Goal: Task Accomplishment & Management: Use online tool/utility

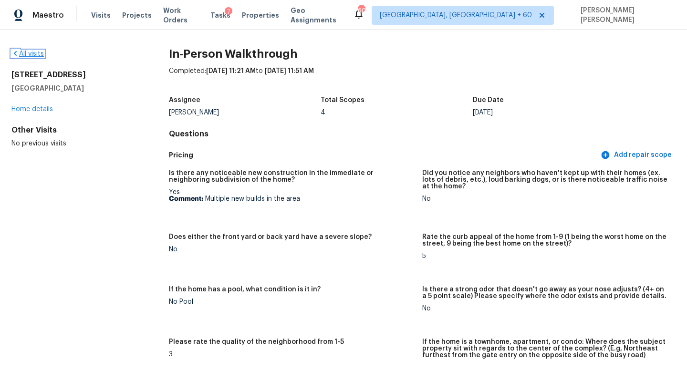
click at [35, 52] on link "All visits" at bounding box center [27, 54] width 32 height 7
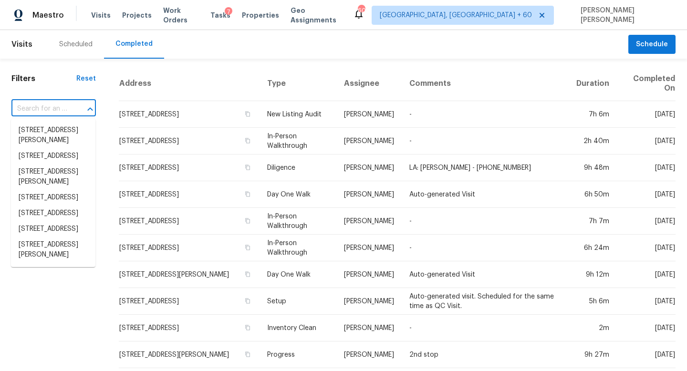
click at [41, 106] on input "text" at bounding box center [40, 109] width 58 height 15
paste input "[STREET_ADDRESS]"
type input "[STREET_ADDRESS]"
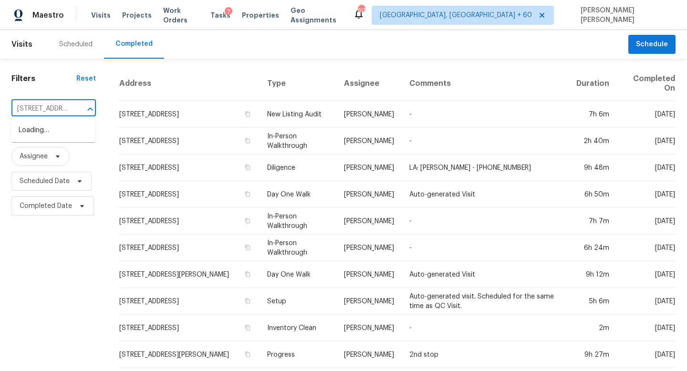
scroll to position [0, 73]
click at [41, 138] on li "[STREET_ADDRESS]" at bounding box center [53, 131] width 84 height 16
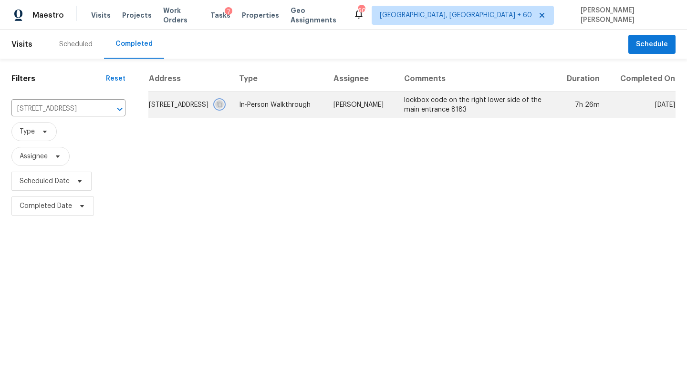
click at [224, 109] on button "button" at bounding box center [219, 104] width 9 height 9
click at [293, 118] on td "In-Person Walkthrough" at bounding box center [278, 105] width 94 height 27
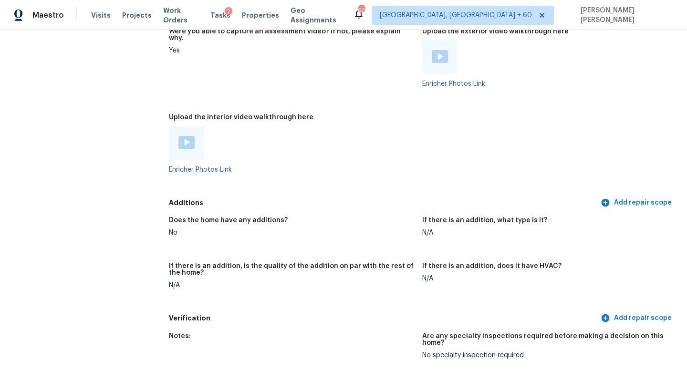
scroll to position [2075, 0]
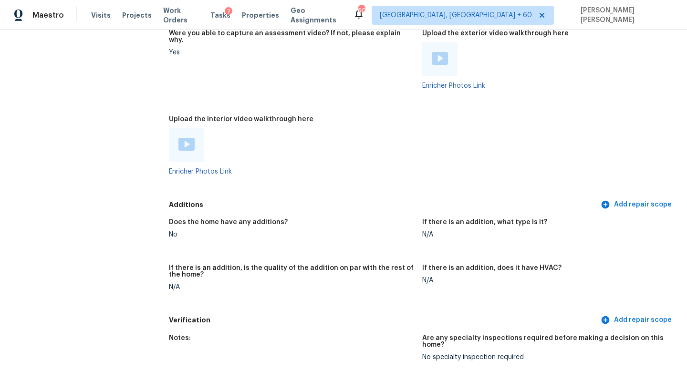
click at [191, 138] on img at bounding box center [186, 144] width 16 height 13
click at [206, 83] on figure "Were you able to capture an assessment video? If not, please explain why. Yes" at bounding box center [295, 67] width 253 height 74
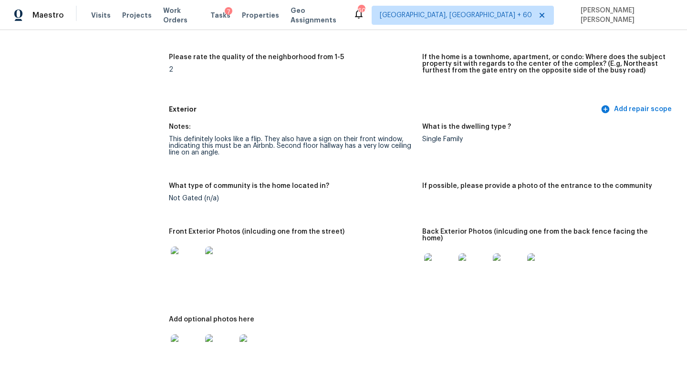
scroll to position [0, 0]
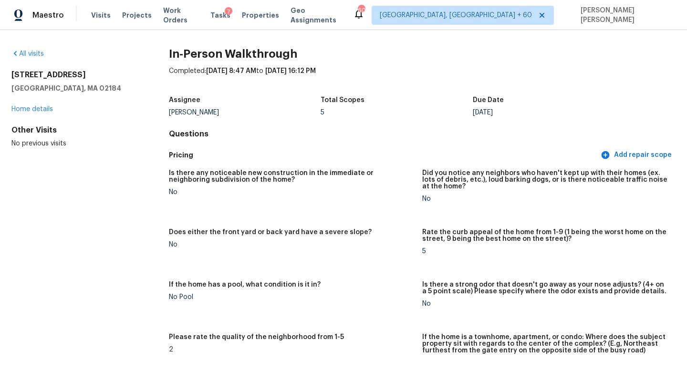
click at [417, 72] on div "Completed: [DATE] 8:47 AM to [DATE] 16:12 PM" at bounding box center [422, 78] width 506 height 25
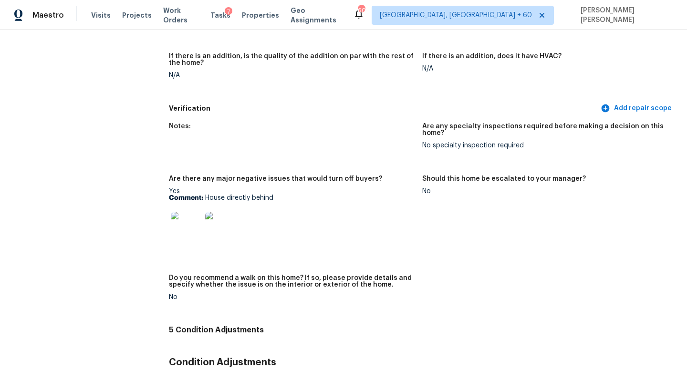
scroll to position [2285, 0]
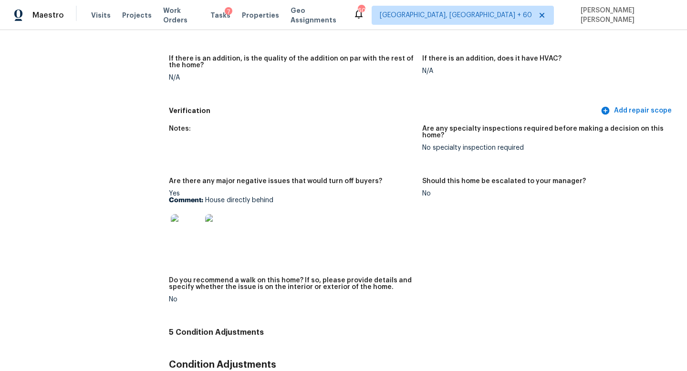
click at [223, 227] on img at bounding box center [220, 229] width 31 height 31
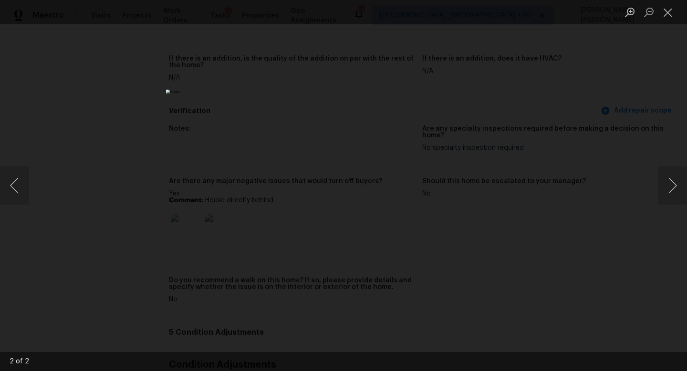
click at [143, 163] on div "Lightbox" at bounding box center [343, 185] width 687 height 371
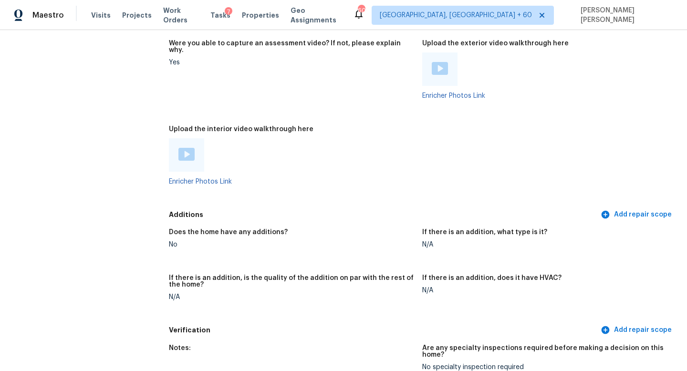
scroll to position [2049, 0]
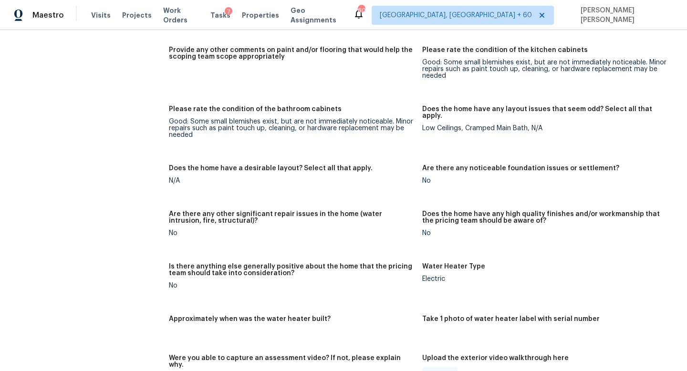
scroll to position [1828, 0]
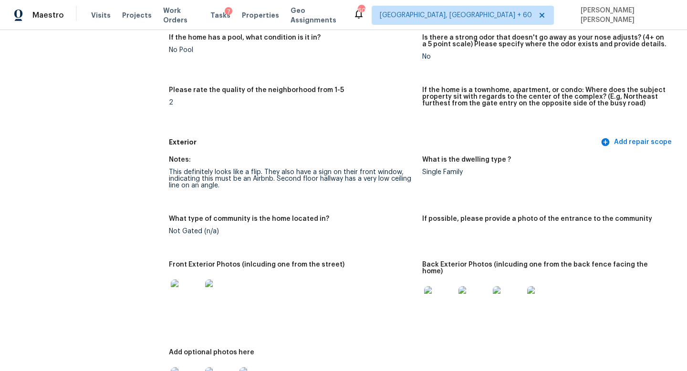
scroll to position [0, 0]
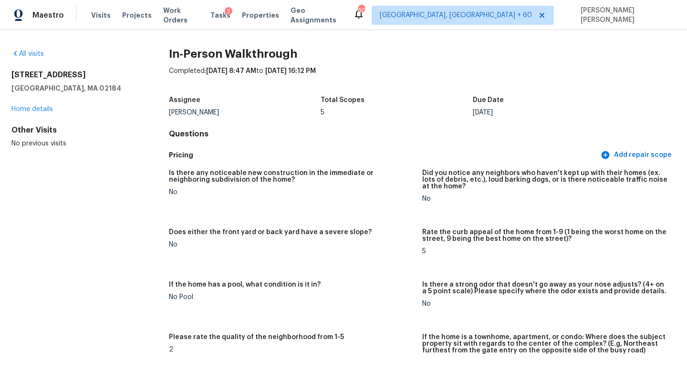
click at [38, 49] on div "All visits" at bounding box center [74, 54] width 127 height 10
click at [34, 55] on link "All visits" at bounding box center [27, 54] width 32 height 7
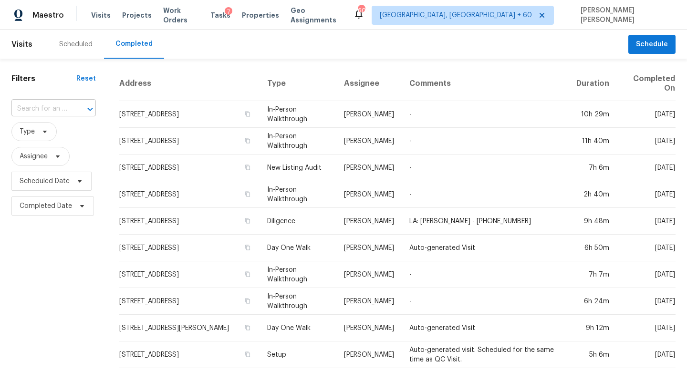
click at [50, 112] on input "text" at bounding box center [40, 109] width 58 height 15
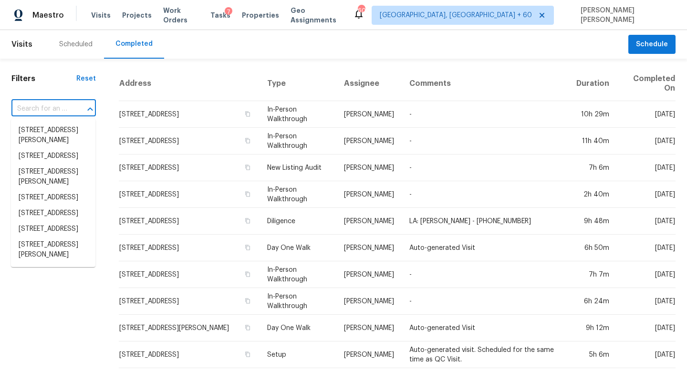
paste input "[STREET_ADDRESS]"
type input "[STREET_ADDRESS]"
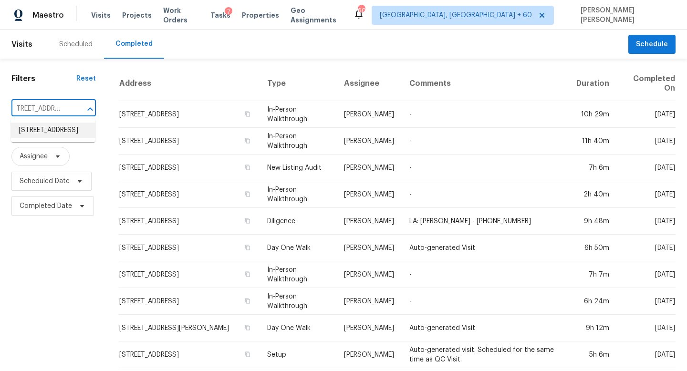
click at [65, 135] on li "32 Wood Arbor Ln, Palm Coast, FL 32164" at bounding box center [53, 131] width 84 height 16
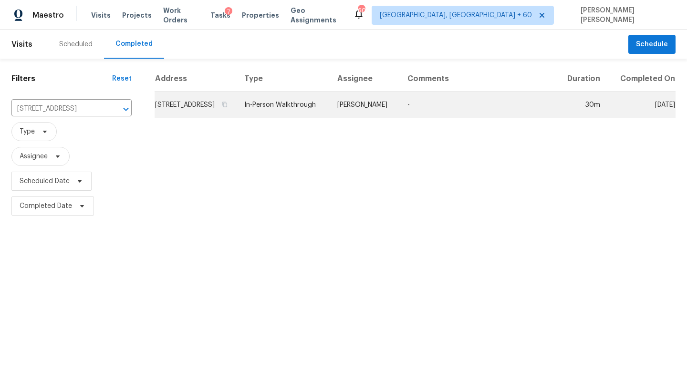
click at [294, 116] on td "In-Person Walkthrough" at bounding box center [283, 105] width 93 height 27
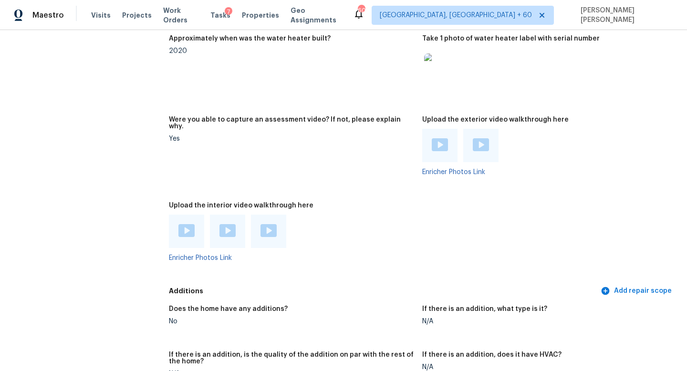
scroll to position [1832, 0]
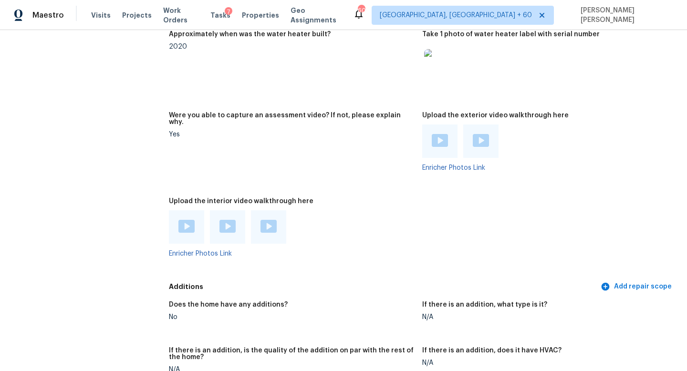
click at [184, 220] on img at bounding box center [186, 226] width 16 height 13
click at [226, 220] on img at bounding box center [227, 226] width 16 height 13
click at [273, 220] on img at bounding box center [268, 226] width 16 height 13
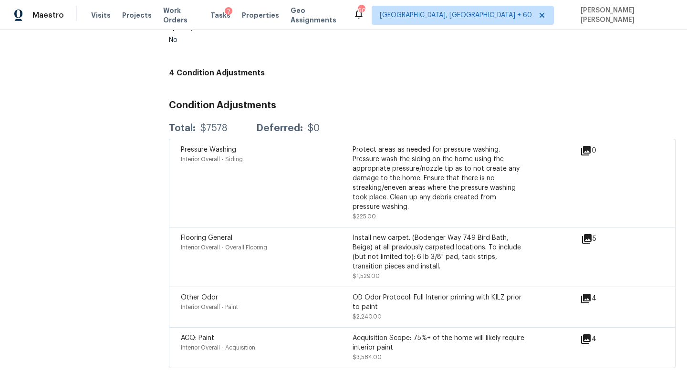
scroll to position [2391, 0]
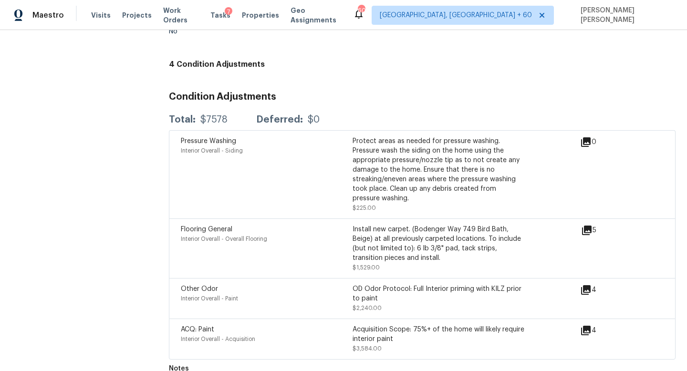
click at [273, 146] on div "Interior Overall - Siding" at bounding box center [267, 151] width 172 height 10
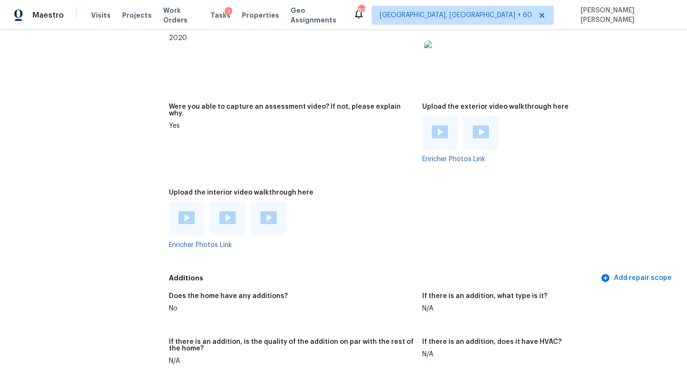
scroll to position [1875, 0]
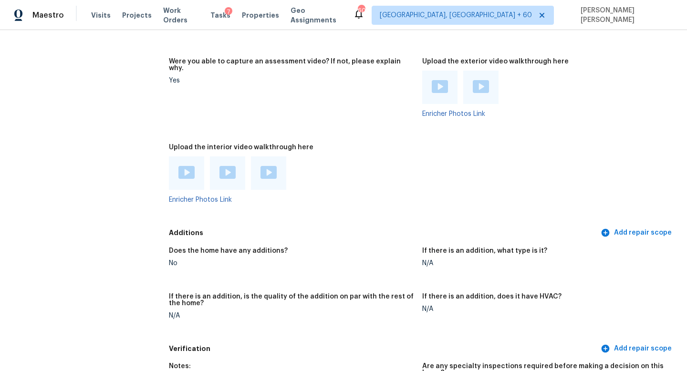
scroll to position [1682, 0]
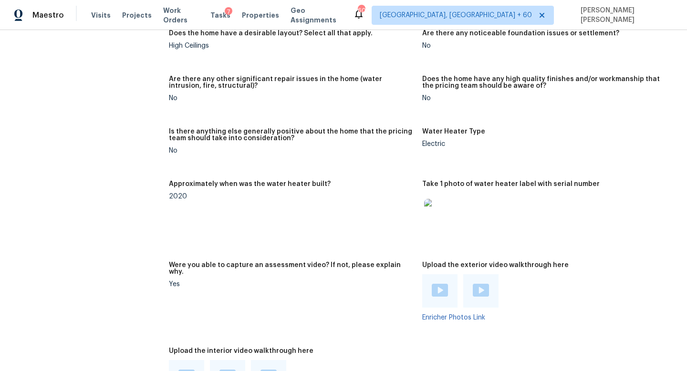
click at [315, 181] on div "Approximately when was the water heater built?" at bounding box center [292, 187] width 246 height 12
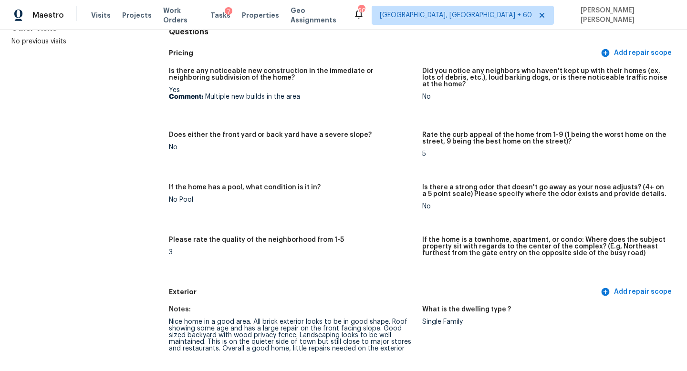
scroll to position [193, 0]
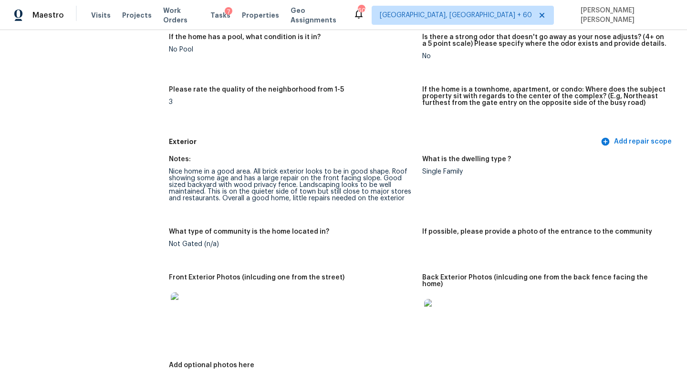
scroll to position [0, 0]
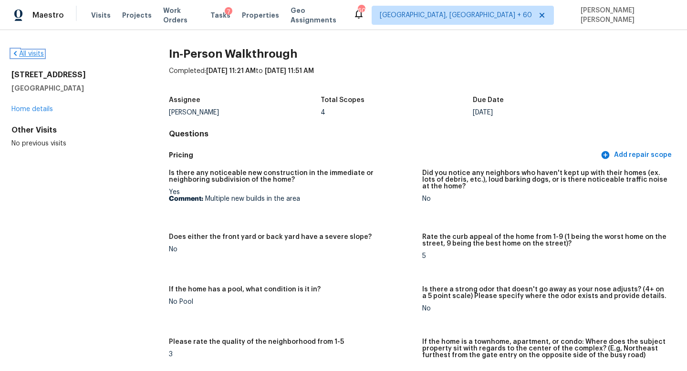
click at [29, 54] on link "All visits" at bounding box center [27, 54] width 32 height 7
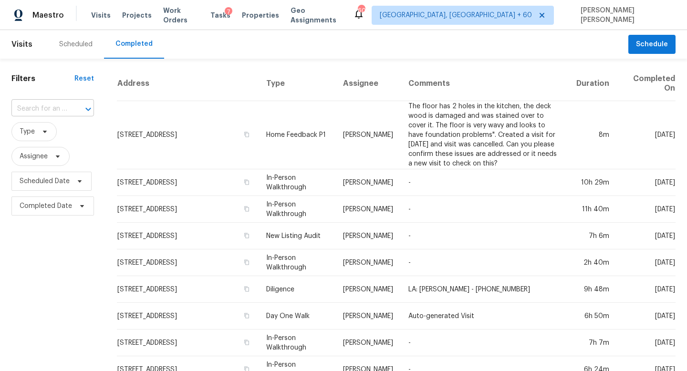
click at [44, 107] on input "text" at bounding box center [39, 109] width 56 height 15
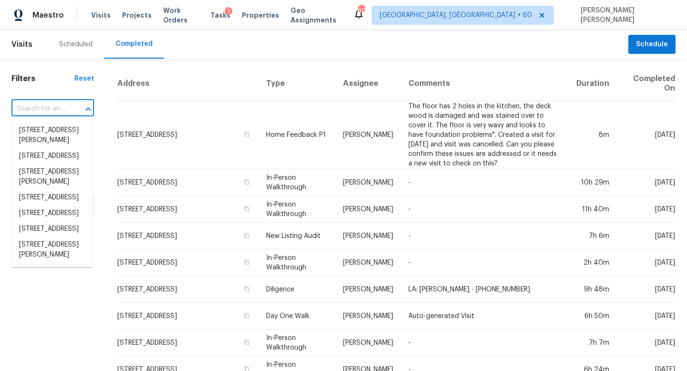
paste input "314 Langston Dr, Greenville, SC 29617"
type input "314 Langston Dr, Greenville, SC 29617"
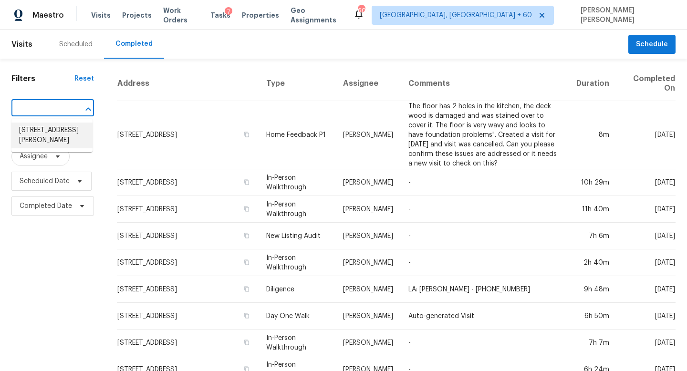
click at [68, 137] on li "314 Langston Dr, Greenville, SC 29617" at bounding box center [51, 136] width 81 height 26
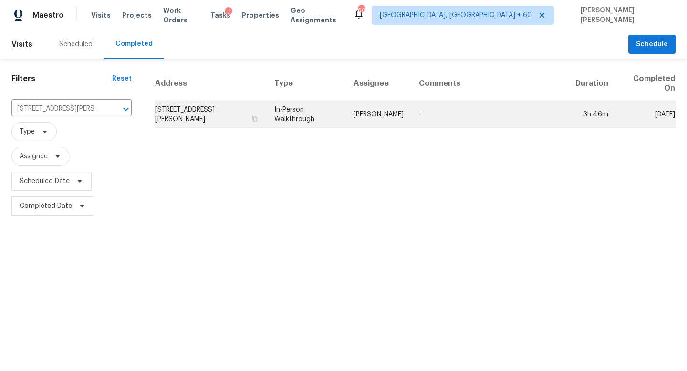
click at [300, 119] on td "In-Person Walkthrough" at bounding box center [306, 114] width 79 height 27
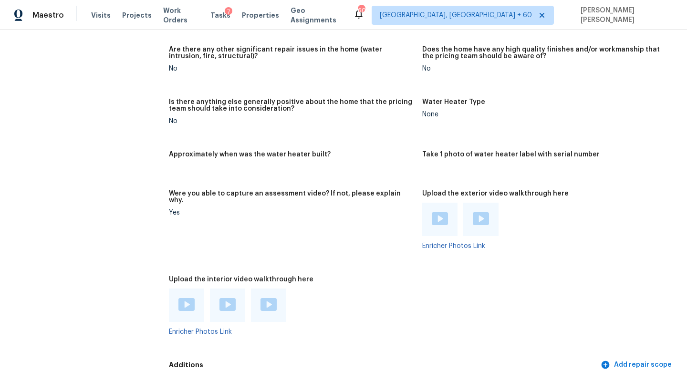
scroll to position [1666, 0]
click at [185, 297] on img at bounding box center [186, 303] width 16 height 13
click at [231, 297] on img at bounding box center [227, 303] width 16 height 13
click at [268, 297] on img at bounding box center [268, 303] width 16 height 13
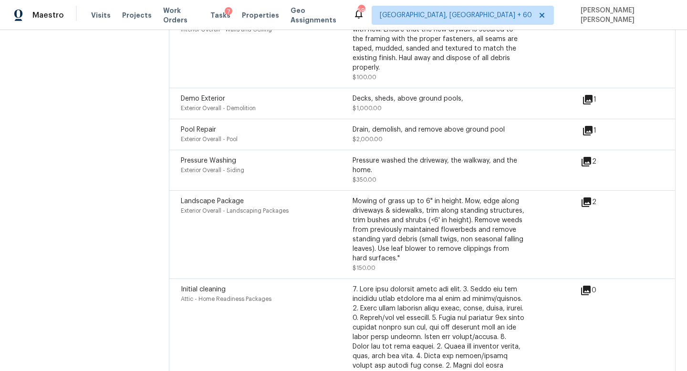
scroll to position [2438, 0]
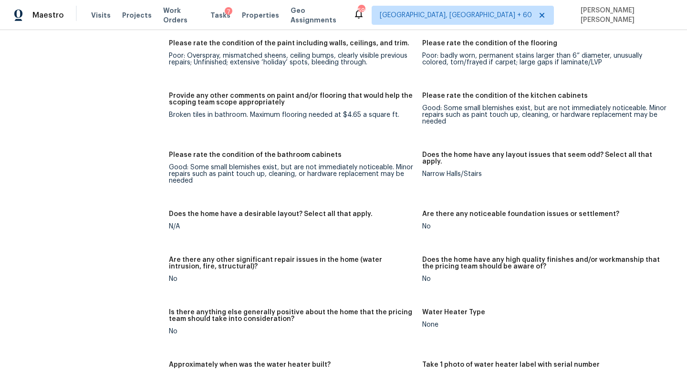
click at [127, 207] on div "All visits 314 Langston Dr Greenville, SC 29617 Home details Other Visits No pr…" at bounding box center [74, 131] width 127 height 3072
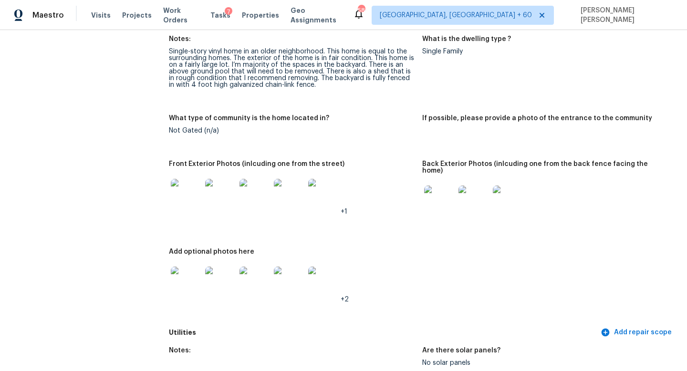
scroll to position [0, 0]
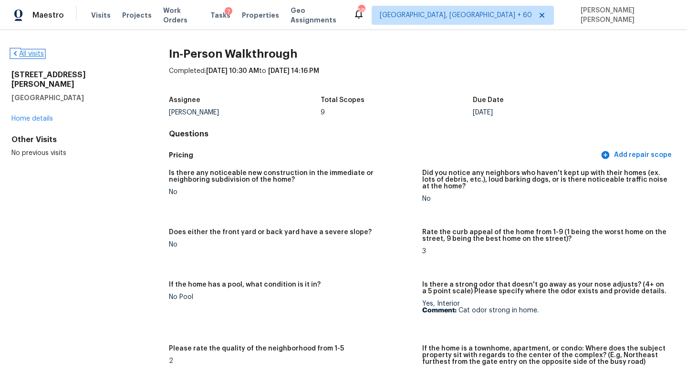
click at [21, 51] on link "All visits" at bounding box center [27, 54] width 32 height 7
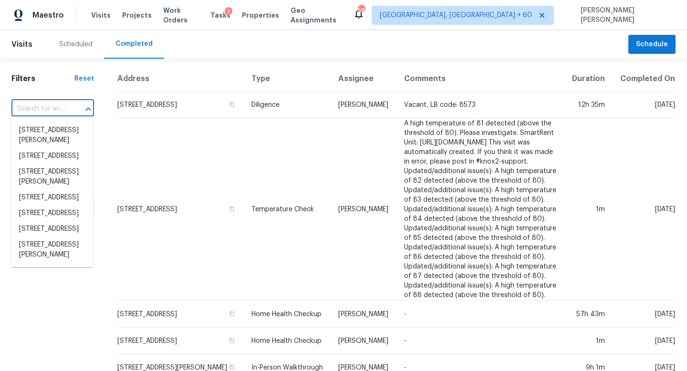
click at [27, 113] on input "text" at bounding box center [39, 109] width 56 height 15
paste input "803 Trough St, Royse City, TX 75189"
type input "803 Trough St, Royse City, TX 75189"
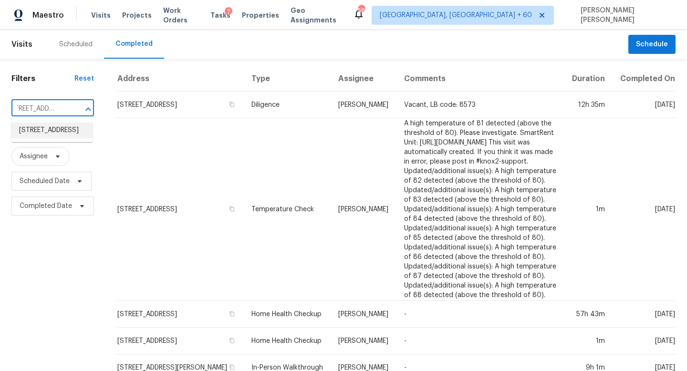
click at [64, 134] on li "803 Trough St, Royse City, TX 75189" at bounding box center [51, 131] width 81 height 16
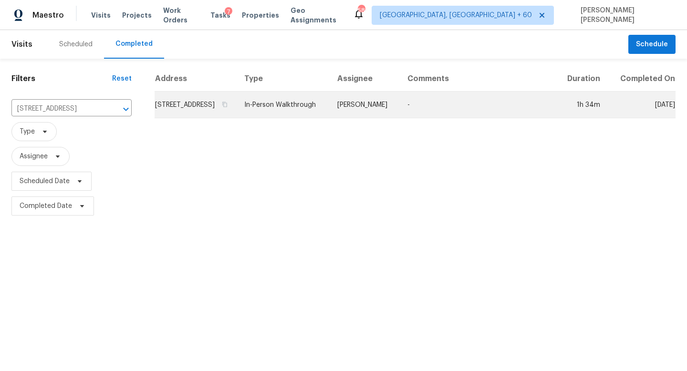
click at [330, 110] on td "In-Person Walkthrough" at bounding box center [283, 105] width 93 height 27
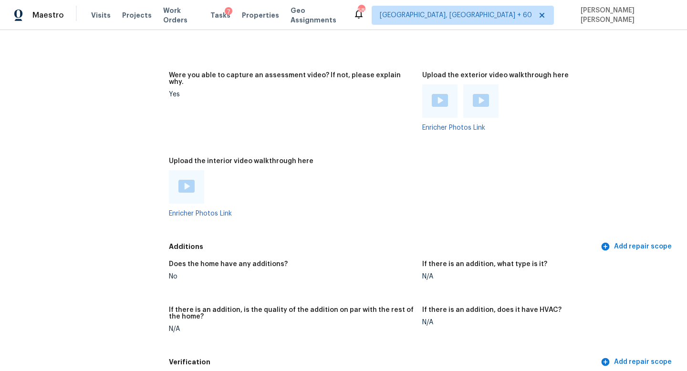
scroll to position [1730, 0]
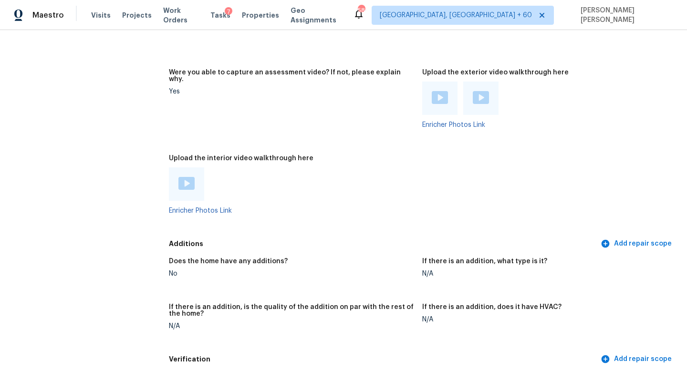
click at [183, 177] on img at bounding box center [186, 183] width 16 height 13
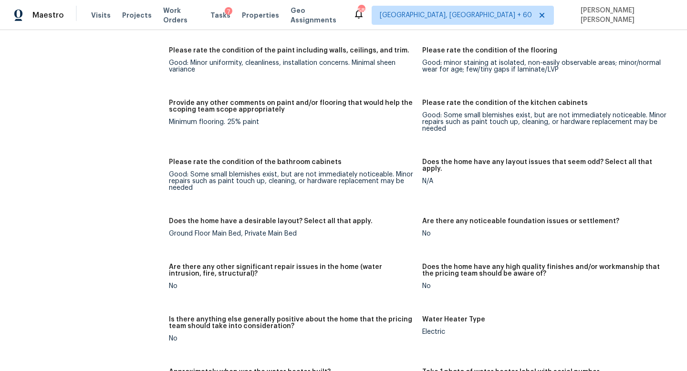
scroll to position [1348, 0]
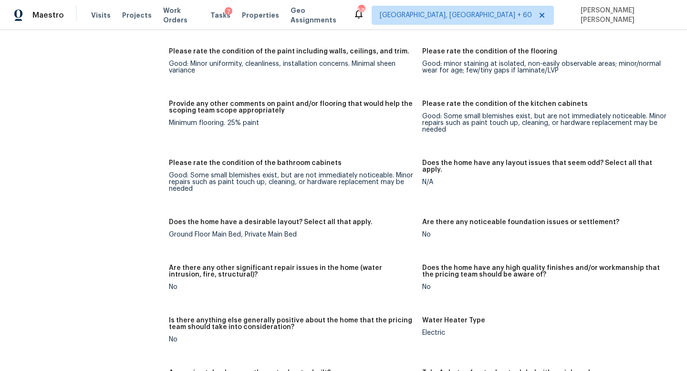
click at [124, 123] on div "All visits 803 Trough St Royse City, TX 75189 Home details Other Visits No prev…" at bounding box center [74, 58] width 127 height 2715
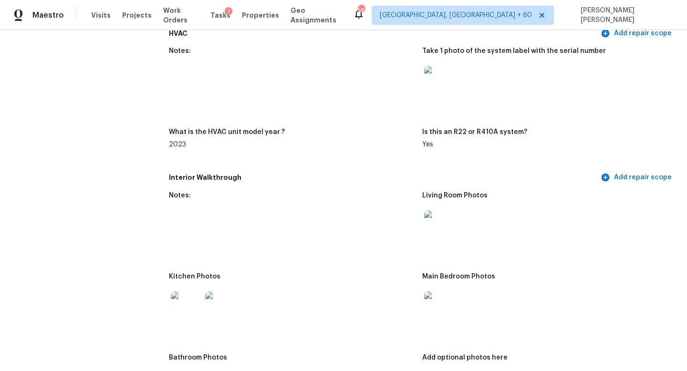
scroll to position [0, 0]
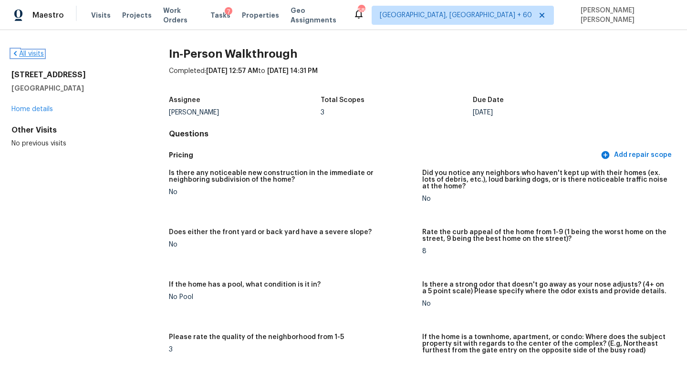
click at [24, 54] on link "All visits" at bounding box center [27, 54] width 32 height 7
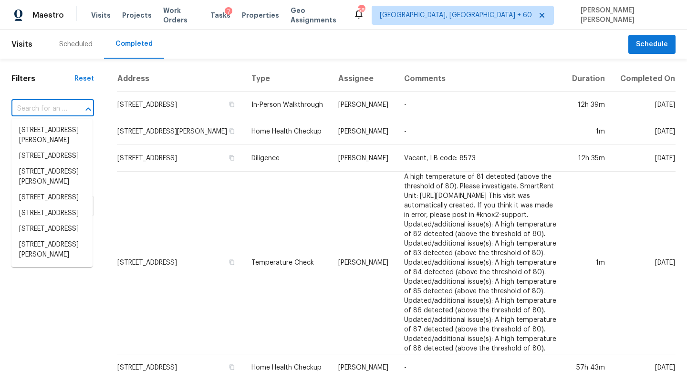
click at [62, 108] on input "text" at bounding box center [39, 109] width 56 height 15
paste input "3910 Hickory Rd, Temple, TX 76502"
type input "3910 Hickory Rd, Temple, TX 76502"
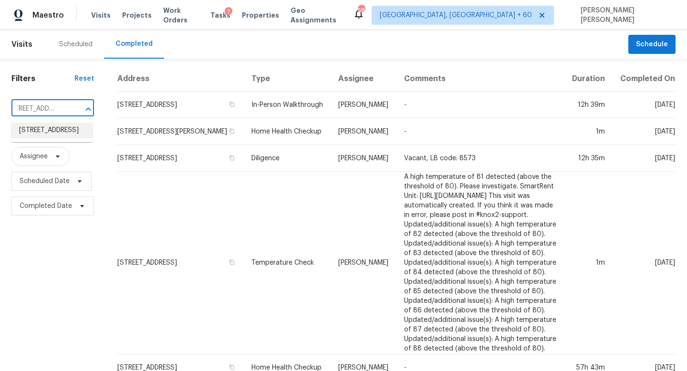
click at [73, 136] on li "3910 Hickory Rd, Temple, TX 76502" at bounding box center [51, 131] width 81 height 16
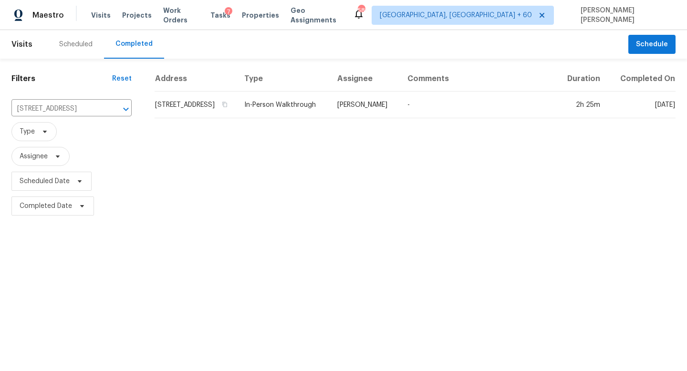
click at [342, 118] on table "Address Type Assignee Comments Duration Completed On 3910 Hickory Rd, Temple, T…" at bounding box center [414, 92] width 521 height 52
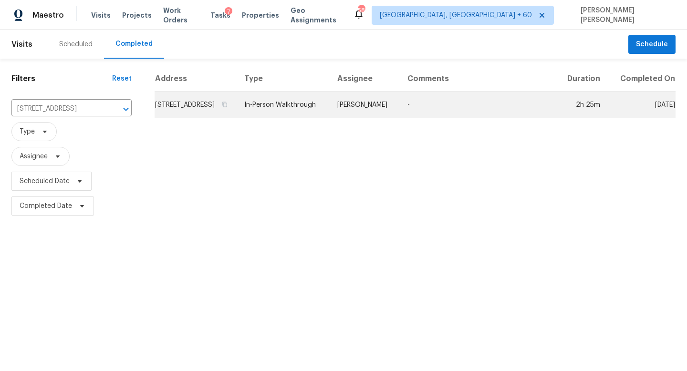
click at [367, 116] on td "Nelson Figueroa" at bounding box center [365, 105] width 70 height 27
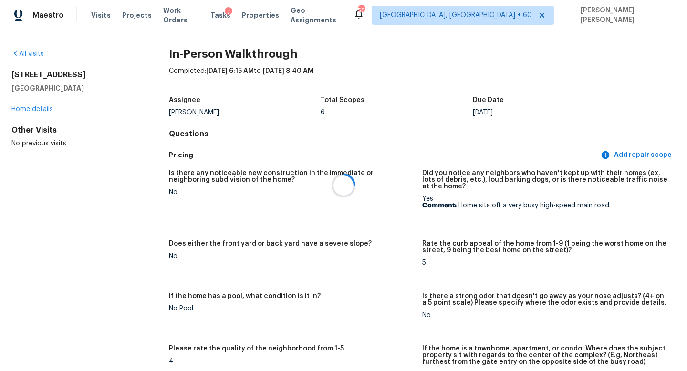
scroll to position [501, 0]
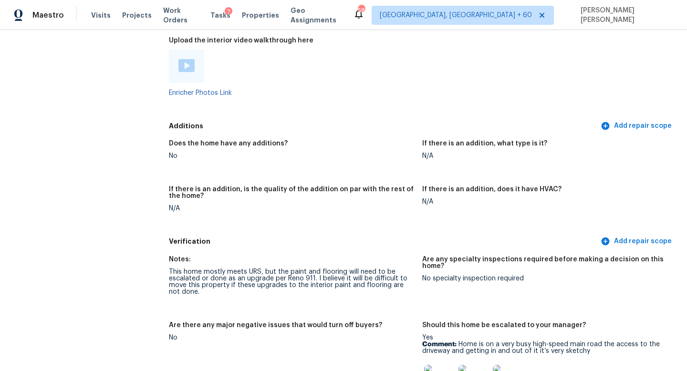
scroll to position [2394, 0]
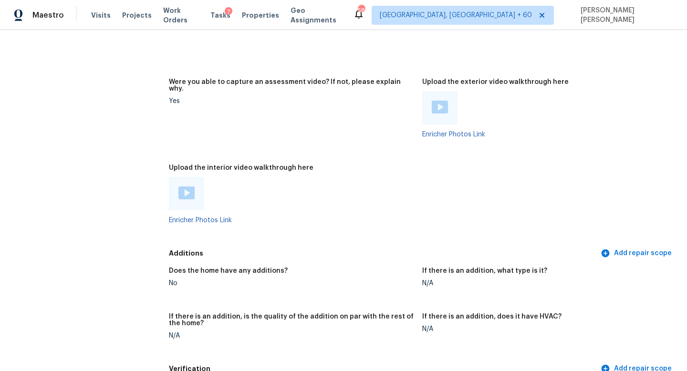
scroll to position [1874, 0]
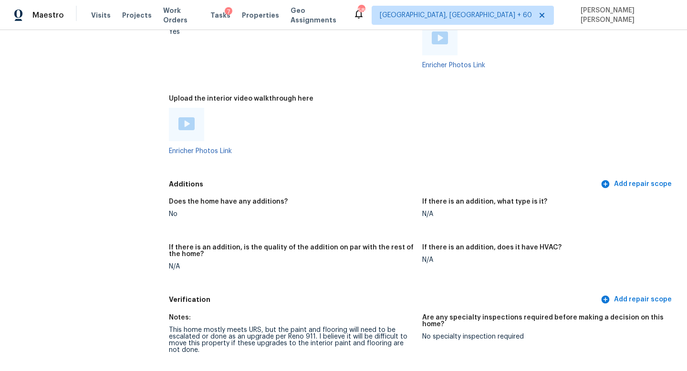
click at [183, 117] on img at bounding box center [186, 123] width 16 height 13
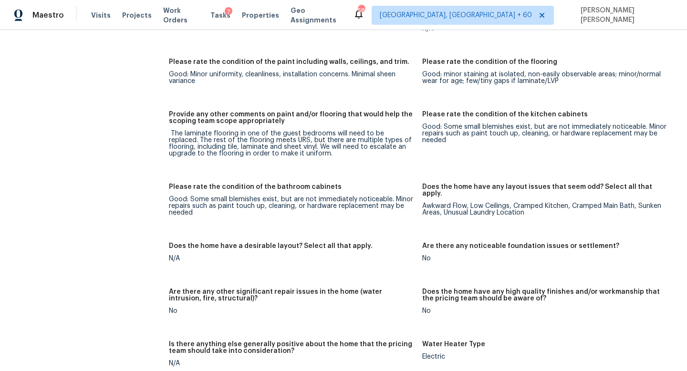
scroll to position [1408, 0]
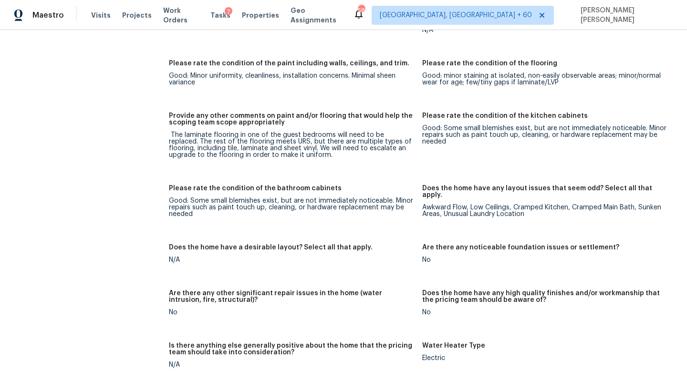
click at [122, 143] on div "All visits 3910 Hickory Rd Temple, TX 76502 Home details Other Visits No previo…" at bounding box center [74, 5] width 127 height 2728
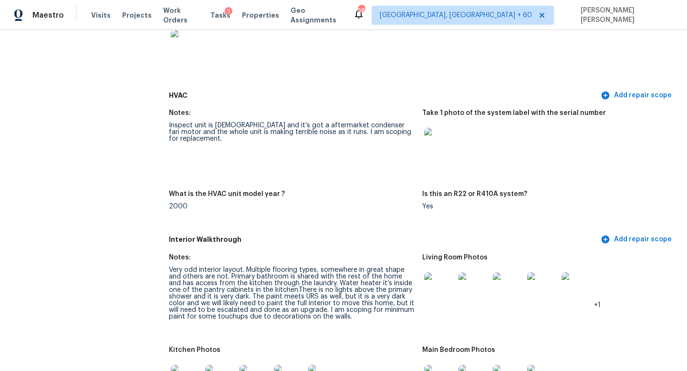
scroll to position [870, 0]
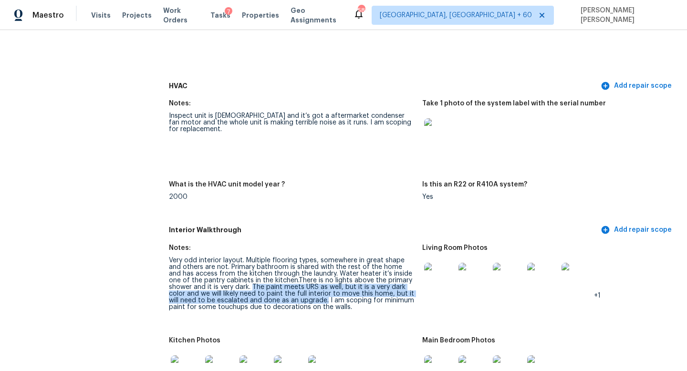
drag, startPoint x: 251, startPoint y: 279, endPoint x: 326, endPoint y: 293, distance: 75.7
click at [326, 293] on div "Very odd interior layout. Multiple flooring types, somewhere in great shape and…" at bounding box center [292, 283] width 246 height 53
copy div "The paint meets URS as well, but it is a very dark color and we will likely nee…"
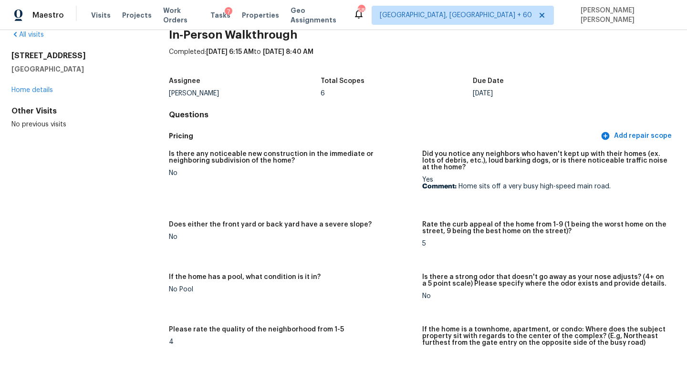
scroll to position [0, 0]
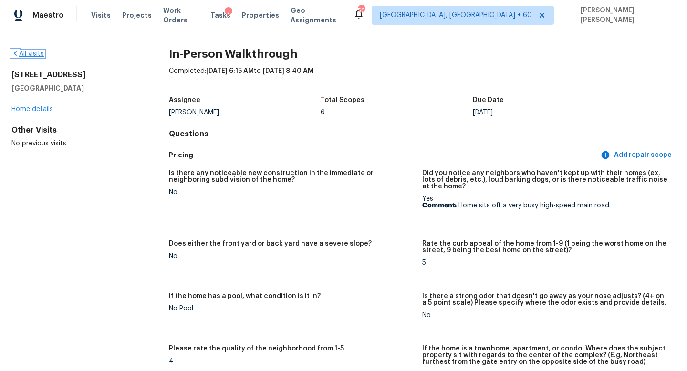
click at [32, 57] on link "All visits" at bounding box center [27, 54] width 32 height 7
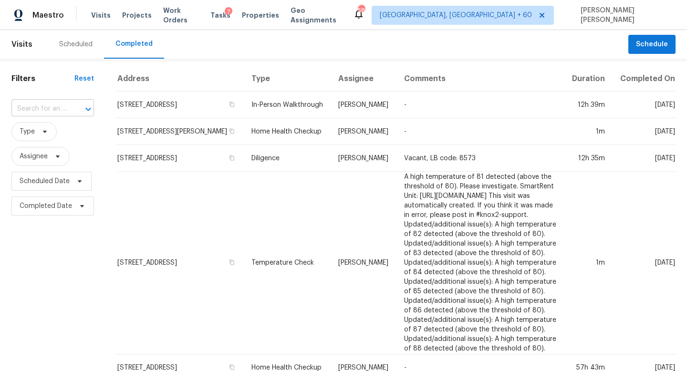
click at [47, 106] on input "text" at bounding box center [39, 109] width 56 height 15
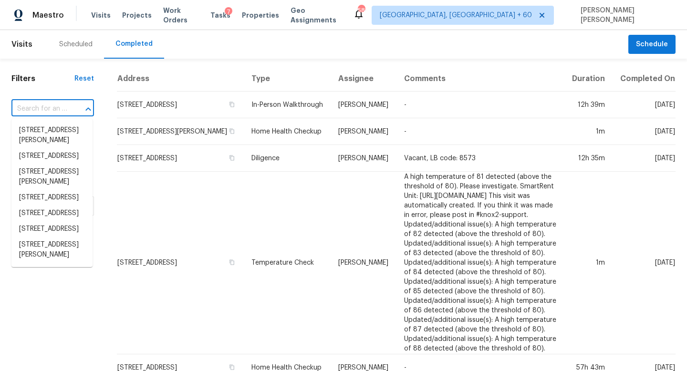
paste input "4709 E Lone Cactus Dr, Phoenix, AZ 85050"
type input "4709 E Lone Cactus Dr, Phoenix, AZ 85050"
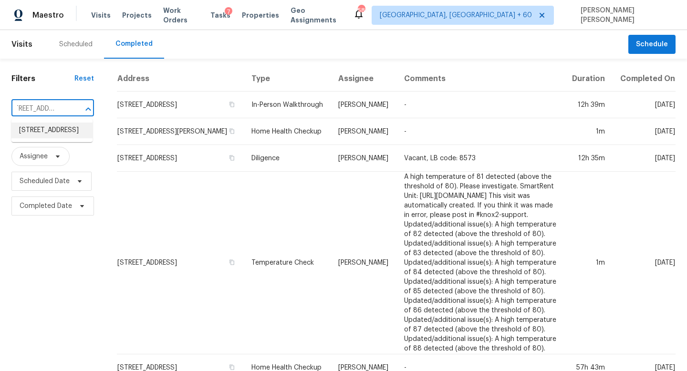
click at [62, 133] on li "4709 E Lone Cactus Dr, Phoenix, AZ 85050" at bounding box center [51, 131] width 81 height 16
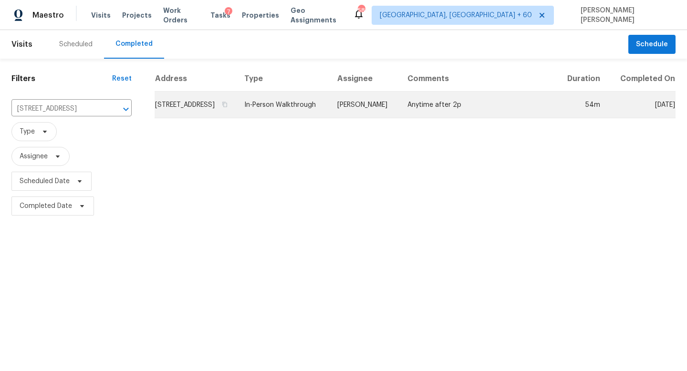
click at [356, 118] on td "Jeremy Van Kirk" at bounding box center [365, 105] width 70 height 27
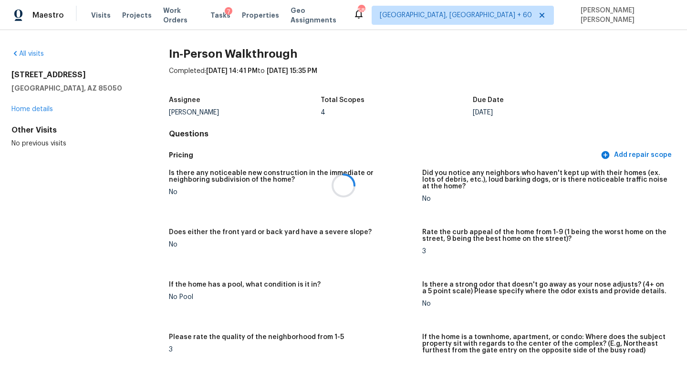
click at [121, 185] on div at bounding box center [343, 185] width 687 height 371
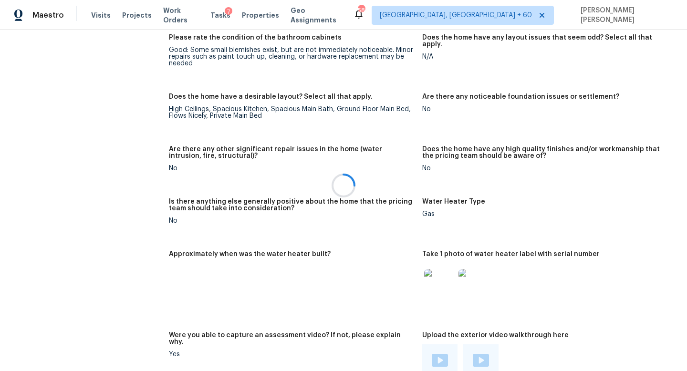
scroll to position [488, 0]
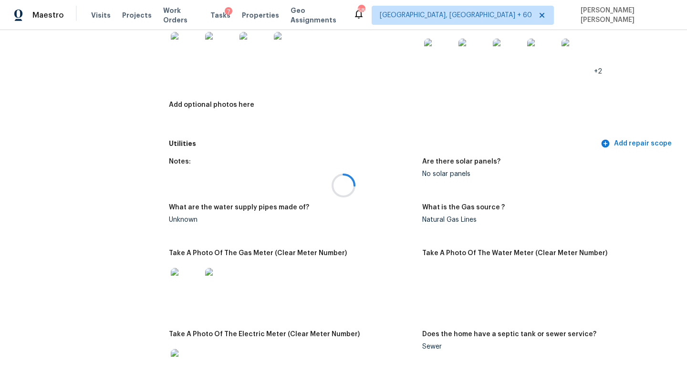
click at [239, 143] on div at bounding box center [343, 185] width 687 height 371
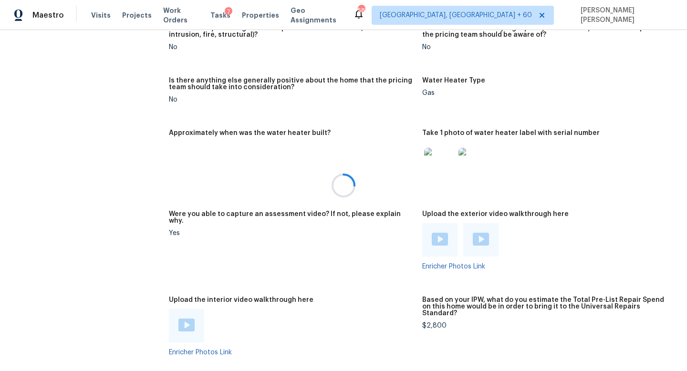
click at [173, 307] on div at bounding box center [343, 185] width 687 height 371
click at [178, 307] on div at bounding box center [343, 185] width 687 height 371
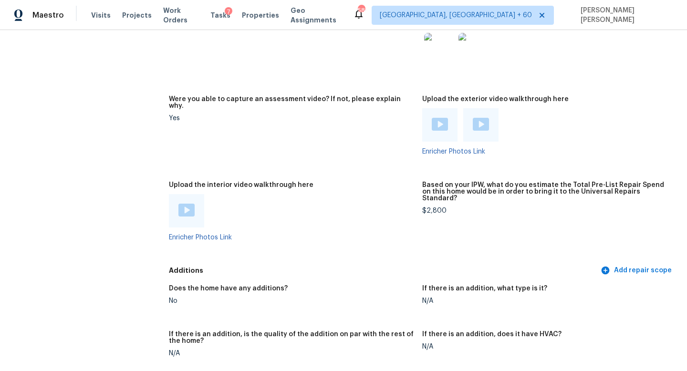
scroll to position [1844, 0]
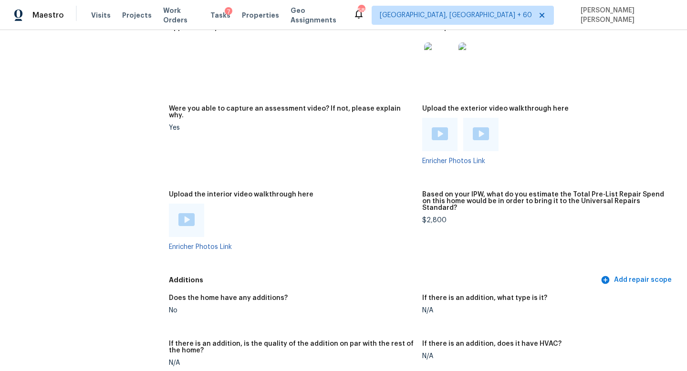
click at [186, 213] on img at bounding box center [186, 219] width 16 height 13
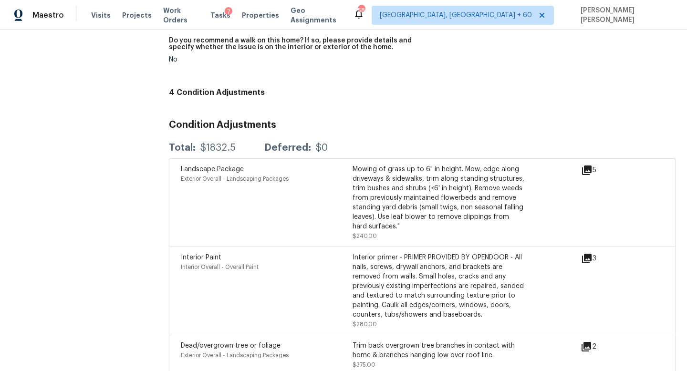
scroll to position [2426, 0]
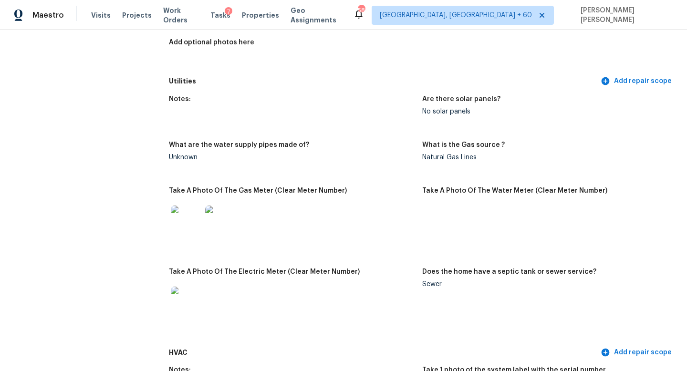
scroll to position [552, 0]
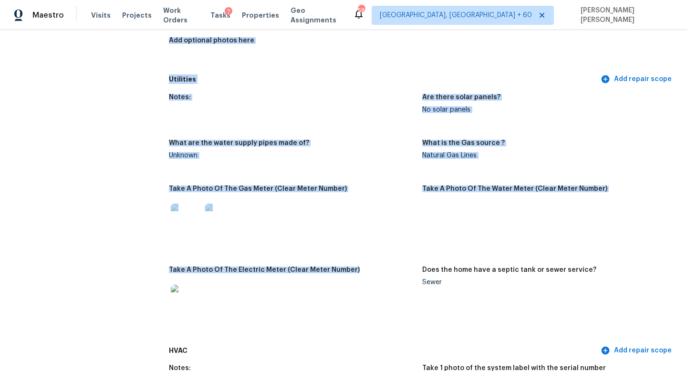
drag, startPoint x: 322, startPoint y: 327, endPoint x: 121, endPoint y: 199, distance: 238.4
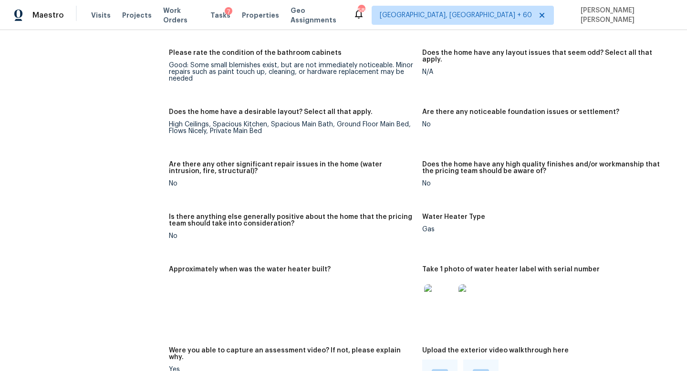
scroll to position [1614, 0]
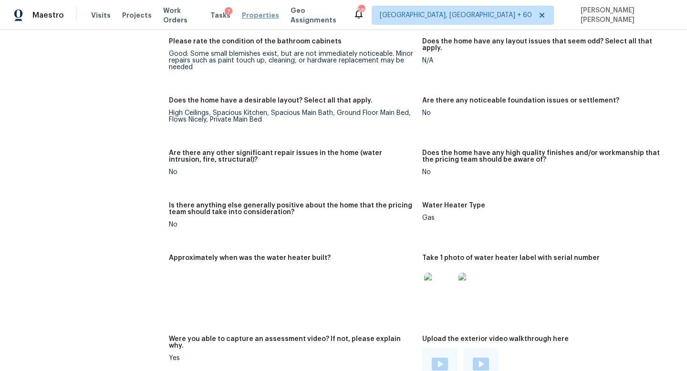
click at [268, 14] on span "Properties" at bounding box center [260, 15] width 37 height 10
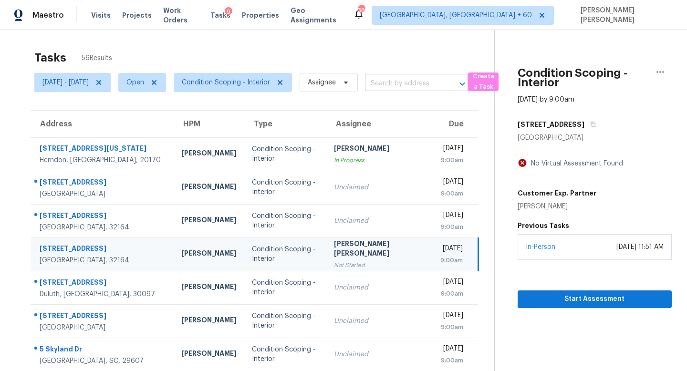
click at [426, 84] on input "text" at bounding box center [403, 83] width 76 height 15
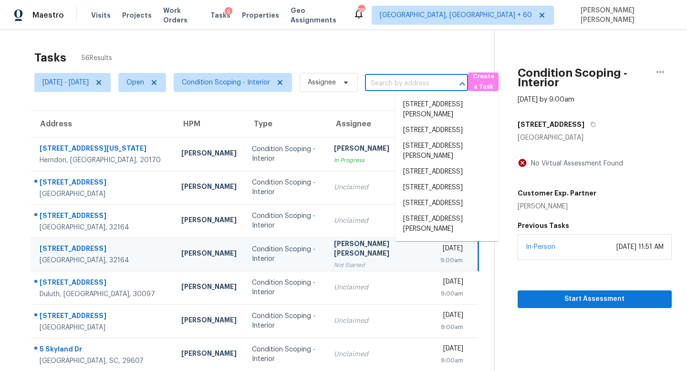
paste input "1 Meadowbrook Rd, Braintree, MA 02184"
type input "1 Meadowbrook Rd, Braintree, MA 02184"
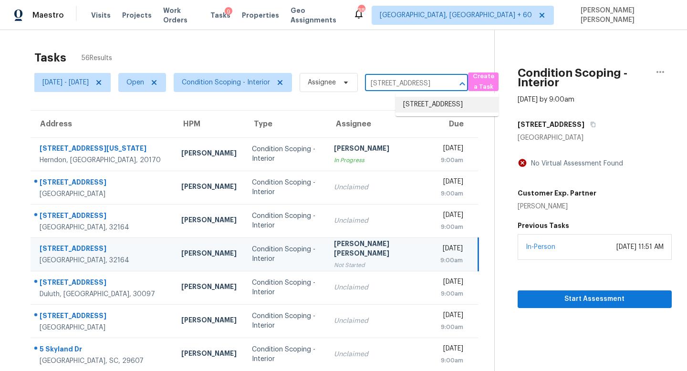
click at [428, 103] on li "[STREET_ADDRESS]" at bounding box center [446, 105] width 103 height 16
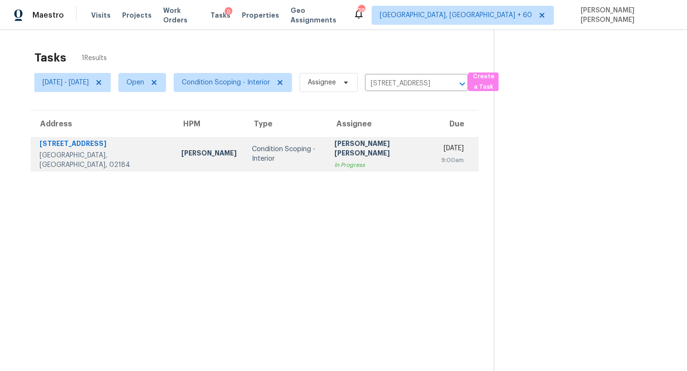
click at [350, 160] on div "In Progress" at bounding box center [380, 165] width 92 height 10
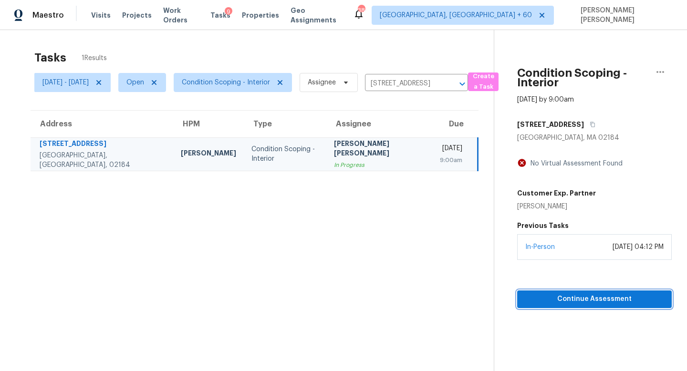
click at [563, 303] on span "Continue Assessment" at bounding box center [594, 299] width 139 height 12
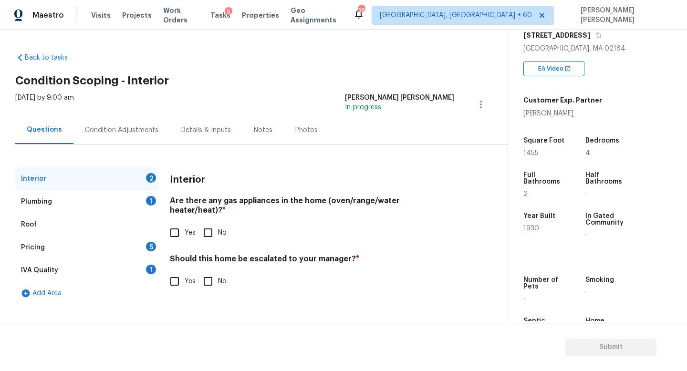
scroll to position [203, 0]
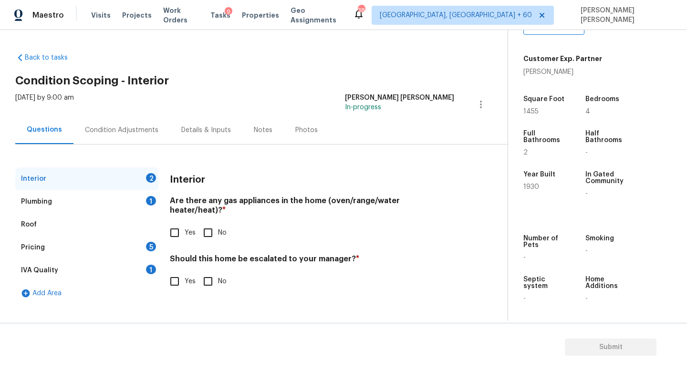
click at [200, 223] on input "No" at bounding box center [208, 233] width 20 height 20
checkbox input "true"
click at [220, 274] on label "No" at bounding box center [212, 282] width 29 height 20
click at [218, 274] on input "No" at bounding box center [208, 282] width 20 height 20
checkbox input "true"
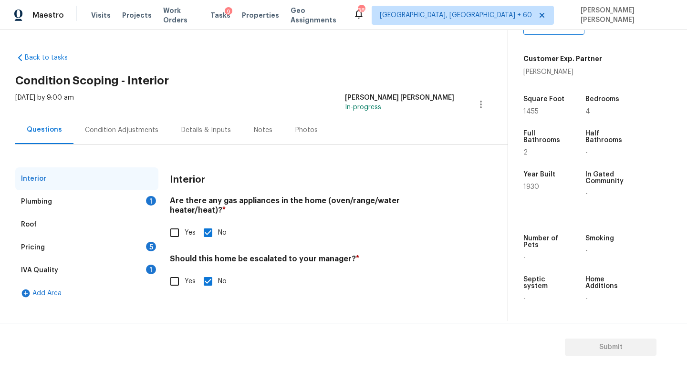
click at [131, 202] on div "Plumbing 1" at bounding box center [86, 201] width 143 height 23
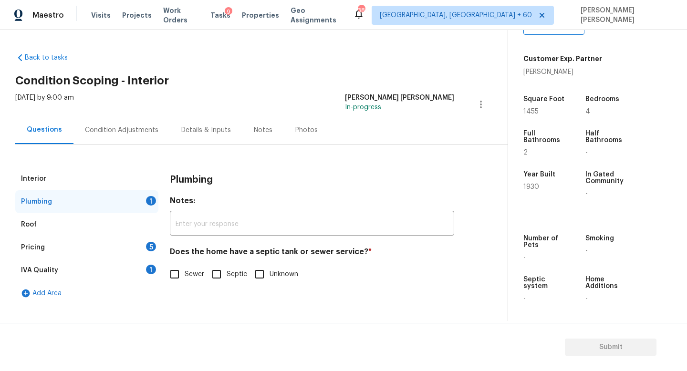
click at [173, 277] on input "Sewer" at bounding box center [175, 274] width 20 height 20
checkbox input "true"
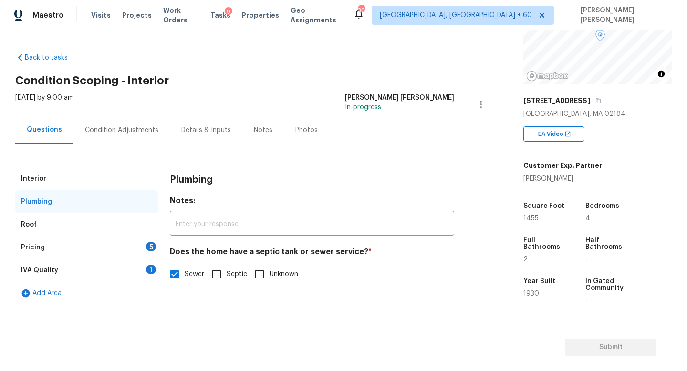
scroll to position [98, 0]
click at [115, 251] on div "Pricing 5" at bounding box center [86, 247] width 143 height 23
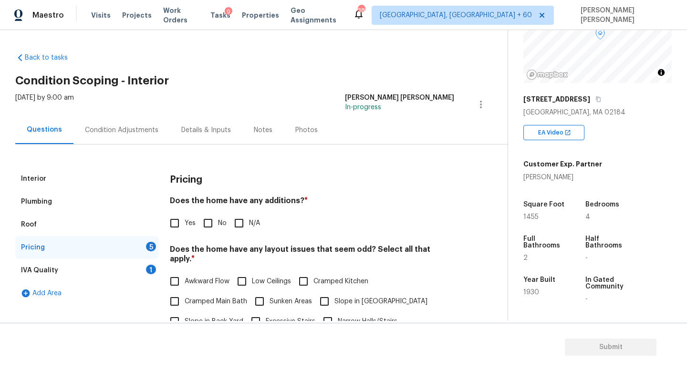
click at [206, 220] on input "No" at bounding box center [208, 223] width 20 height 20
checkbox input "true"
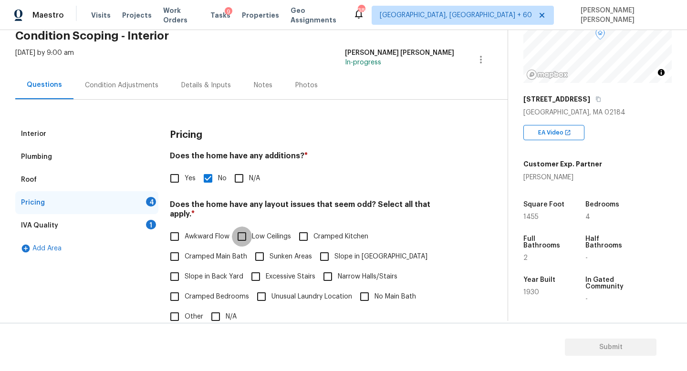
click at [251, 227] on input "Low Ceilings" at bounding box center [242, 237] width 20 height 20
checkbox input "true"
click at [178, 250] on input "Cramped Main Bath" at bounding box center [175, 257] width 20 height 20
checkbox input "true"
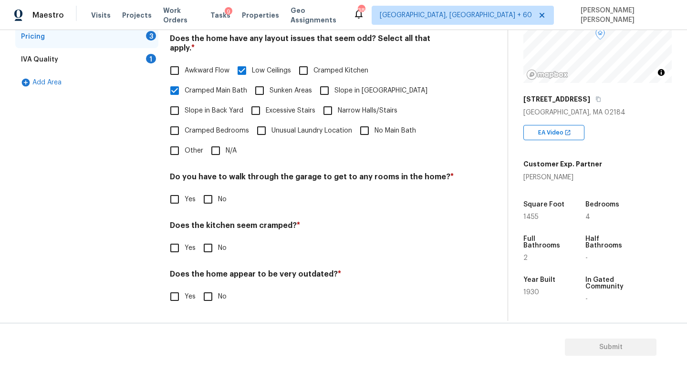
scroll to position [201, 0]
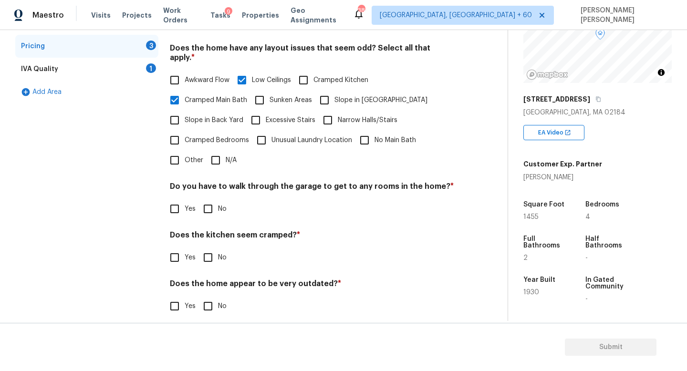
click at [207, 199] on input "No" at bounding box center [208, 209] width 20 height 20
checkbox input "true"
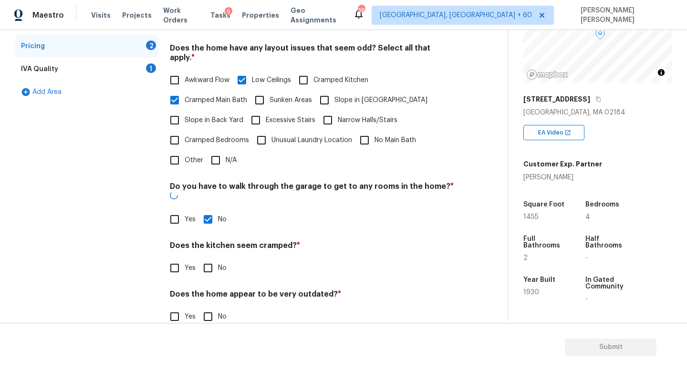
click at [209, 258] on input "No" at bounding box center [208, 268] width 20 height 20
checkbox input "true"
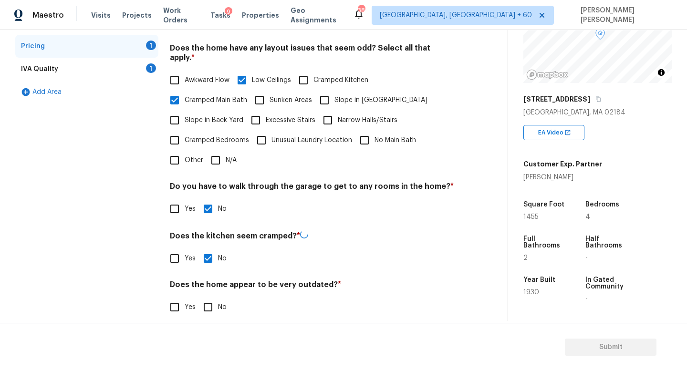
click at [210, 302] on input "No" at bounding box center [208, 307] width 20 height 20
checkbox input "true"
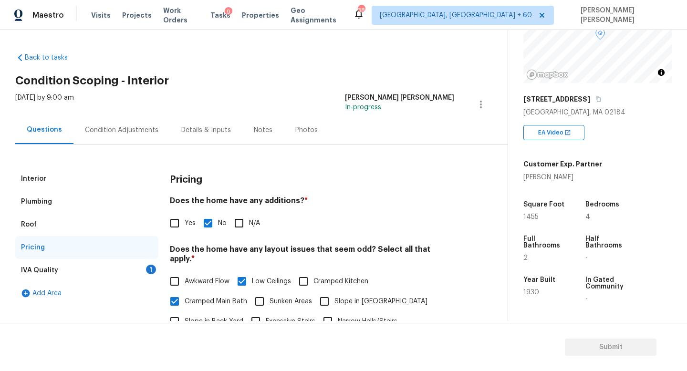
click at [129, 270] on div "IVA Quality 1" at bounding box center [86, 270] width 143 height 23
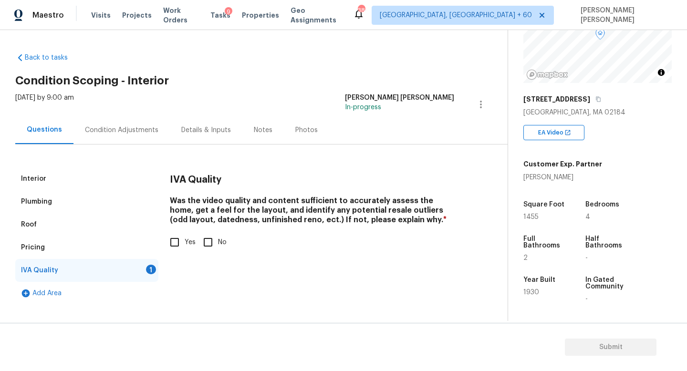
click at [171, 238] on input "Yes" at bounding box center [175, 242] width 20 height 20
checkbox input "true"
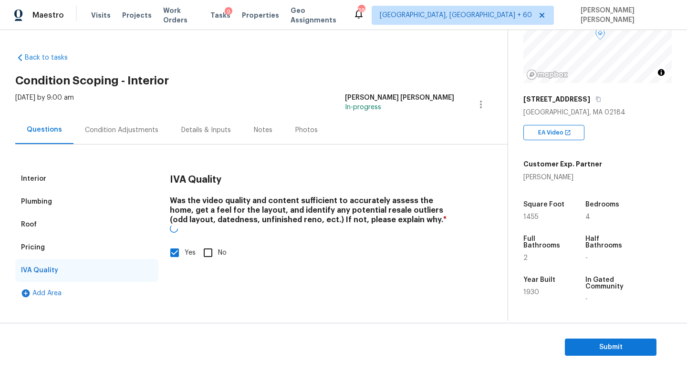
click at [125, 119] on div "Condition Adjustments" at bounding box center [121, 130] width 96 height 28
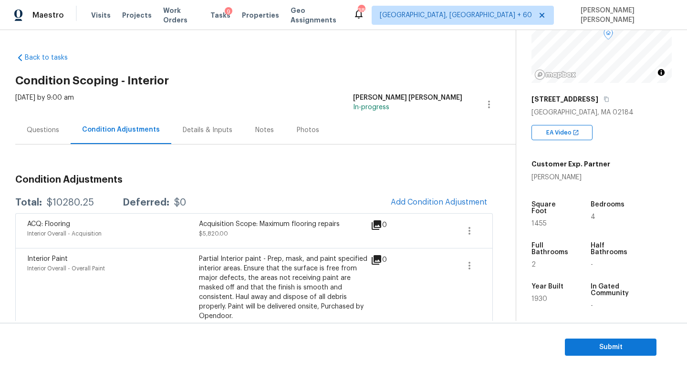
scroll to position [16, 0]
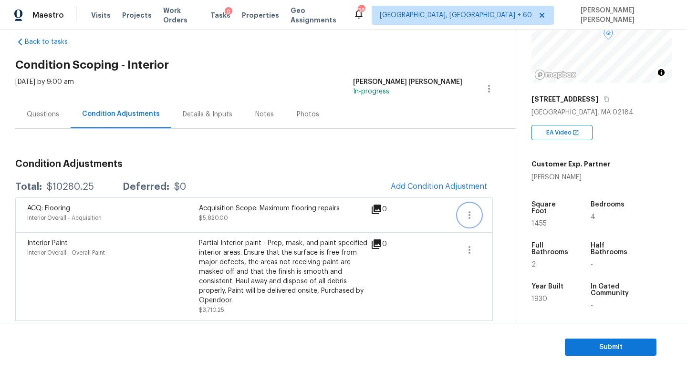
click at [461, 219] on button "button" at bounding box center [469, 215] width 23 height 23
click at [494, 215] on div "Edit" at bounding box center [523, 213] width 74 height 10
click at [504, 245] on body "Maestro Visits Projects Work Orders Tasks 9 Properties Geo Assignments 380 Knox…" at bounding box center [343, 185] width 687 height 371
click at [466, 247] on icon "button" at bounding box center [468, 249] width 11 height 11
click at [489, 247] on div "Edit" at bounding box center [523, 248] width 74 height 10
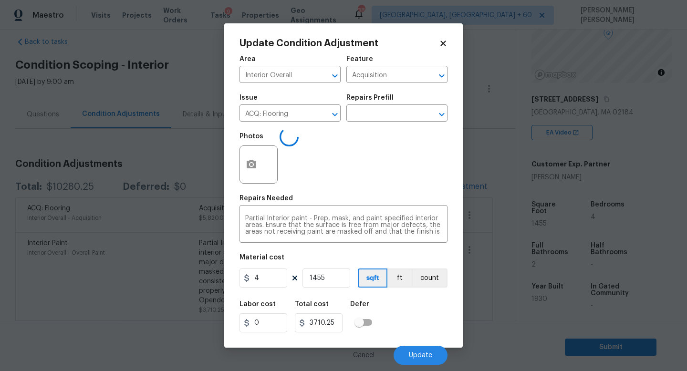
type input "Overall Paint"
type input "Interior Paint"
type input "2.55"
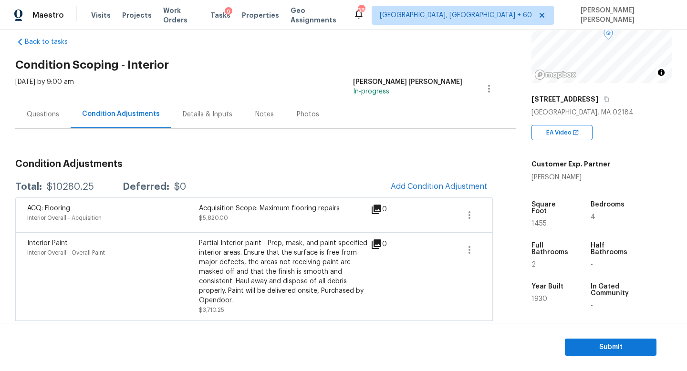
click at [494, 259] on body "Maestro Visits Projects Work Orders Tasks 9 Properties Geo Assignments 380 Knox…" at bounding box center [343, 185] width 687 height 371
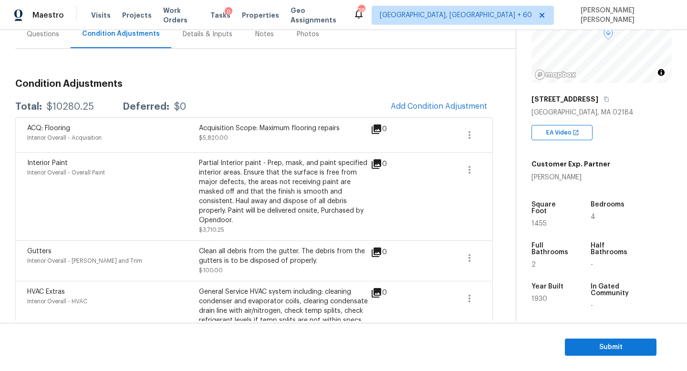
scroll to position [74, 0]
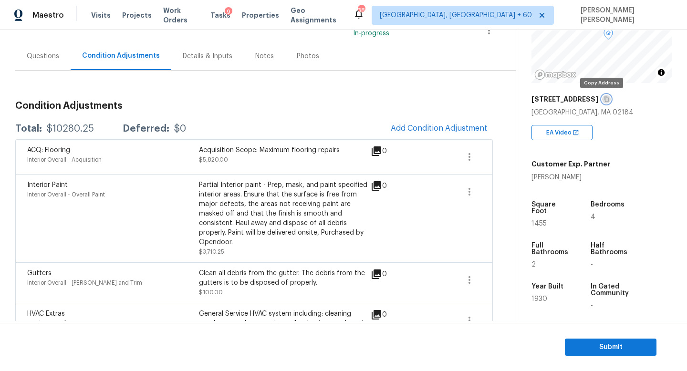
click at [604, 98] on icon "button" at bounding box center [606, 99] width 5 height 5
click at [70, 130] on div "$10280.25" at bounding box center [70, 129] width 47 height 10
copy div "$10280.25"
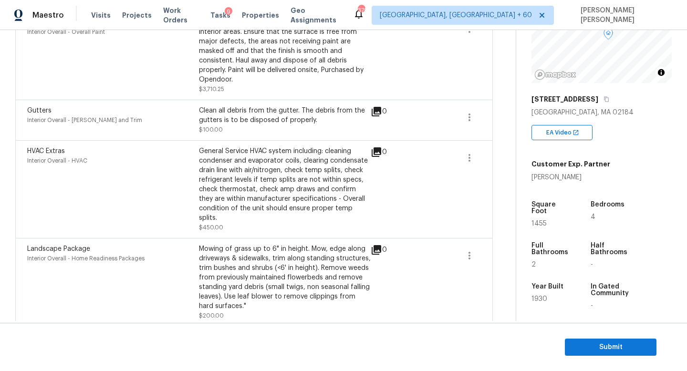
scroll to position [0, 0]
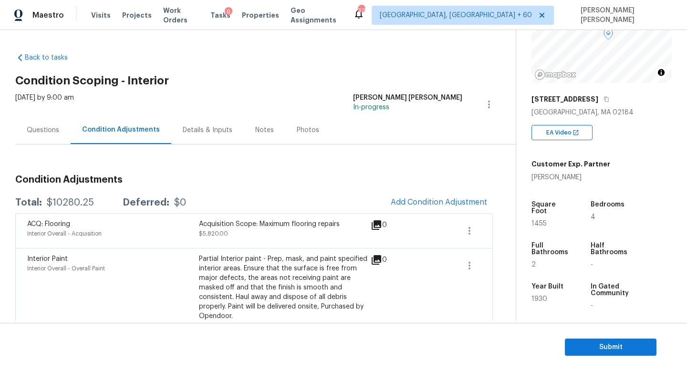
click at [51, 125] on div "Questions" at bounding box center [43, 130] width 32 height 10
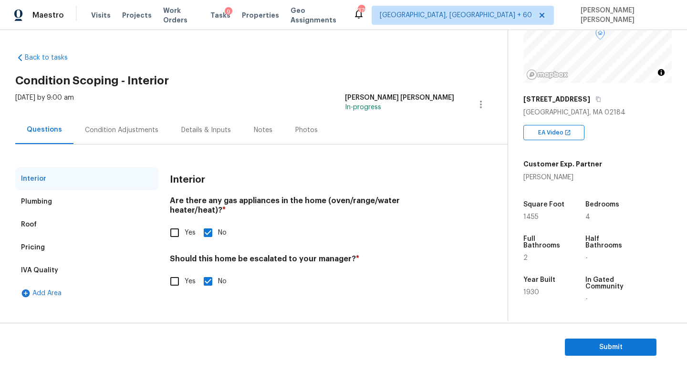
click at [116, 126] on div "Condition Adjustments" at bounding box center [121, 130] width 73 height 10
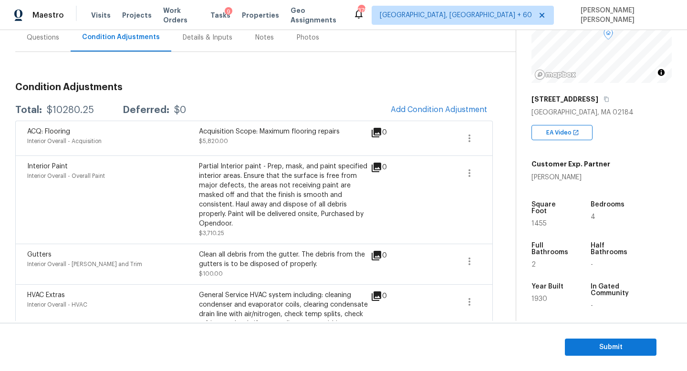
scroll to position [72, 0]
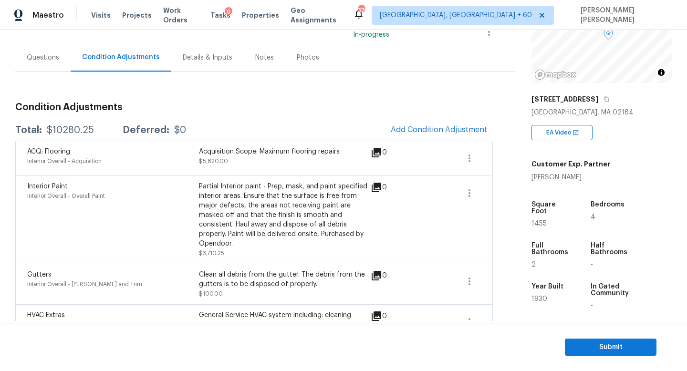
click at [43, 55] on div "Questions" at bounding box center [43, 58] width 32 height 10
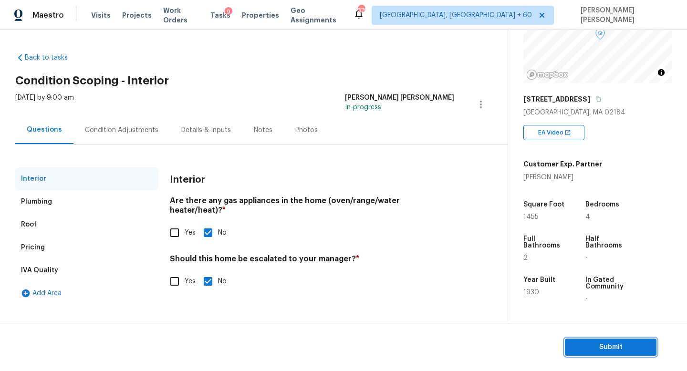
click at [613, 354] on button "Submit" at bounding box center [611, 348] width 92 height 18
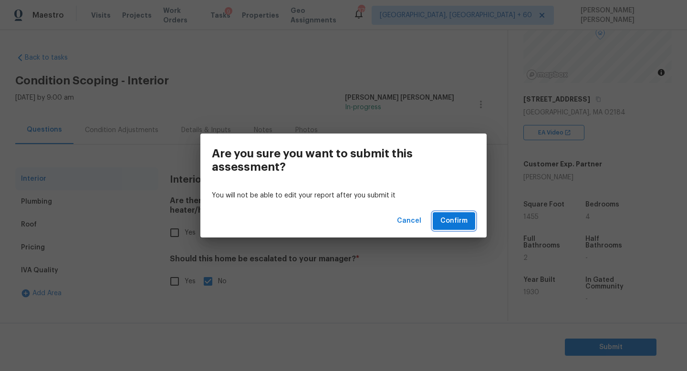
click at [448, 218] on span "Confirm" at bounding box center [453, 221] width 27 height 12
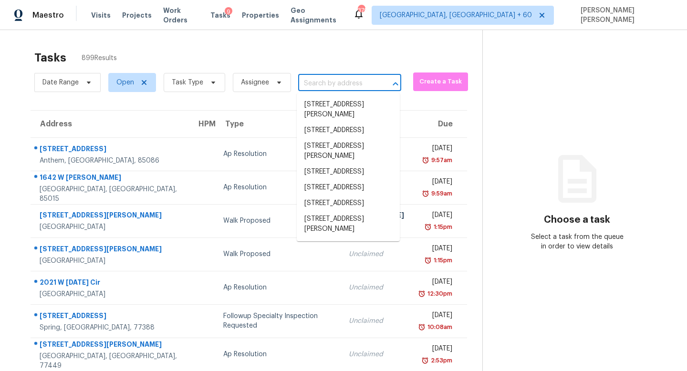
click at [343, 89] on input "text" at bounding box center [336, 83] width 76 height 15
paste input "[STREET_ADDRESS]"
type input "[STREET_ADDRESS]"
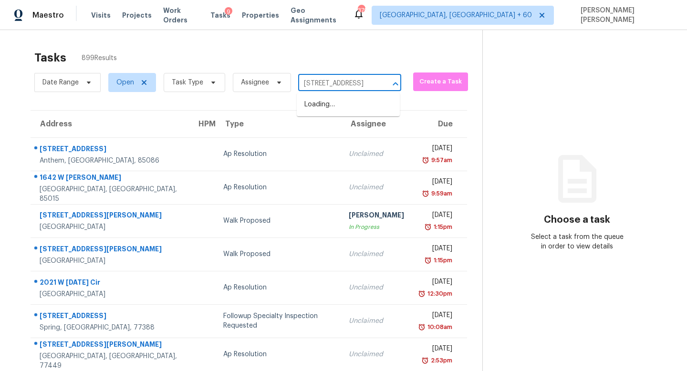
scroll to position [0, 56]
click at [346, 104] on li "[STREET_ADDRESS]" at bounding box center [348, 105] width 103 height 16
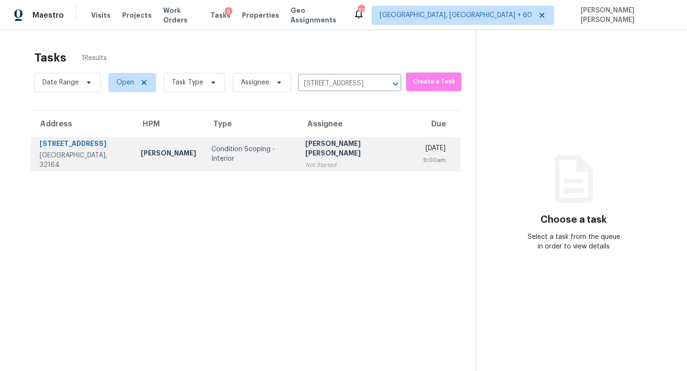
click at [330, 169] on td "Jishnu Manoj Not Started" at bounding box center [357, 153] width 118 height 33
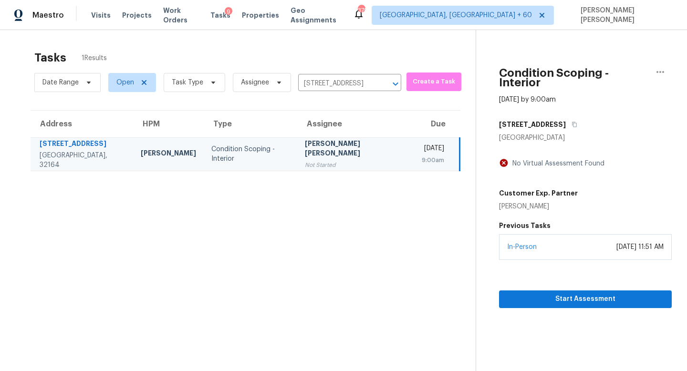
click at [515, 299] on section "Condition Scoping - Interior Sep 18th 2025 by 9:00am 32 Wood Arbor Ln Palm Coas…" at bounding box center [573, 215] width 196 height 371
click at [538, 297] on button "Start Assessment" at bounding box center [585, 299] width 173 height 18
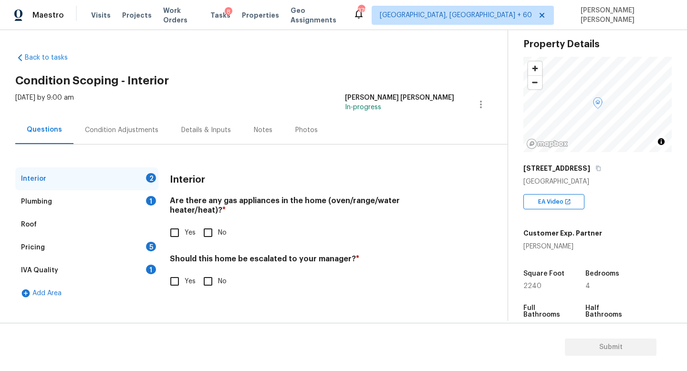
scroll to position [34, 0]
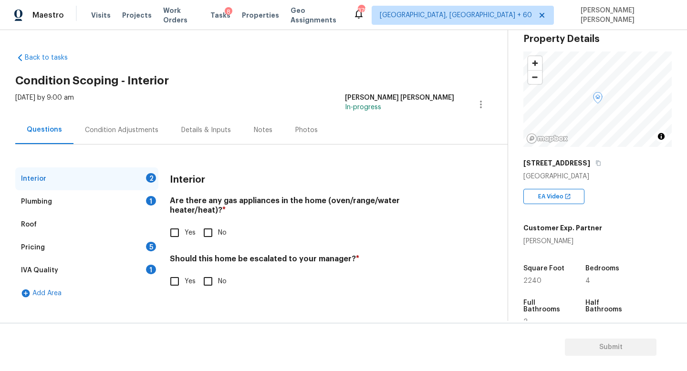
click at [89, 253] on div "Pricing 5" at bounding box center [86, 247] width 143 height 23
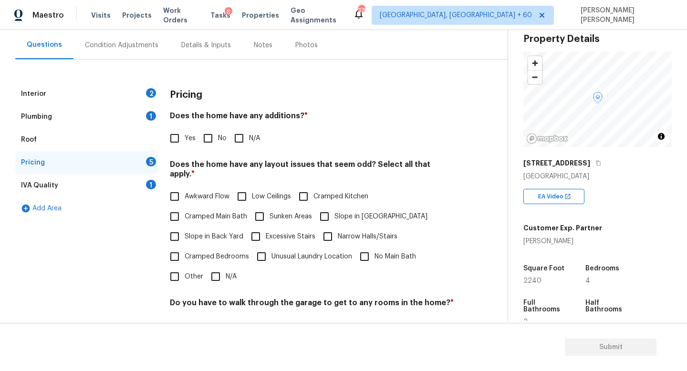
scroll to position [99, 0]
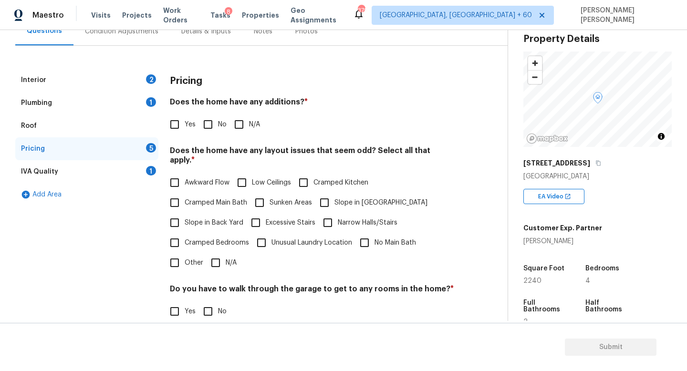
click at [179, 255] on input "Other" at bounding box center [175, 263] width 20 height 20
checkbox input "true"
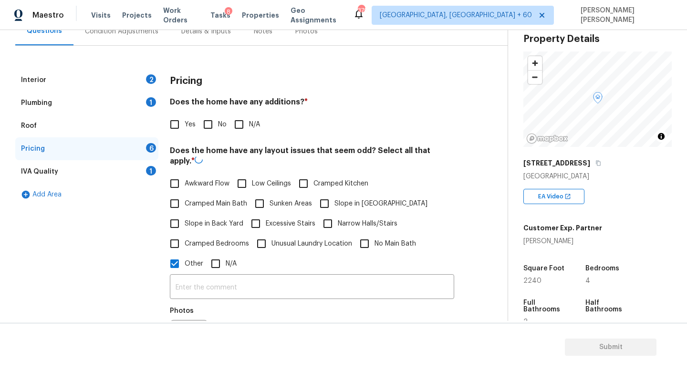
click at [222, 274] on div "​ Photos" at bounding box center [312, 319] width 284 height 90
click at [217, 282] on input "text" at bounding box center [312, 288] width 284 height 22
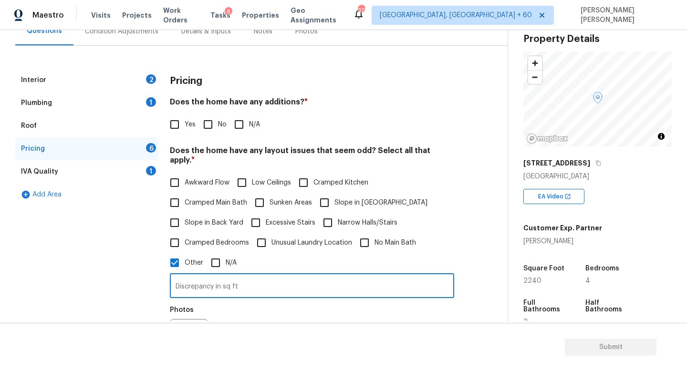
scroll to position [153, 0]
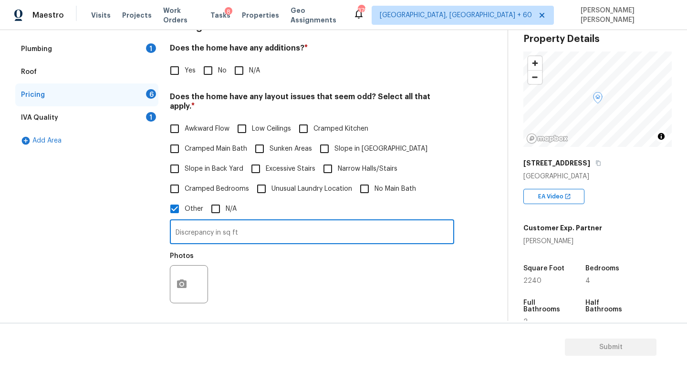
type input "Discrepancy in sq ft"
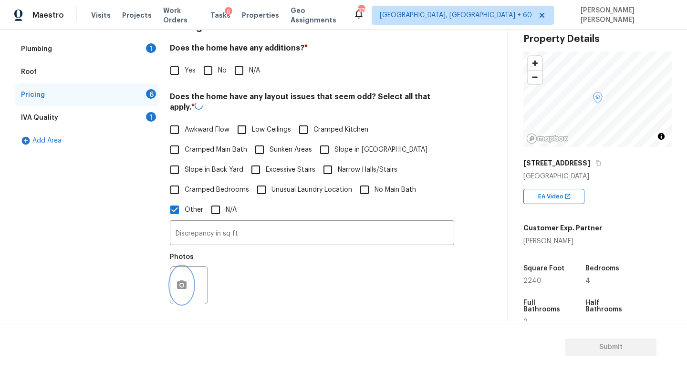
click at [182, 256] on figure "Photos" at bounding box center [190, 279] width 40 height 51
click at [185, 272] on button "button" at bounding box center [181, 285] width 23 height 37
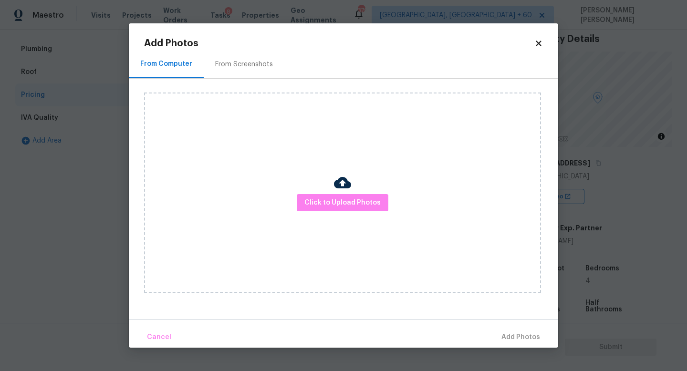
click at [335, 212] on div "Click to Upload Photos" at bounding box center [342, 193] width 397 height 200
click at [334, 198] on span "Click to Upload Photos" at bounding box center [342, 203] width 76 height 12
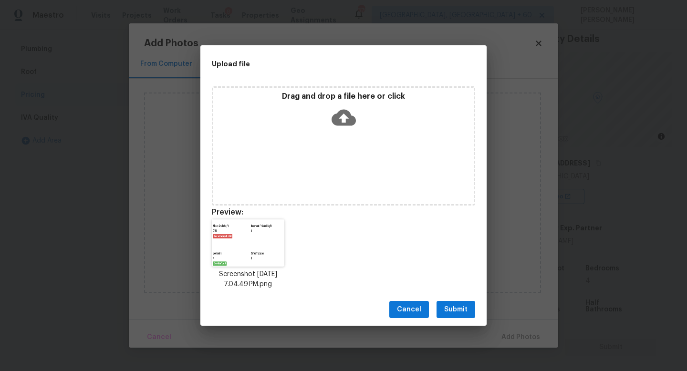
click at [461, 309] on span "Submit" at bounding box center [455, 310] width 23 height 12
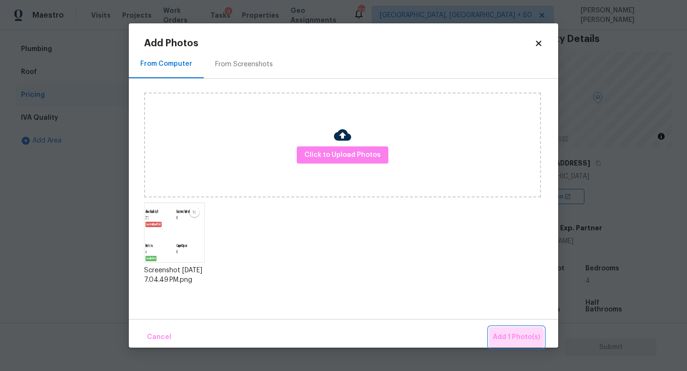
click at [503, 342] on span "Add 1 Photo(s)" at bounding box center [516, 337] width 47 height 12
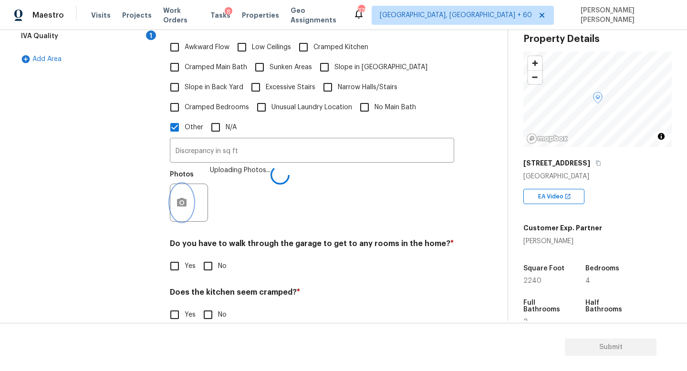
scroll to position [291, 0]
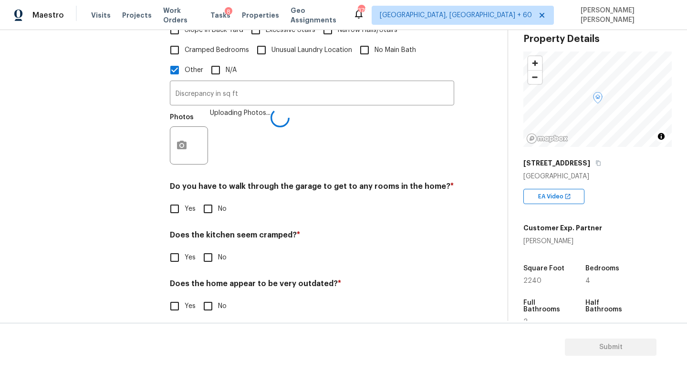
click at [205, 199] on input "No" at bounding box center [208, 209] width 20 height 20
checkbox input "true"
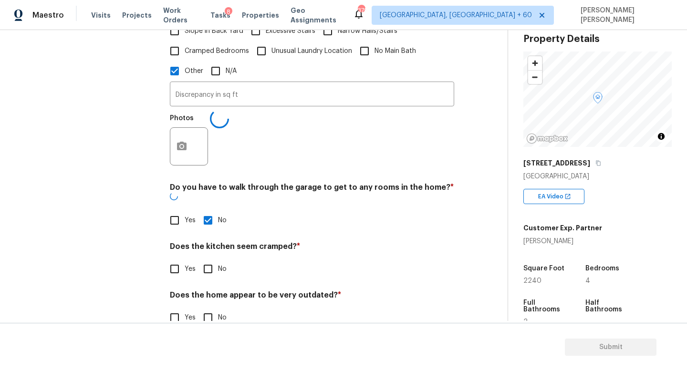
click at [209, 259] on input "No" at bounding box center [208, 269] width 20 height 20
checkbox input "true"
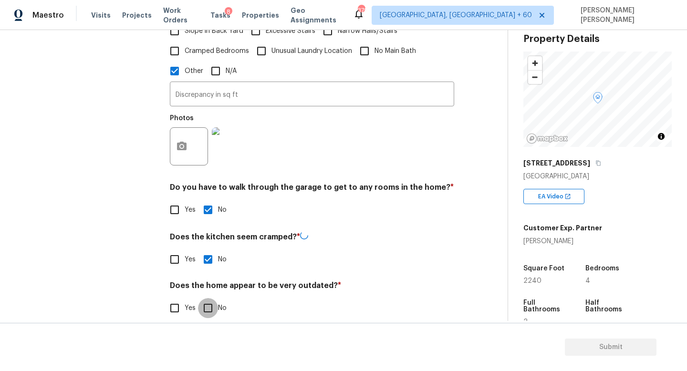
click at [211, 304] on input "No" at bounding box center [208, 308] width 20 height 20
checkbox input "true"
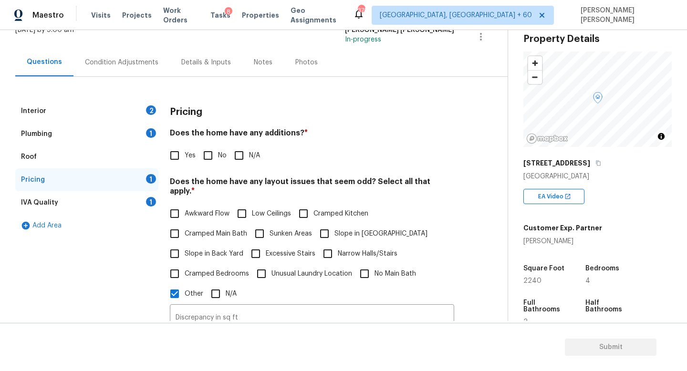
scroll to position [54, 0]
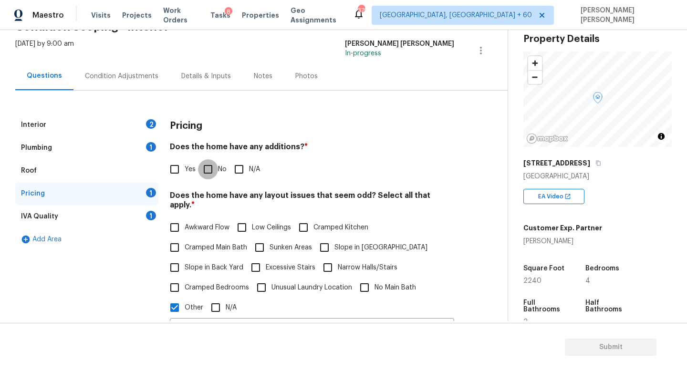
click at [206, 165] on input "No" at bounding box center [208, 169] width 20 height 20
checkbox input "true"
click at [103, 205] on div "IVA Quality 1" at bounding box center [86, 216] width 143 height 23
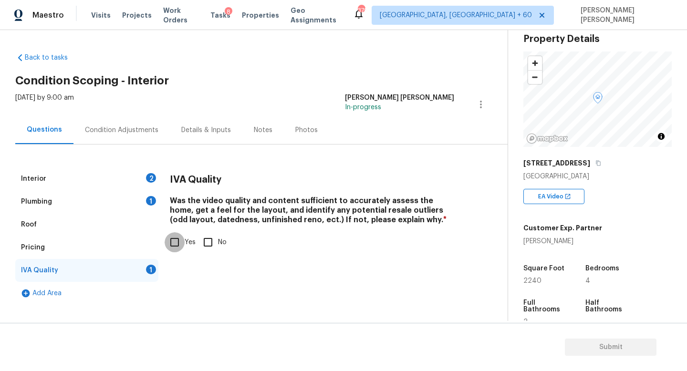
click at [176, 240] on input "Yes" at bounding box center [175, 242] width 20 height 20
checkbox input "true"
click at [127, 171] on div "Interior 2" at bounding box center [86, 178] width 143 height 23
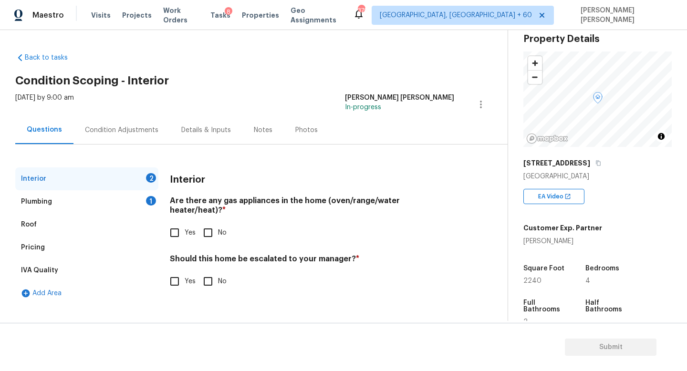
click at [206, 223] on input "No" at bounding box center [208, 233] width 20 height 20
checkbox input "true"
click at [134, 202] on div "Plumbing 1" at bounding box center [86, 201] width 143 height 23
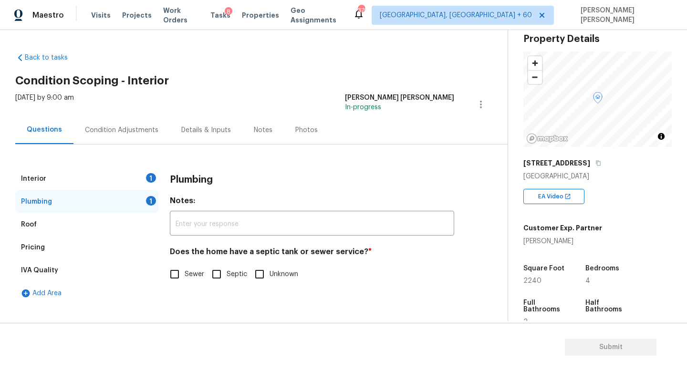
click at [178, 273] on input "Sewer" at bounding box center [175, 274] width 20 height 20
click at [175, 272] on input "Sewer" at bounding box center [175, 274] width 20 height 20
checkbox input "true"
click at [133, 172] on div "Interior 2" at bounding box center [86, 178] width 143 height 23
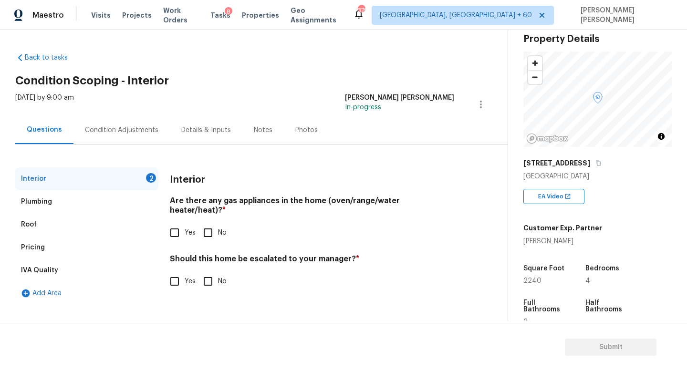
click at [215, 223] on input "No" at bounding box center [208, 233] width 20 height 20
checkbox input "true"
click at [110, 121] on div "Condition Adjustments" at bounding box center [121, 130] width 96 height 28
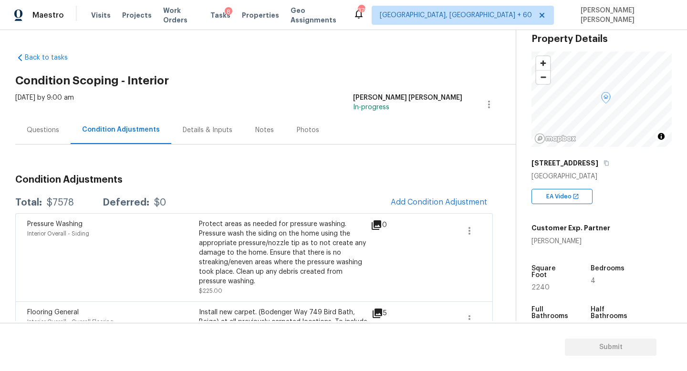
click at [41, 140] on div "Questions" at bounding box center [42, 130] width 55 height 28
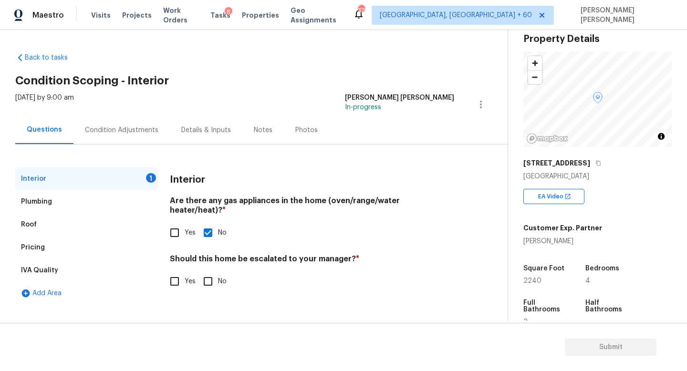
click at [39, 246] on div "Pricing" at bounding box center [33, 248] width 24 height 10
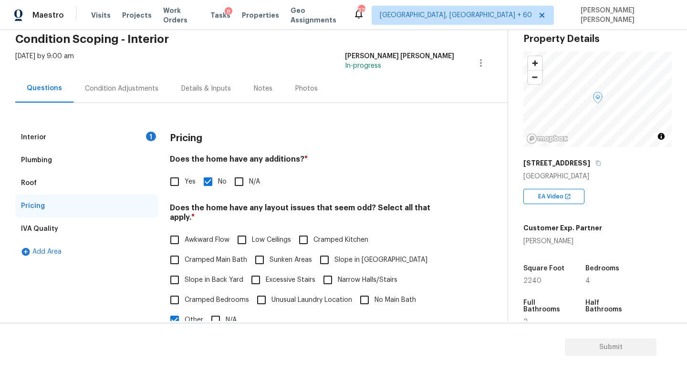
scroll to position [47, 0]
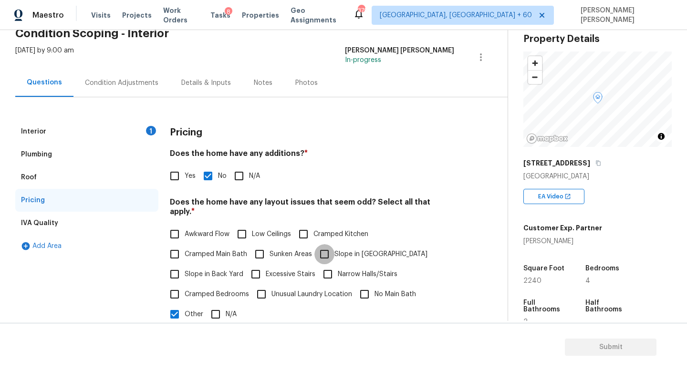
click at [320, 244] on input "Slope in Front Yard" at bounding box center [324, 254] width 20 height 20
checkbox input "true"
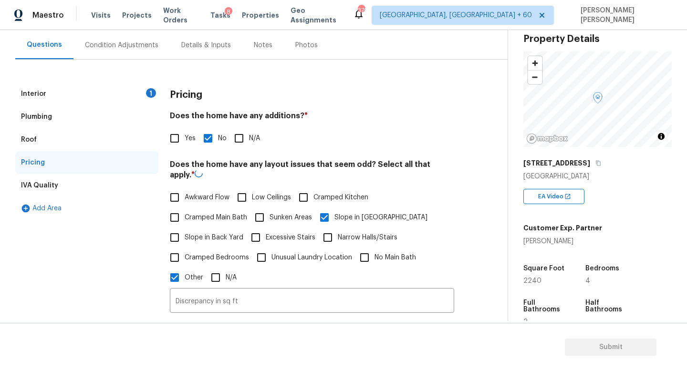
scroll to position [88, 0]
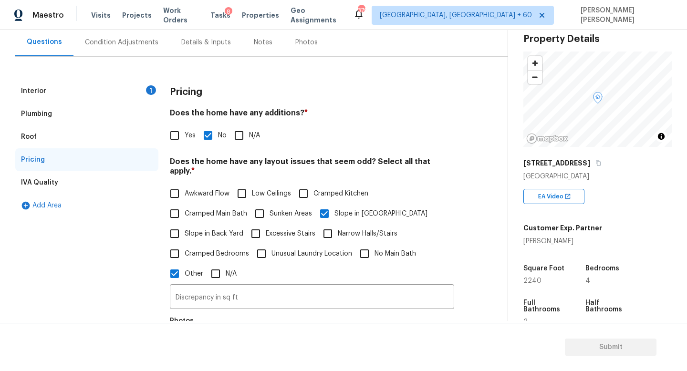
click at [107, 91] on div "Interior 1" at bounding box center [86, 91] width 143 height 23
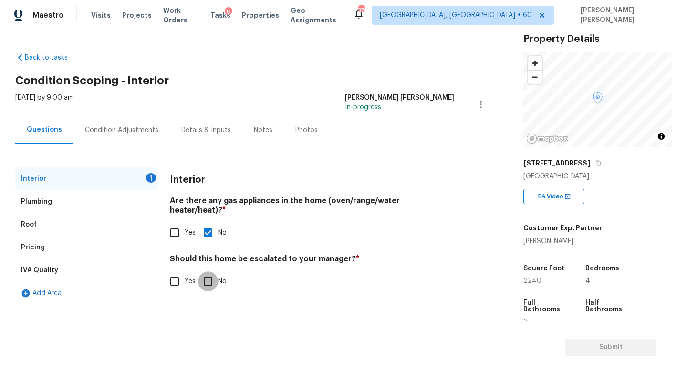
click at [203, 271] on input "No" at bounding box center [208, 281] width 20 height 20
checkbox input "true"
click at [124, 128] on div "Condition Adjustments" at bounding box center [121, 130] width 73 height 10
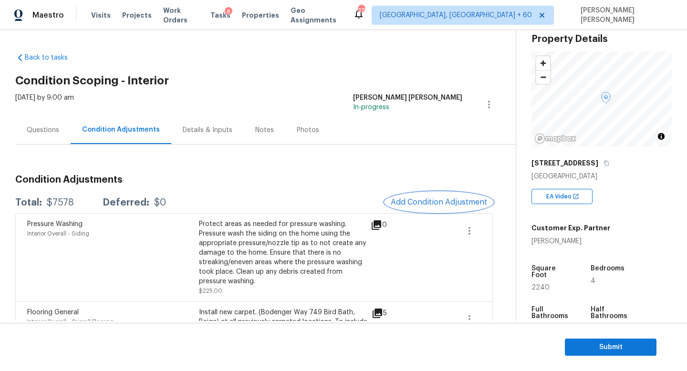
click at [436, 198] on span "Add Condition Adjustment" at bounding box center [439, 202] width 96 height 9
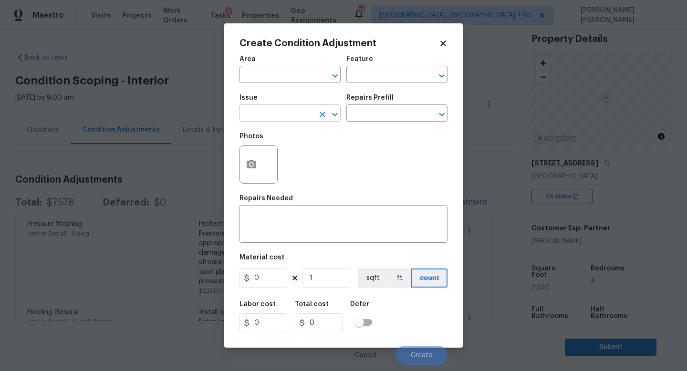
click at [283, 108] on input "text" at bounding box center [276, 114] width 74 height 15
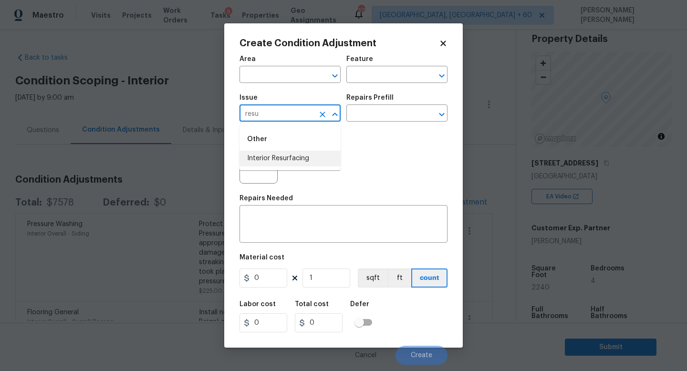
click at [293, 155] on li "Interior Resurfacing" at bounding box center [289, 159] width 101 height 16
type input "Interior Resurfacing"
click at [378, 117] on input "text" at bounding box center [383, 114] width 74 height 15
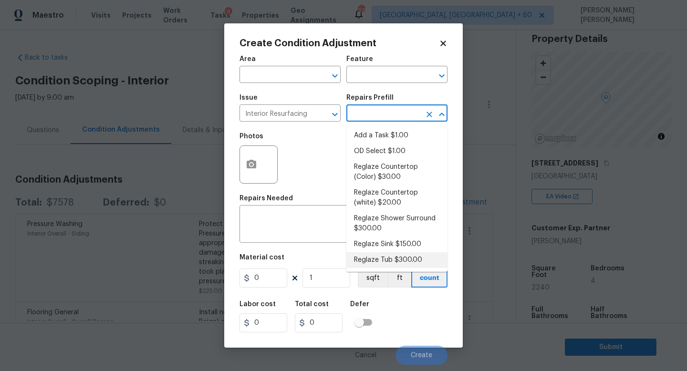
click at [387, 257] on li "Reglaze Tub $300.00" at bounding box center [396, 260] width 101 height 16
type textarea "Prep, mask, clean and reglaze the tub (white) both on the in and outer sides. H…"
type input "300"
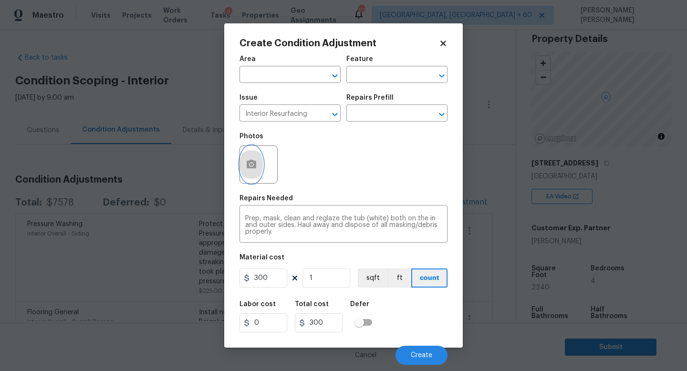
click at [252, 163] on icon "button" at bounding box center [252, 164] width 10 height 9
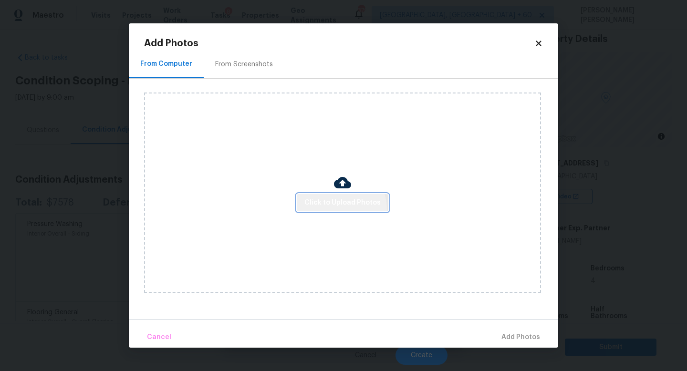
click at [340, 208] on button "Click to Upload Photos" at bounding box center [343, 203] width 92 height 18
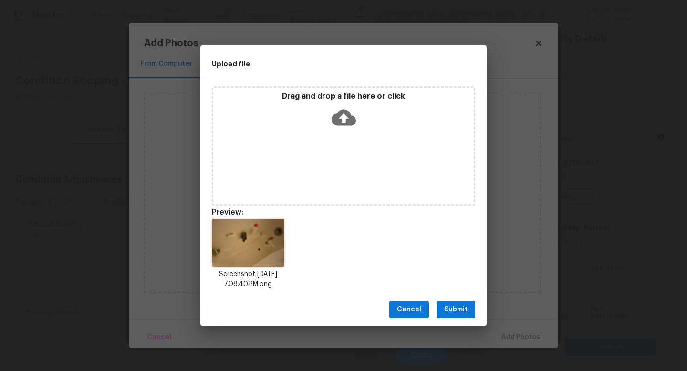
click at [447, 317] on button "Submit" at bounding box center [455, 310] width 39 height 18
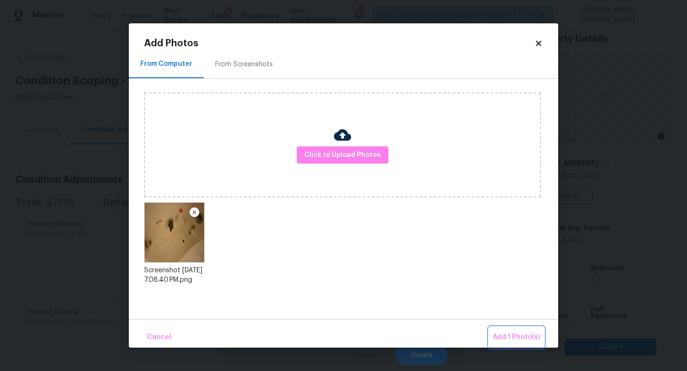
click at [522, 342] on span "Add 1 Photo(s)" at bounding box center [516, 337] width 47 height 12
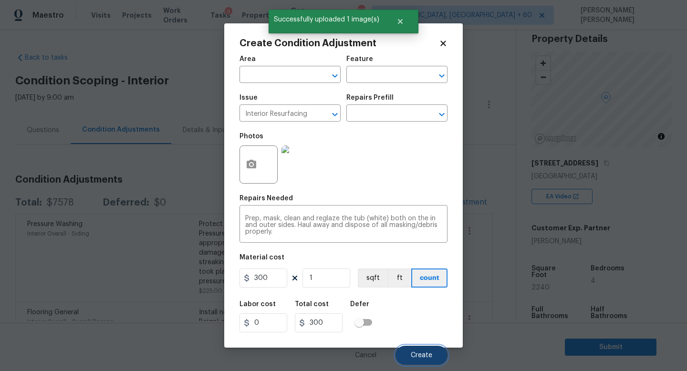
click at [436, 352] on button "Create" at bounding box center [421, 355] width 52 height 19
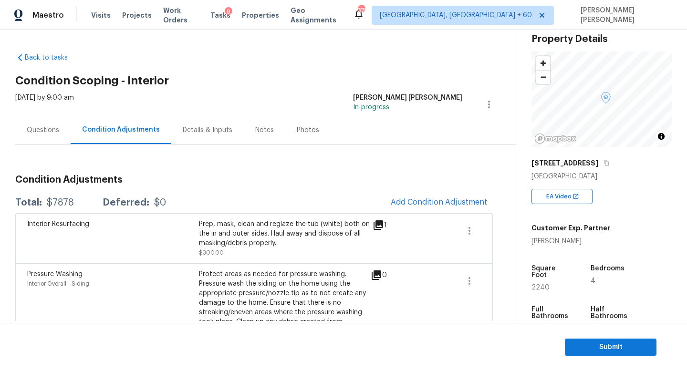
click at [63, 205] on div "$7878" at bounding box center [60, 203] width 27 height 10
copy div "$7878"
click at [365, 156] on div "Condition Adjustments Total: $7878 Deferred: $0 Add Condition Adjustment Interi…" at bounding box center [253, 318] width 477 height 348
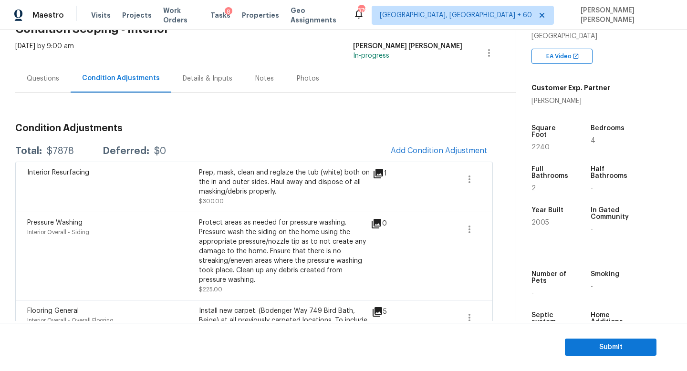
scroll to position [43, 0]
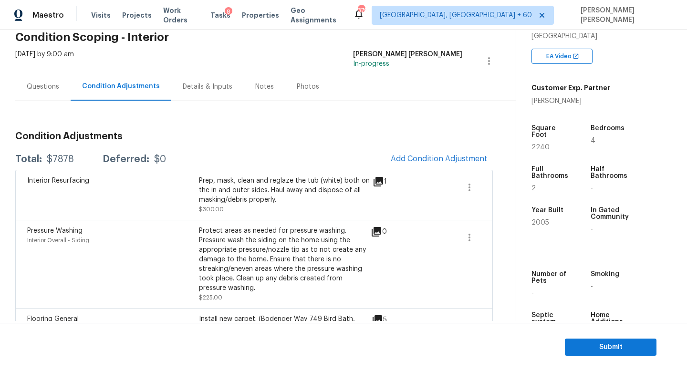
click at [43, 89] on div "Questions" at bounding box center [43, 87] width 32 height 10
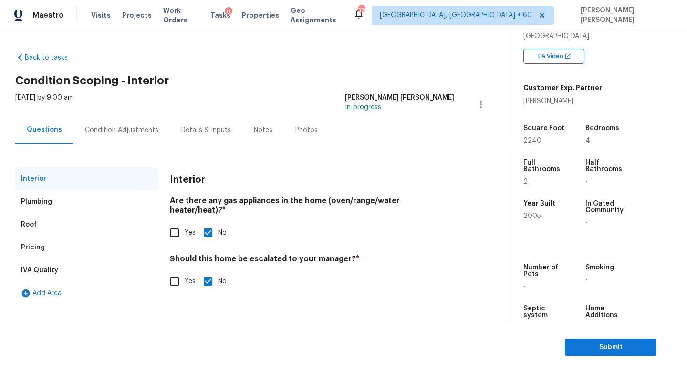
click at [111, 125] on div "Condition Adjustments" at bounding box center [121, 130] width 73 height 10
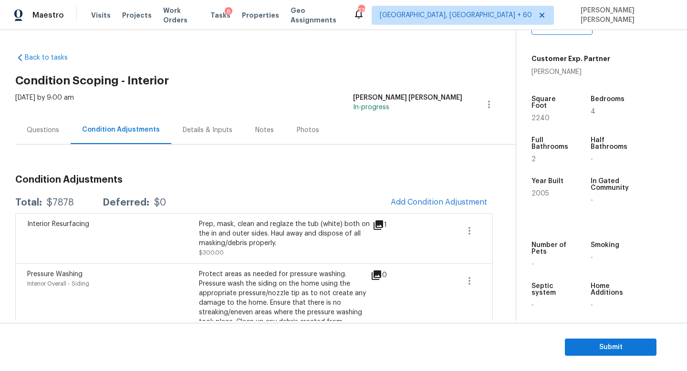
click at [293, 96] on div "Thu, Sep 18 2025 by 9:00 am Jishnu Manoj In-progress" at bounding box center [265, 104] width 500 height 23
click at [43, 138] on div "Questions" at bounding box center [42, 130] width 55 height 28
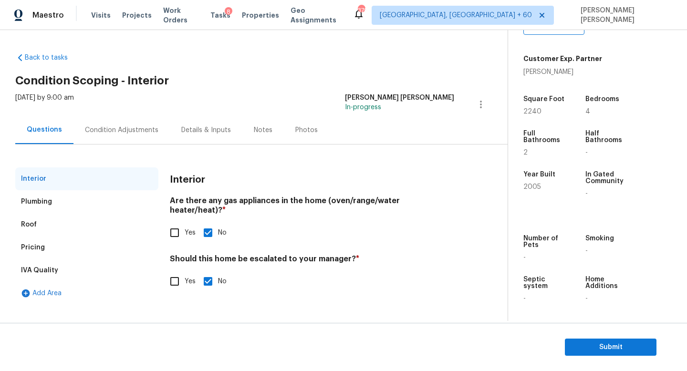
click at [129, 133] on div "Condition Adjustments" at bounding box center [121, 130] width 73 height 10
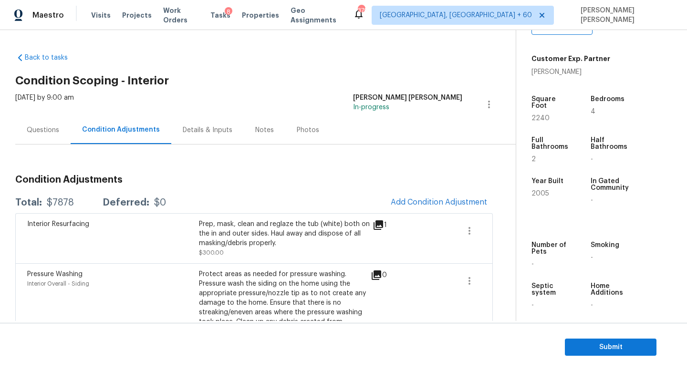
click at [288, 163] on div "Condition Adjustments Total: $7878 Deferred: $0 Add Condition Adjustment Interi…" at bounding box center [253, 318] width 477 height 348
click at [40, 124] on div "Questions" at bounding box center [42, 130] width 55 height 28
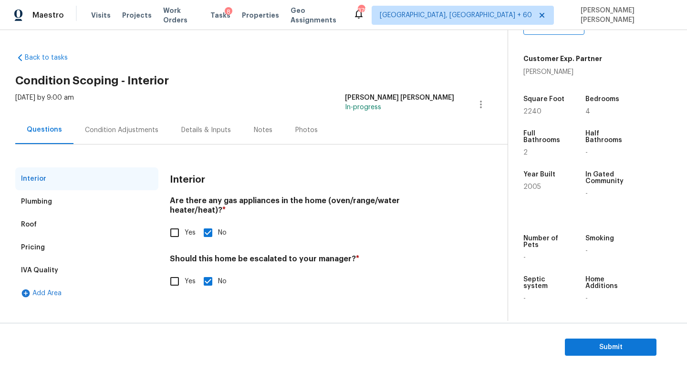
click at [125, 123] on div "Condition Adjustments" at bounding box center [121, 130] width 96 height 28
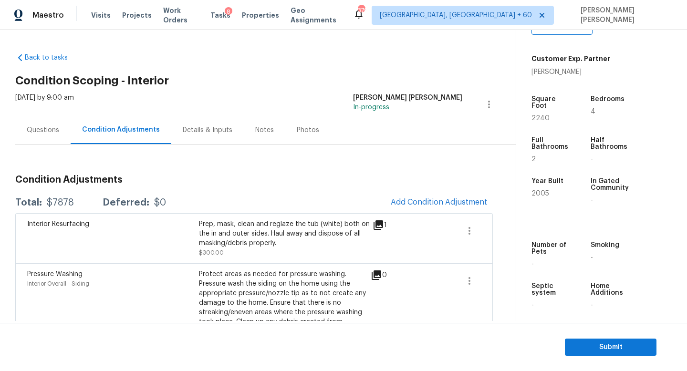
click at [39, 127] on div "Questions" at bounding box center [43, 130] width 32 height 10
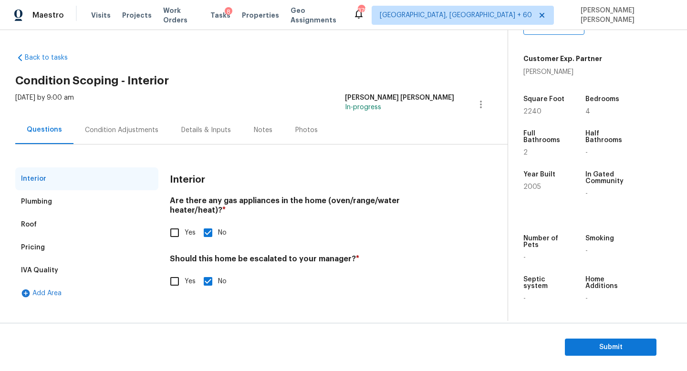
click at [41, 240] on div "Pricing" at bounding box center [86, 247] width 143 height 23
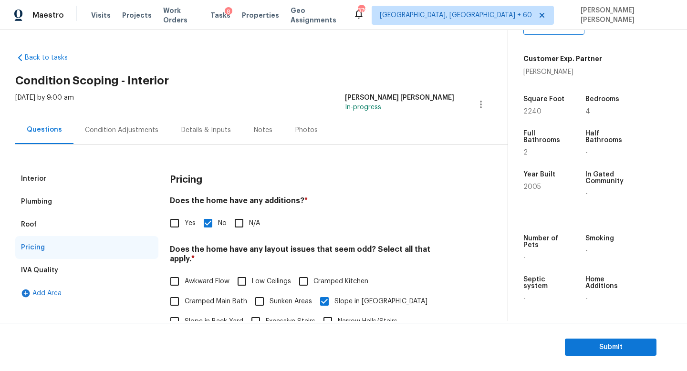
click at [117, 115] on div "Thu, Sep 18 2025 by 9:00 am Jishnu Manoj In-progress" at bounding box center [261, 104] width 492 height 23
click at [124, 133] on div "Condition Adjustments" at bounding box center [121, 130] width 73 height 10
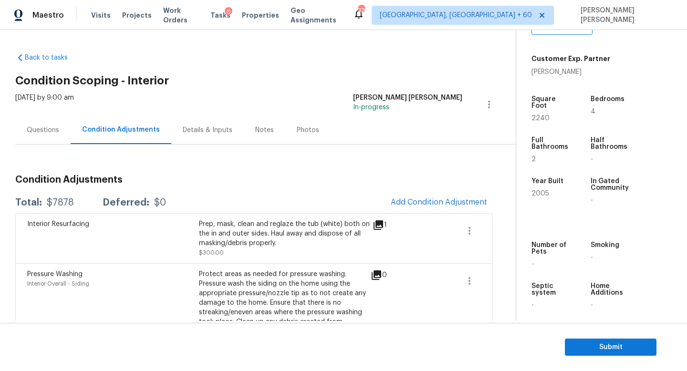
click at [197, 172] on div "Condition Adjustments Total: $7878 Deferred: $0 Add Condition Adjustment Interi…" at bounding box center [253, 329] width 477 height 325
click at [45, 135] on div "Questions" at bounding box center [42, 130] width 55 height 28
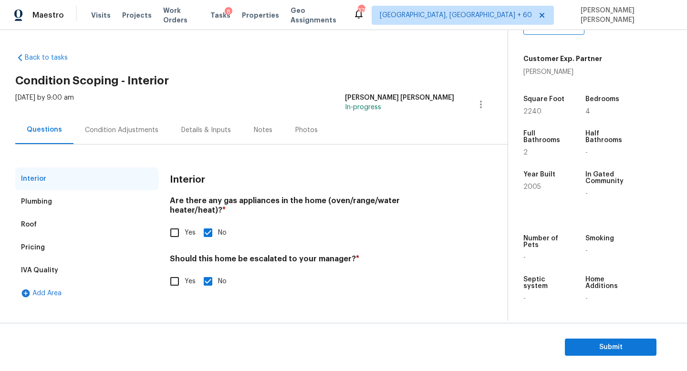
click at [134, 124] on div "Condition Adjustments" at bounding box center [121, 130] width 96 height 28
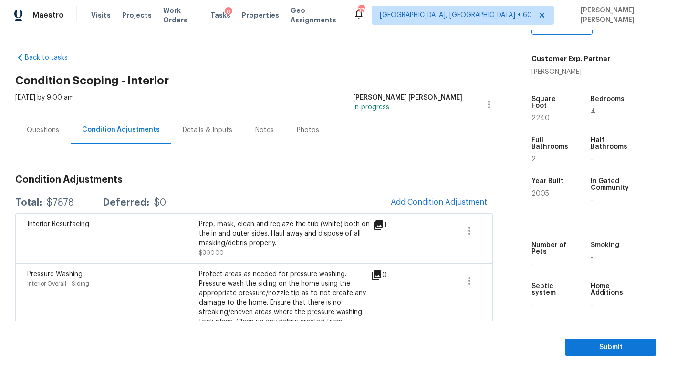
click at [41, 128] on div "Questions" at bounding box center [43, 130] width 32 height 10
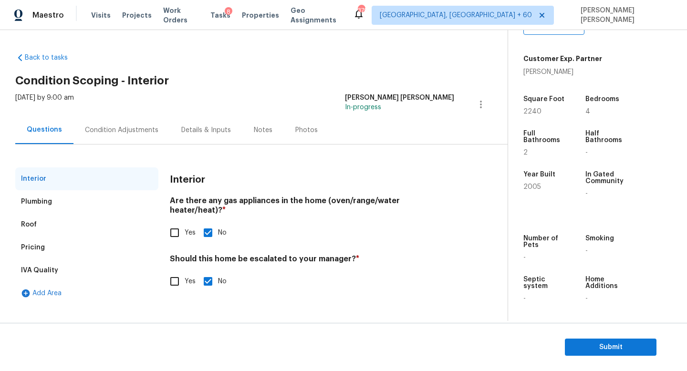
click at [120, 126] on div "Condition Adjustments" at bounding box center [121, 130] width 73 height 10
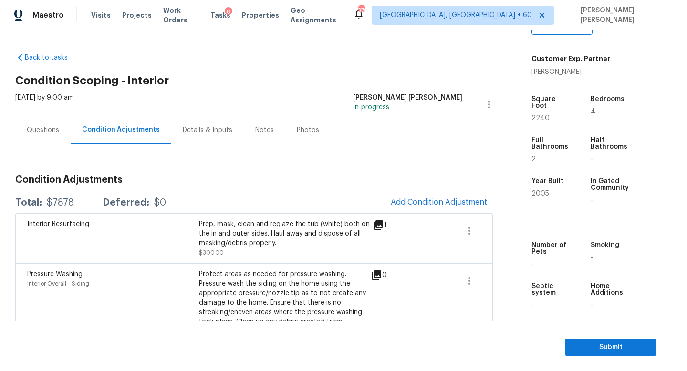
click at [60, 202] on div "$7878" at bounding box center [60, 203] width 27 height 10
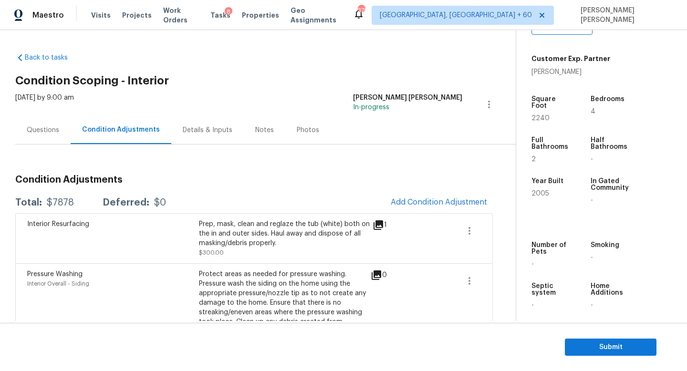
click at [134, 205] on div "Deferred:" at bounding box center [126, 203] width 47 height 10
click at [57, 206] on div "$7878" at bounding box center [60, 203] width 27 height 10
copy div "$7878"
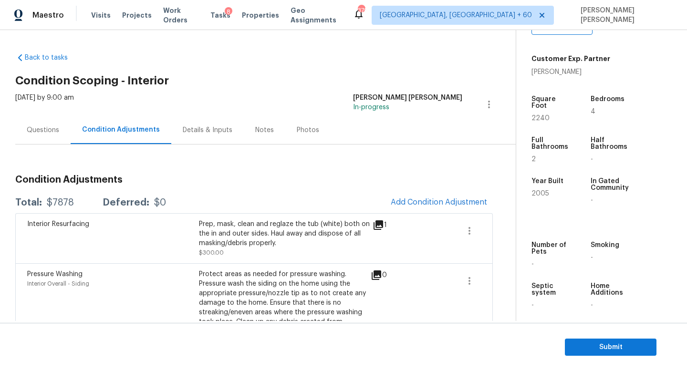
click at [253, 84] on h2 "Condition Scoping - Interior" at bounding box center [265, 81] width 500 height 10
click at [23, 130] on div "Questions" at bounding box center [42, 130] width 55 height 28
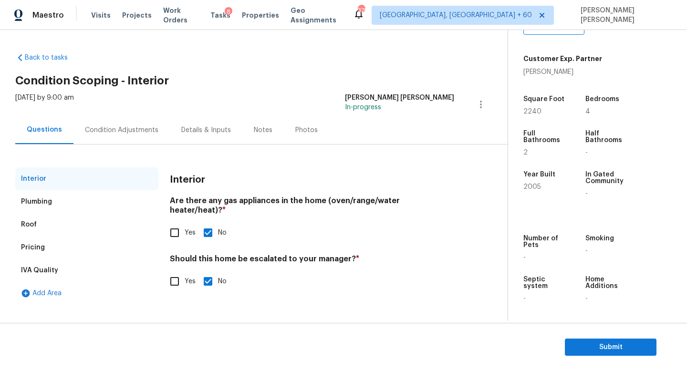
click at [214, 86] on div "Back to tasks Condition Scoping - Interior Thu, Sep 18 2025 by 9:00 am Jishnu M…" at bounding box center [261, 176] width 492 height 262
click at [591, 348] on span "Submit" at bounding box center [610, 347] width 76 height 12
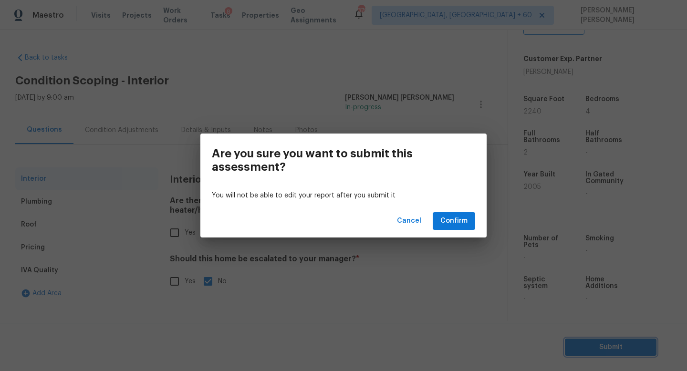
click at [303, 113] on div "Are you sure you want to submit this assessment? You will not be able to edit y…" at bounding box center [343, 185] width 687 height 371
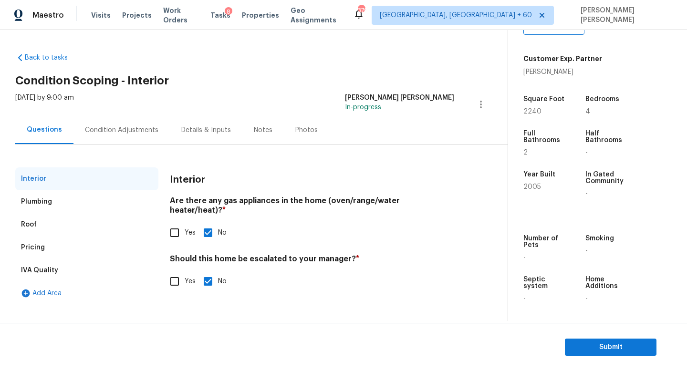
click at [132, 133] on div "Condition Adjustments" at bounding box center [121, 130] width 73 height 10
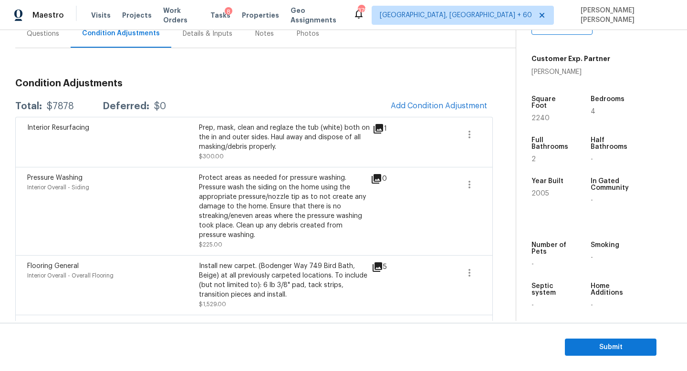
scroll to position [175, 0]
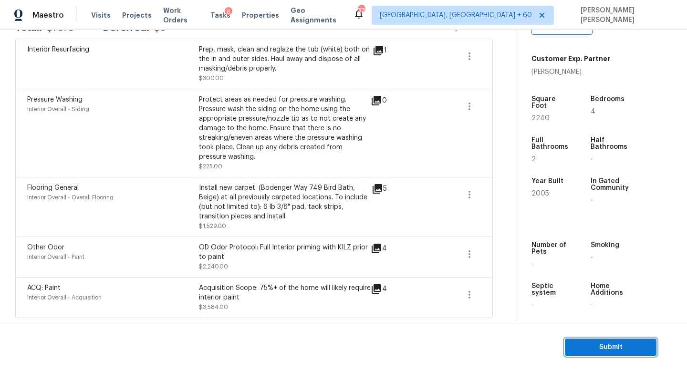
click at [615, 345] on span "Submit" at bounding box center [610, 347] width 76 height 12
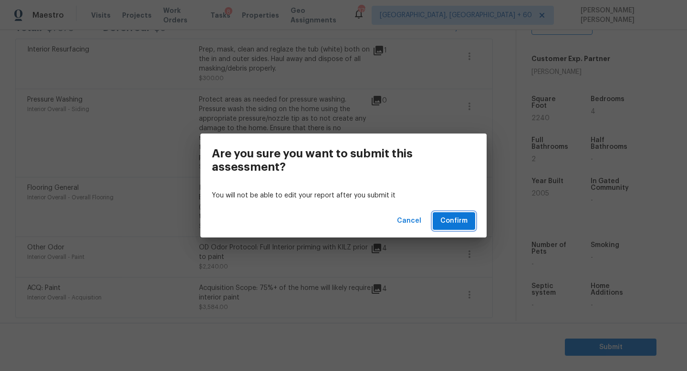
click at [452, 221] on span "Confirm" at bounding box center [453, 221] width 27 height 12
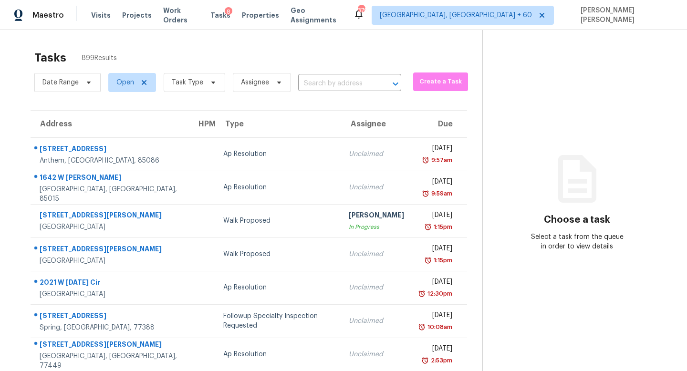
click at [324, 92] on div "Date Range Open Task Type Assignee ​" at bounding box center [217, 82] width 367 height 25
click at [327, 88] on input "text" at bounding box center [336, 83] width 76 height 15
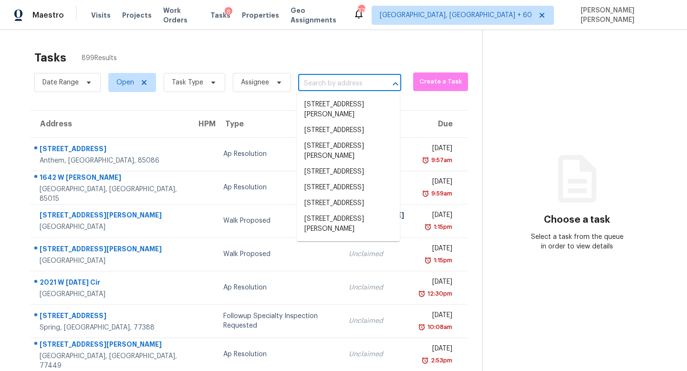
paste input "314 Langston Dr, Greenville, SC 29617"
type input "314 Langston Dr, Greenville, SC 29617"
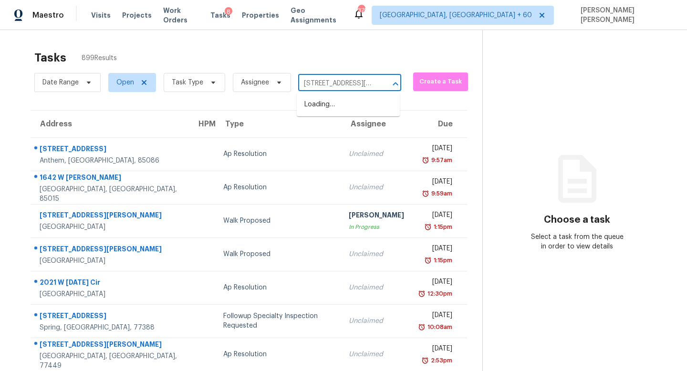
scroll to position [0, 47]
click at [337, 113] on li "314 Langston Dr, Greenville, SC 29617" at bounding box center [348, 110] width 103 height 26
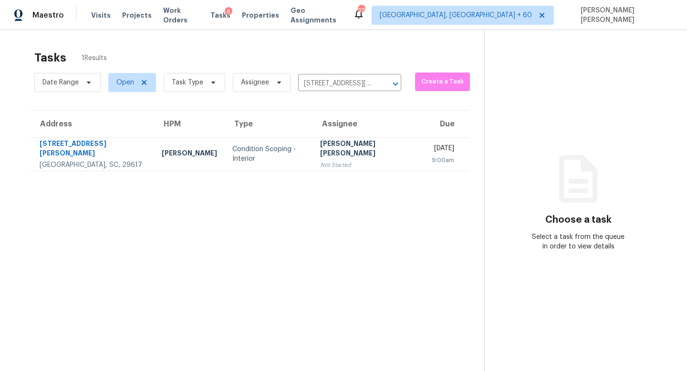
click at [360, 163] on td "Jishnu Manoj Not Started" at bounding box center [368, 153] width 112 height 33
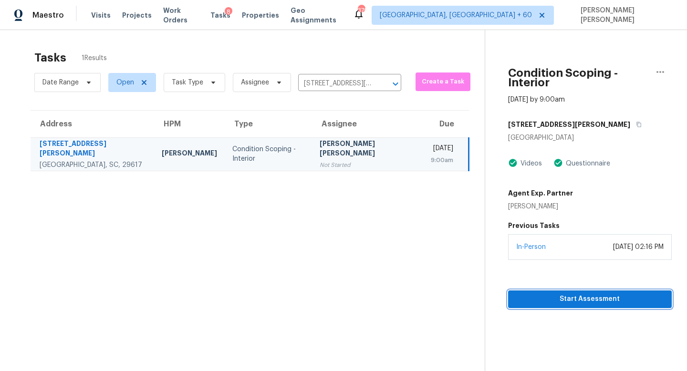
click at [539, 295] on span "Start Assessment" at bounding box center [589, 299] width 148 height 12
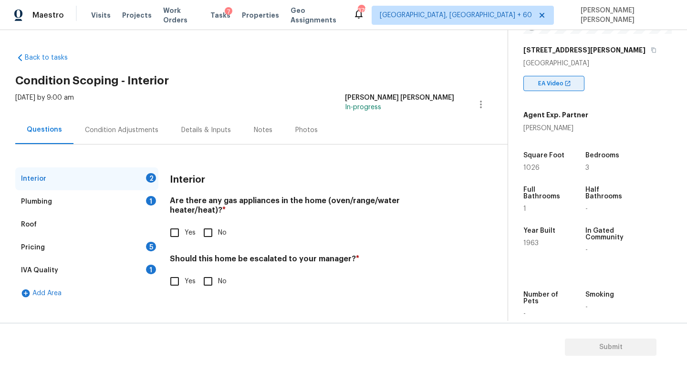
scroll to position [160, 0]
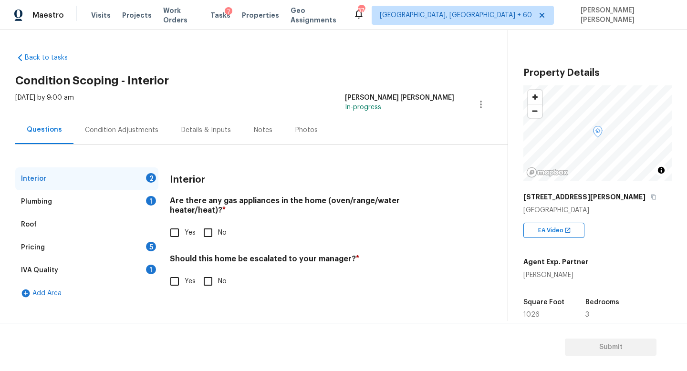
scroll to position [160, 0]
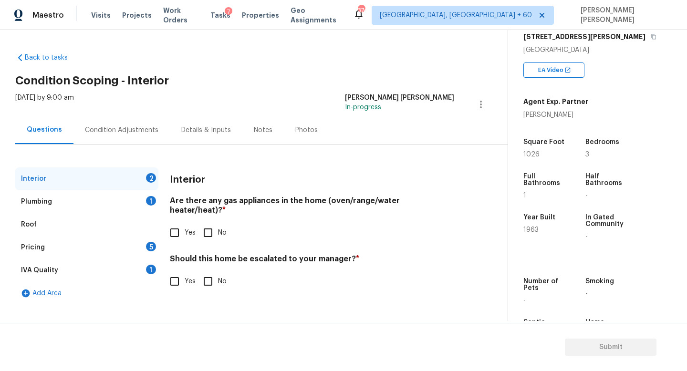
click at [209, 227] on input "No" at bounding box center [208, 233] width 20 height 20
checkbox input "true"
click at [209, 274] on input "No" at bounding box center [208, 281] width 20 height 20
checkbox input "true"
click at [129, 200] on div "Plumbing 1" at bounding box center [86, 201] width 143 height 23
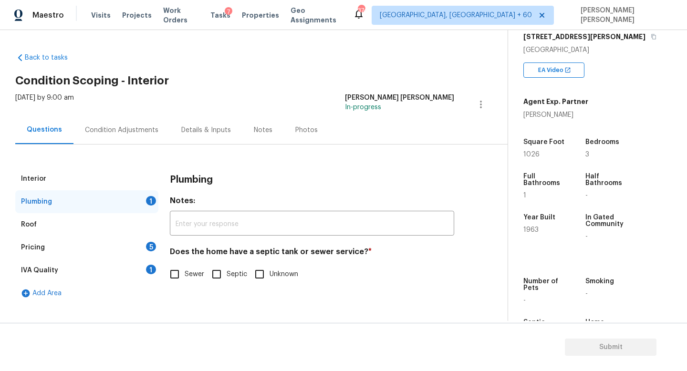
click at [217, 276] on input "Septic" at bounding box center [216, 274] width 20 height 20
checkbox input "true"
click at [101, 251] on div "Pricing 5" at bounding box center [86, 247] width 143 height 23
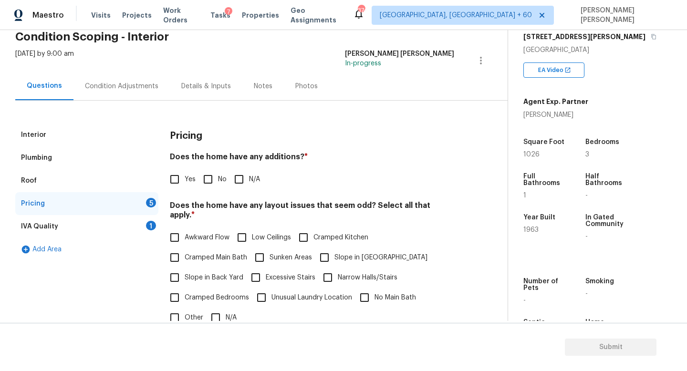
scroll to position [46, 0]
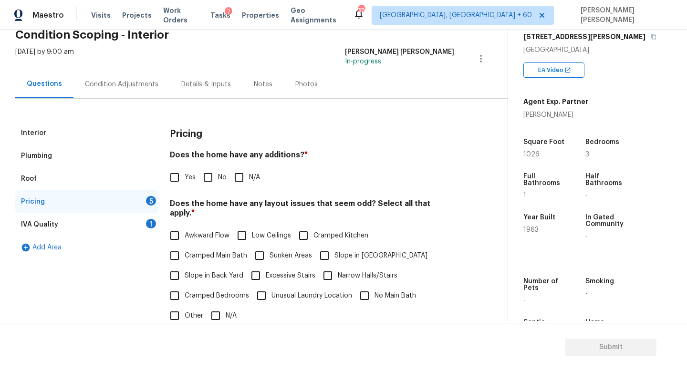
click at [203, 185] on input "No" at bounding box center [208, 177] width 20 height 20
checkbox input "true"
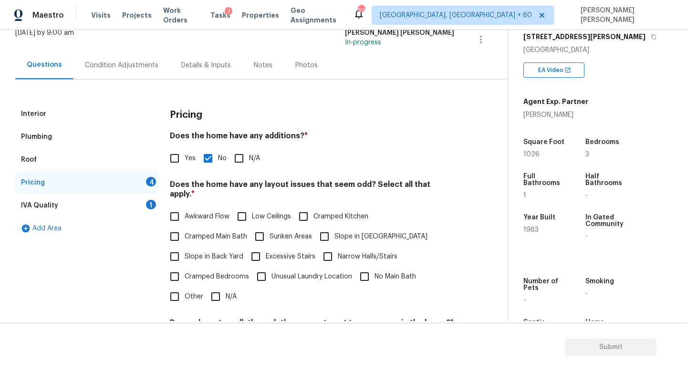
scroll to position [67, 0]
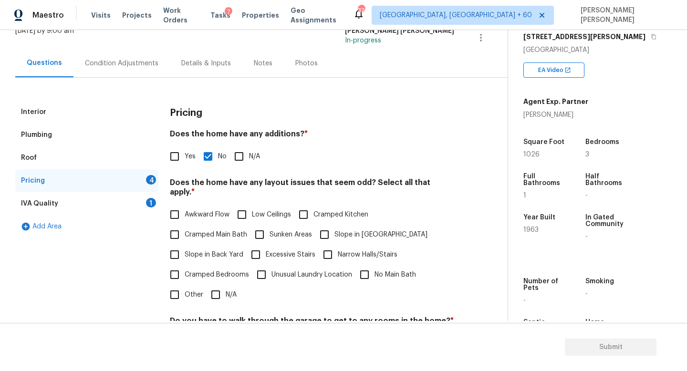
click at [208, 288] on input "N/A" at bounding box center [216, 295] width 20 height 20
checkbox input "true"
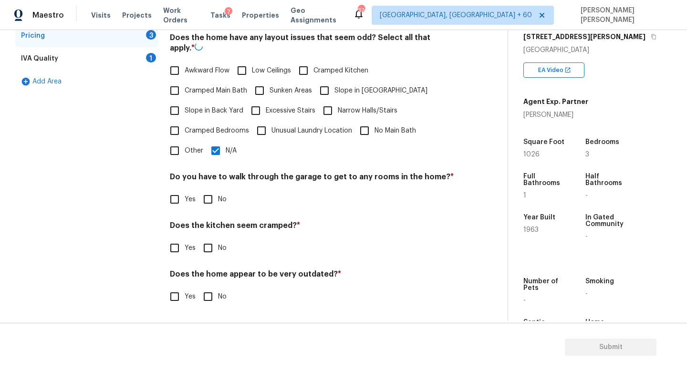
scroll to position [201, 0]
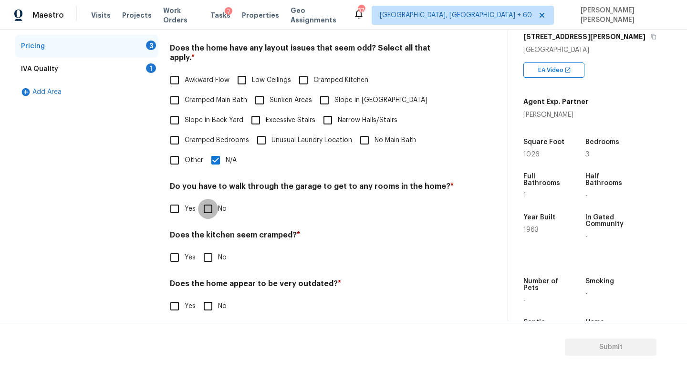
click at [209, 201] on input "No" at bounding box center [208, 209] width 20 height 20
checkbox input "true"
click at [209, 237] on div "Does the kitchen seem cramped? * Yes No" at bounding box center [312, 248] width 284 height 37
click at [209, 247] on input "No" at bounding box center [208, 257] width 20 height 20
checkbox input "true"
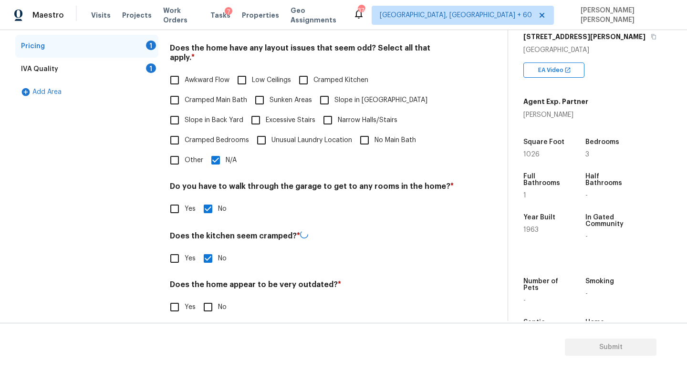
click at [210, 301] on input "No" at bounding box center [208, 307] width 20 height 20
checkbox input "true"
click at [213, 152] on input "N/A" at bounding box center [216, 160] width 20 height 20
checkbox input "false"
click at [338, 115] on label "Narrow Halls/Stairs" at bounding box center [358, 121] width 80 height 20
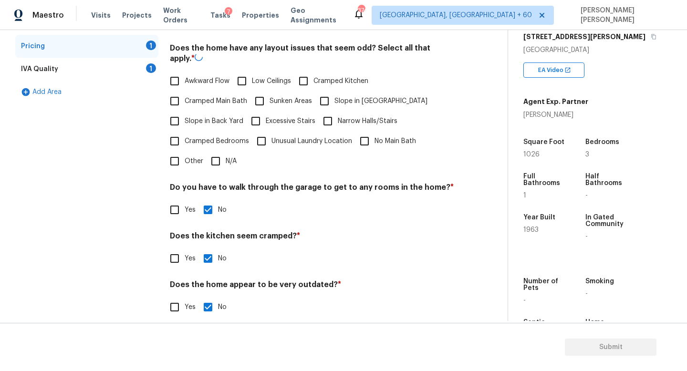
click at [338, 115] on input "Narrow Halls/Stairs" at bounding box center [328, 121] width 20 height 20
checkbox input "true"
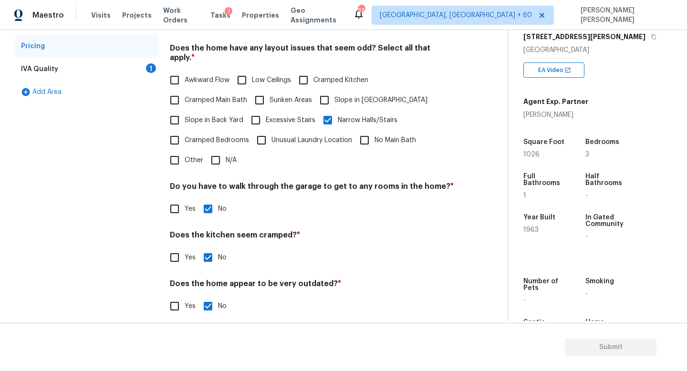
scroll to position [154, 0]
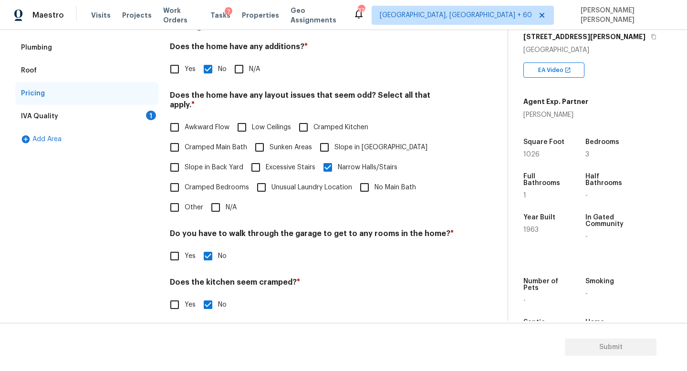
click at [135, 115] on div "IVA Quality 1" at bounding box center [86, 116] width 143 height 23
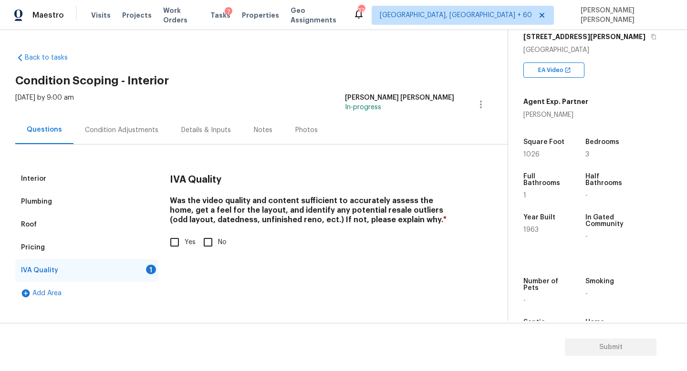
scroll to position [0, 0]
click at [172, 236] on input "Yes" at bounding box center [175, 242] width 20 height 20
checkbox input "true"
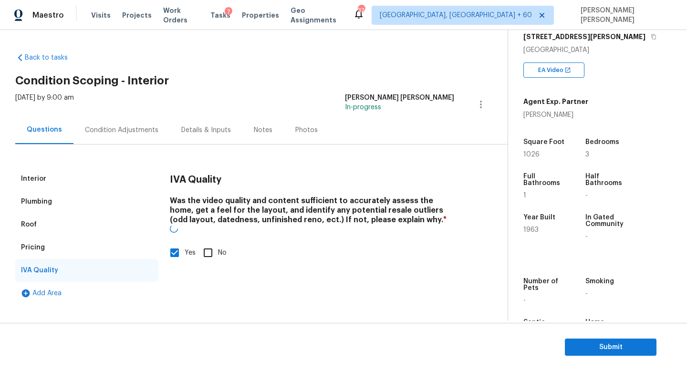
click at [127, 132] on div "Condition Adjustments" at bounding box center [121, 130] width 73 height 10
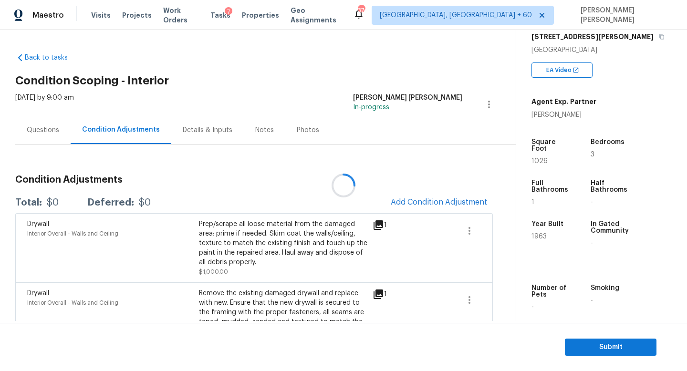
click at [438, 193] on div at bounding box center [343, 185] width 687 height 371
click at [421, 207] on div at bounding box center [343, 185] width 687 height 371
click at [319, 220] on div at bounding box center [343, 185] width 687 height 371
click at [279, 80] on div at bounding box center [343, 185] width 687 height 371
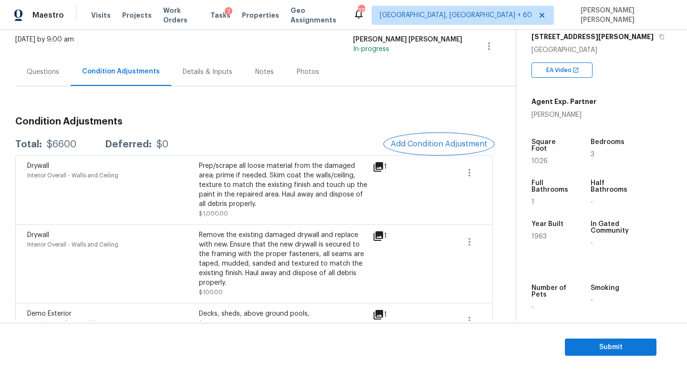
click at [460, 143] on span "Add Condition Adjustment" at bounding box center [439, 144] width 96 height 9
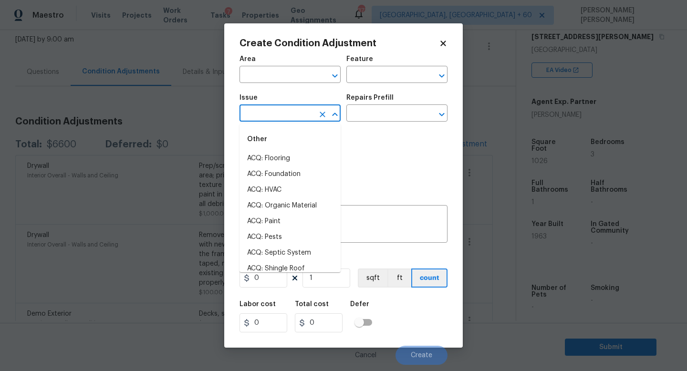
click at [262, 116] on input "text" at bounding box center [276, 114] width 74 height 15
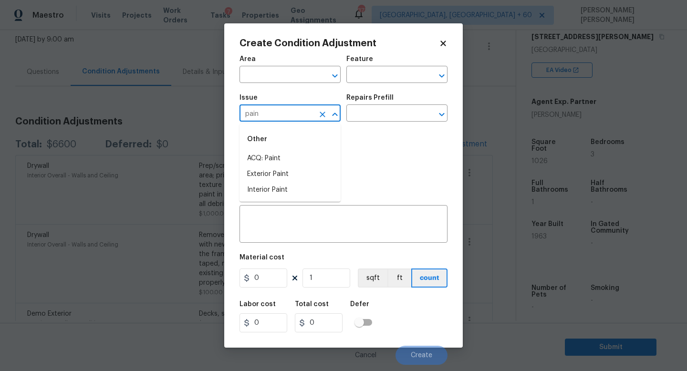
type input "paint"
click at [278, 163] on li "ACQ: Paint" at bounding box center [289, 159] width 101 height 16
type input "ACQ: Paint"
click at [366, 119] on input "text" at bounding box center [383, 114] width 74 height 15
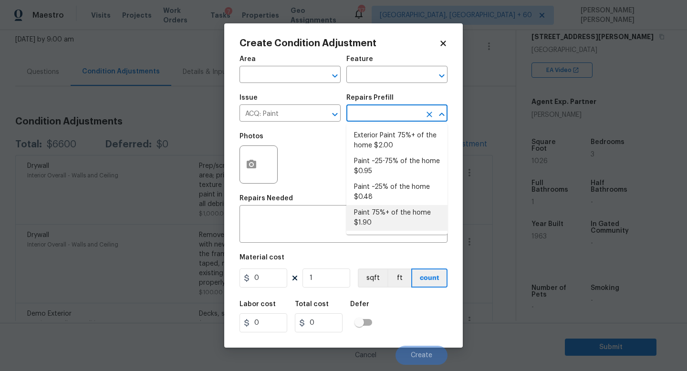
click at [388, 207] on li "Paint 75%+ of the home $1.90" at bounding box center [396, 218] width 101 height 26
type input "Acquisition"
type textarea "Acquisition Scope: 75%+ of the home will likely require interior paint"
type input "1.9"
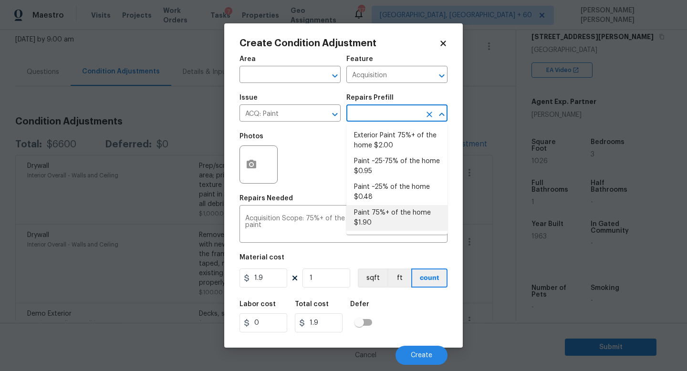
click at [319, 125] on span "Issue ACQ: Paint ​" at bounding box center [289, 108] width 101 height 39
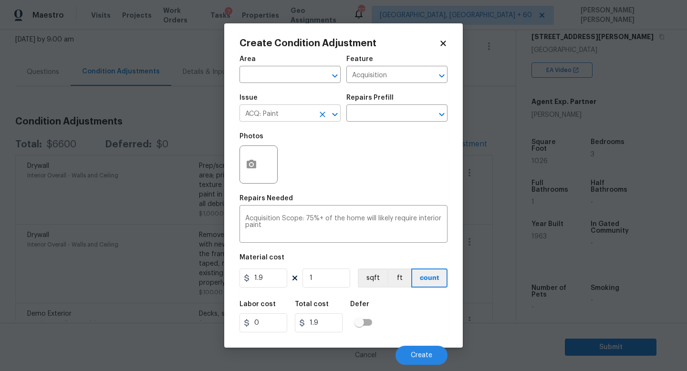
click at [321, 118] on icon "Clear" at bounding box center [323, 115] width 10 height 10
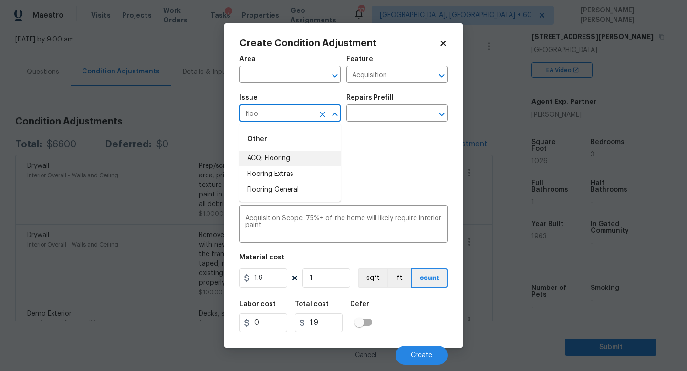
click at [310, 156] on li "ACQ: Flooring" at bounding box center [289, 159] width 101 height 16
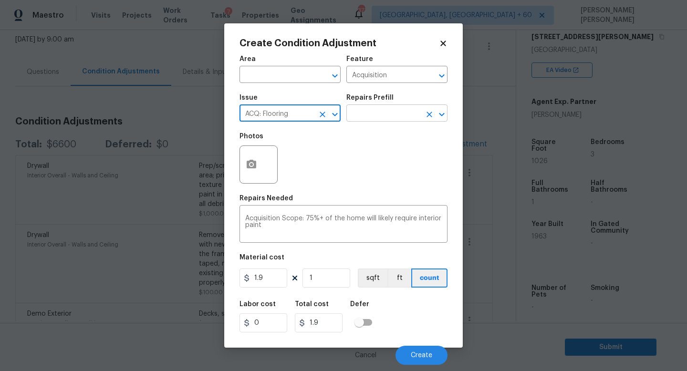
type input "ACQ: Flooring"
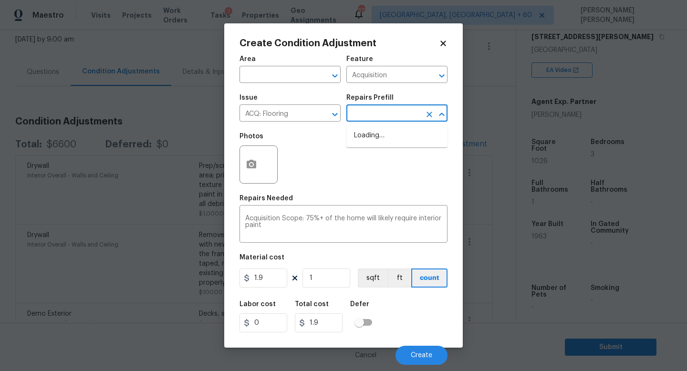
click at [382, 117] on input "text" at bounding box center [383, 114] width 74 height 15
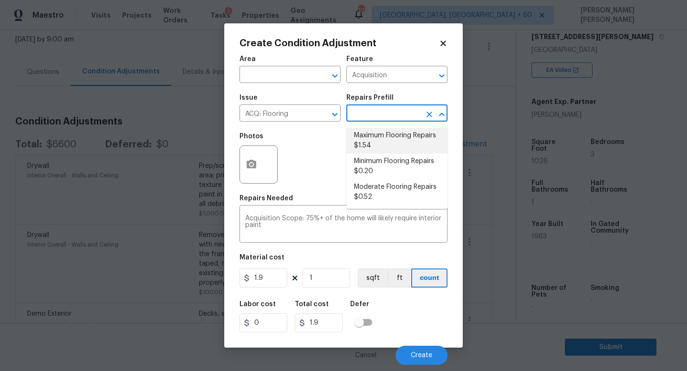
click at [392, 147] on li "Maximum Flooring Repairs $1.54" at bounding box center [396, 141] width 101 height 26
type textarea "Acquisition Scope: Maximum flooring repairs"
type input "1.54"
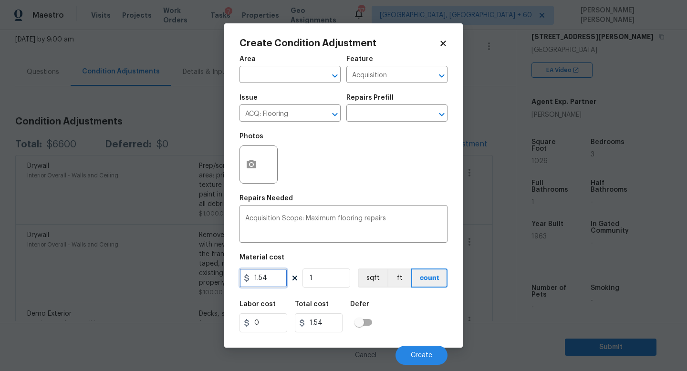
drag, startPoint x: 278, startPoint y: 275, endPoint x: 176, endPoint y: 275, distance: 101.6
click at [176, 275] on div "Create Condition Adjustment Area ​ Feature Acquisition ​ Issue ACQ: Flooring ​ …" at bounding box center [343, 185] width 687 height 371
type input "4.65"
click at [340, 281] on input "1" at bounding box center [326, 277] width 48 height 19
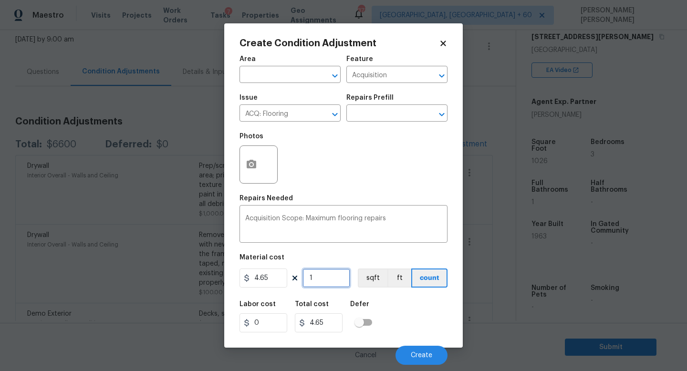
type input "0"
type input "1"
type input "4.65"
type input "10"
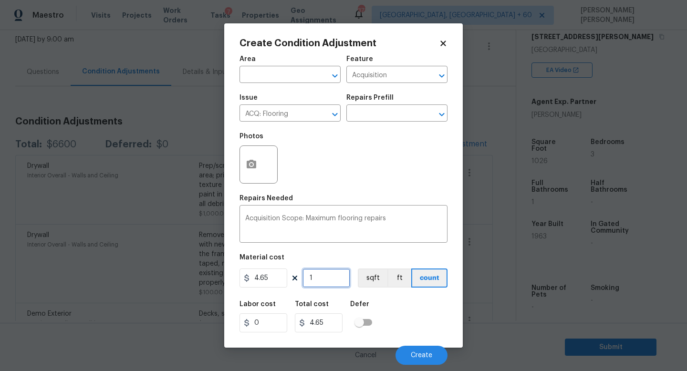
type input "46.50000000000001"
type input "102"
type input "474.30000000000007"
type input "1026"
type input "4770.900000000001"
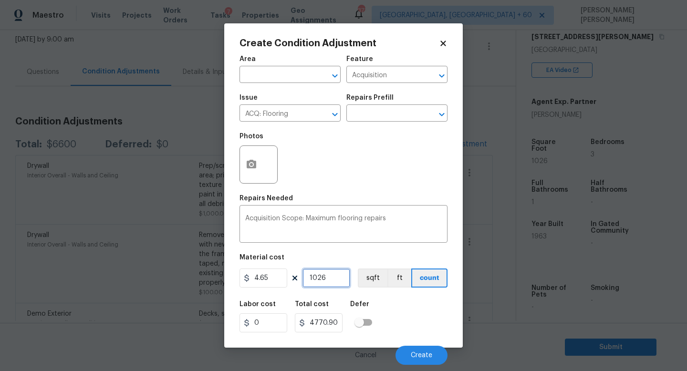
type input "1026"
drag, startPoint x: 327, startPoint y: 324, endPoint x: 425, endPoint y: 328, distance: 98.8
click at [425, 328] on div "Labor cost 0 Total cost 4770.900000000001 Defer" at bounding box center [343, 316] width 208 height 43
click at [331, 326] on input "4770.900000000001" at bounding box center [319, 322] width 48 height 19
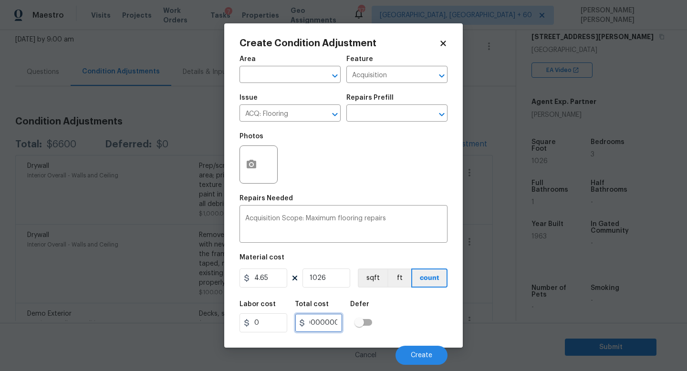
scroll to position [0, 0]
drag, startPoint x: 323, startPoint y: 323, endPoint x: 216, endPoint y: 323, distance: 107.3
click at [216, 323] on div "Create Condition Adjustment Area ​ Feature Acquisition ​ Issue ACQ: Flooring ​ …" at bounding box center [343, 185] width 687 height 371
click at [325, 326] on input "4770.900000000001" at bounding box center [319, 322] width 48 height 19
drag, startPoint x: 275, startPoint y: 280, endPoint x: 231, endPoint y: 280, distance: 44.3
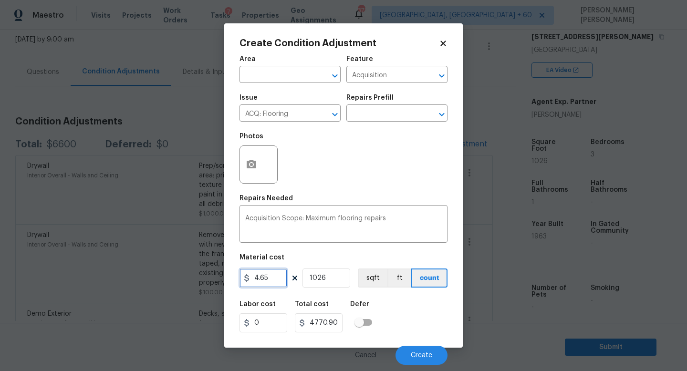
click at [231, 280] on div "Create Condition Adjustment Area ​ Feature Acquisition ​ Issue ACQ: Flooring ​ …" at bounding box center [343, 185] width 238 height 324
type input "4771"
type input "4895046"
drag, startPoint x: 339, startPoint y: 281, endPoint x: 290, endPoint y: 279, distance: 48.7
click at [295, 281] on div "4771 1026 sqft ft count" at bounding box center [343, 277] width 208 height 19
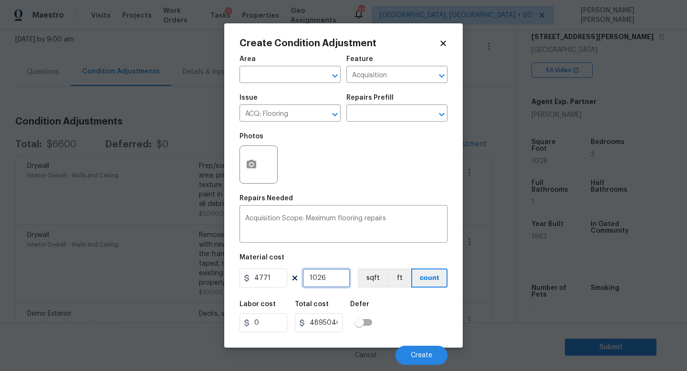
type input "1"
type input "4771"
type input "1"
click at [404, 356] on button "Create" at bounding box center [421, 355] width 52 height 19
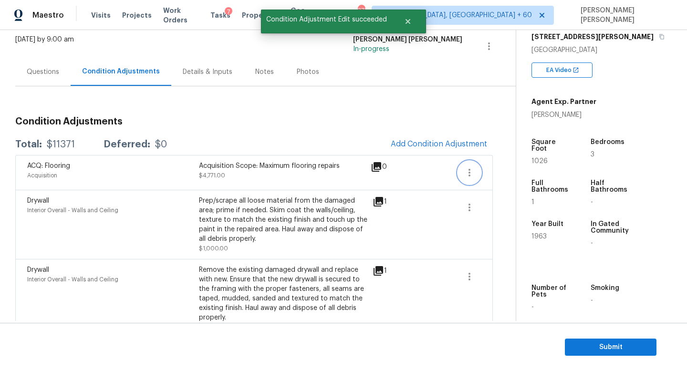
click at [465, 169] on icon "button" at bounding box center [468, 172] width 11 height 11
click at [506, 171] on div "Edit" at bounding box center [523, 171] width 74 height 10
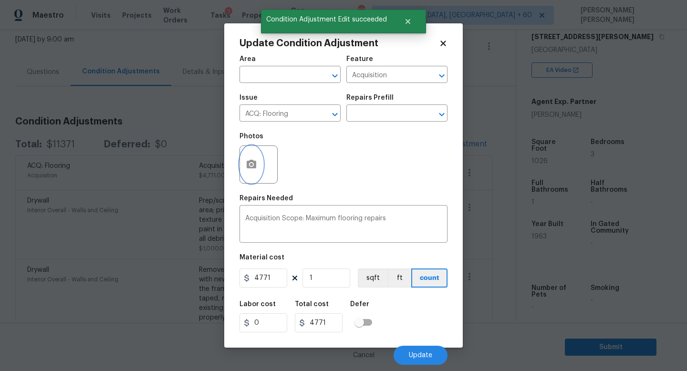
click at [247, 159] on icon "button" at bounding box center [251, 164] width 11 height 11
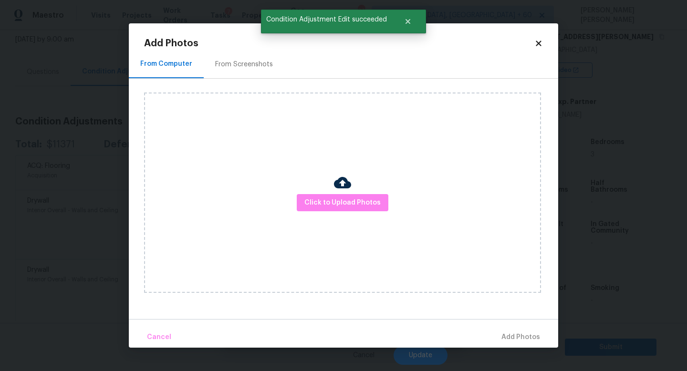
click at [319, 213] on div "Click to Upload Photos" at bounding box center [342, 193] width 397 height 200
click at [350, 196] on button "Click to Upload Photos" at bounding box center [343, 203] width 92 height 18
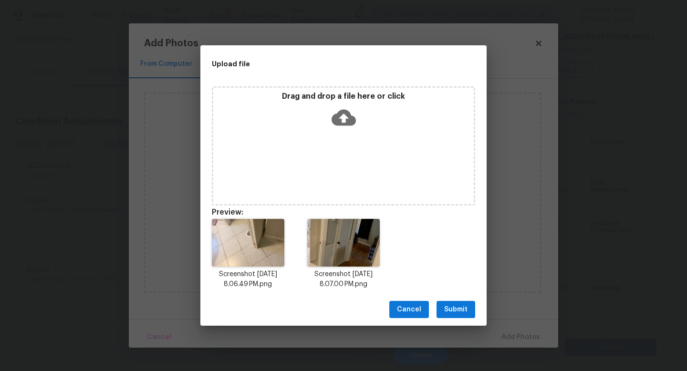
click at [451, 309] on span "Submit" at bounding box center [455, 310] width 23 height 12
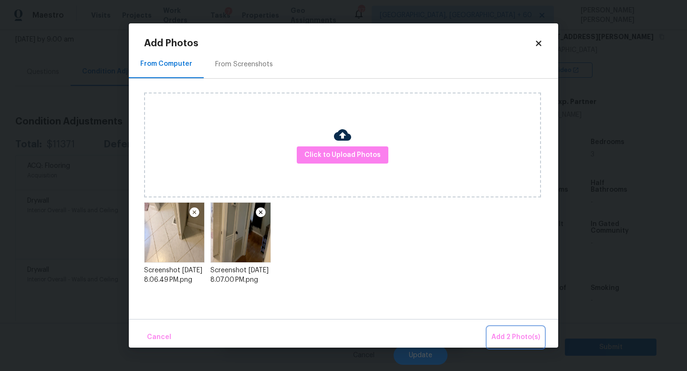
click at [513, 331] on button "Add 2 Photo(s)" at bounding box center [515, 337] width 56 height 21
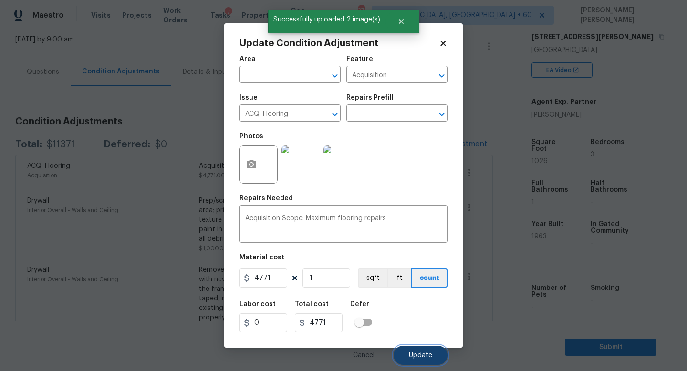
click at [415, 352] on span "Update" at bounding box center [420, 355] width 23 height 7
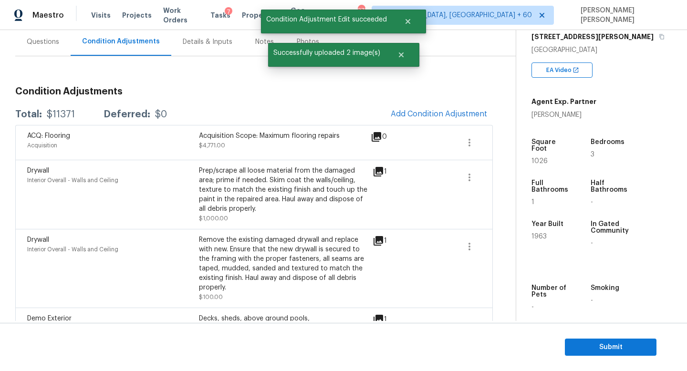
scroll to position [91, 0]
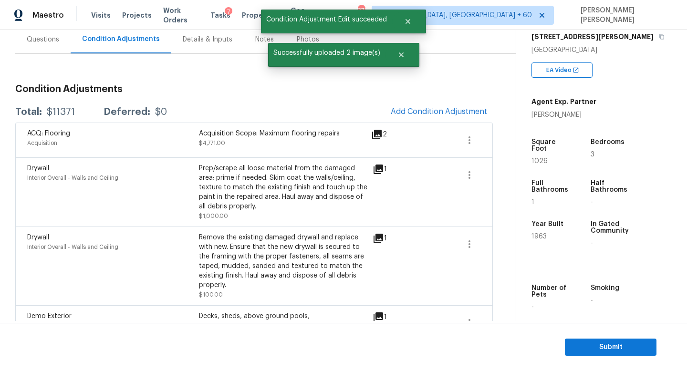
click at [380, 168] on icon at bounding box center [378, 170] width 10 height 10
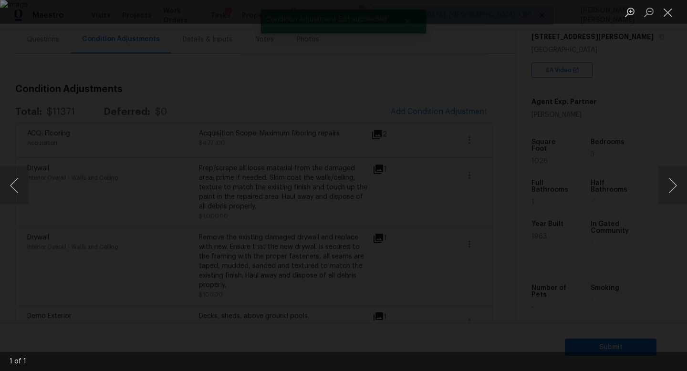
click at [630, 116] on div "Lightbox" at bounding box center [343, 185] width 687 height 371
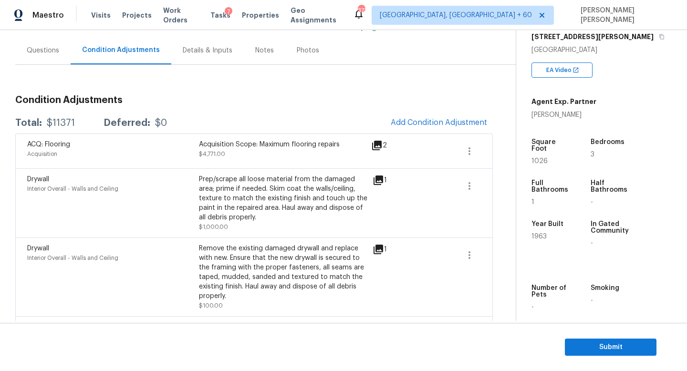
scroll to position [78, 0]
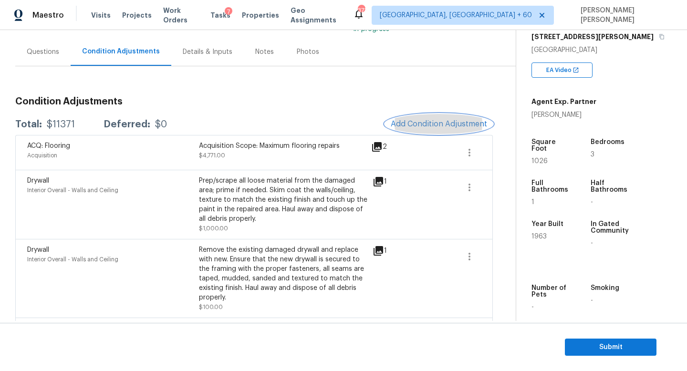
click at [433, 116] on button "Add Condition Adjustment" at bounding box center [439, 124] width 108 height 20
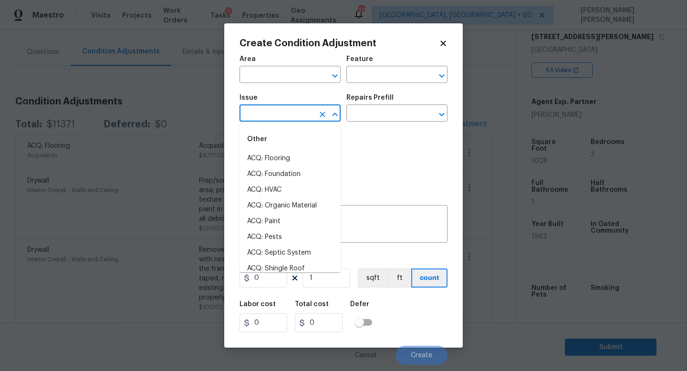
click at [297, 115] on input "text" at bounding box center [276, 114] width 74 height 15
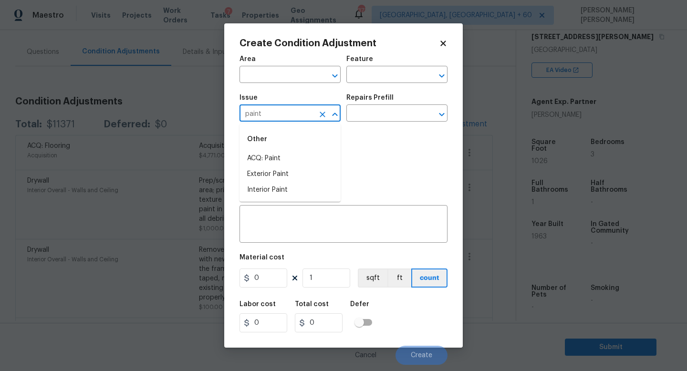
click at [291, 151] on li "ACQ: Paint" at bounding box center [289, 159] width 101 height 16
type input "ACQ: Paint"
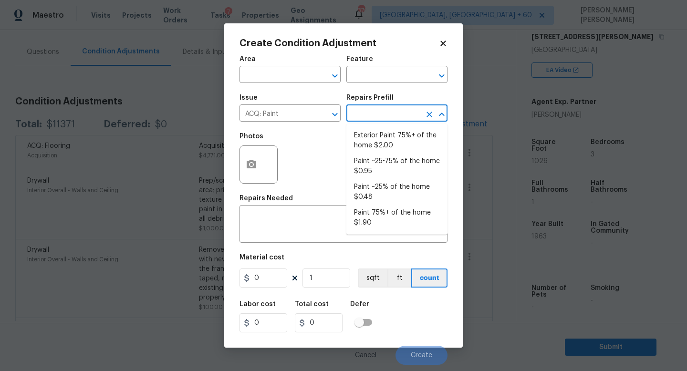
click at [368, 108] on input "text" at bounding box center [383, 114] width 74 height 15
click at [377, 222] on li "Paint 75%+ of the home $1.90" at bounding box center [396, 218] width 101 height 26
type input "Acquisition"
type textarea "Acquisition Scope: 75%+ of the home will likely require interior paint"
type input "1.9"
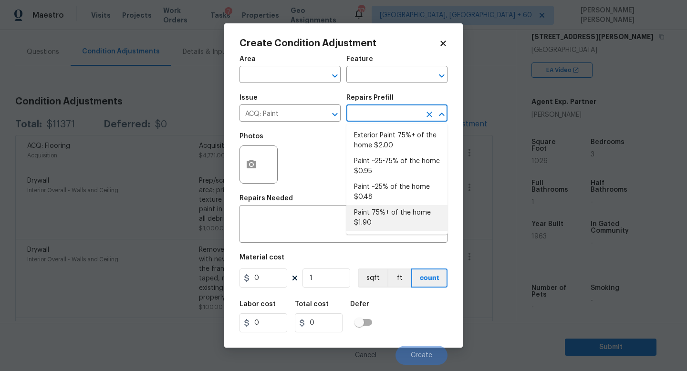
type input "1.9"
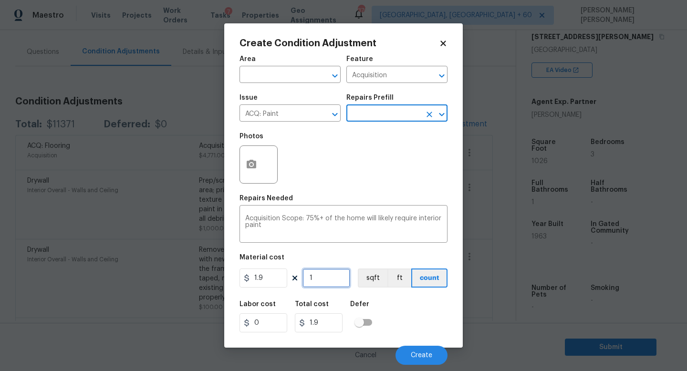
click at [328, 278] on input "1" at bounding box center [326, 277] width 48 height 19
type input "0"
type input "1"
type input "1.9"
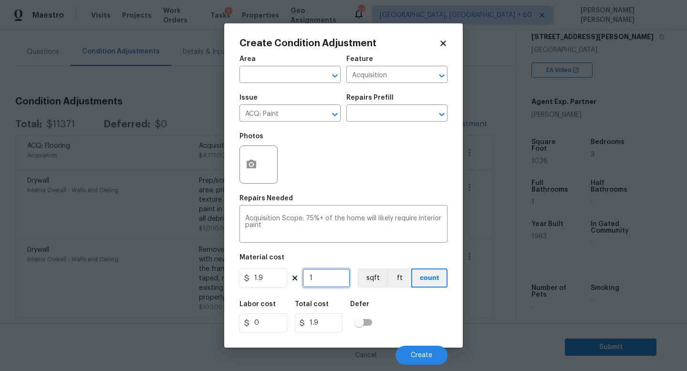
type input "10"
type input "19"
type input "102"
type input "193.8"
type input "1026"
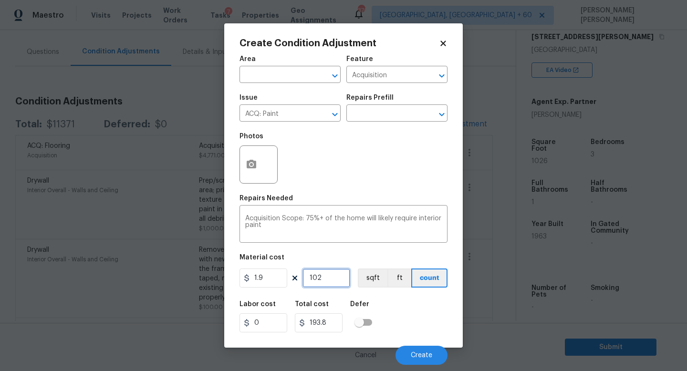
type input "1949.4"
type input "1026"
click at [248, 158] on button "button" at bounding box center [251, 164] width 23 height 37
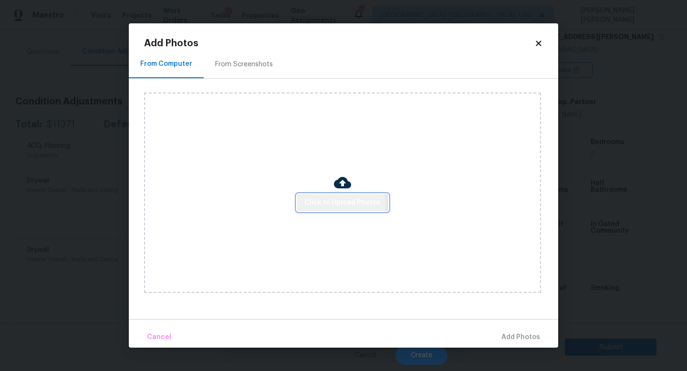
click at [326, 203] on span "Click to Upload Photos" at bounding box center [342, 203] width 76 height 12
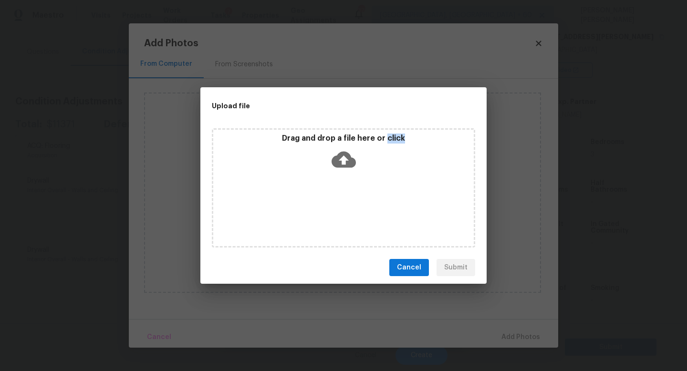
click at [161, 203] on div "Upload file Drag and drop a file here or click Cancel Submit" at bounding box center [343, 185] width 687 height 371
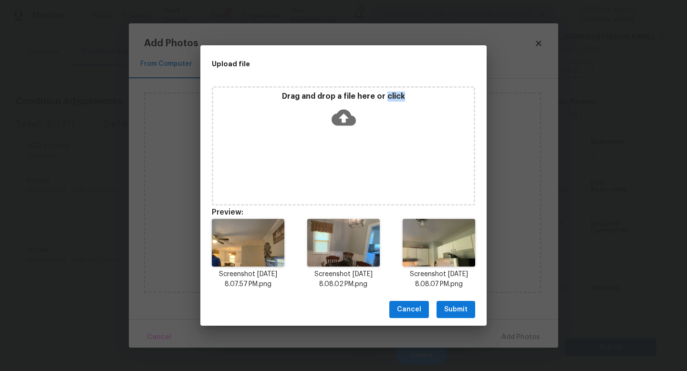
click at [456, 305] on span "Submit" at bounding box center [455, 310] width 23 height 12
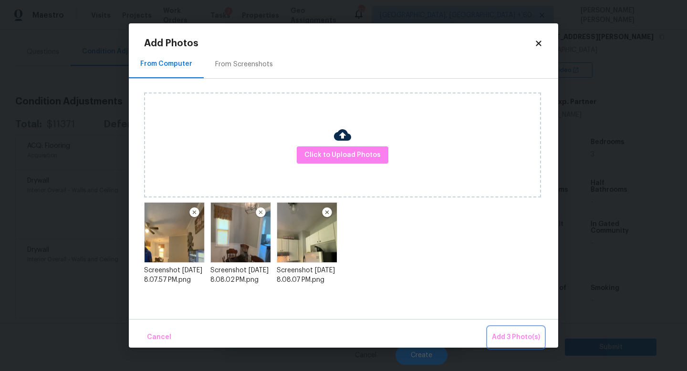
click at [506, 332] on span "Add 3 Photo(s)" at bounding box center [516, 337] width 48 height 12
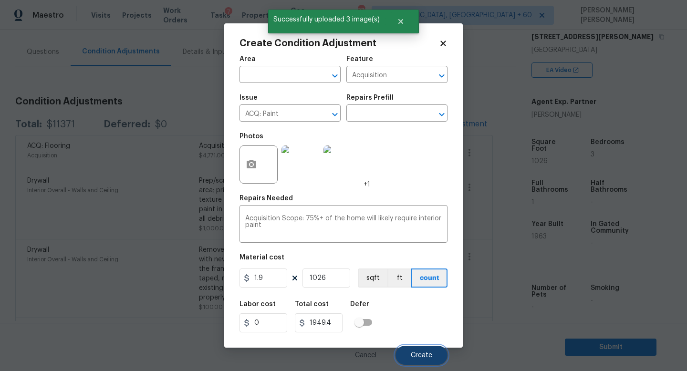
click at [414, 348] on button "Create" at bounding box center [421, 355] width 52 height 19
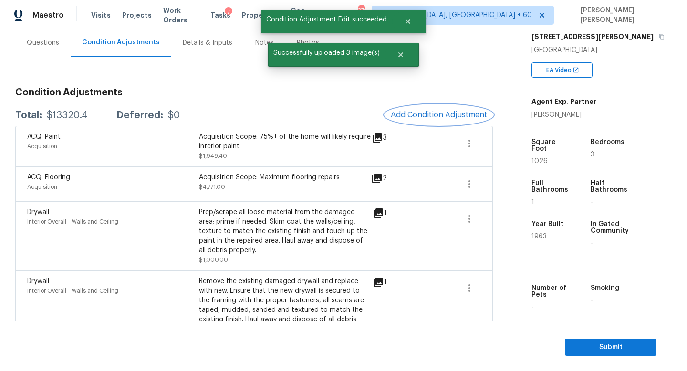
scroll to position [96, 0]
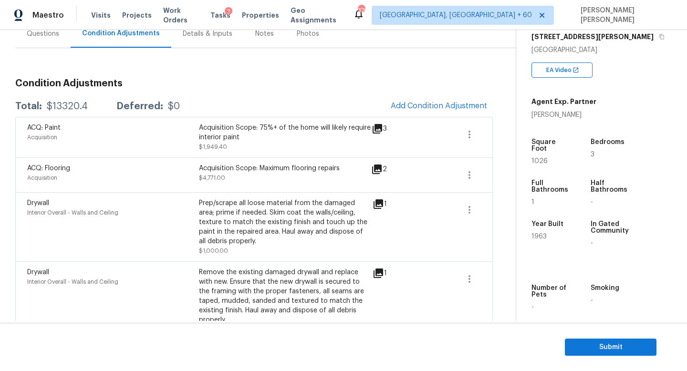
click at [50, 103] on div "$13320.4" at bounding box center [67, 107] width 41 height 10
copy div "$13320.4"
click at [595, 344] on span "Submit" at bounding box center [610, 347] width 76 height 12
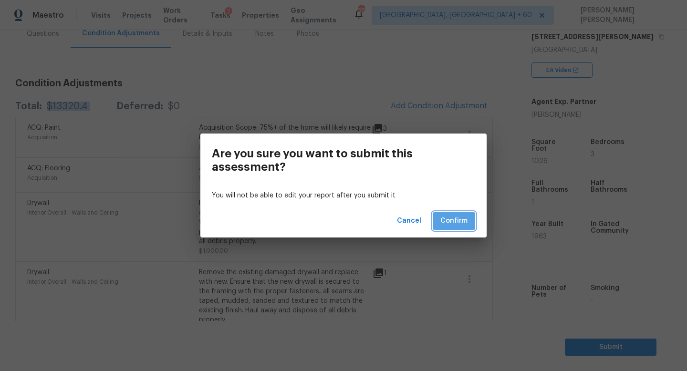
click at [457, 217] on span "Confirm" at bounding box center [453, 221] width 27 height 12
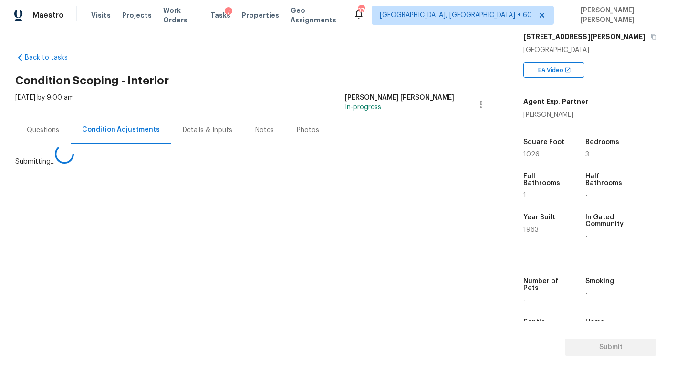
scroll to position [0, 0]
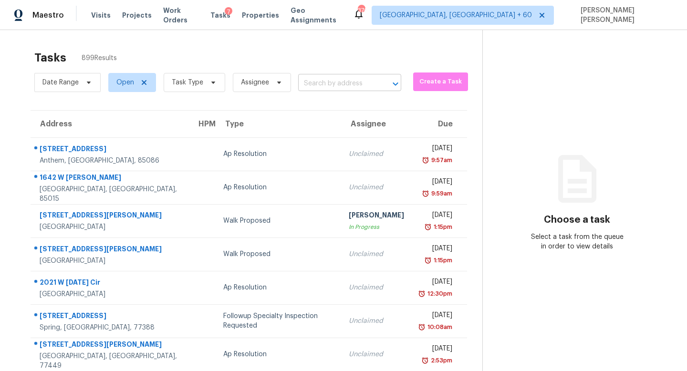
click at [350, 85] on input "text" at bounding box center [336, 83] width 76 height 15
paste input "[STREET_ADDRESS]"
type input "[STREET_ADDRESS]"
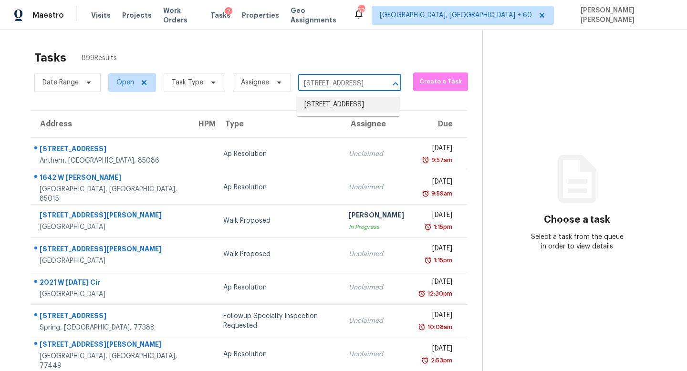
click at [346, 107] on li "[STREET_ADDRESS]" at bounding box center [348, 105] width 103 height 16
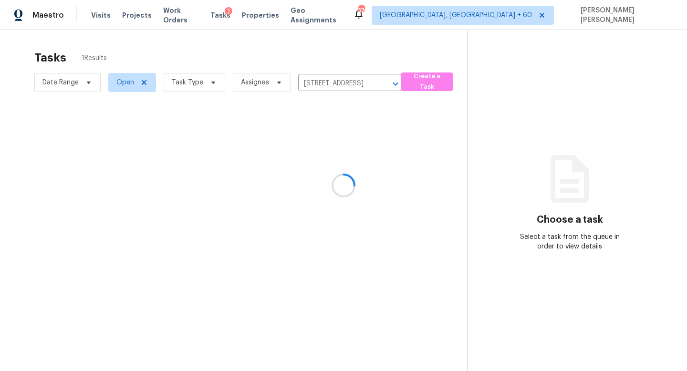
click at [359, 156] on div at bounding box center [343, 185] width 687 height 371
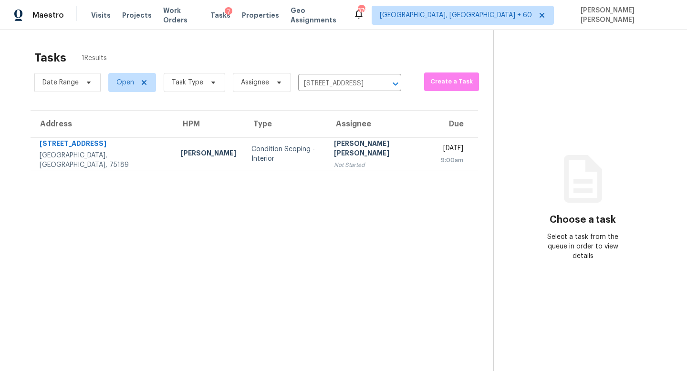
click at [433, 156] on td "Thu, Sep 18th 2025 9:00am" at bounding box center [455, 153] width 45 height 33
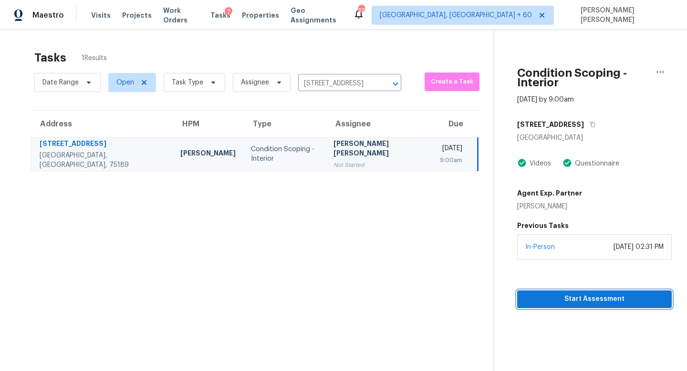
click at [555, 293] on span "Start Assessment" at bounding box center [594, 299] width 139 height 12
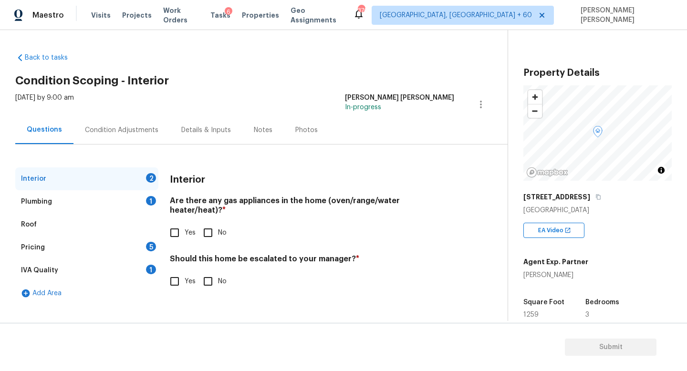
click at [98, 133] on div "Condition Adjustments" at bounding box center [121, 130] width 73 height 10
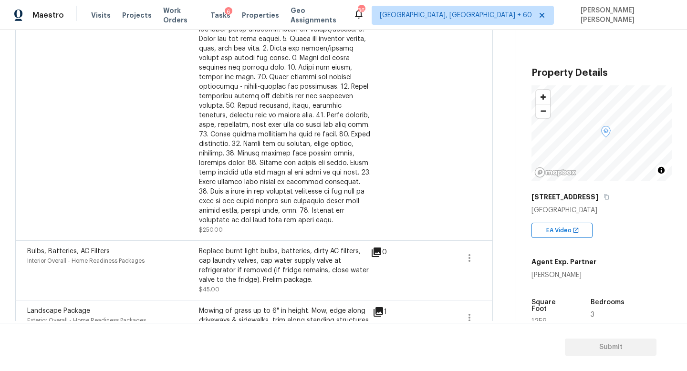
scroll to position [155, 0]
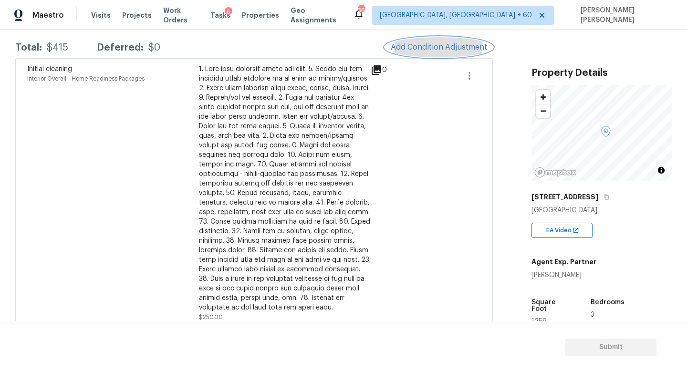
click at [451, 41] on button "Add Condition Adjustment" at bounding box center [439, 47] width 108 height 20
click at [648, 220] on body "Maestro Visits Projects Work Orders Tasks 6 Properties Geo Assignments 366 Knox…" at bounding box center [343, 185] width 687 height 371
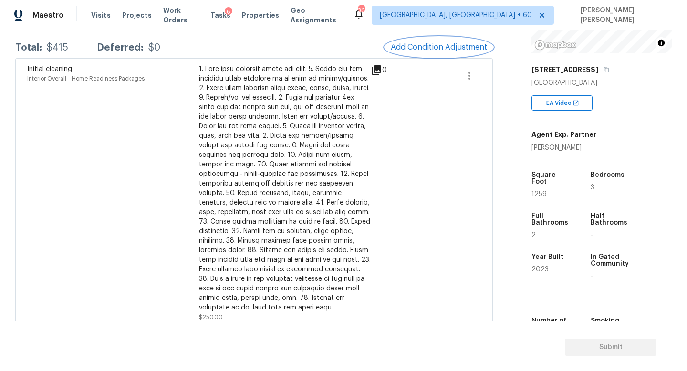
scroll to position [129, 0]
click at [415, 43] on span "Add Condition Adjustment" at bounding box center [439, 47] width 96 height 9
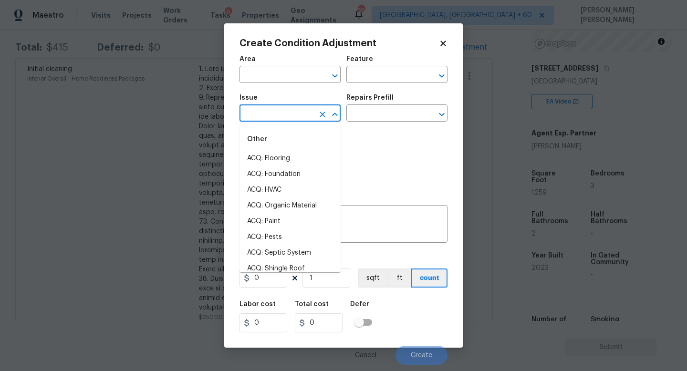
click at [282, 110] on input "text" at bounding box center [276, 114] width 74 height 15
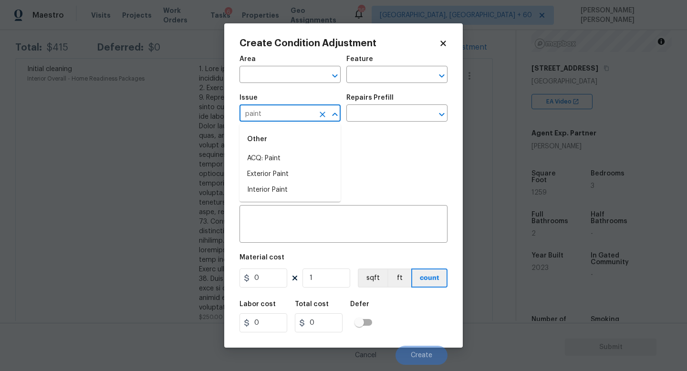
click at [269, 159] on li "ACQ: Paint" at bounding box center [289, 159] width 101 height 16
type input "ACQ: Paint"
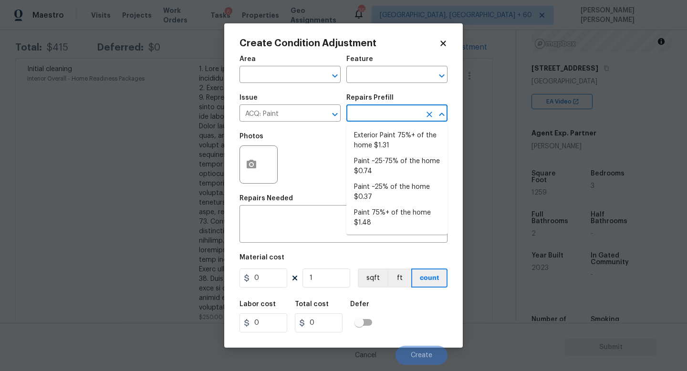
click at [355, 120] on input "text" at bounding box center [383, 114] width 74 height 15
click at [389, 193] on li "Paint ~25% of the home $0.37" at bounding box center [396, 192] width 101 height 26
type input "Acquisition"
type textarea "Acquisition Scope: ~25% of the home needs interior paint"
type input "0.37"
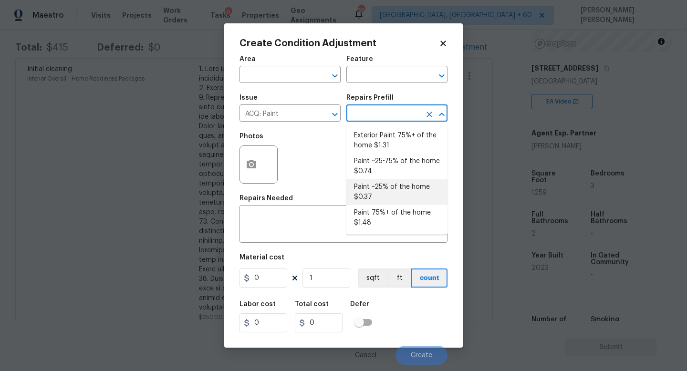
type input "0.37"
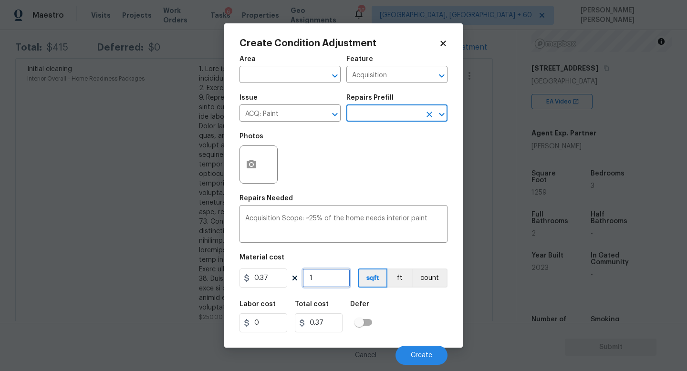
click at [329, 281] on input "1" at bounding box center [326, 277] width 48 height 19
type input "0"
type input "1"
type input "0.37"
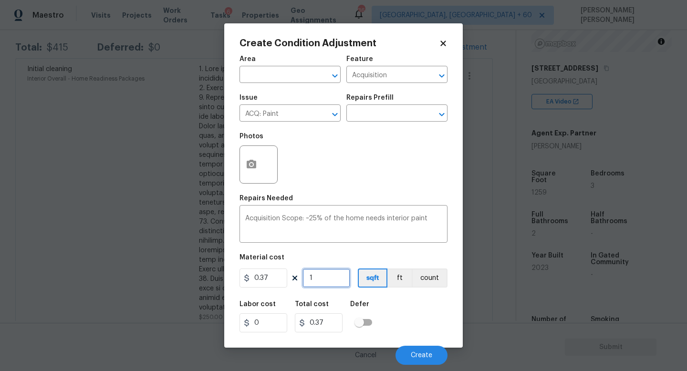
type input "12"
type input "4.44"
type input "125"
type input "46.25"
type input "1259"
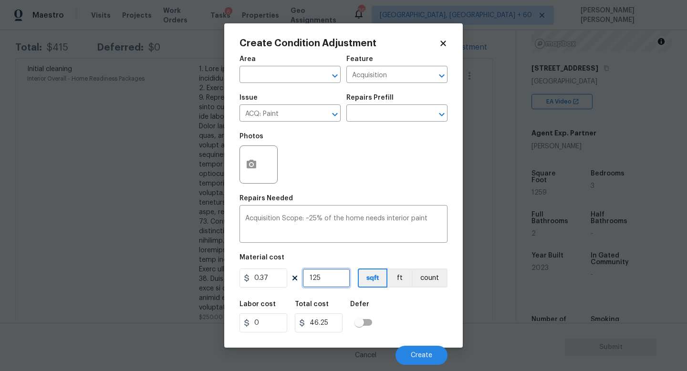
type input "465.83"
type input "1259"
click at [414, 359] on button "Create" at bounding box center [421, 355] width 52 height 19
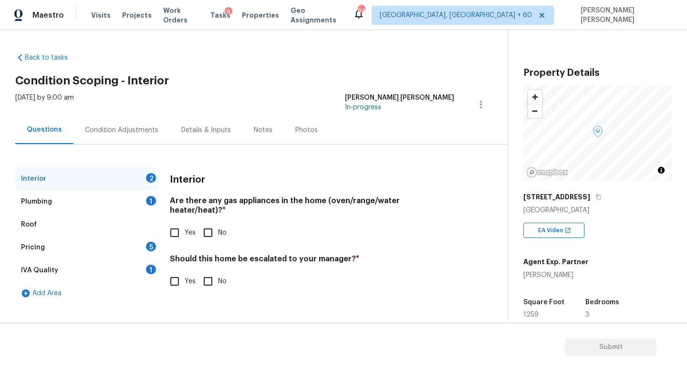
click at [119, 130] on div "Condition Adjustments" at bounding box center [121, 130] width 73 height 10
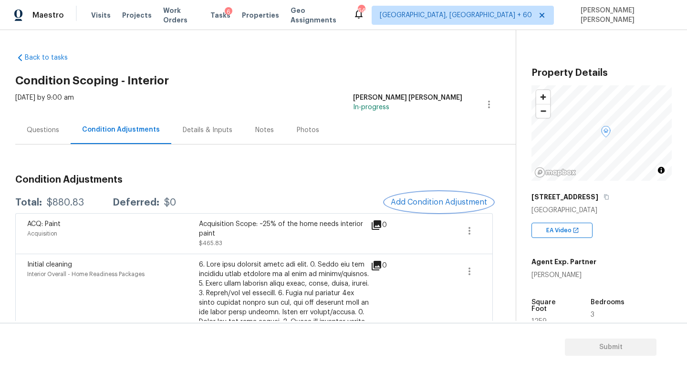
click at [441, 194] on button "Add Condition Adjustment" at bounding box center [439, 202] width 108 height 20
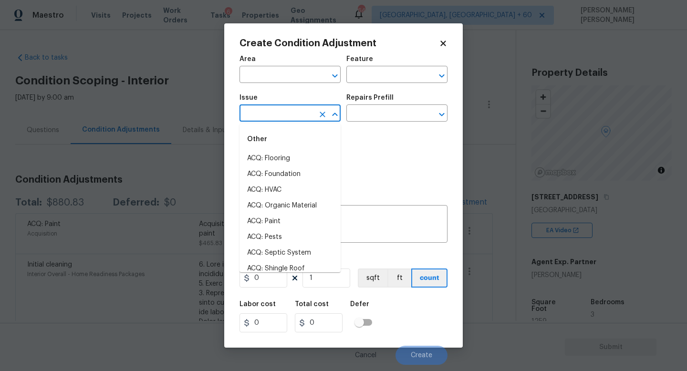
click at [293, 114] on input "text" at bounding box center [276, 114] width 74 height 15
type input "fl"
click at [309, 156] on li "ACQ: Flooring" at bounding box center [289, 159] width 101 height 16
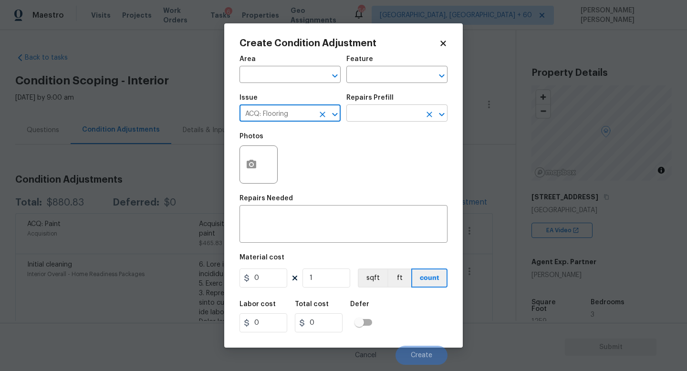
type input "ACQ: Flooring"
click at [380, 120] on input "text" at bounding box center [383, 114] width 74 height 15
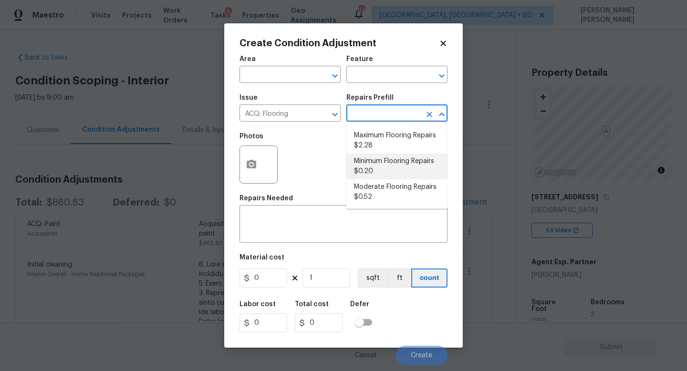
click at [393, 165] on li "Minimum Flooring Repairs $0.20" at bounding box center [396, 167] width 101 height 26
type input "Acquisition"
type textarea "Acquisition Scope: Minimum flooring repairs"
type input "0.2"
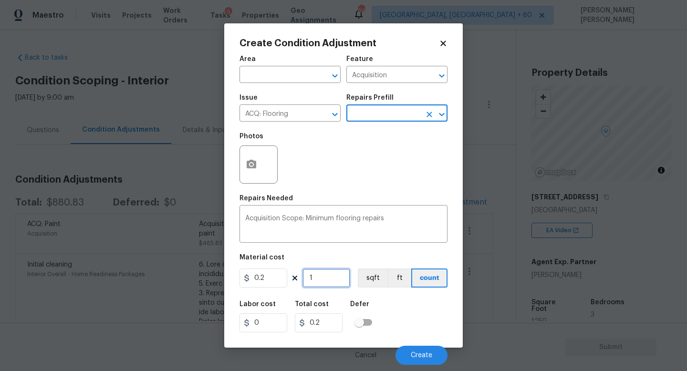
click at [336, 272] on input "1" at bounding box center [326, 277] width 48 height 19
type input "0"
type input "1"
type input "0.2"
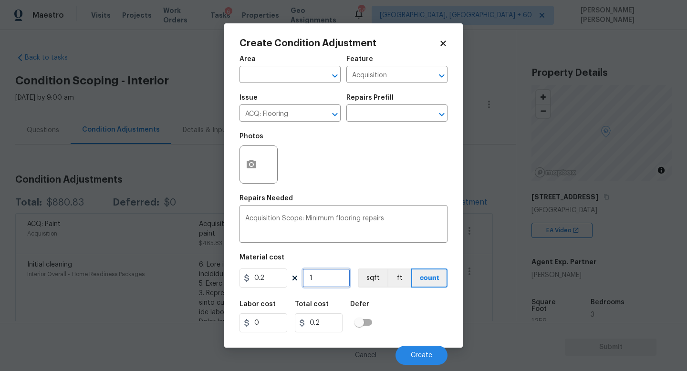
type input "12"
type input "2.4"
type input "125"
type input "25"
type input "1259"
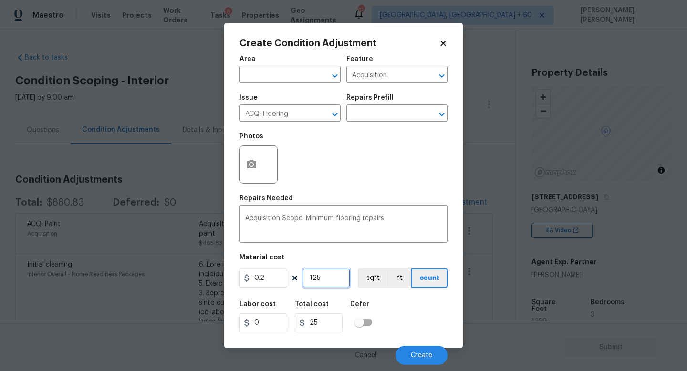
type input "251.8"
type input "1259"
click at [431, 351] on button "Create" at bounding box center [421, 355] width 52 height 19
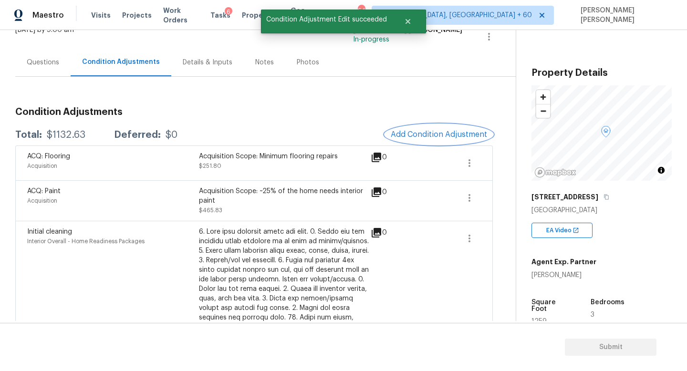
scroll to position [70, 0]
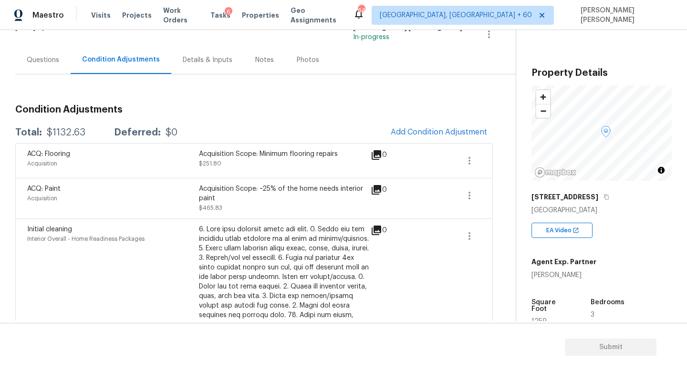
click at [63, 131] on div "$1132.63" at bounding box center [66, 133] width 39 height 10
copy div "$1132.63"
click at [182, 91] on div "Condition Adjustments Total: $1132.63 Deferred: $0 Add Condition Adjustment ACQ…" at bounding box center [253, 355] width 477 height 562
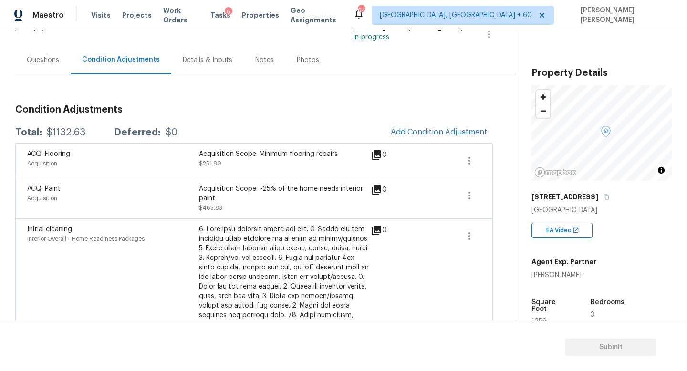
click at [40, 55] on div "Questions" at bounding box center [43, 60] width 32 height 10
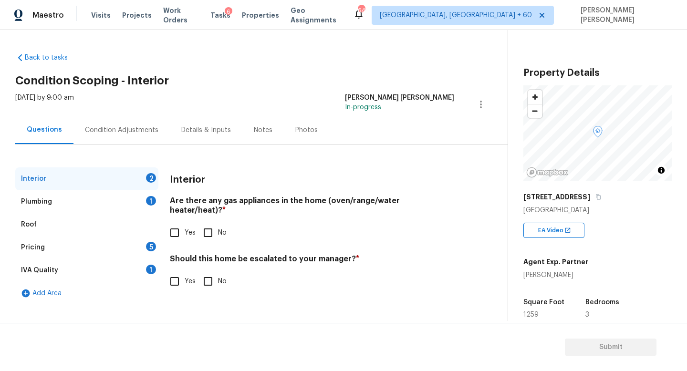
click at [210, 225] on input "No" at bounding box center [208, 233] width 20 height 20
checkbox input "true"
click at [210, 284] on div "Interior Are there any gas appliances in the home (oven/range/water heater/heat…" at bounding box center [312, 234] width 284 height 135
click at [210, 271] on input "No" at bounding box center [208, 281] width 20 height 20
checkbox input "true"
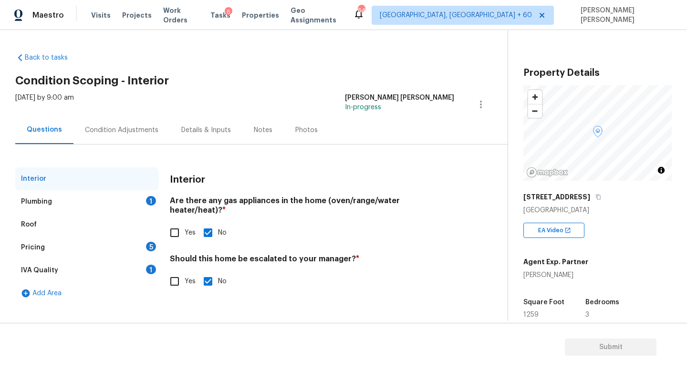
click at [131, 206] on div "Plumbing 1" at bounding box center [86, 201] width 143 height 23
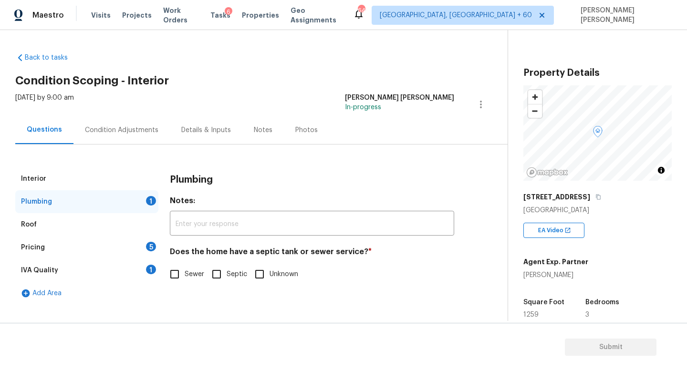
click at [176, 270] on input "Sewer" at bounding box center [175, 274] width 20 height 20
checkbox input "true"
click at [136, 246] on div "Pricing 5" at bounding box center [86, 247] width 143 height 23
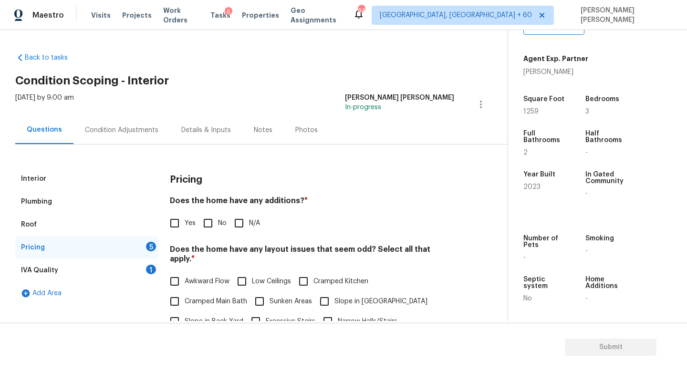
scroll to position [0, 0]
click at [206, 230] on input "No" at bounding box center [208, 223] width 20 height 20
checkbox input "true"
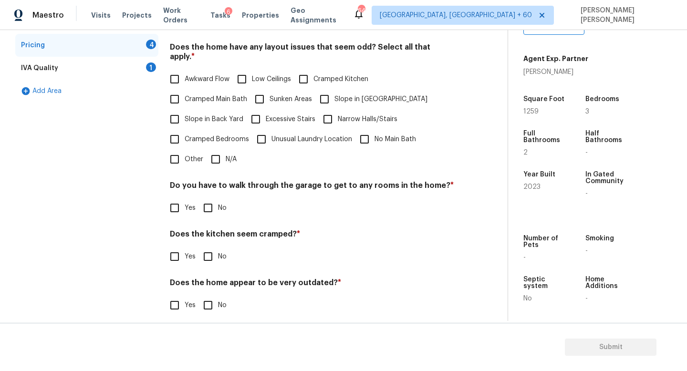
scroll to position [201, 0]
click at [216, 150] on input "N/A" at bounding box center [216, 160] width 20 height 20
checkbox input "true"
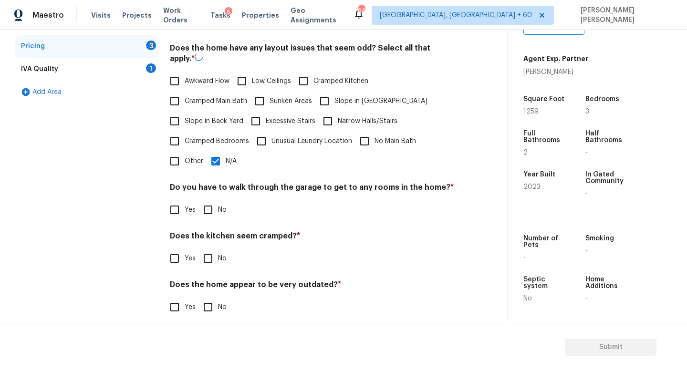
click at [214, 207] on input "No" at bounding box center [208, 210] width 20 height 20
checkbox input "true"
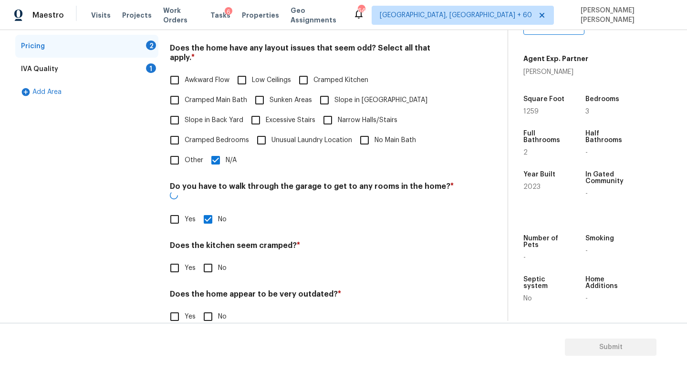
click at [212, 259] on div "Pricing Does the home have any additions? * Yes No N/A Does the home have any l…" at bounding box center [312, 152] width 284 height 372
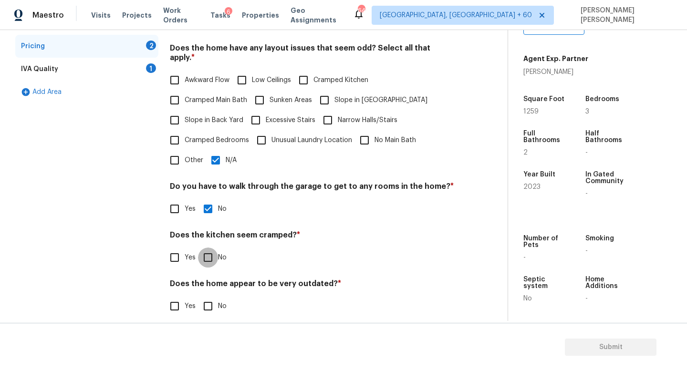
click at [210, 251] on input "No" at bounding box center [208, 257] width 20 height 20
checkbox input "true"
click at [210, 297] on input "No" at bounding box center [208, 307] width 20 height 20
checkbox input "true"
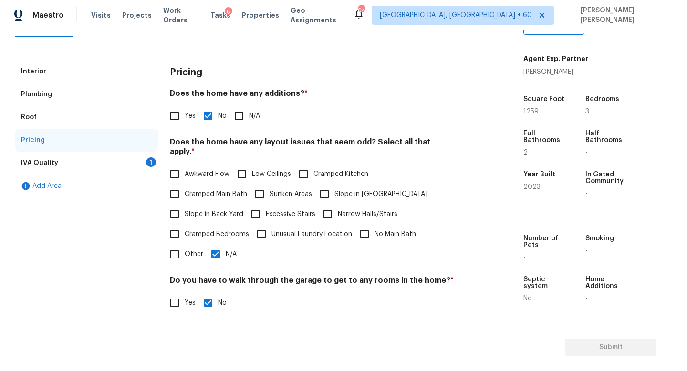
click at [135, 162] on div "IVA Quality 1" at bounding box center [86, 163] width 143 height 23
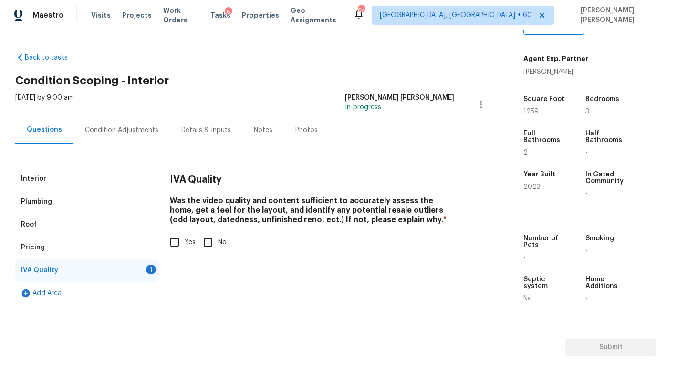
click at [186, 240] on span "Yes" at bounding box center [190, 242] width 11 height 10
click at [185, 240] on input "Yes" at bounding box center [175, 242] width 20 height 20
checkbox input "true"
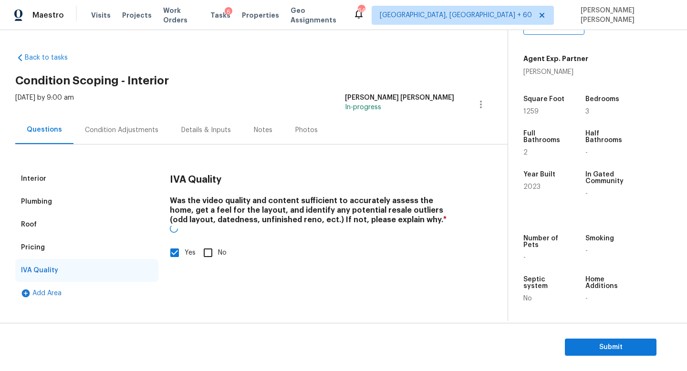
click at [130, 119] on div "Condition Adjustments" at bounding box center [121, 130] width 96 height 28
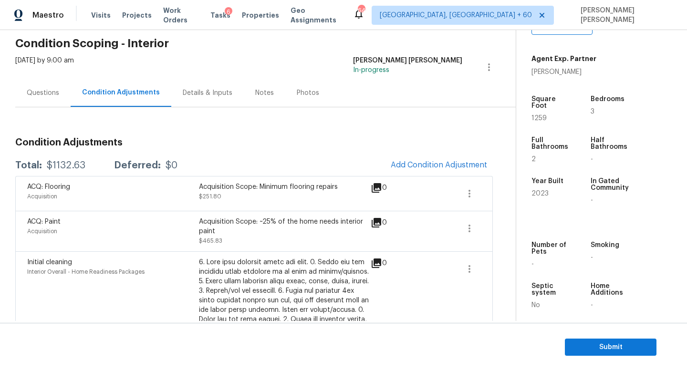
scroll to position [44, 0]
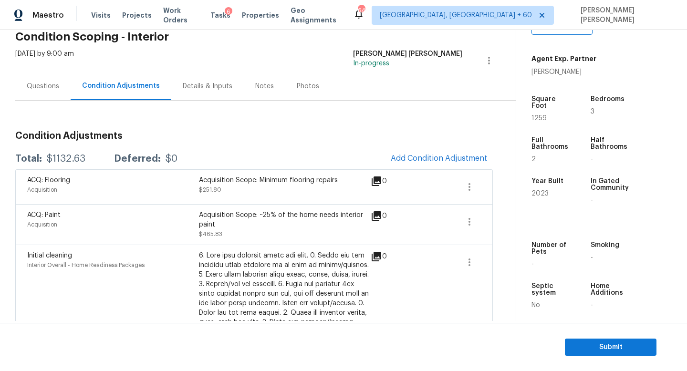
click at [38, 95] on div "Questions" at bounding box center [42, 86] width 55 height 28
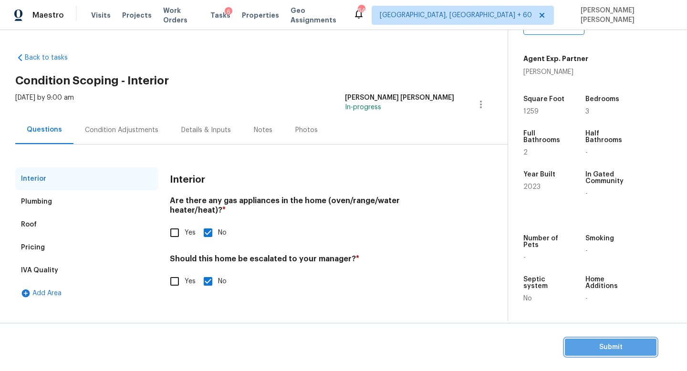
click at [593, 355] on button "Submit" at bounding box center [611, 348] width 92 height 18
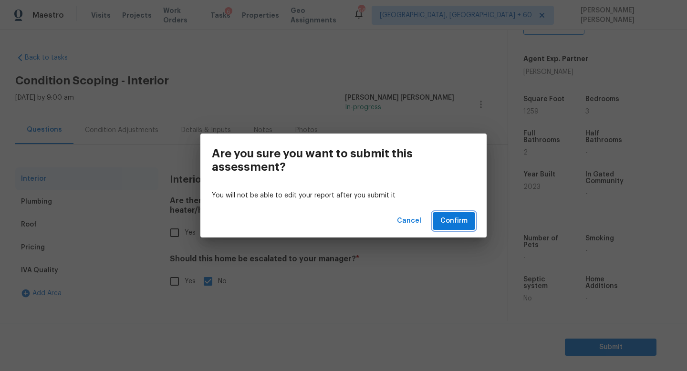
click at [445, 222] on span "Confirm" at bounding box center [453, 221] width 27 height 12
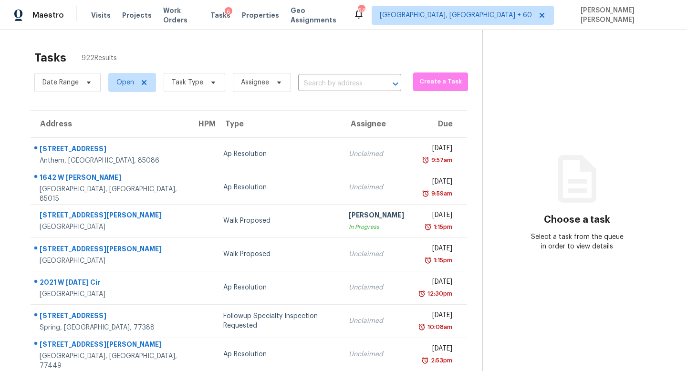
click at [332, 75] on div "Date Range Open Task Type Assignee ​" at bounding box center [217, 82] width 367 height 25
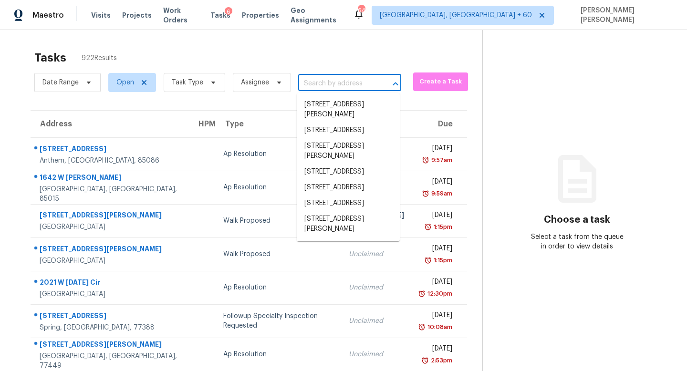
click at [331, 84] on input "text" at bounding box center [336, 83] width 76 height 15
paste input "[STREET_ADDRESS]"
type input "[STREET_ADDRESS]"
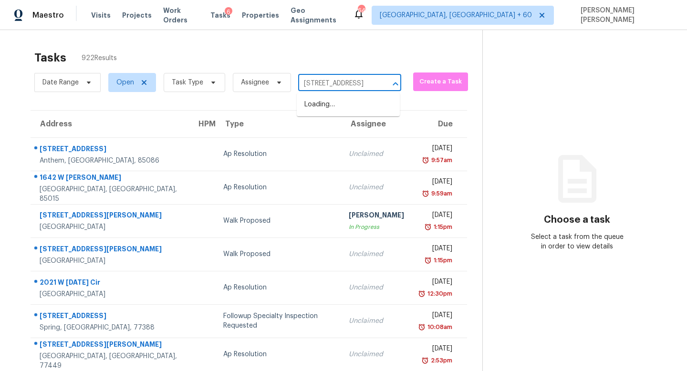
scroll to position [0, 40]
click at [330, 107] on li "[STREET_ADDRESS]" at bounding box center [348, 105] width 103 height 16
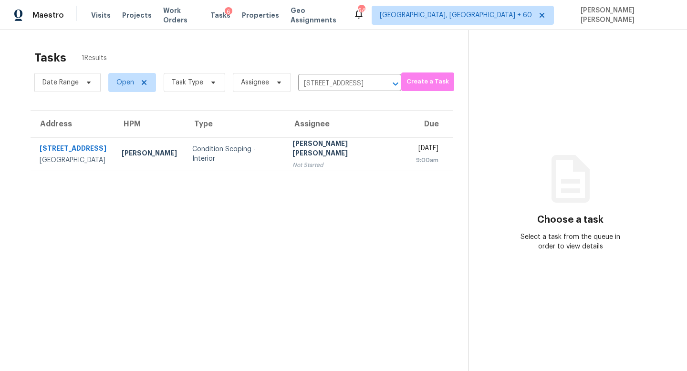
click at [324, 154] on div "[PERSON_NAME] [PERSON_NAME]" at bounding box center [346, 149] width 109 height 21
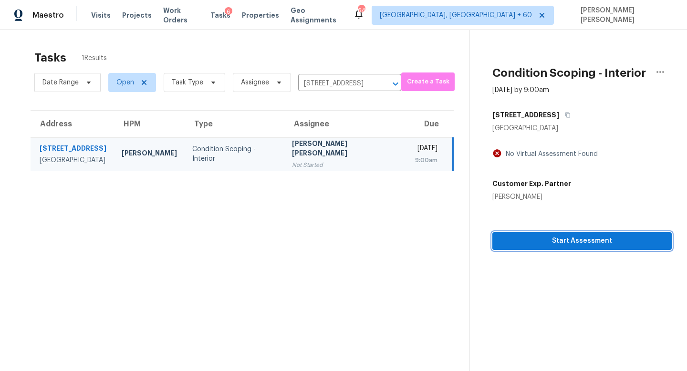
click at [536, 243] on span "Start Assessment" at bounding box center [582, 241] width 164 height 12
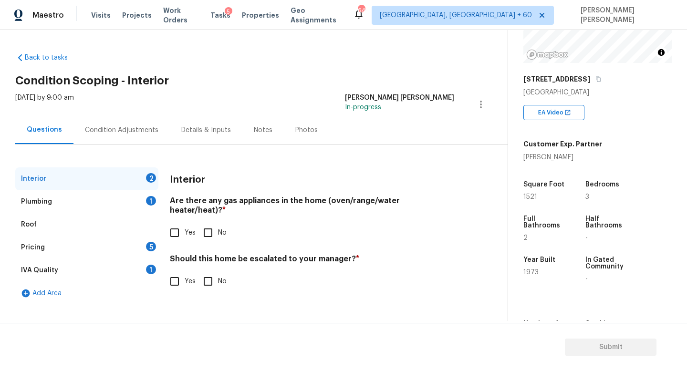
scroll to position [120, 0]
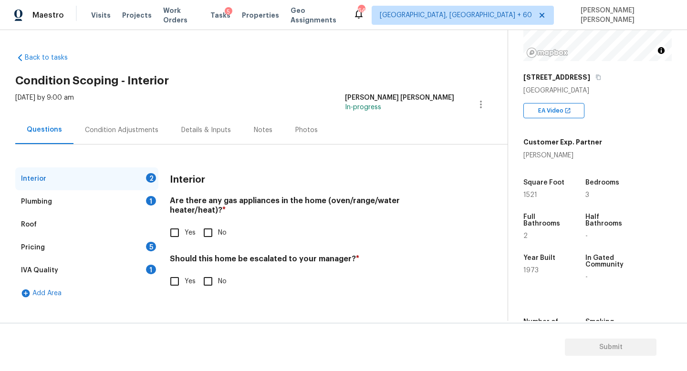
click at [178, 223] on input "Yes" at bounding box center [175, 233] width 20 height 20
checkbox input "true"
click at [122, 203] on div "Plumbing 1" at bounding box center [86, 201] width 143 height 23
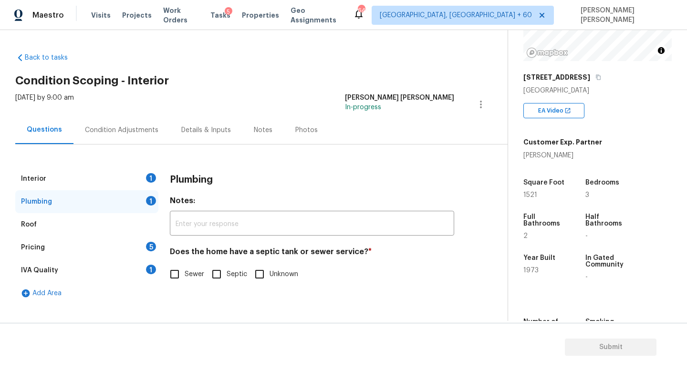
click at [183, 272] on input "Sewer" at bounding box center [175, 274] width 20 height 20
checkbox input "true"
click at [145, 253] on div "Pricing 5" at bounding box center [86, 247] width 143 height 23
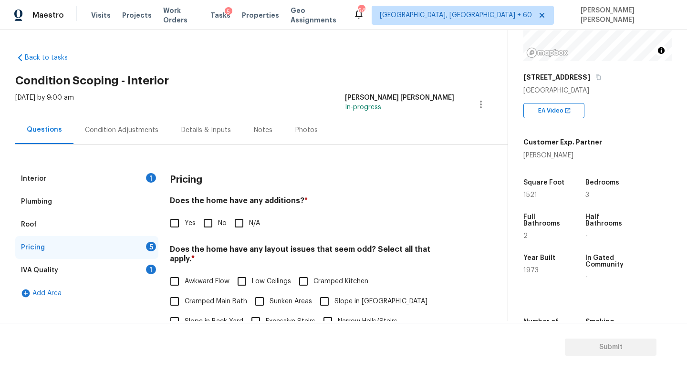
scroll to position [32, 0]
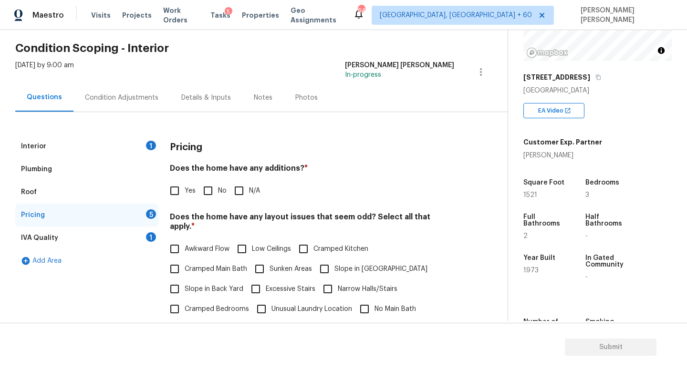
click at [208, 186] on input "No" at bounding box center [208, 191] width 20 height 20
checkbox input "true"
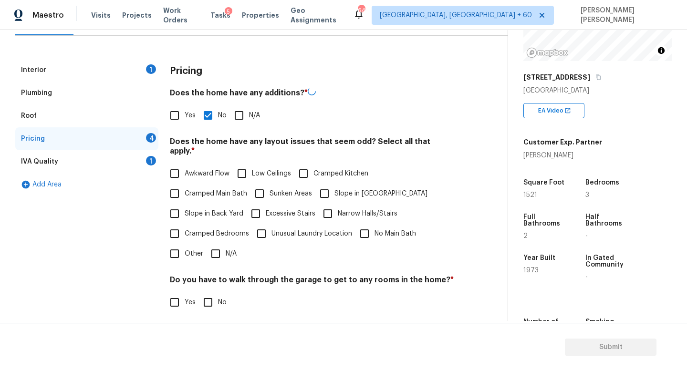
scroll to position [201, 0]
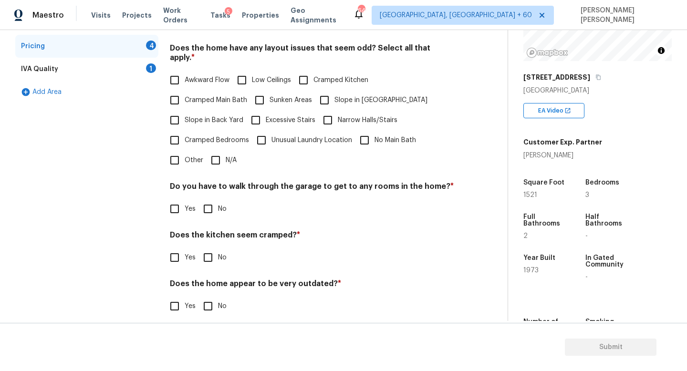
click at [213, 161] on div "Pricing Does the home have any additions? * Yes No N/A Does the home have any l…" at bounding box center [312, 146] width 284 height 361
click at [215, 153] on input "N/A" at bounding box center [216, 160] width 20 height 20
checkbox input "true"
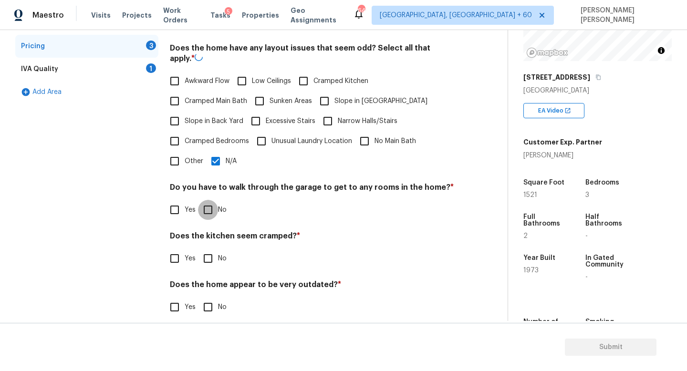
click at [204, 208] on input "No" at bounding box center [208, 210] width 20 height 20
checkbox input "true"
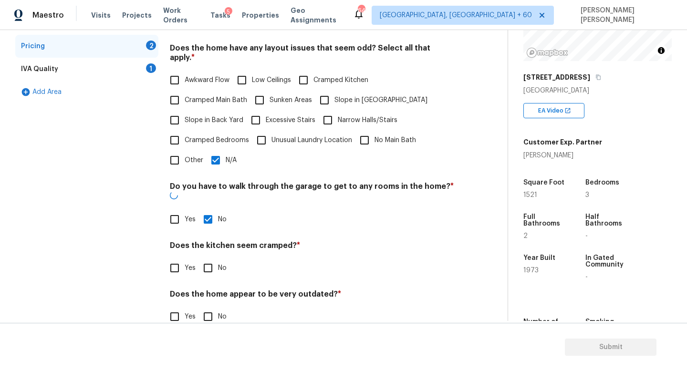
click at [204, 241] on h4 "Does the kitchen seem cramped? *" at bounding box center [312, 247] width 284 height 13
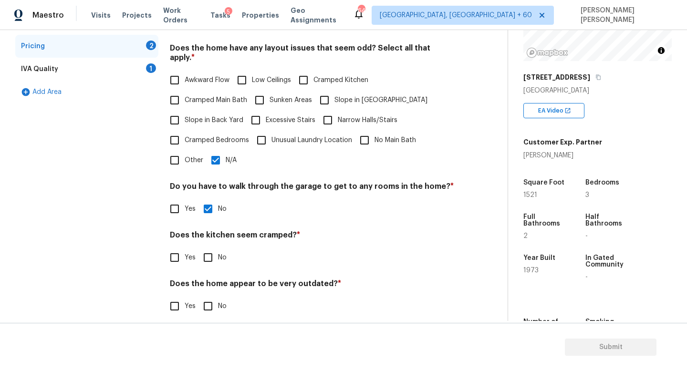
click at [204, 247] on input "No" at bounding box center [208, 257] width 20 height 20
checkbox input "true"
click at [202, 296] on input "No" at bounding box center [208, 306] width 20 height 20
checkbox input "true"
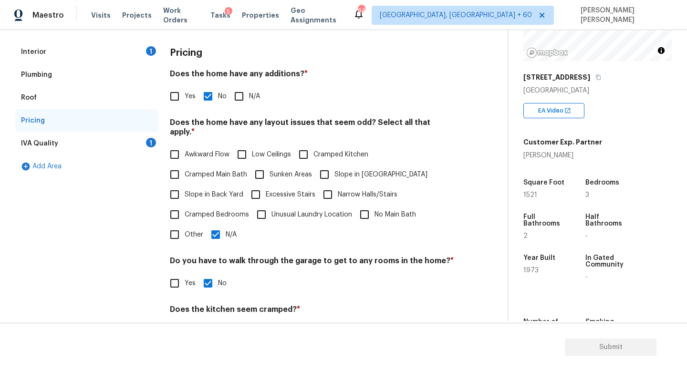
scroll to position [122, 0]
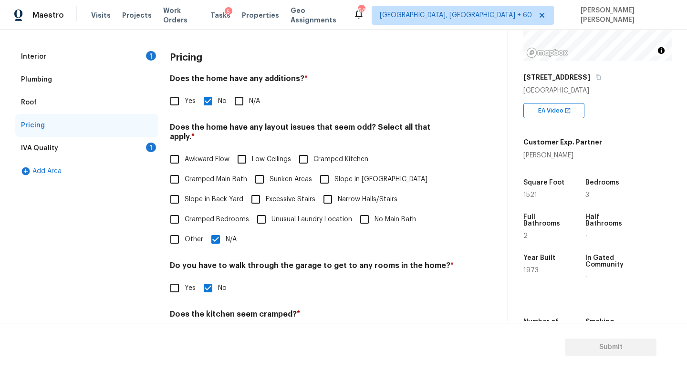
click at [129, 152] on div "IVA Quality 1" at bounding box center [86, 148] width 143 height 23
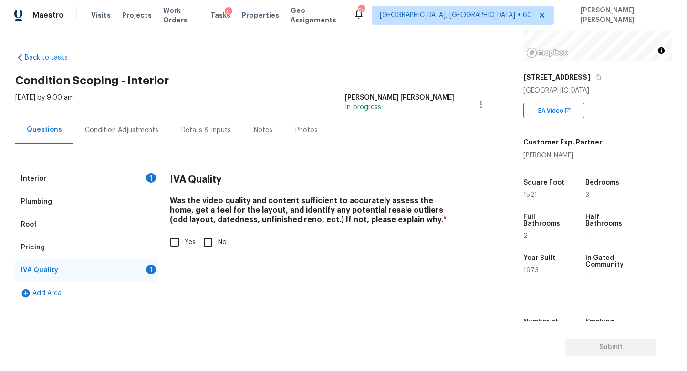
scroll to position [0, 0]
click at [168, 233] on input "Yes" at bounding box center [175, 242] width 20 height 20
checkbox input "true"
click at [116, 126] on div "Condition Adjustments" at bounding box center [121, 130] width 73 height 10
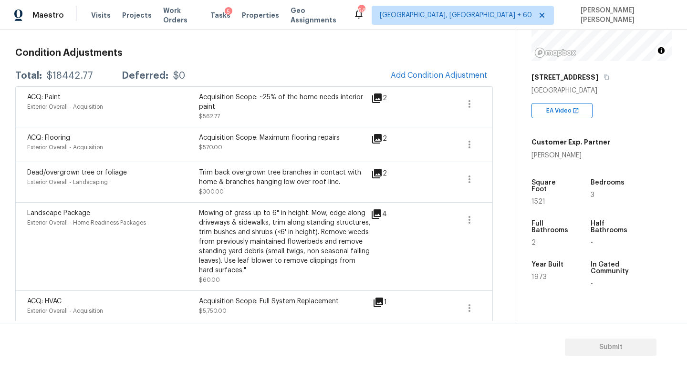
scroll to position [130, 0]
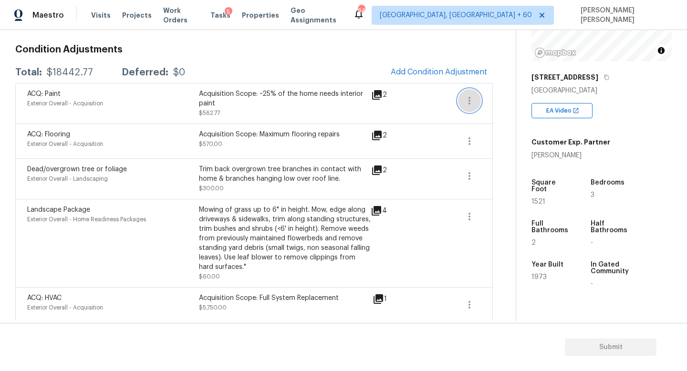
click at [468, 103] on icon "button" at bounding box center [469, 101] width 2 height 8
click at [497, 103] on div "Edit" at bounding box center [523, 99] width 74 height 10
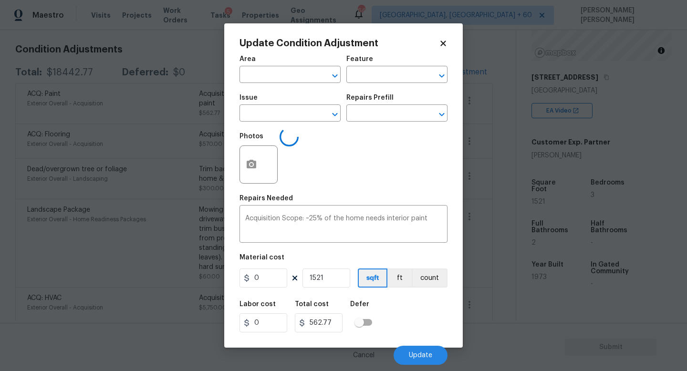
type input "Exterior Overall"
type input "Acquisition"
type input "ACQ: Paint"
type input "0.37"
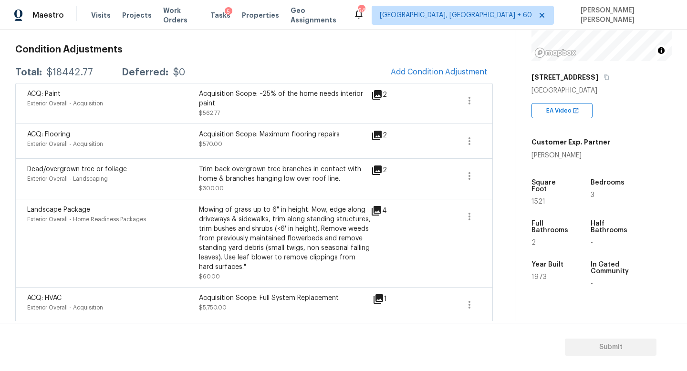
click at [495, 115] on body "Maestro Visits Projects Work Orders Tasks 5 Properties Geo Assignments 640 Knox…" at bounding box center [343, 185] width 687 height 371
click at [470, 141] on icon "button" at bounding box center [468, 140] width 11 height 11
click at [494, 141] on div "Edit" at bounding box center [523, 140] width 74 height 10
click at [481, 150] on body "Maestro Visits Projects Work Orders Tasks 5 Properties Geo Assignments 640 Knox…" at bounding box center [343, 185] width 687 height 371
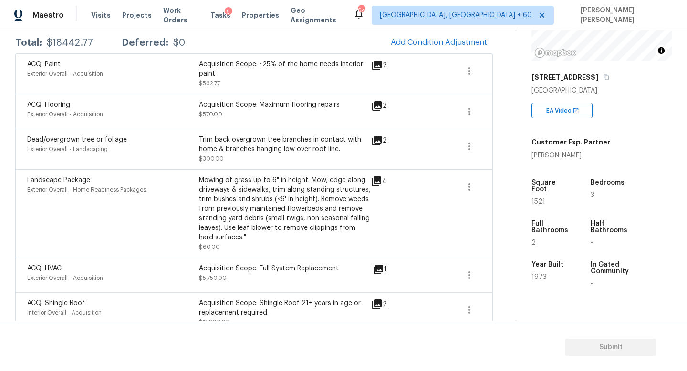
scroll to position [176, 0]
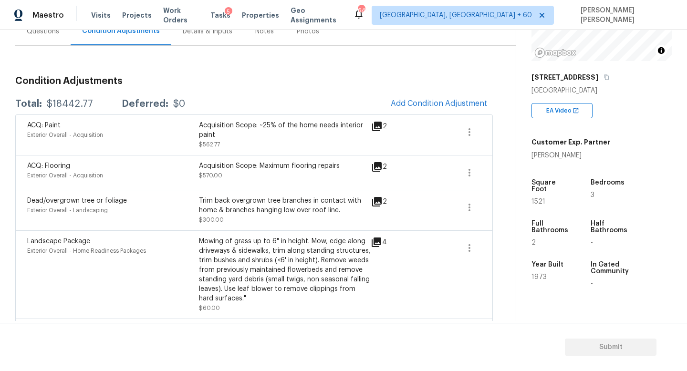
click at [346, 194] on div "Dead/overgrown tree or foliage Exterior Overall - Landscaping Trim back overgro…" at bounding box center [253, 210] width 477 height 41
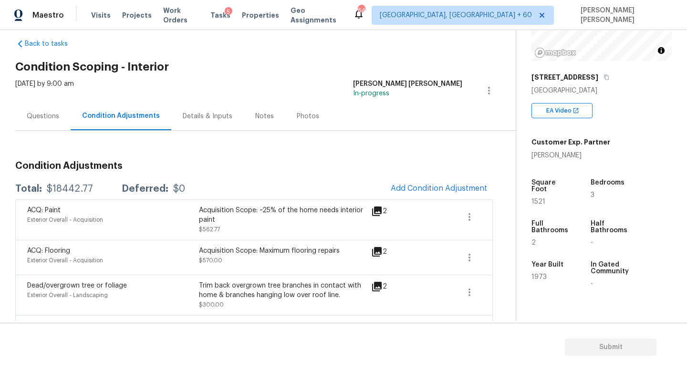
scroll to position [0, 0]
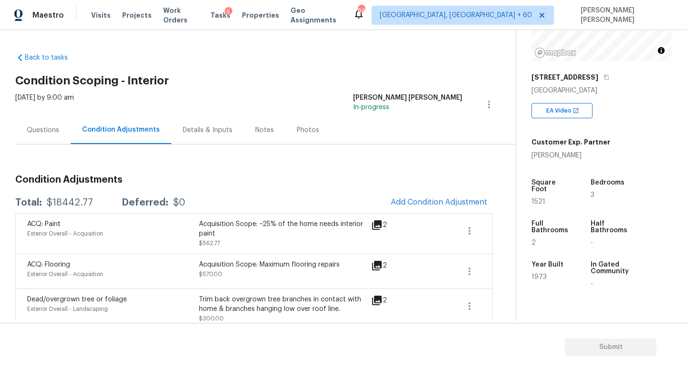
click at [35, 123] on div "Questions" at bounding box center [42, 130] width 55 height 28
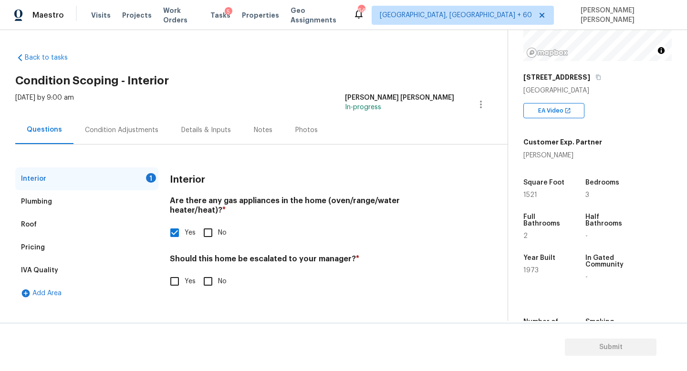
click at [68, 241] on div "Pricing" at bounding box center [86, 247] width 143 height 23
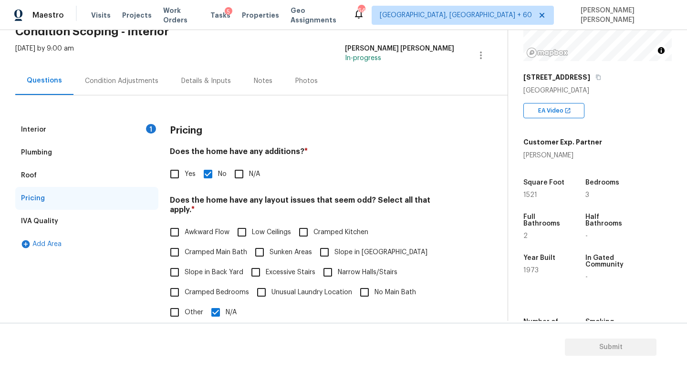
scroll to position [86, 0]
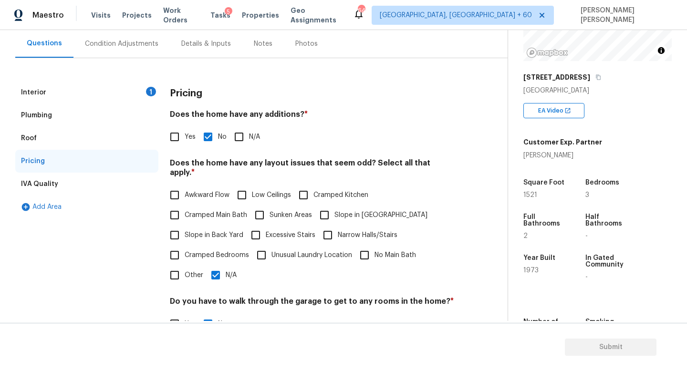
click at [179, 190] on input "Awkward Flow" at bounding box center [175, 195] width 20 height 20
checkbox input "true"
click at [203, 283] on div "Pricing Does the home have any additions? * Yes No N/A Does the home have any l…" at bounding box center [312, 261] width 284 height 361
click at [214, 271] on input "N/A" at bounding box center [216, 275] width 20 height 20
checkbox input "false"
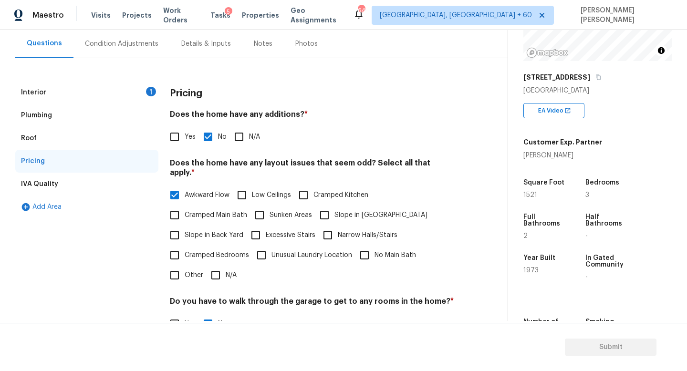
click at [238, 194] on input "Low Ceilings" at bounding box center [242, 195] width 20 height 20
checkbox input "true"
click at [317, 190] on span "Cramped Kitchen" at bounding box center [340, 195] width 55 height 10
click at [313, 185] on input "Cramped Kitchen" at bounding box center [303, 195] width 20 height 20
checkbox input "true"
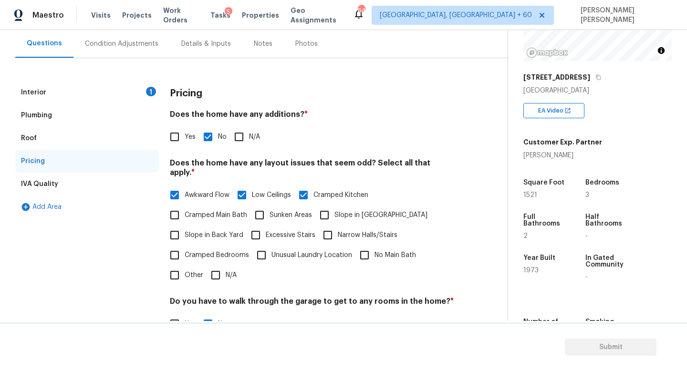
click at [185, 210] on span "Cramped Main Bath" at bounding box center [216, 215] width 62 height 10
click at [185, 207] on input "Cramped Main Bath" at bounding box center [175, 215] width 20 height 20
checkbox input "true"
click at [262, 210] on input "Sunken Areas" at bounding box center [259, 215] width 20 height 20
checkbox input "true"
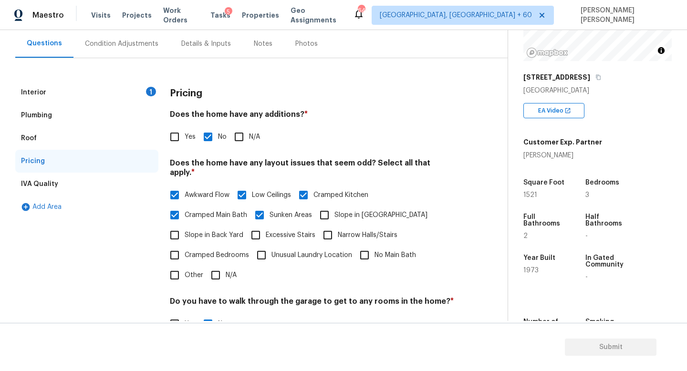
click at [263, 252] on input "Unusual Laundry Location" at bounding box center [261, 255] width 20 height 20
checkbox input "true"
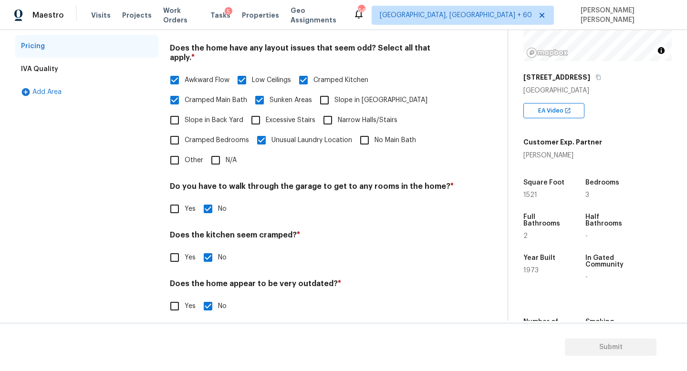
scroll to position [0, 0]
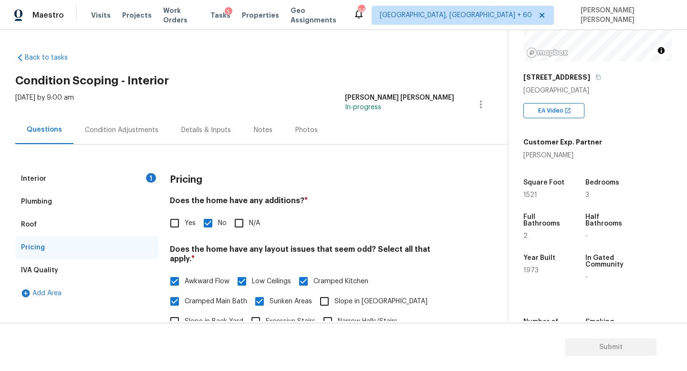
click at [139, 177] on div "Interior 1" at bounding box center [86, 178] width 143 height 23
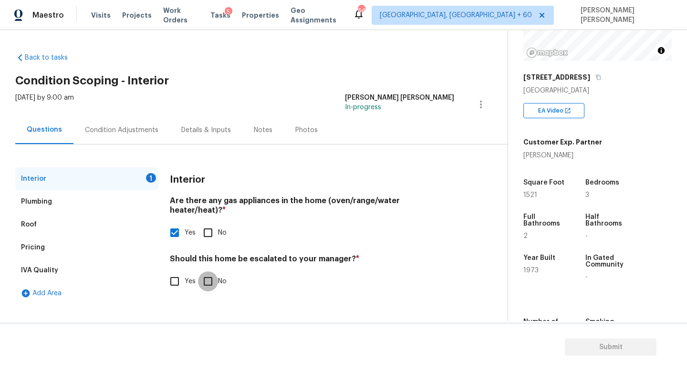
click at [213, 275] on input "No" at bounding box center [208, 281] width 20 height 20
checkbox input "true"
click at [132, 132] on div "Condition Adjustments" at bounding box center [121, 130] width 73 height 10
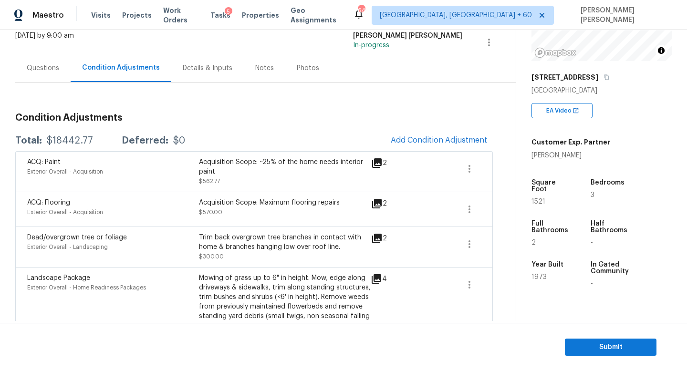
scroll to position [68, 0]
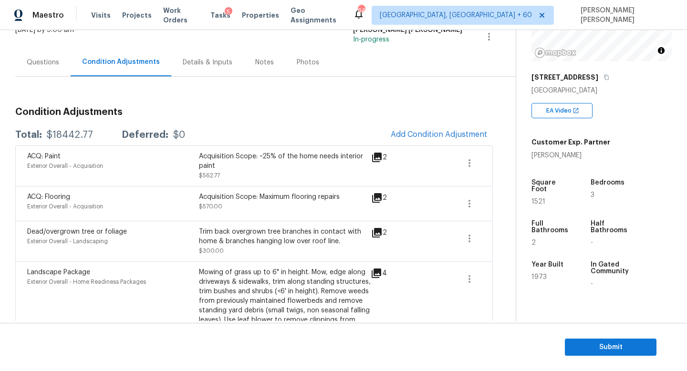
click at [377, 197] on icon at bounding box center [377, 198] width 10 height 10
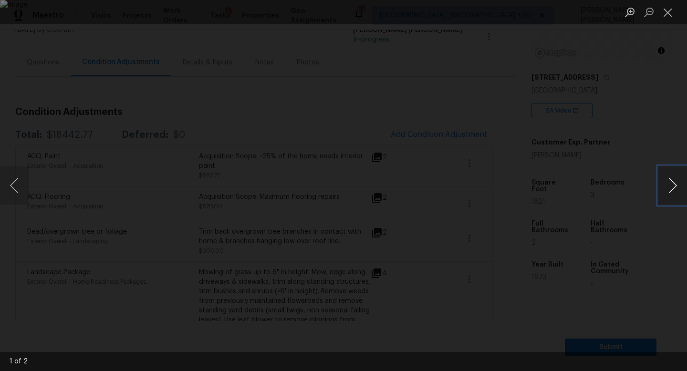
click at [676, 184] on button "Next image" at bounding box center [672, 185] width 29 height 38
click at [633, 136] on div "Lightbox" at bounding box center [343, 185] width 687 height 371
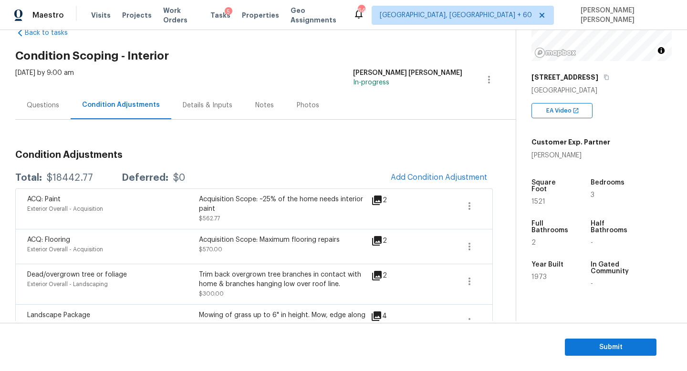
scroll to position [0, 0]
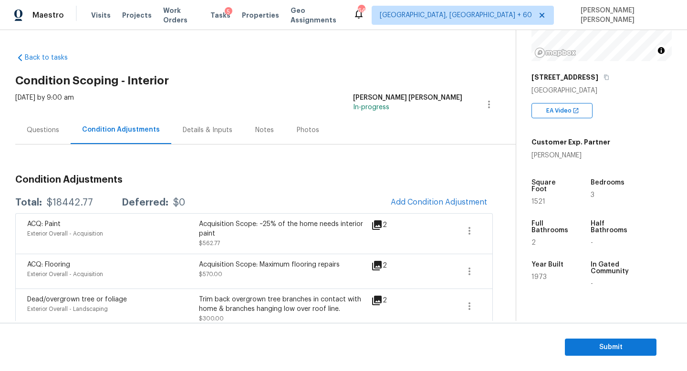
click at [62, 140] on div "Questions" at bounding box center [42, 130] width 55 height 28
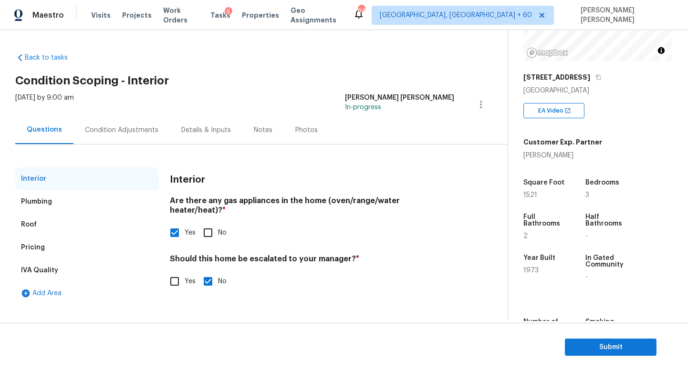
click at [127, 128] on div "Condition Adjustments" at bounding box center [121, 130] width 73 height 10
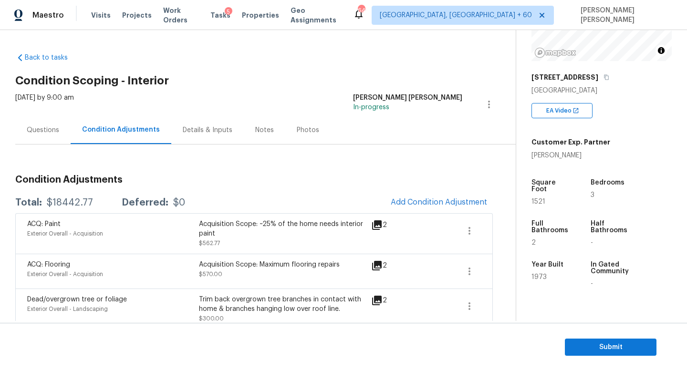
scroll to position [15, 0]
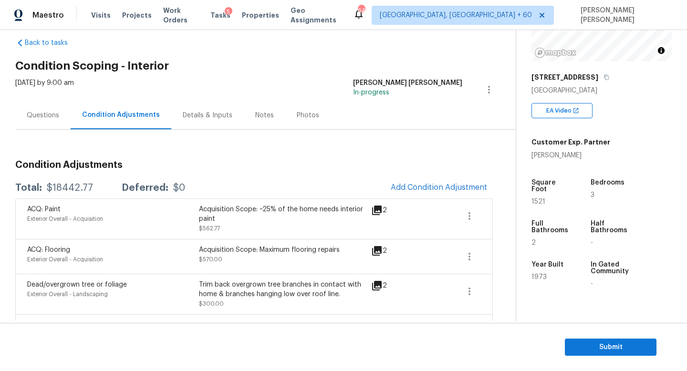
click at [72, 185] on div "$18442.77" at bounding box center [70, 188] width 46 height 10
copy div "$18442.77"
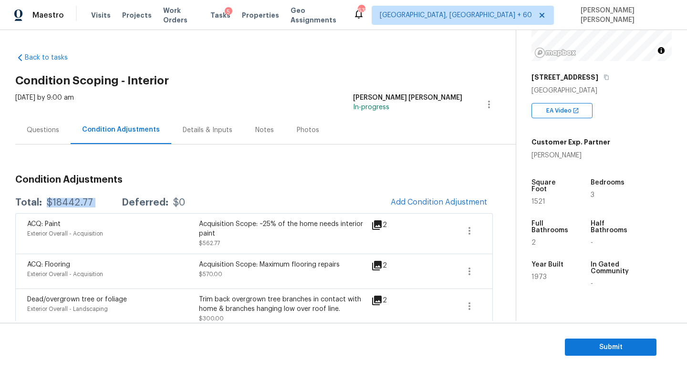
scroll to position [6, 0]
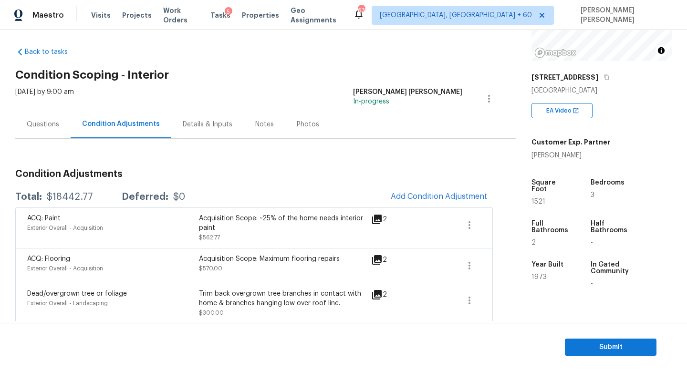
click at [232, 191] on div "Total: $18442.77 Deferred: $0 Add Condition Adjustment" at bounding box center [253, 196] width 477 height 21
click at [31, 122] on div "Questions" at bounding box center [43, 125] width 32 height 10
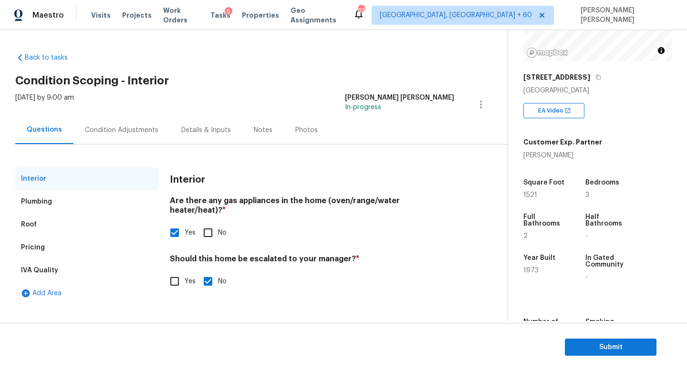
click at [167, 275] on input "Yes" at bounding box center [175, 281] width 20 height 20
checkbox input "true"
checkbox input "false"
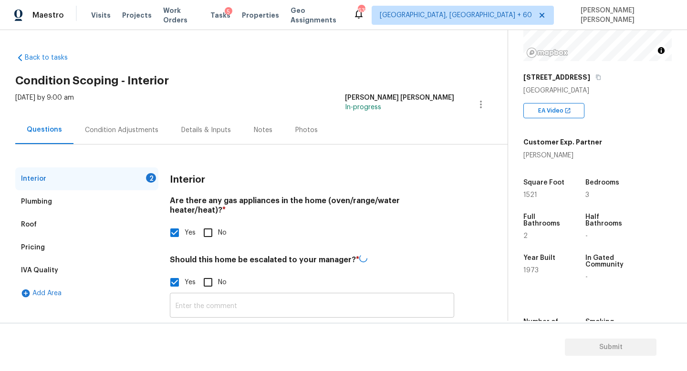
click at [319, 295] on input "text" at bounding box center [312, 306] width 284 height 22
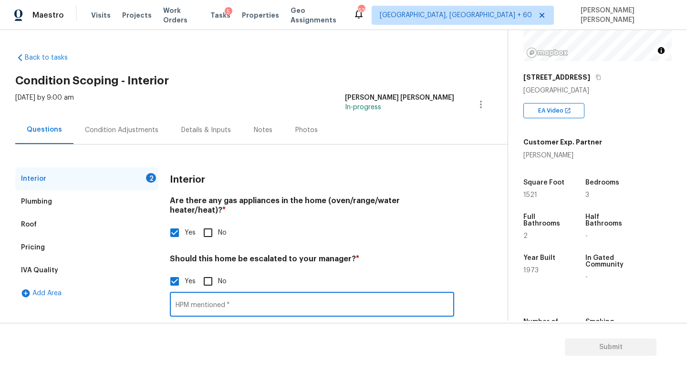
paste input "The paint meets URS as well, but it is a very dark color and we will likely nee…"
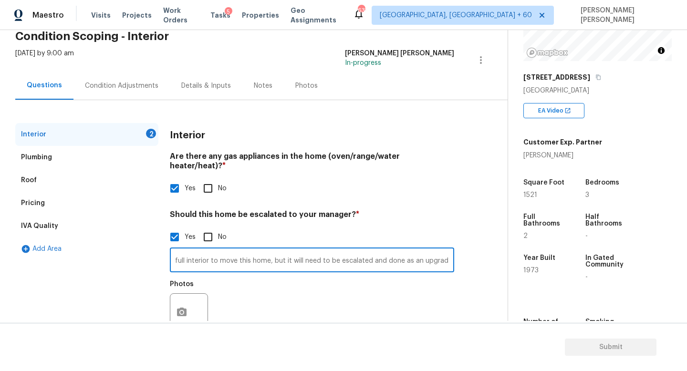
scroll to position [65, 0]
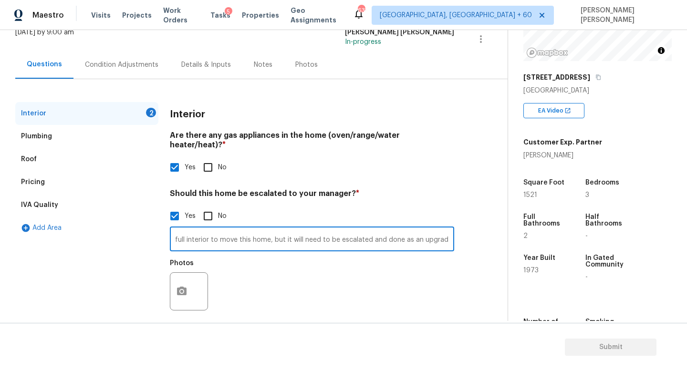
type input "HPM mentioned "The paint meets URS as well, but it is a very dark color and we …"
click at [188, 278] on button "button" at bounding box center [181, 291] width 23 height 37
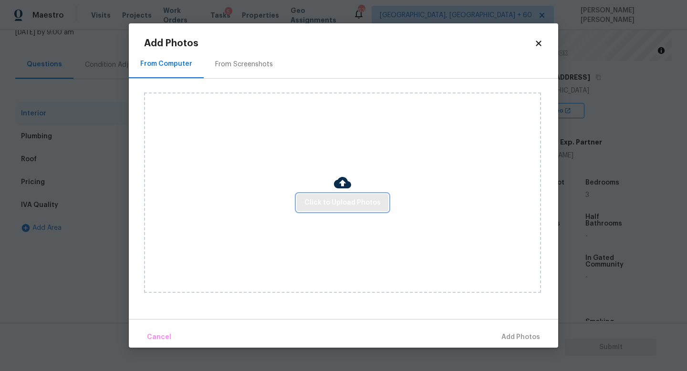
click at [334, 196] on button "Click to Upload Photos" at bounding box center [343, 203] width 92 height 18
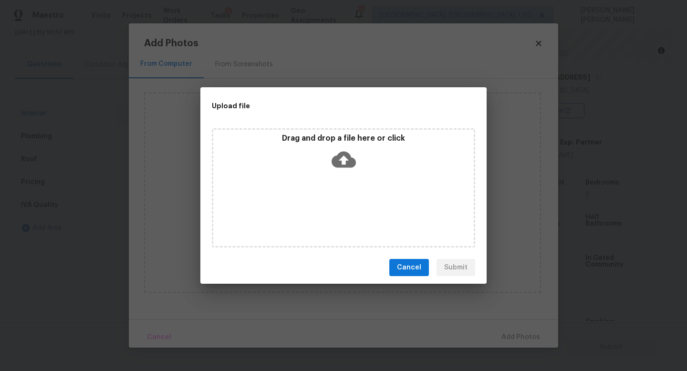
click at [343, 161] on icon at bounding box center [343, 159] width 24 height 24
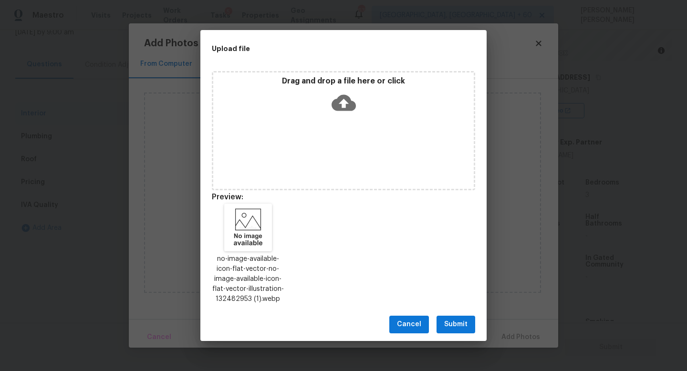
click at [457, 323] on span "Submit" at bounding box center [455, 325] width 23 height 12
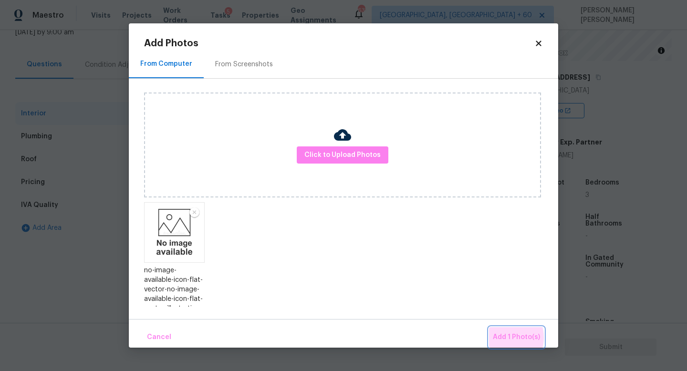
click at [504, 338] on span "Add 1 Photo(s)" at bounding box center [516, 337] width 47 height 12
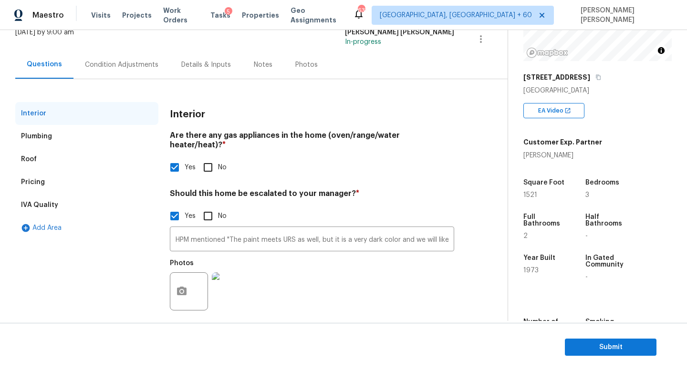
click at [112, 60] on div "Condition Adjustments" at bounding box center [121, 65] width 73 height 10
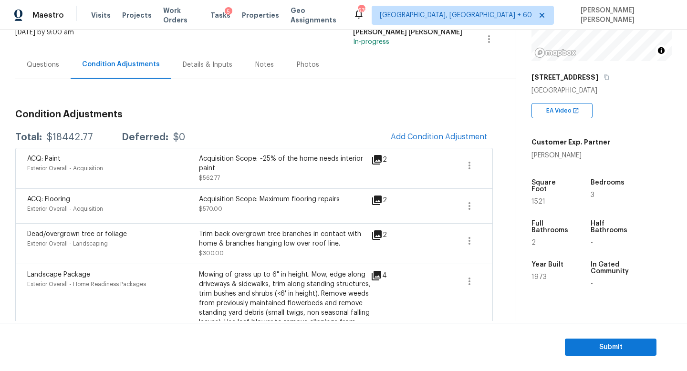
click at [65, 127] on div "Total: $18442.77 Deferred: $0 Add Condition Adjustment" at bounding box center [253, 137] width 477 height 21
copy div "$18442.77"
click at [608, 356] on section "Submit" at bounding box center [343, 347] width 687 height 49
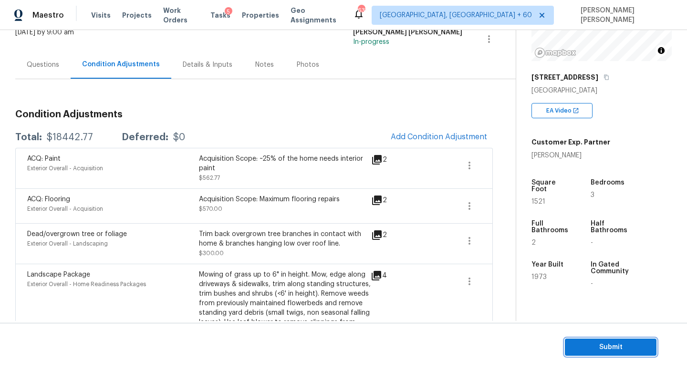
click at [601, 340] on button "Submit" at bounding box center [611, 348] width 92 height 18
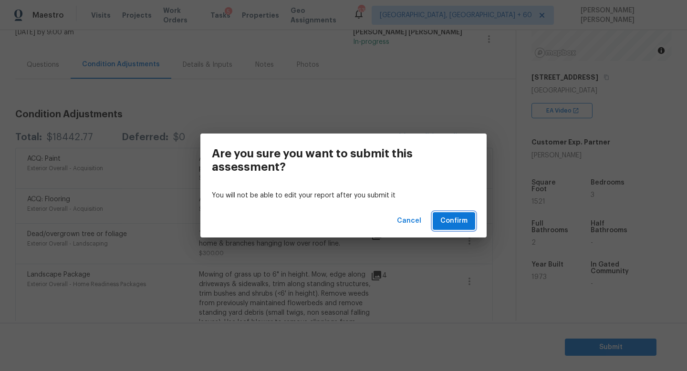
click at [456, 218] on span "Confirm" at bounding box center [453, 221] width 27 height 12
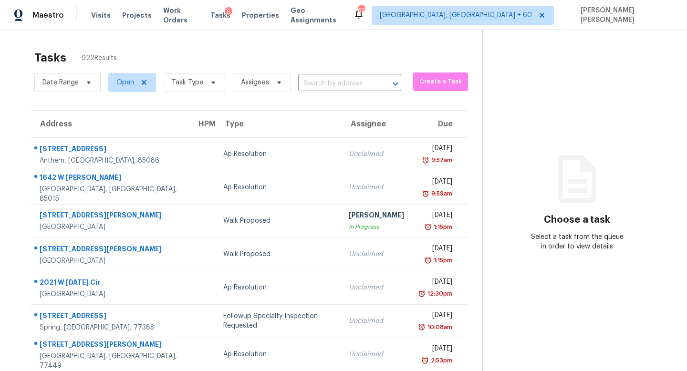
click at [330, 95] on section "Tasks 922 Results Date Range Open Task Type Assignee ​ Create a Task Address HP…" at bounding box center [248, 271] width 467 height 452
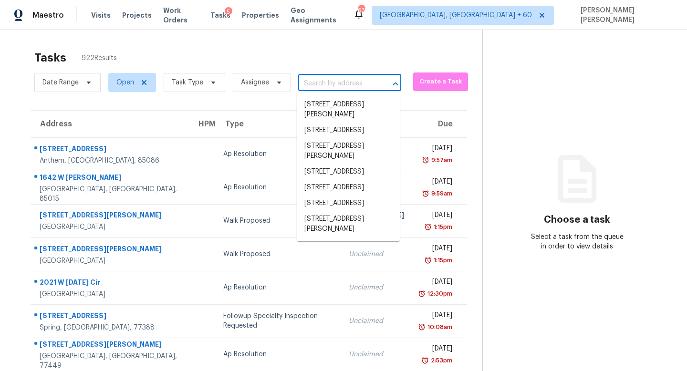
click at [341, 88] on input "text" at bounding box center [336, 83] width 76 height 15
paste input "4709 E Lone Cactus Dr, Phoenix, AZ 85050"
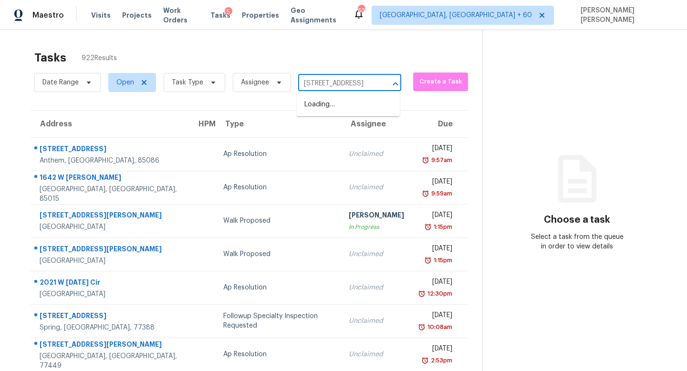
type input "4709 E Lone Cactus Dr, Phoenix, AZ 85050"
click at [332, 82] on input "text" at bounding box center [336, 83] width 76 height 15
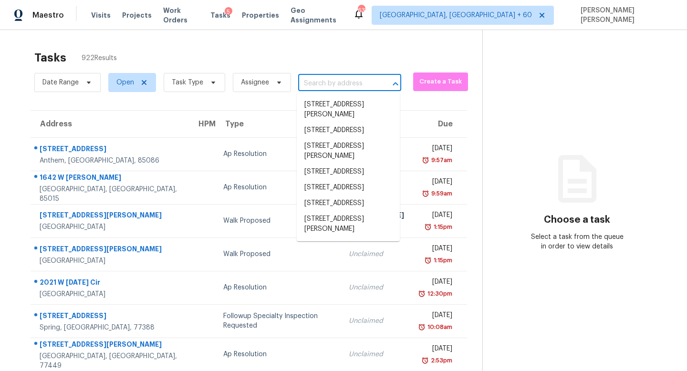
paste input "4709 E Lone Cactus Dr, Phoenix, AZ 85050"
type input "4709 E Lone Cactus Dr, Phoenix, AZ 85050"
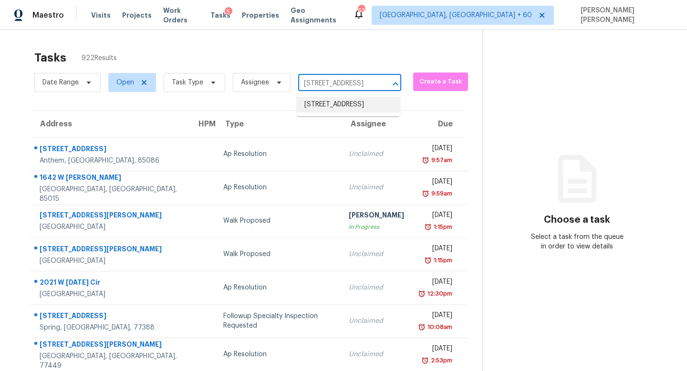
click at [351, 113] on li "4709 E Lone Cactus Dr, Phoenix, AZ 85050" at bounding box center [348, 105] width 103 height 16
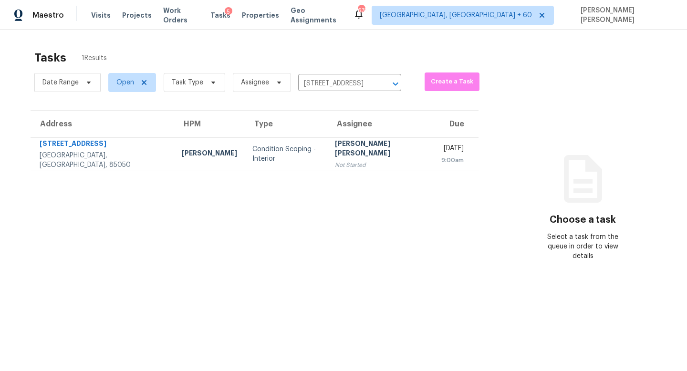
click at [346, 153] on div "[PERSON_NAME] [PERSON_NAME]" at bounding box center [380, 149] width 91 height 21
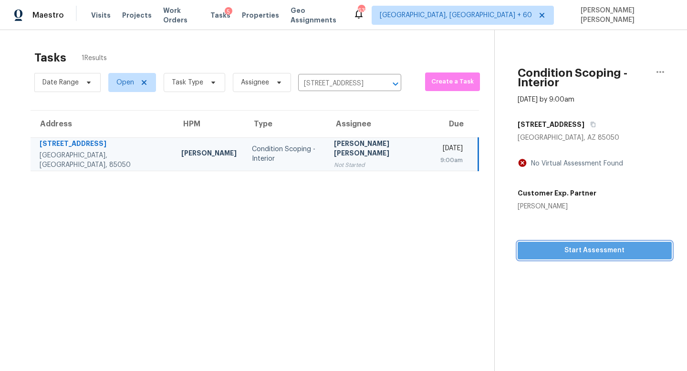
click at [575, 246] on div "Condition Scoping - Interior Sep 18th 2025 by 9:00am 4709 E Lone Cactus Dr Phoe…" at bounding box center [582, 144] width 177 height 229
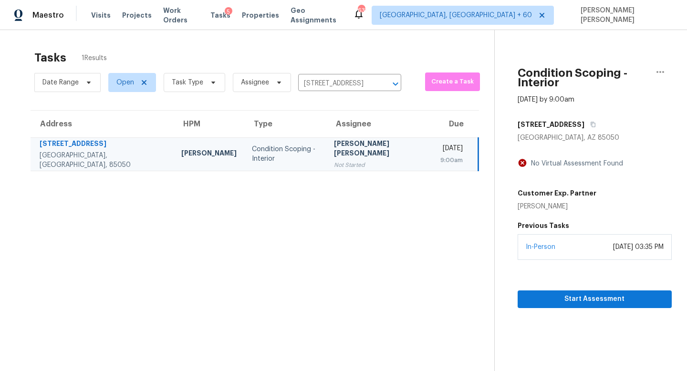
click at [567, 299] on section "Condition Scoping - Interior Sep 18th 2025 by 9:00am 4709 E Lone Cactus Dr Phoe…" at bounding box center [582, 215] width 177 height 371
click at [574, 293] on span "Start Assessment" at bounding box center [594, 299] width 139 height 12
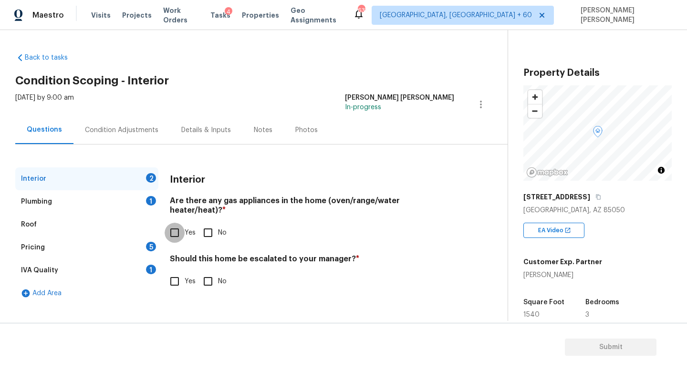
click at [175, 230] on input "Yes" at bounding box center [175, 233] width 20 height 20
checkbox input "true"
click at [212, 271] on input "No" at bounding box center [208, 281] width 20 height 20
checkbox input "true"
click at [106, 196] on div "Plumbing 1" at bounding box center [86, 201] width 143 height 23
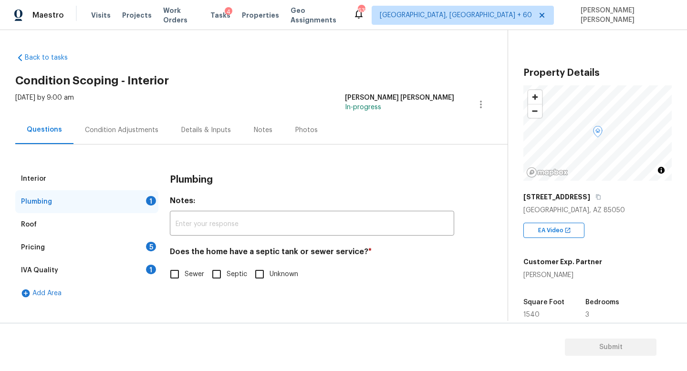
click at [182, 270] on input "Sewer" at bounding box center [175, 274] width 20 height 20
checkbox input "true"
click at [128, 240] on div "Pricing 5" at bounding box center [86, 247] width 143 height 23
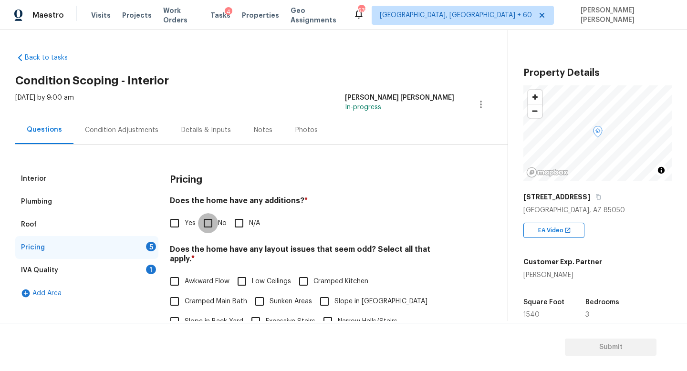
click at [214, 218] on input "No" at bounding box center [208, 223] width 20 height 20
checkbox input "true"
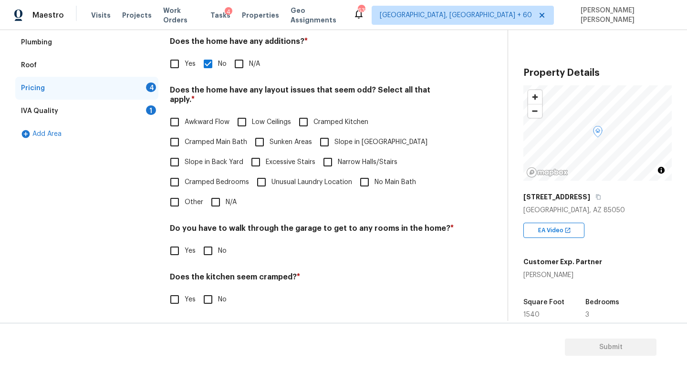
scroll to position [201, 0]
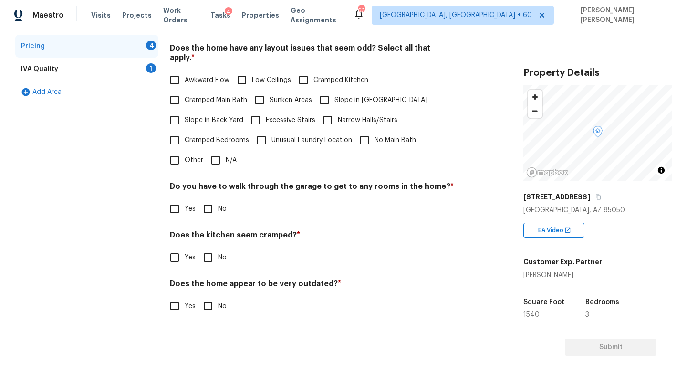
click at [210, 150] on input "N/A" at bounding box center [216, 160] width 20 height 20
checkbox input "true"
click at [204, 224] on div "Pricing Does the home have any additions? * Yes No N/A Does the home have any l…" at bounding box center [312, 147] width 284 height 362
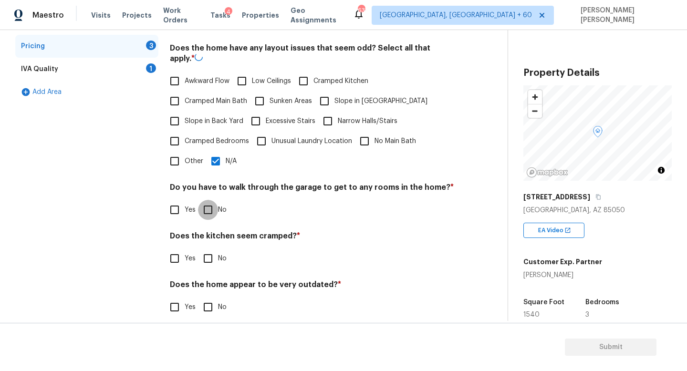
click at [206, 211] on input "No" at bounding box center [208, 210] width 20 height 20
checkbox input "true"
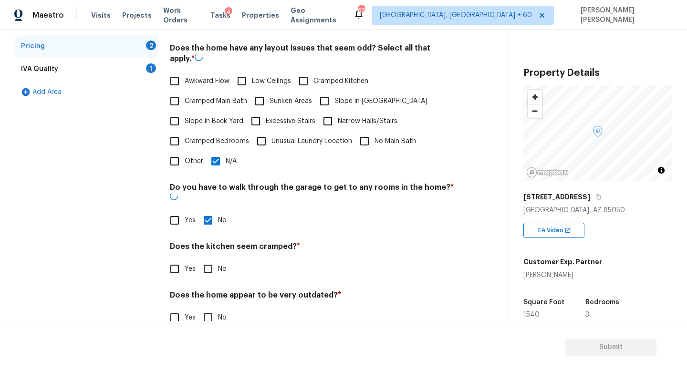
click at [206, 259] on input "No" at bounding box center [208, 269] width 20 height 20
checkbox input "true"
click at [206, 308] on input "No" at bounding box center [208, 318] width 20 height 20
checkbox input "true"
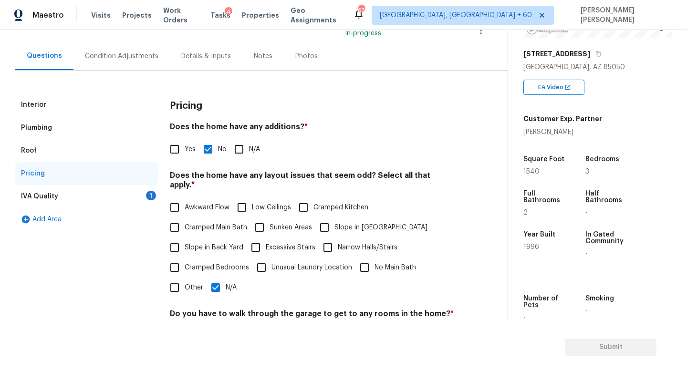
scroll to position [0, 0]
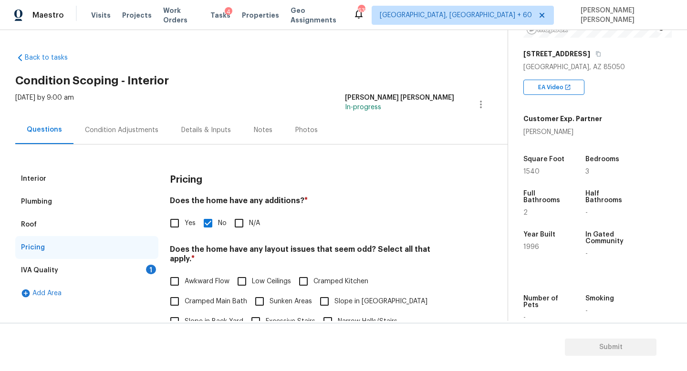
click at [144, 277] on div "IVA Quality 1" at bounding box center [86, 270] width 143 height 23
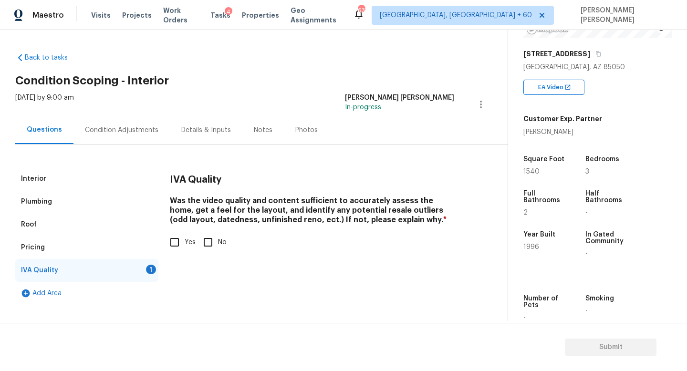
click at [183, 237] on input "Yes" at bounding box center [175, 242] width 20 height 20
checkbox input "true"
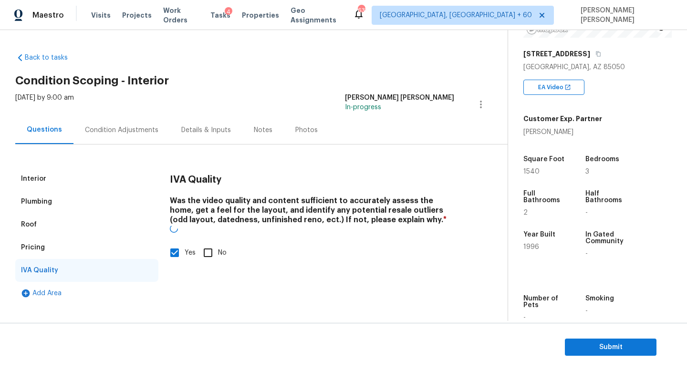
click at [147, 137] on div "Condition Adjustments" at bounding box center [121, 130] width 96 height 28
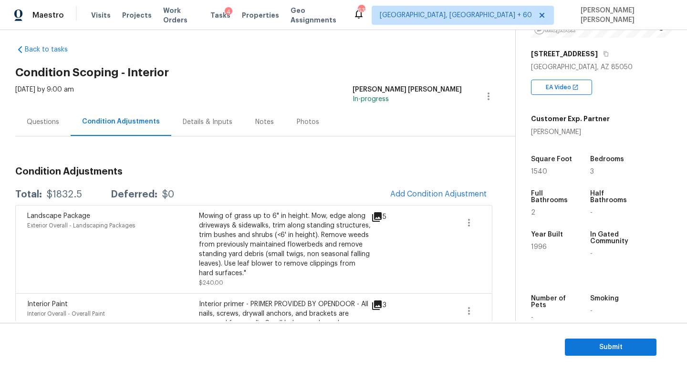
scroll to position [10, 0]
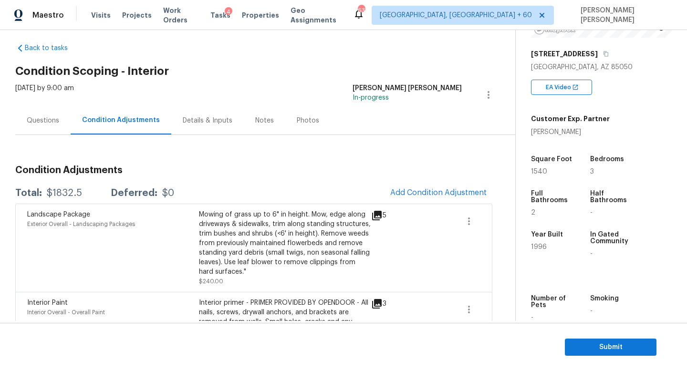
click at [424, 204] on div "Landscape Package Exterior Overall - Landscaping Packages Mowing of grass up to…" at bounding box center [253, 248] width 477 height 88
click at [428, 198] on button "Add Condition Adjustment" at bounding box center [438, 193] width 108 height 20
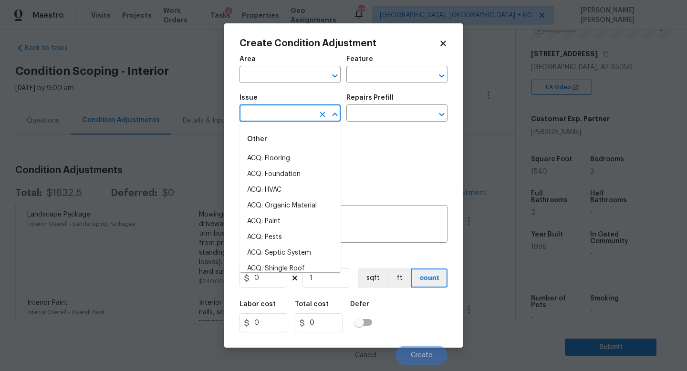
click at [284, 122] on body "Maestro Visits Projects Work Orders Tasks 4 Properties Geo Assignments 637 Knox…" at bounding box center [343, 185] width 687 height 371
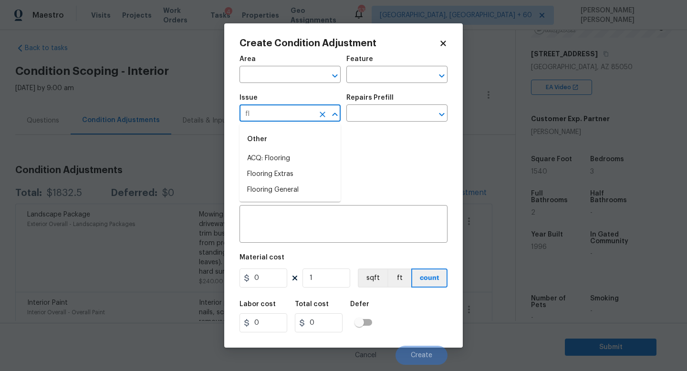
type input "flo"
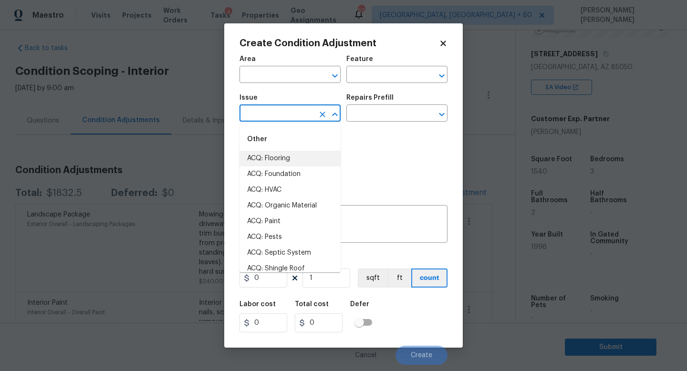
click at [297, 159] on li "ACQ: Flooring" at bounding box center [289, 159] width 101 height 16
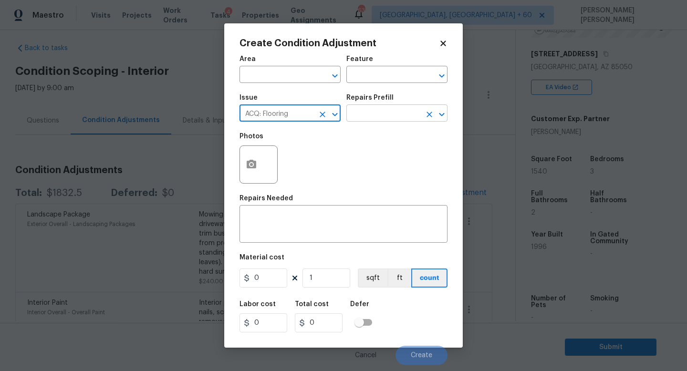
type input "ACQ: Flooring"
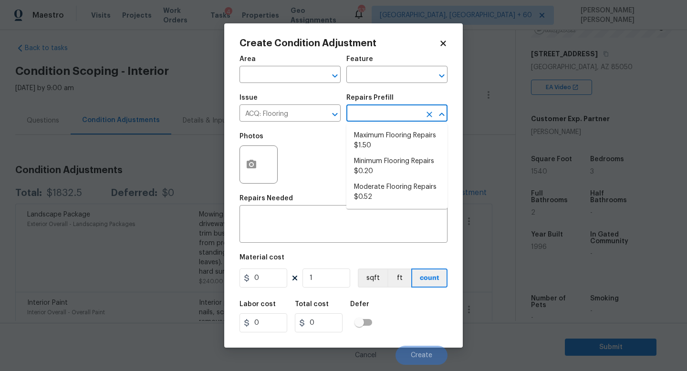
click at [374, 108] on input "text" at bounding box center [383, 114] width 74 height 15
click at [379, 160] on li "Minimum Flooring Repairs $0.20" at bounding box center [396, 167] width 101 height 26
type input "Acquisition"
type textarea "Acquisition Scope: Minimum flooring repairs"
type input "0.2"
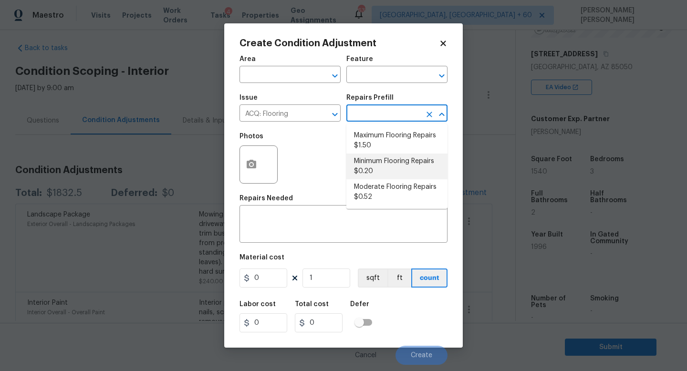
type input "0.2"
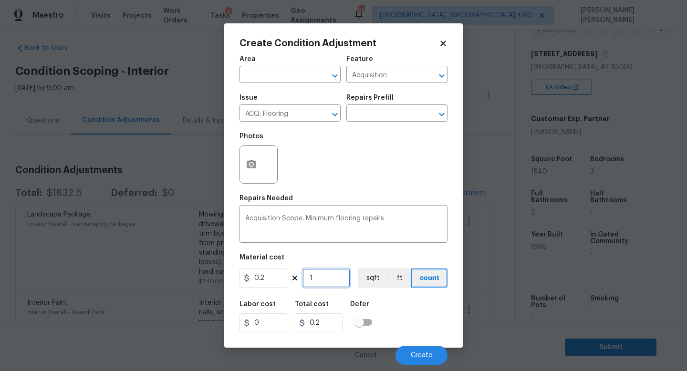
click at [322, 279] on input "1" at bounding box center [326, 277] width 48 height 19
type input "0"
type input "1"
type input "0.2"
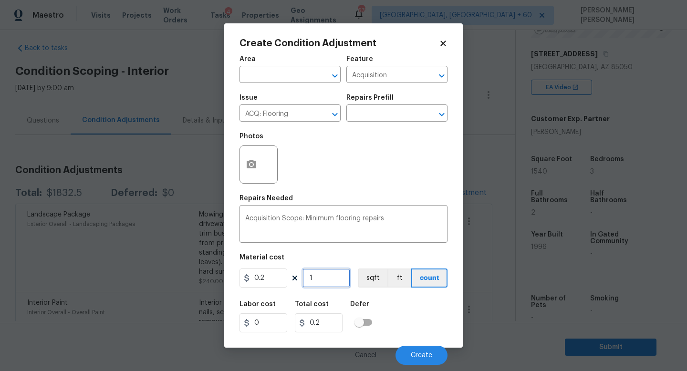
type input "15"
type input "3"
type input "154"
type input "30.8"
type input "1540"
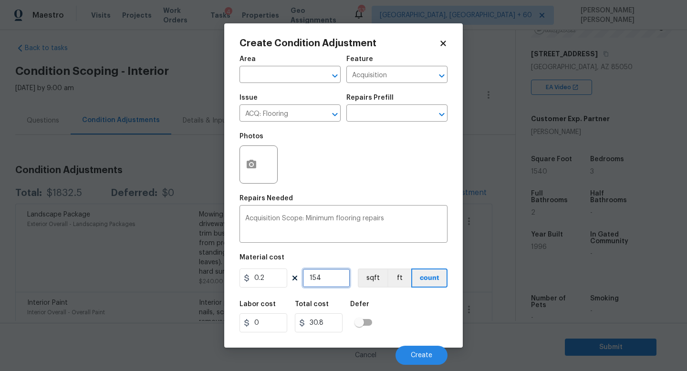
type input "308"
type input "1540"
click at [419, 365] on body "Maestro Visits Projects Work Orders Tasks 4 Properties Geo Assignments 637 Knox…" at bounding box center [343, 185] width 687 height 371
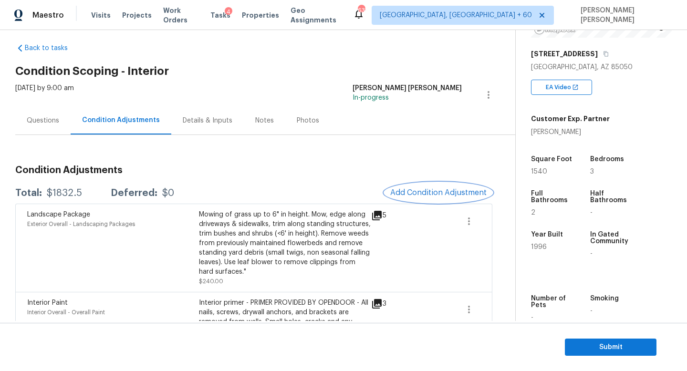
click at [442, 193] on span "Add Condition Adjustment" at bounding box center [438, 192] width 96 height 9
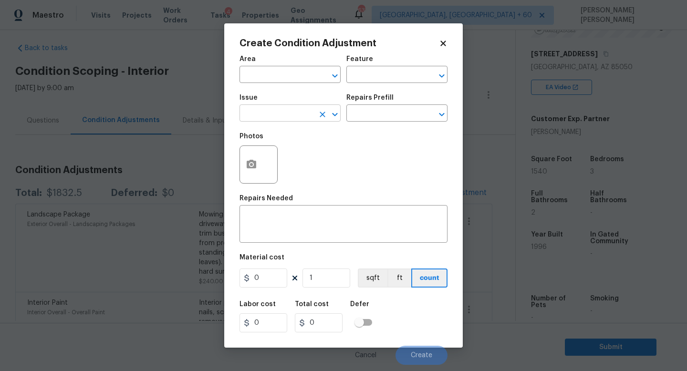
click at [278, 119] on input "text" at bounding box center [276, 114] width 74 height 15
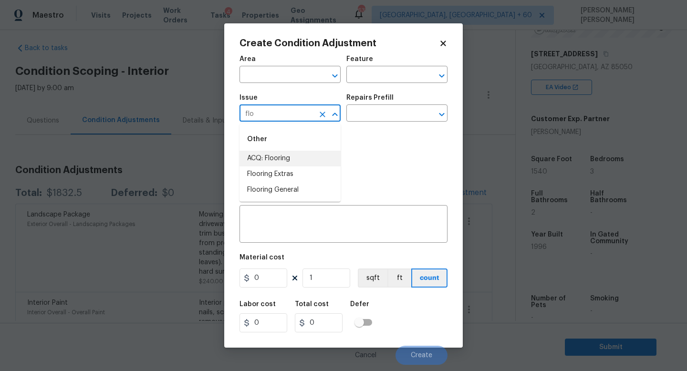
click at [272, 161] on li "ACQ: Flooring" at bounding box center [289, 159] width 101 height 16
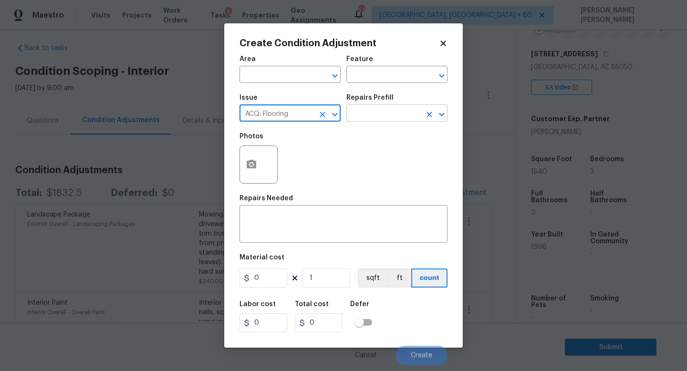
type input "ACQ: Flooring"
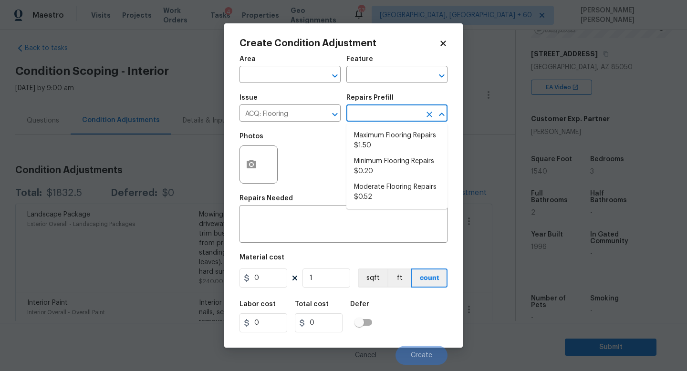
click at [391, 115] on input "text" at bounding box center [383, 114] width 74 height 15
click at [389, 164] on li "Minimum Flooring Repairs $0.20" at bounding box center [396, 167] width 101 height 26
type input "Acquisition"
type textarea "Acquisition Scope: Minimum flooring repairs"
type input "0.2"
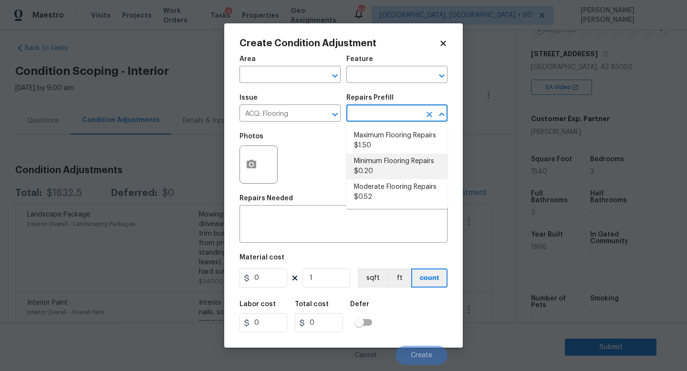
type input "0.2"
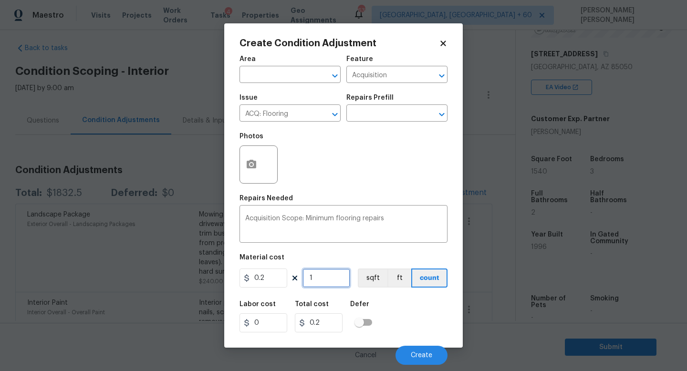
click at [339, 279] on input "1" at bounding box center [326, 277] width 48 height 19
type input "15"
type input "3"
type input "154"
type input "30.8"
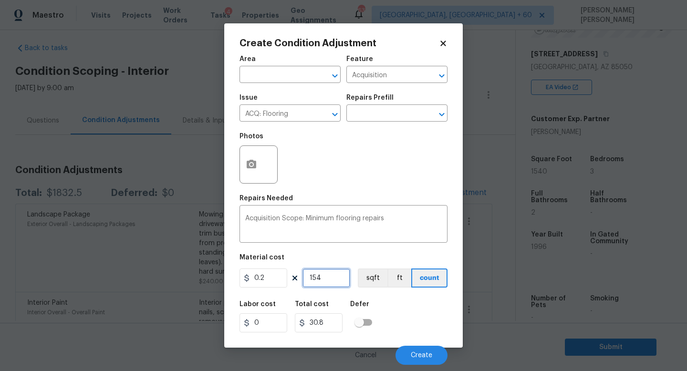
type input "1540"
type input "308"
type input "1540"
click at [428, 350] on button "Create" at bounding box center [421, 355] width 52 height 19
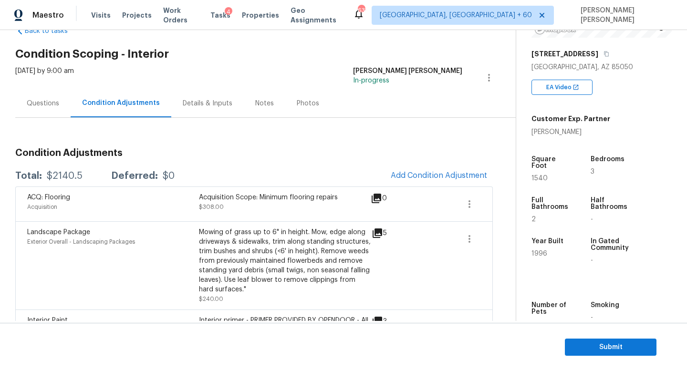
scroll to position [27, 0]
click at [61, 175] on div "$2140.5" at bounding box center [65, 176] width 36 height 10
copy div "$2140.5"
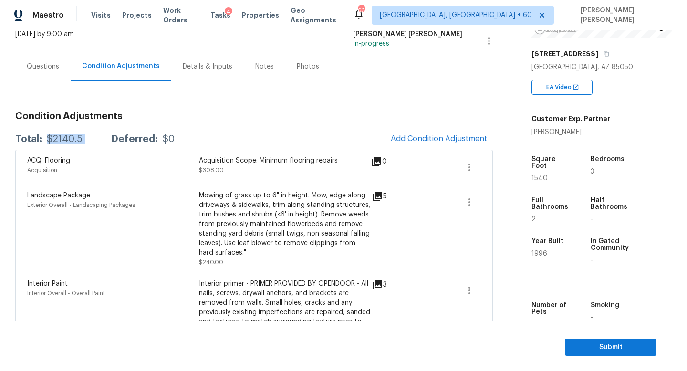
scroll to position [64, 0]
click at [26, 47] on div "[DATE] by 9:00 am" at bounding box center [44, 40] width 59 height 23
click at [42, 70] on div "Questions" at bounding box center [43, 66] width 32 height 10
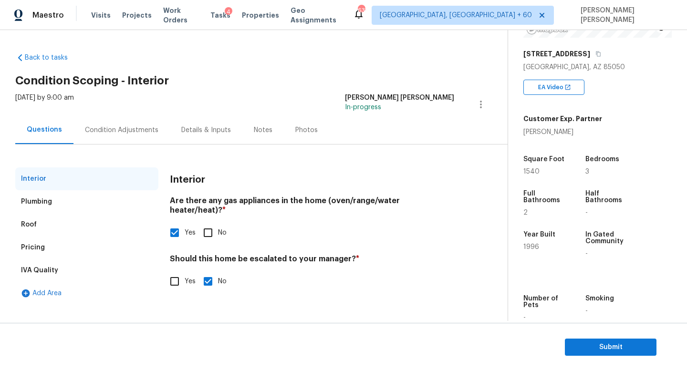
click at [144, 128] on div "Condition Adjustments" at bounding box center [121, 130] width 73 height 10
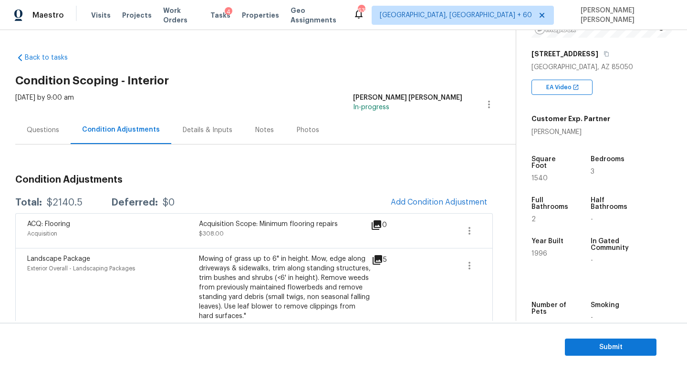
click at [61, 206] on div "$2140.5" at bounding box center [65, 203] width 36 height 10
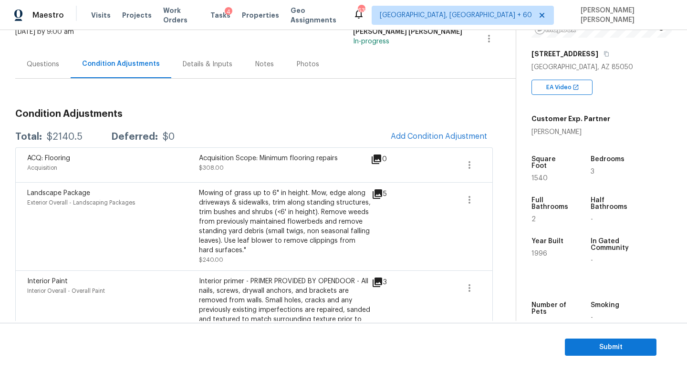
scroll to position [57, 0]
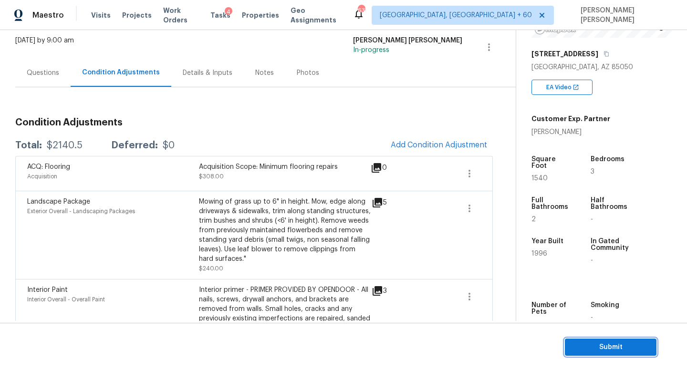
click at [597, 342] on span "Submit" at bounding box center [610, 347] width 76 height 12
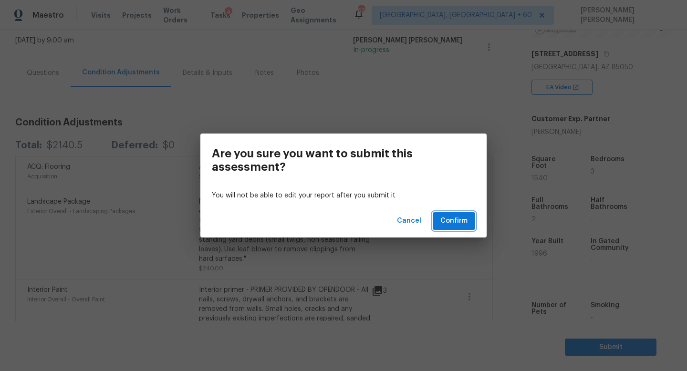
click at [470, 218] on button "Confirm" at bounding box center [454, 221] width 42 height 18
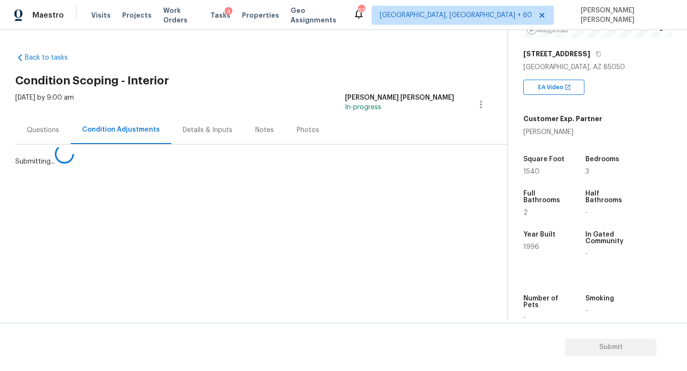
scroll to position [0, 0]
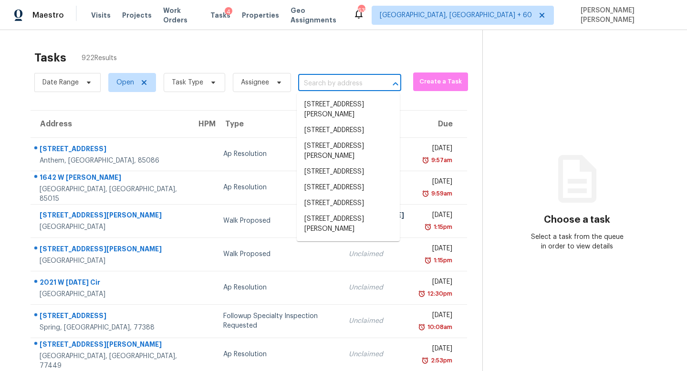
click at [329, 88] on input "text" at bounding box center [336, 83] width 76 height 15
paste input "266 Bear Trl, Waxahachie, TX 75165"
type input "266 Bear Trl, Waxahachie, TX 75165"
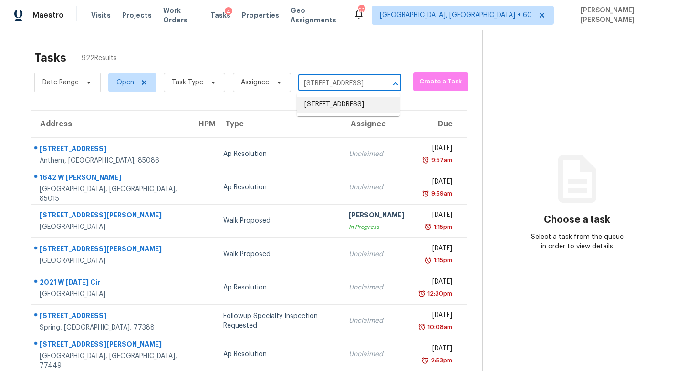
click at [337, 106] on li "266 Bear Trl, Waxahachie, TX 75165" at bounding box center [348, 105] width 103 height 16
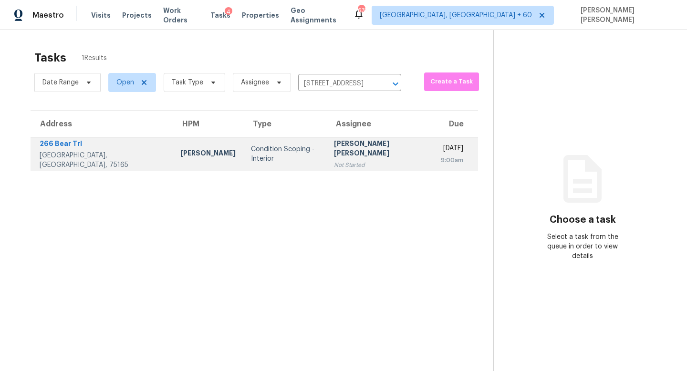
click at [326, 155] on td "Jishnu Manoj Not Started" at bounding box center [379, 153] width 107 height 33
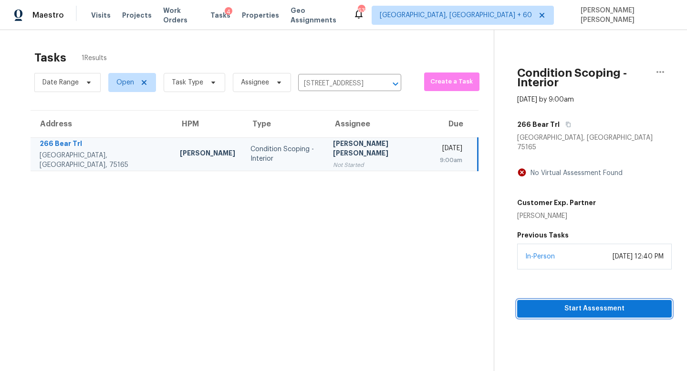
click at [571, 303] on span "Start Assessment" at bounding box center [594, 309] width 139 height 12
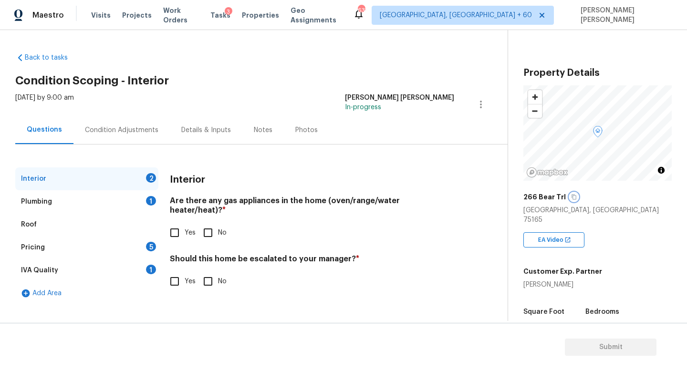
click at [569, 197] on button "button" at bounding box center [573, 197] width 9 height 9
click at [571, 195] on icon "button" at bounding box center [574, 197] width 6 height 6
click at [248, 69] on div "Back to tasks Condition Scoping - Interior Thu, Sep 18 2025 by 9:00 am Jishnu M…" at bounding box center [261, 176] width 492 height 262
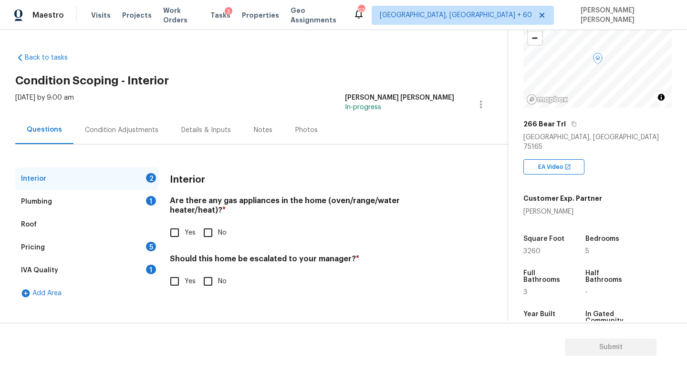
scroll to position [81, 0]
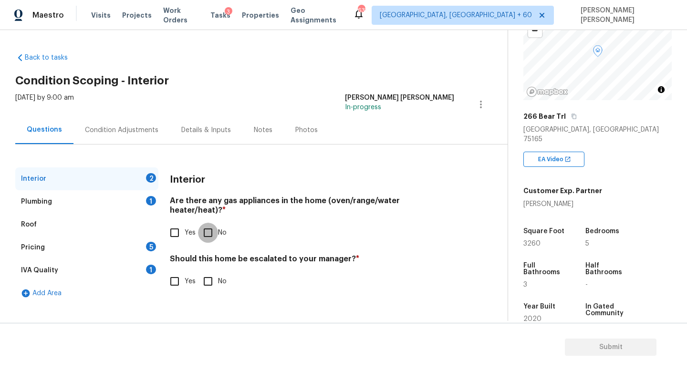
click at [211, 223] on input "No" at bounding box center [208, 233] width 20 height 20
checkbox input "true"
click at [204, 271] on input "No" at bounding box center [208, 281] width 20 height 20
checkbox input "true"
click at [134, 206] on div "Plumbing 1" at bounding box center [86, 201] width 143 height 23
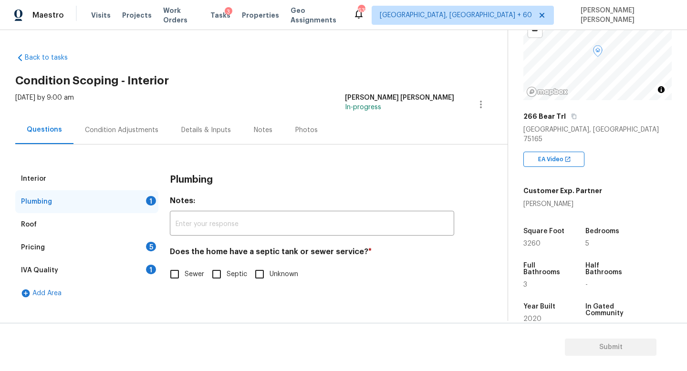
click at [177, 272] on input "Sewer" at bounding box center [175, 274] width 20 height 20
checkbox input "true"
click at [119, 238] on div "Pricing 5" at bounding box center [86, 247] width 143 height 23
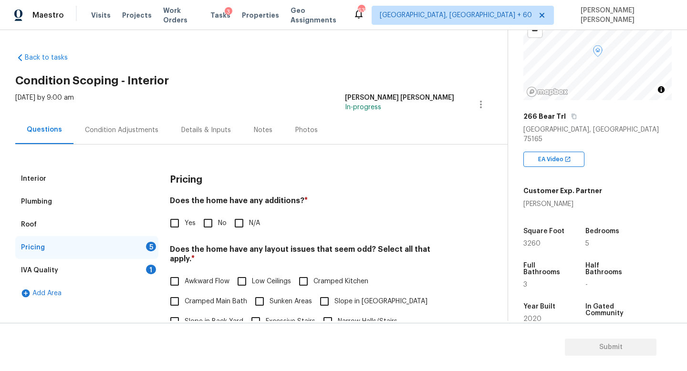
click at [204, 219] on input "No" at bounding box center [208, 223] width 20 height 20
checkbox input "true"
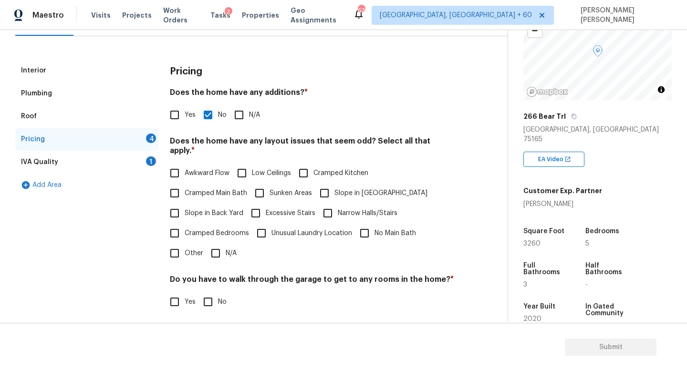
scroll to position [110, 0]
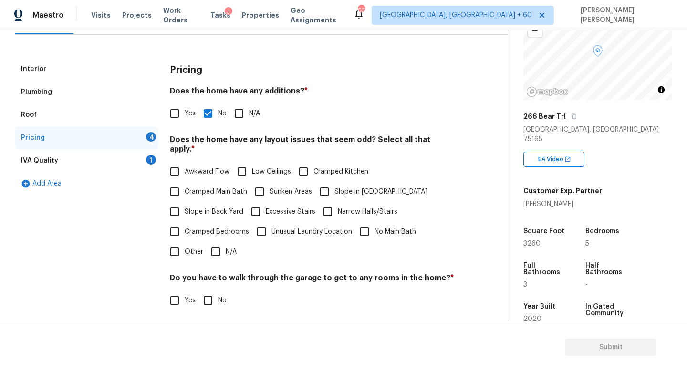
click at [213, 255] on div "Pricing Does the home have any additions? * Yes No N/A Does the home have any l…" at bounding box center [312, 238] width 284 height 361
click at [216, 245] on input "N/A" at bounding box center [216, 252] width 20 height 20
checkbox input "true"
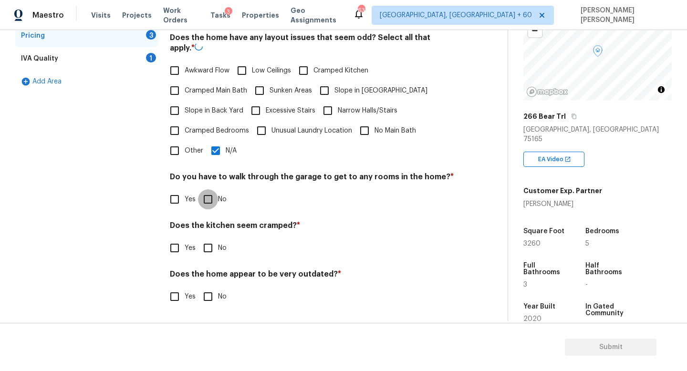
click at [210, 190] on input "No" at bounding box center [208, 199] width 20 height 20
checkbox input "true"
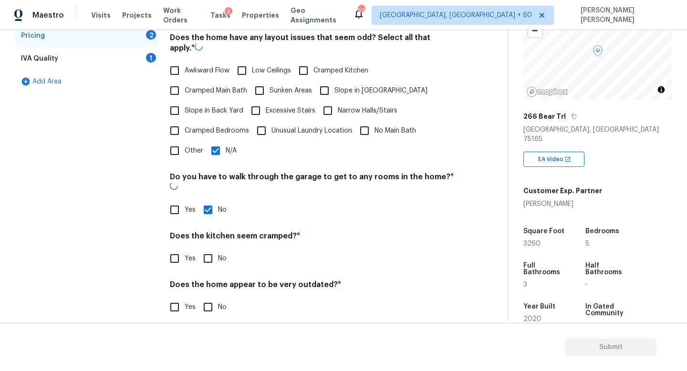
scroll to position [202, 0]
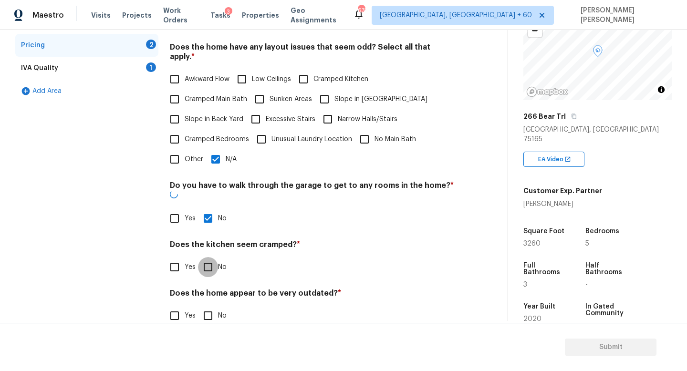
click at [208, 257] on input "No" at bounding box center [208, 267] width 20 height 20
checkbox input "true"
click at [208, 307] on input "No" at bounding box center [208, 317] width 20 height 20
checkbox input "true"
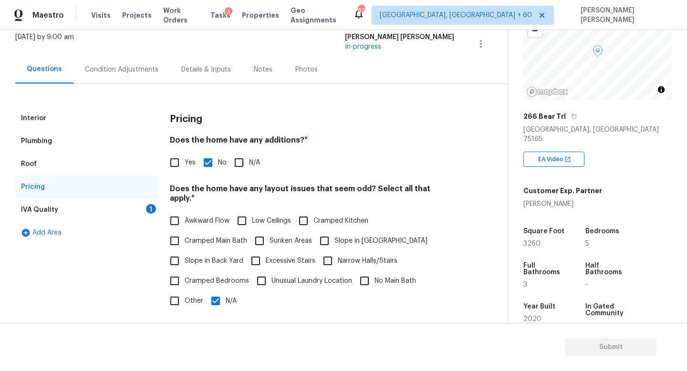
scroll to position [39, 0]
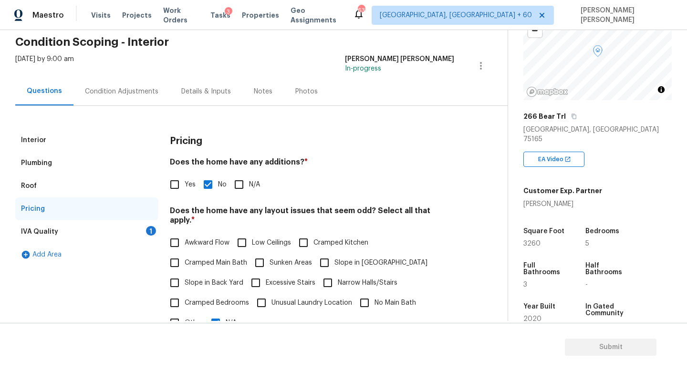
click at [135, 230] on div "IVA Quality 1" at bounding box center [86, 231] width 143 height 23
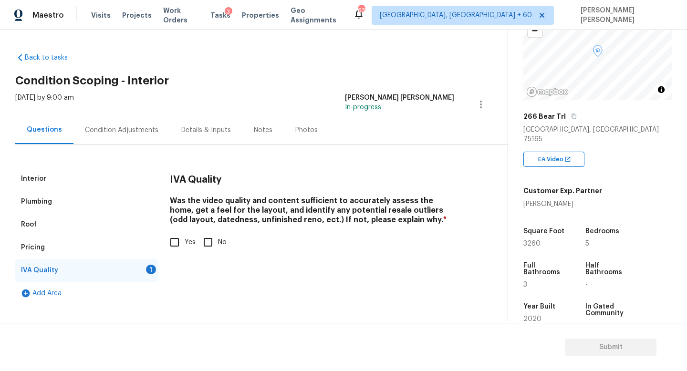
scroll to position [0, 0]
click at [184, 241] on input "Yes" at bounding box center [175, 242] width 20 height 20
checkbox input "true"
click at [144, 132] on div "Condition Adjustments" at bounding box center [121, 130] width 73 height 10
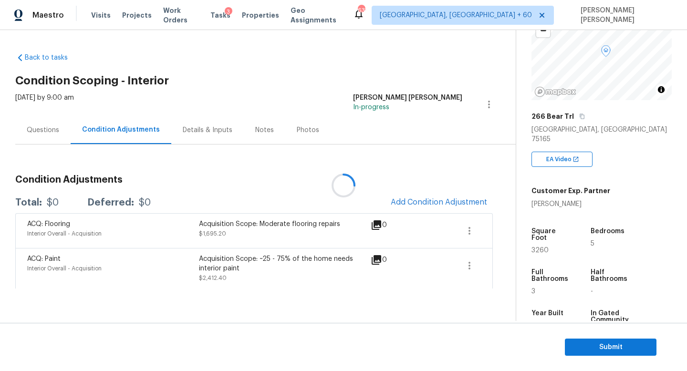
scroll to position [203, 0]
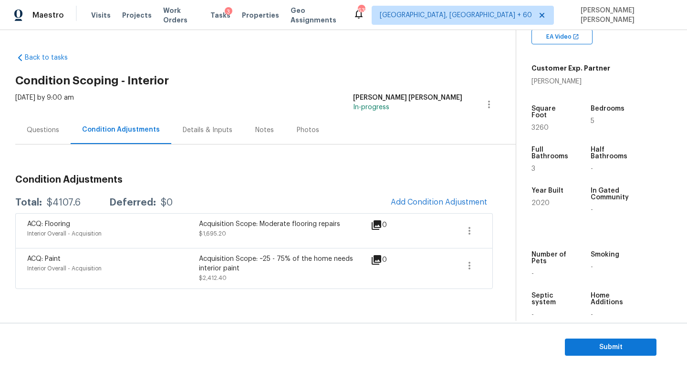
click at [312, 189] on div "Condition Adjustments Total: $4107.6 Deferred: $0 Add Condition Adjustment ACQ:…" at bounding box center [253, 228] width 477 height 122
click at [401, 206] on button "Add Condition Adjustment" at bounding box center [439, 202] width 108 height 20
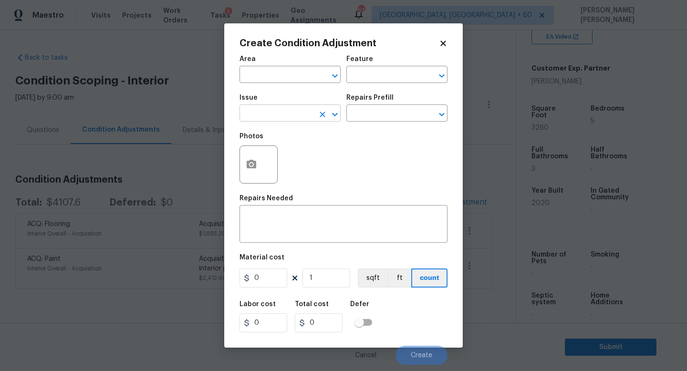
click at [287, 121] on input "text" at bounding box center [276, 114] width 74 height 15
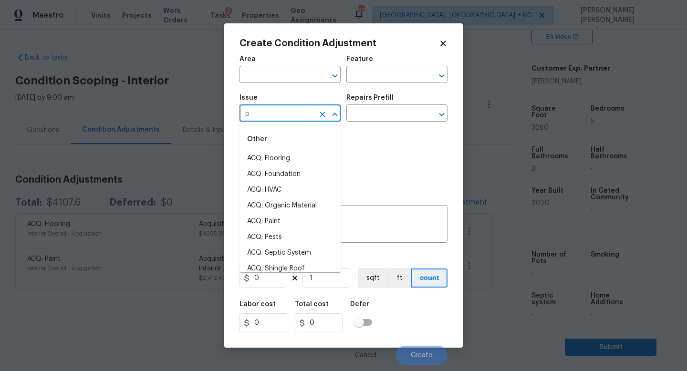
type input "pa"
click at [285, 262] on li "Interior Paint" at bounding box center [289, 269] width 101 height 16
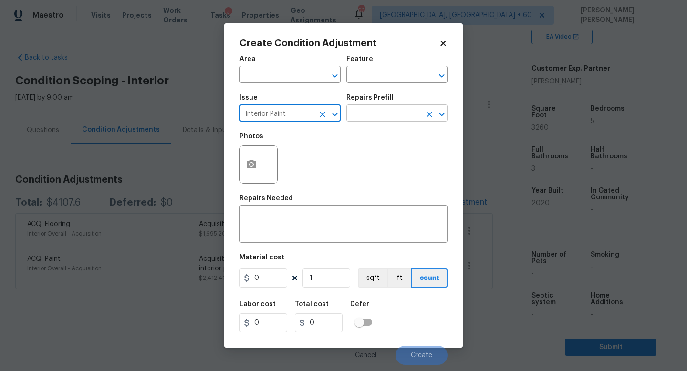
type input "Interior Paint"
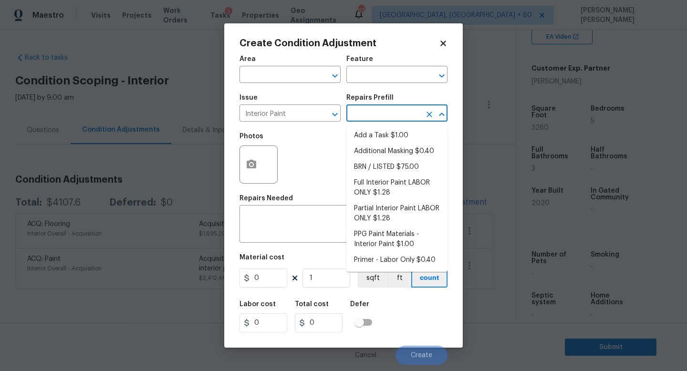
click at [375, 120] on input "text" at bounding box center [383, 114] width 74 height 15
click at [391, 255] on li "Primer - Labor Only $0.40" at bounding box center [396, 260] width 101 height 16
type input "Overall Paint"
type textarea "Interior primer - PRIMER PROVIDED BY OPENDOOR - All nails, screws, drywall anch…"
type input "0.4"
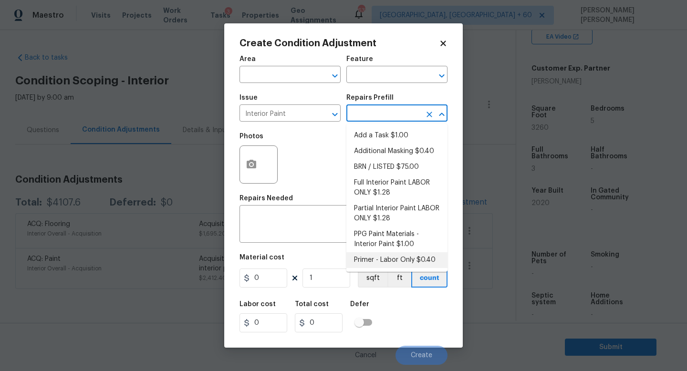
type input "0.4"
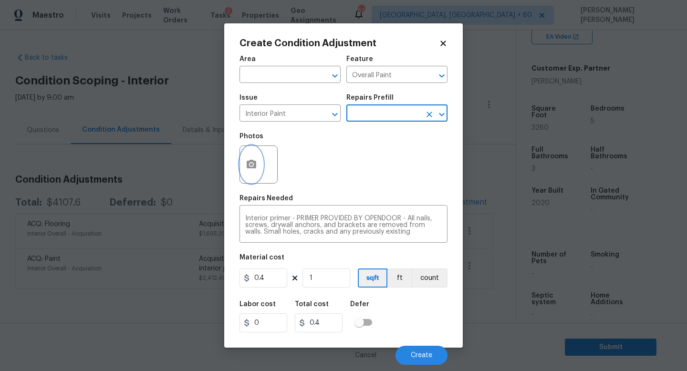
click at [257, 158] on button "button" at bounding box center [251, 164] width 23 height 37
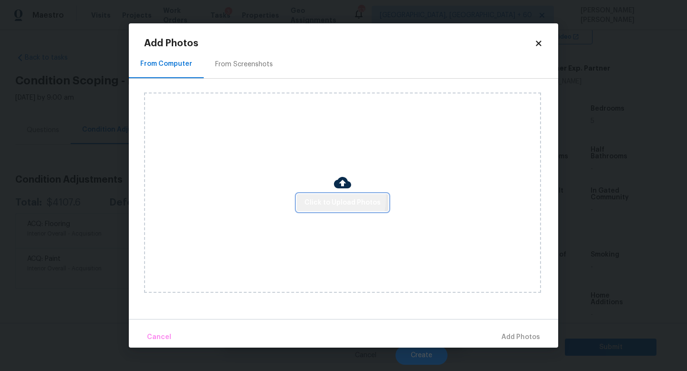
click at [324, 198] on span "Click to Upload Photos" at bounding box center [342, 203] width 76 height 12
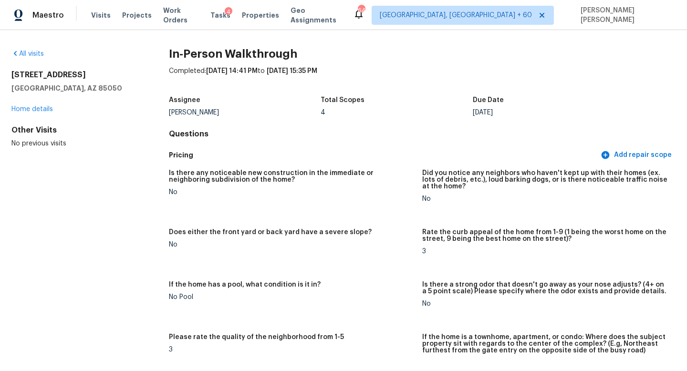
click at [32, 49] on div "All visits" at bounding box center [74, 54] width 127 height 10
click at [32, 52] on link "All visits" at bounding box center [27, 54] width 32 height 7
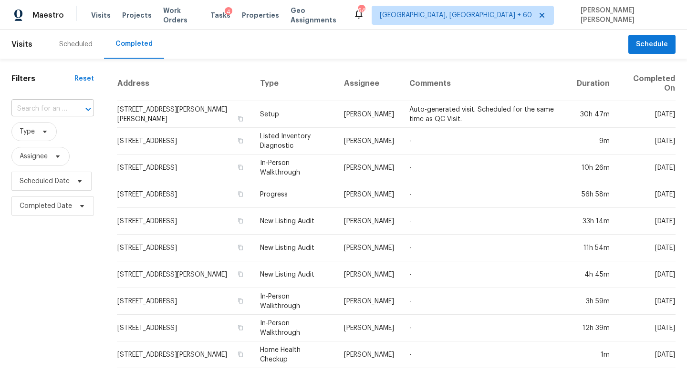
click at [67, 104] on div "​" at bounding box center [52, 109] width 82 height 15
paste input "[STREET_ADDRESS]"
type input "[STREET_ADDRESS]"
click at [65, 129] on li "[STREET_ADDRESS]" at bounding box center [51, 131] width 81 height 16
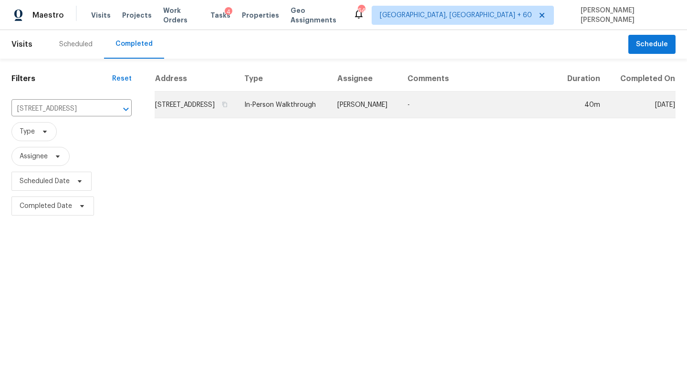
click at [353, 118] on td "[PERSON_NAME]" at bounding box center [365, 105] width 70 height 27
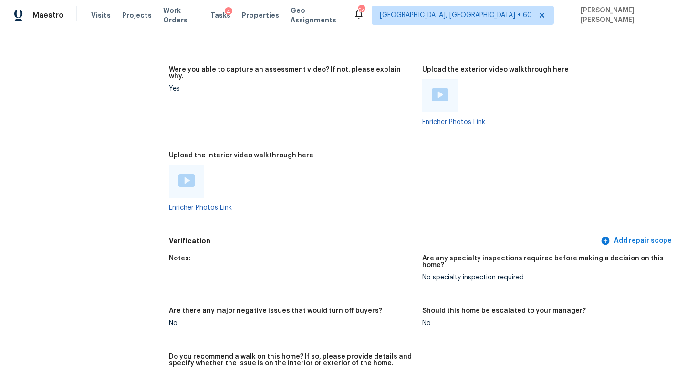
scroll to position [1985, 0]
click at [183, 175] on img at bounding box center [186, 181] width 16 height 13
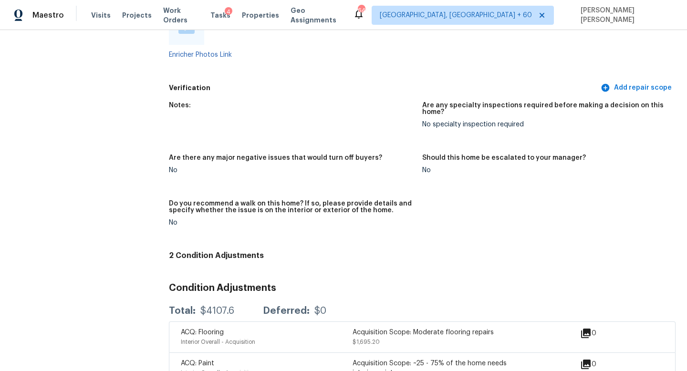
scroll to position [2172, 0]
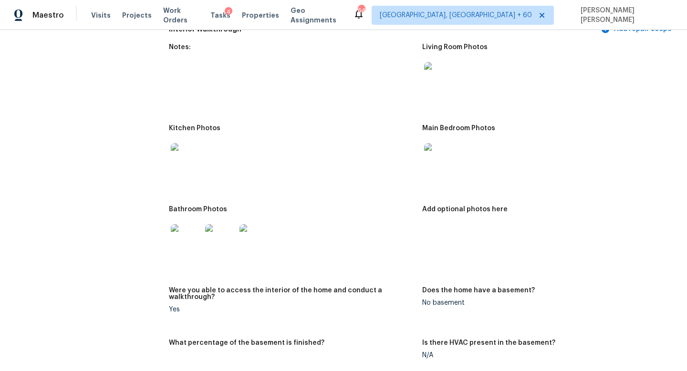
scroll to position [1261, 0]
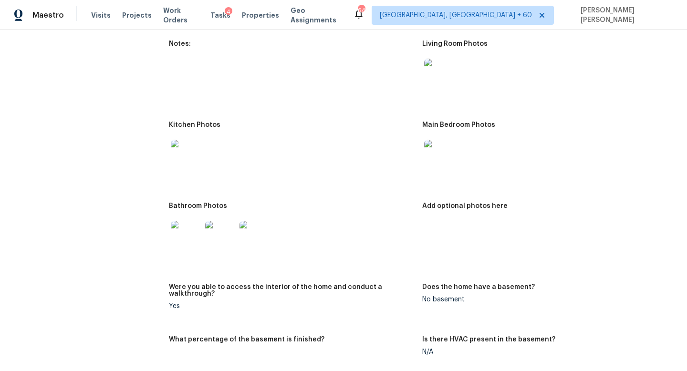
click at [370, 170] on figure "Kitchen Photos" at bounding box center [295, 157] width 253 height 70
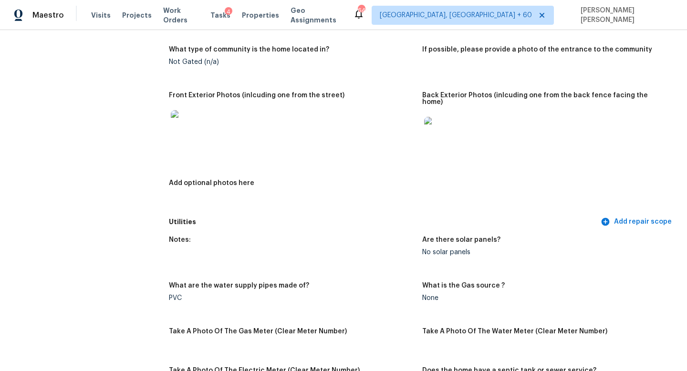
scroll to position [407, 0]
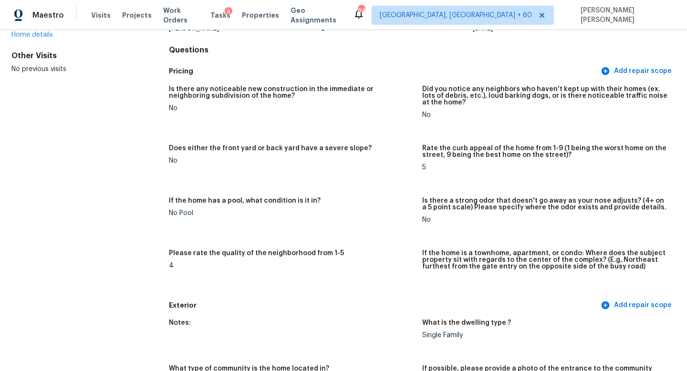
click at [182, 64] on div "Pricing Add repair scope" at bounding box center [422, 71] width 506 height 18
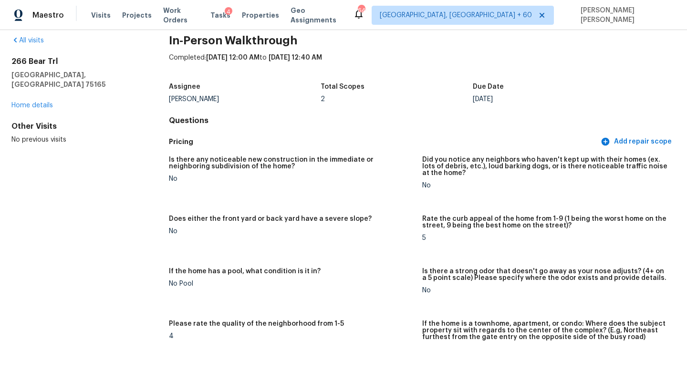
scroll to position [0, 0]
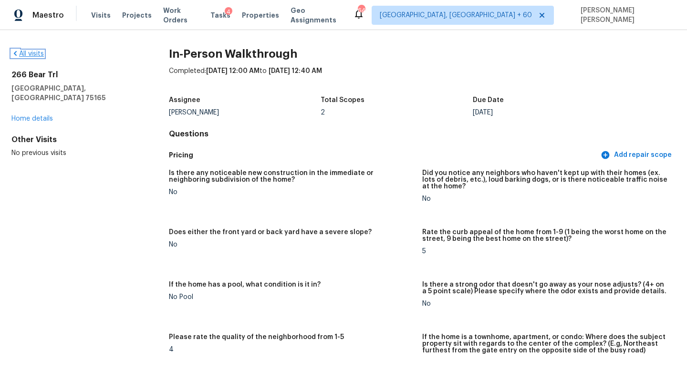
click at [28, 55] on link "All visits" at bounding box center [27, 54] width 32 height 7
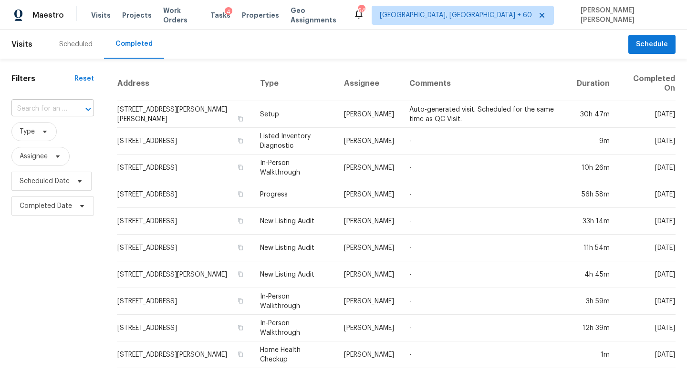
click at [55, 104] on input "text" at bounding box center [39, 109] width 56 height 15
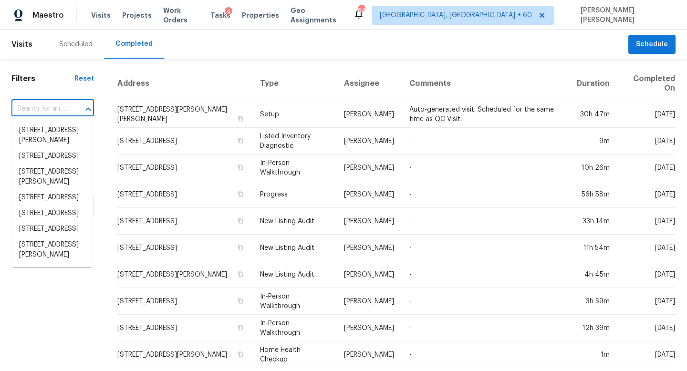
paste input "[STREET_ADDRESS]"
type input "[STREET_ADDRESS]"
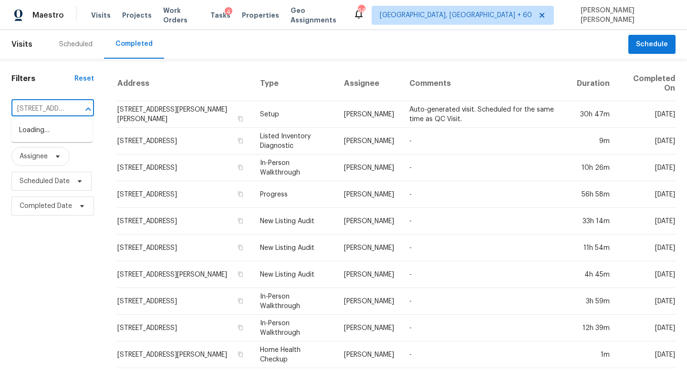
scroll to position [0, 89]
click at [66, 137] on li "[STREET_ADDRESS]" at bounding box center [51, 131] width 81 height 16
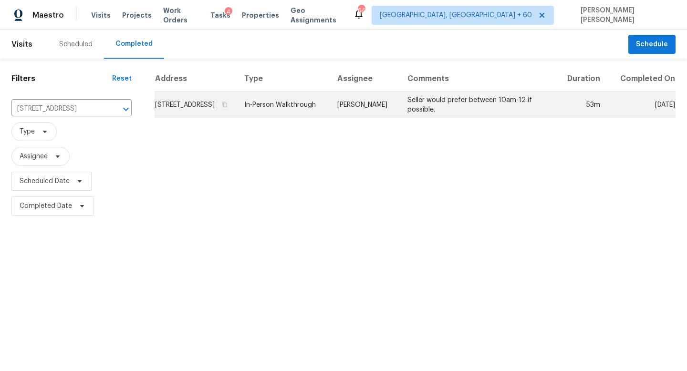
click at [330, 107] on td "In-Person Walkthrough" at bounding box center [283, 105] width 93 height 27
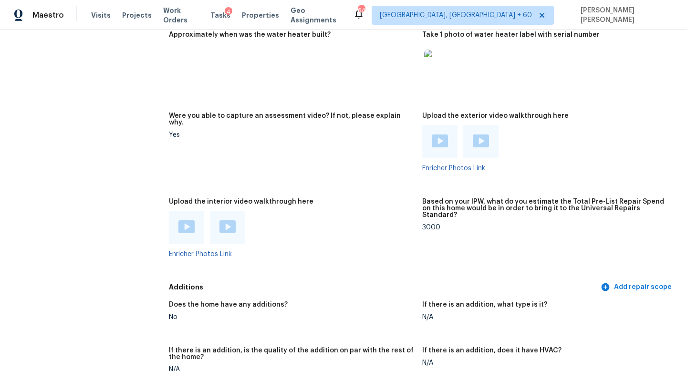
scroll to position [1678, 0]
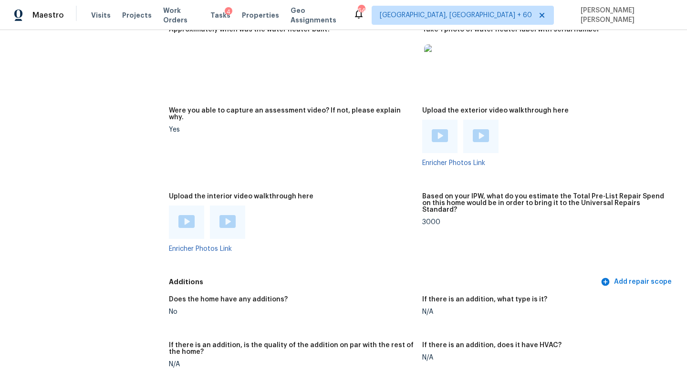
click at [185, 215] on img at bounding box center [186, 221] width 16 height 13
click at [223, 215] on img at bounding box center [227, 221] width 16 height 13
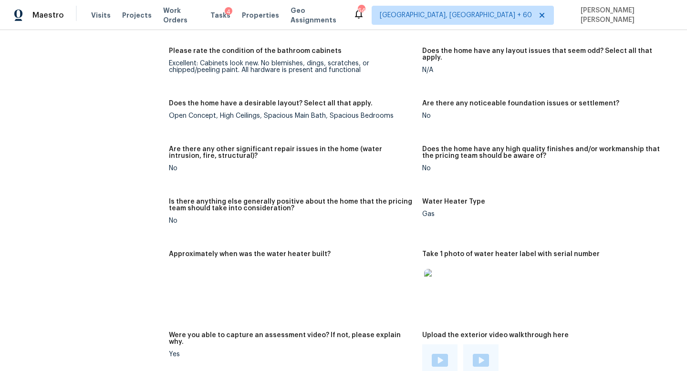
scroll to position [608, 0]
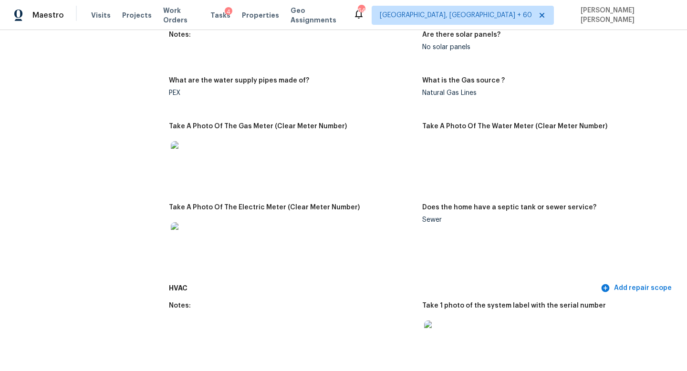
click at [245, 135] on div at bounding box center [292, 156] width 246 height 42
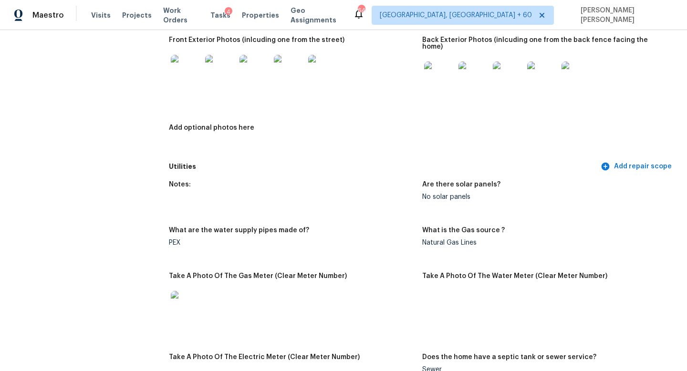
scroll to position [0, 0]
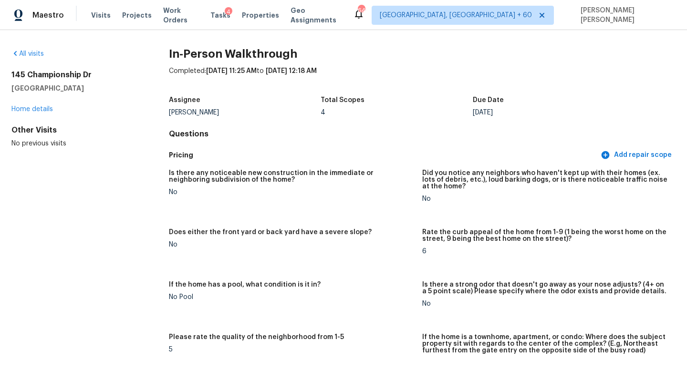
click at [30, 46] on div "All visits 145 Championship Dr Mooresville, NC 28115 Home details Other Visits …" at bounding box center [343, 200] width 687 height 341
click at [30, 54] on link "All visits" at bounding box center [27, 54] width 32 height 7
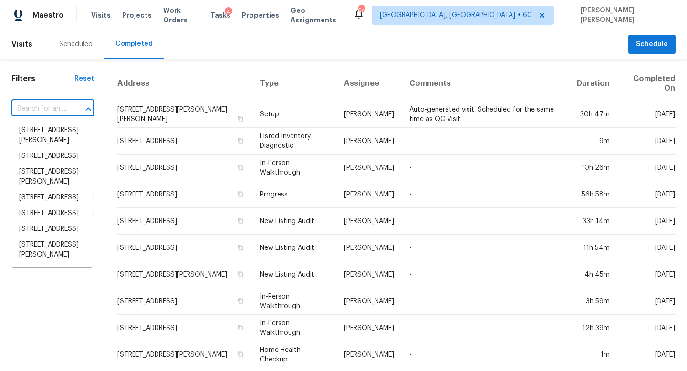
click at [42, 108] on input "text" at bounding box center [39, 109] width 56 height 15
paste input "10848 79th St E, Parrish, FL 34219"
type input "10848 79th St E, Parrish, FL 34219"
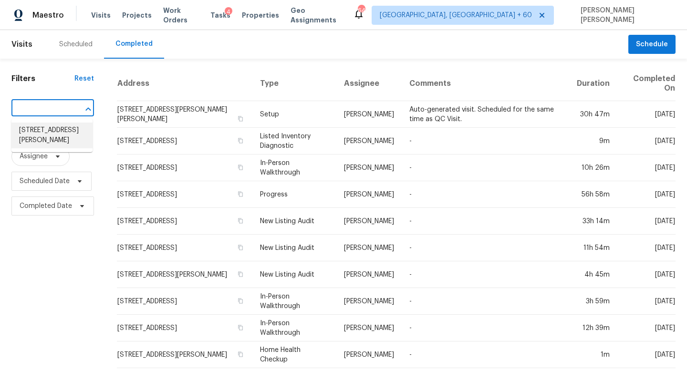
click at [52, 133] on li "10848 79th St E, Parrish, FL 34219" at bounding box center [51, 136] width 81 height 26
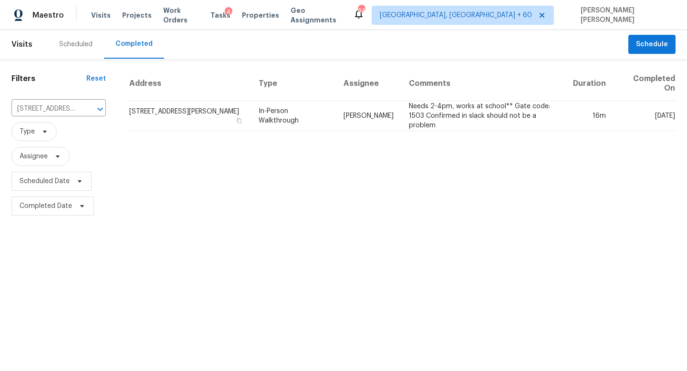
click at [344, 120] on td "Paul Springer" at bounding box center [368, 116] width 65 height 30
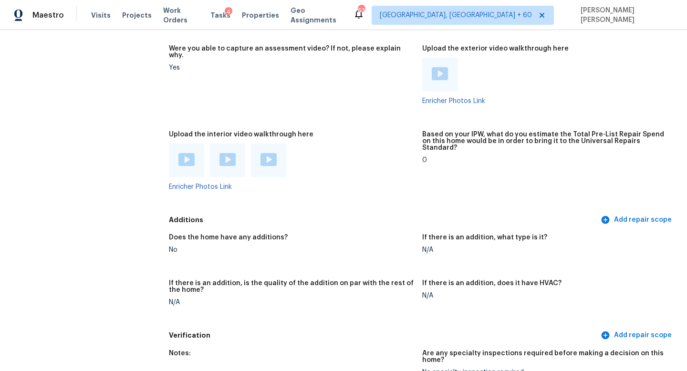
scroll to position [1723, 0]
click at [187, 153] on img at bounding box center [186, 159] width 16 height 13
click at [229, 153] on img at bounding box center [227, 159] width 16 height 13
click at [268, 153] on img at bounding box center [268, 159] width 16 height 13
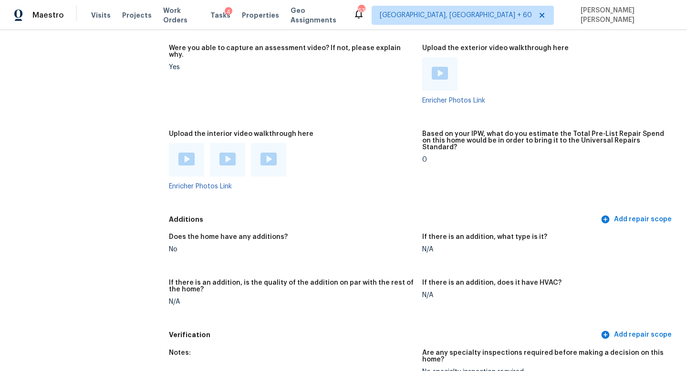
scroll to position [1368, 0]
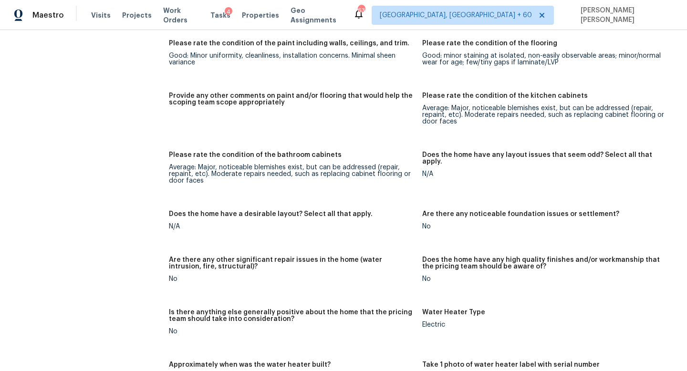
click at [104, 127] on div "All visits 10848 79th St E Parrish, FL 34219 Home details Other Visits No previ…" at bounding box center [74, 136] width 127 height 2909
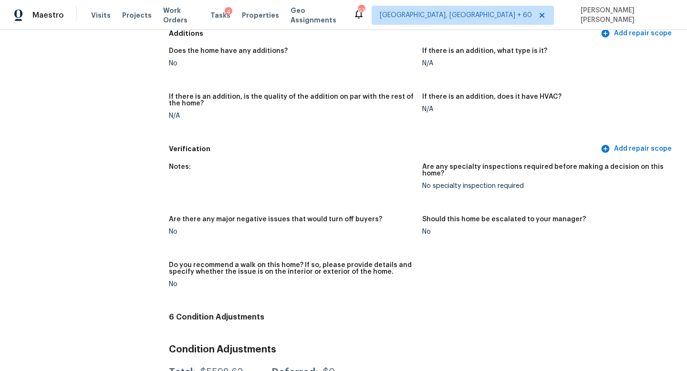
scroll to position [1864, 0]
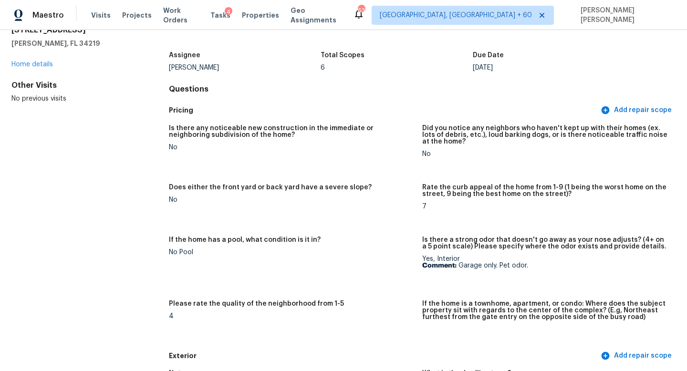
scroll to position [0, 0]
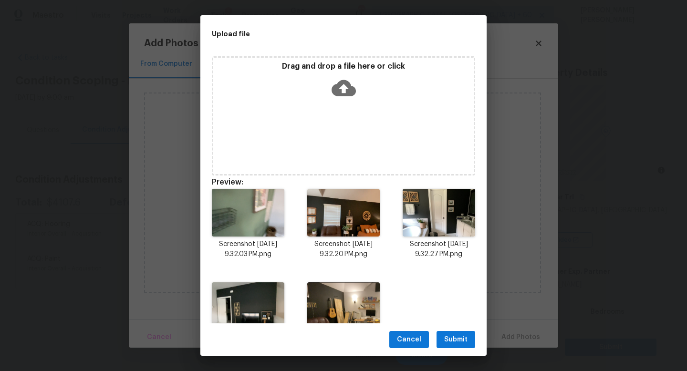
scroll to position [203, 0]
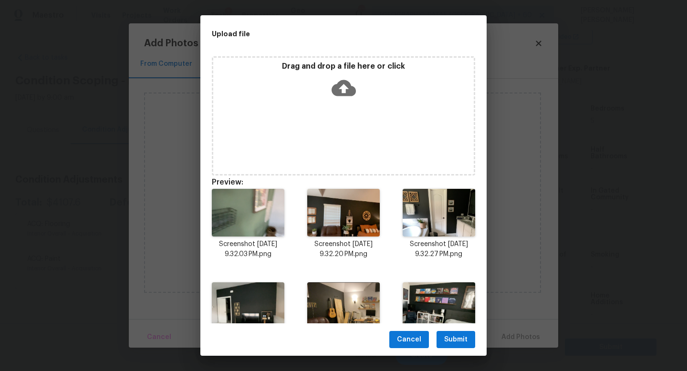
click at [457, 337] on span "Submit" at bounding box center [455, 340] width 23 height 12
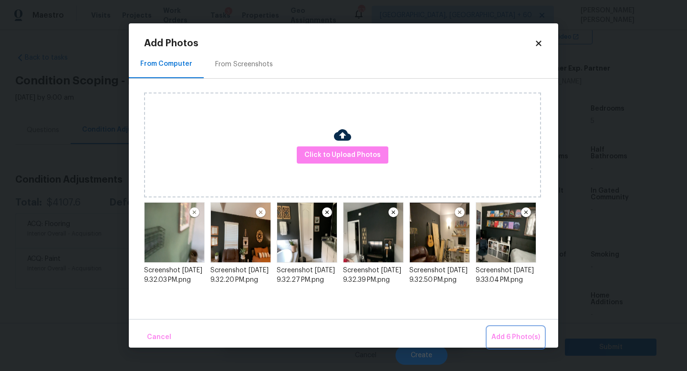
click at [509, 340] on span "Add 6 Photo(s)" at bounding box center [515, 337] width 49 height 12
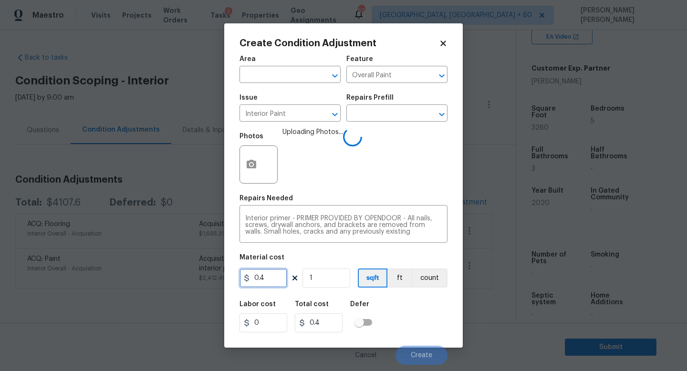
drag, startPoint x: 280, startPoint y: 280, endPoint x: 235, endPoint y: 280, distance: 45.8
click at [235, 280] on div "Create Condition Adjustment Area ​ Feature Overall Paint ​ Issue Interior Paint…" at bounding box center [343, 185] width 238 height 324
type input "400"
click at [388, 306] on div "Labor cost 0 Total cost 400 Defer" at bounding box center [343, 316] width 208 height 43
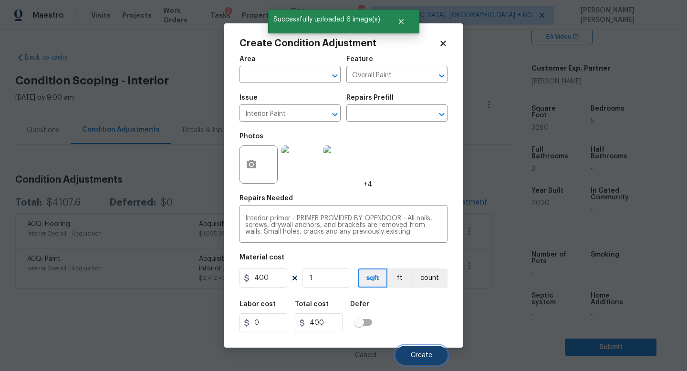
click at [419, 349] on button "Create" at bounding box center [421, 355] width 52 height 19
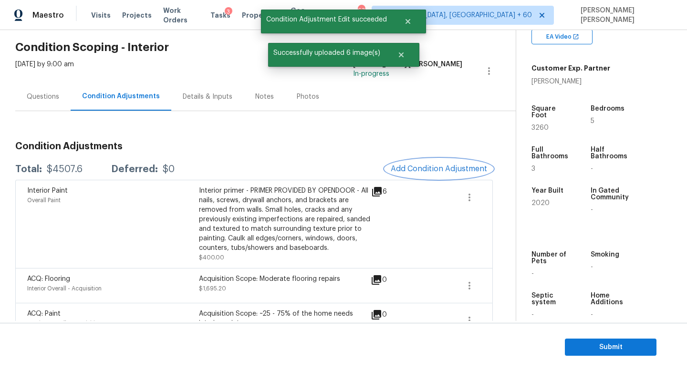
scroll to position [60, 0]
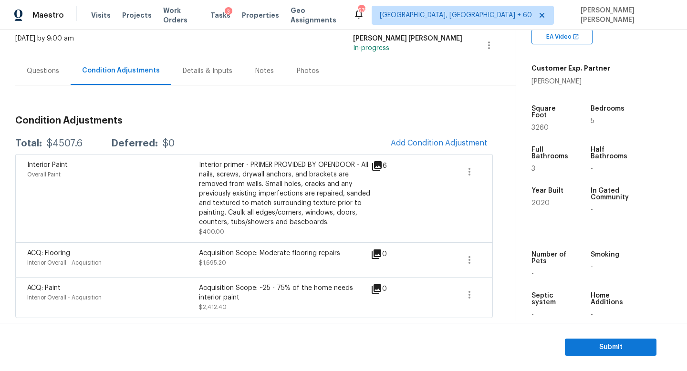
click at [58, 139] on div "$4507.6" at bounding box center [65, 144] width 36 height 10
copy div "$4507.6"
click at [47, 71] on div "Questions" at bounding box center [43, 71] width 32 height 10
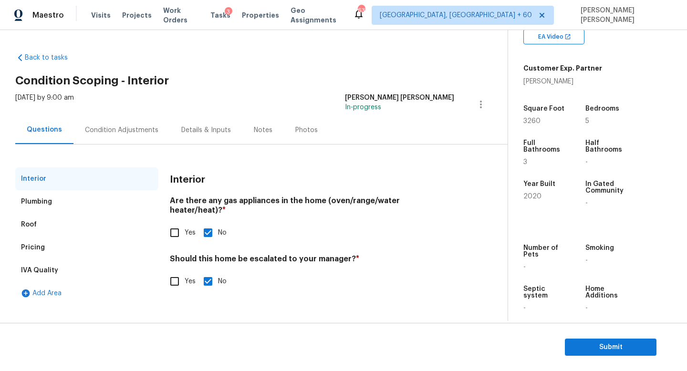
click at [119, 138] on div "Condition Adjustments" at bounding box center [121, 130] width 96 height 28
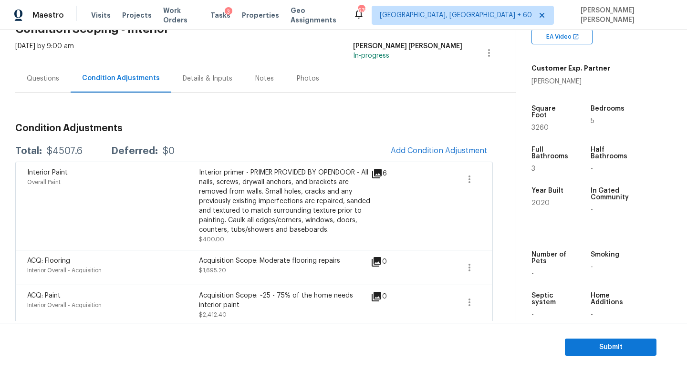
scroll to position [60, 0]
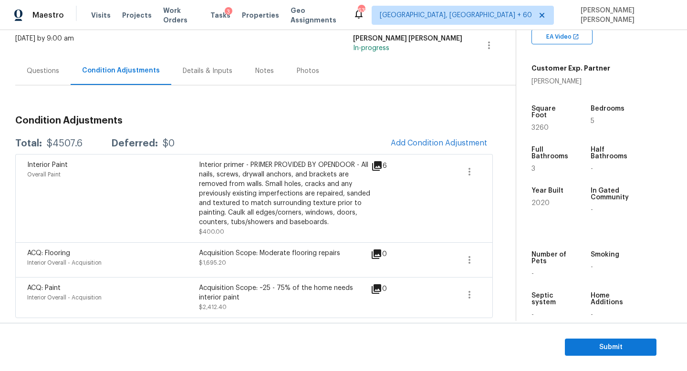
click at [31, 57] on div "Questions" at bounding box center [42, 71] width 55 height 28
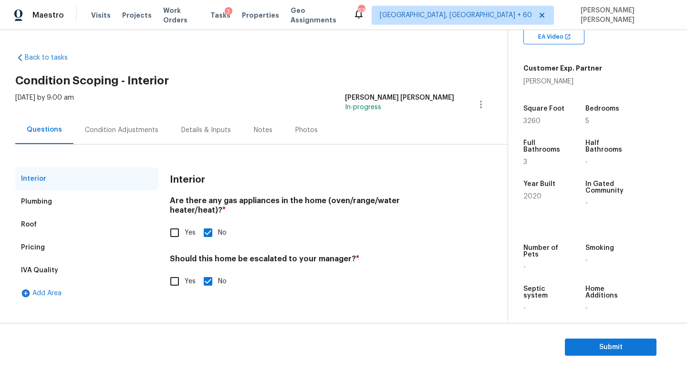
click at [100, 129] on div "Condition Adjustments" at bounding box center [121, 130] width 73 height 10
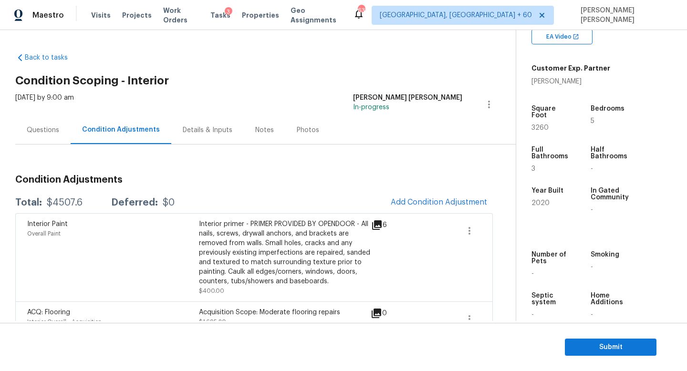
scroll to position [60, 0]
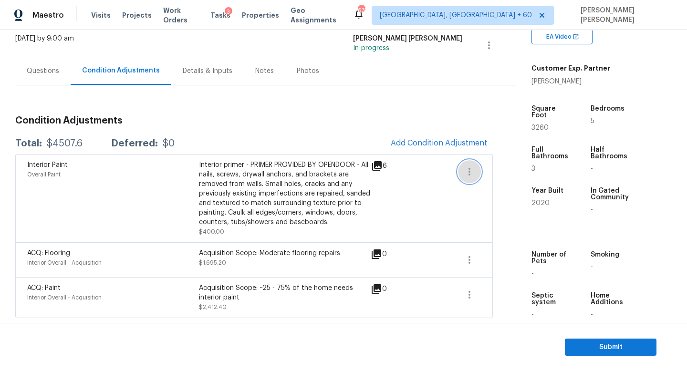
click at [460, 166] on button "button" at bounding box center [469, 171] width 23 height 23
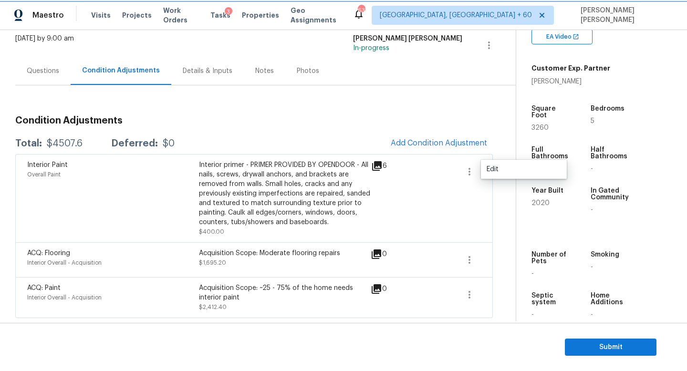
click at [476, 171] on button "button" at bounding box center [469, 171] width 23 height 23
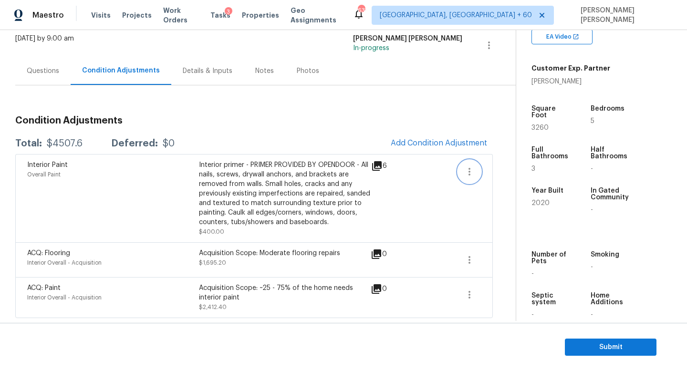
click at [461, 171] on button "button" at bounding box center [469, 171] width 23 height 23
click at [501, 171] on div "Edit" at bounding box center [523, 170] width 74 height 10
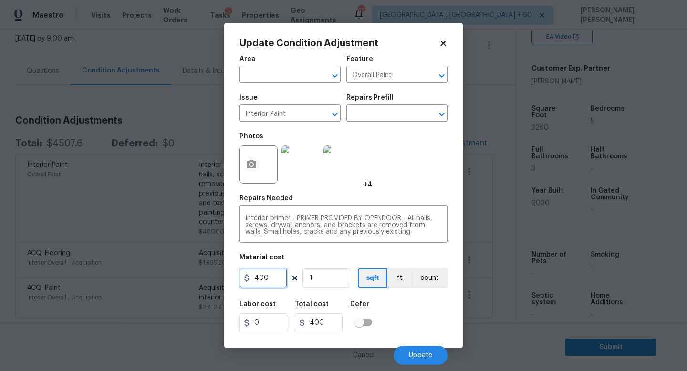
drag, startPoint x: 275, startPoint y: 285, endPoint x: 215, endPoint y: 283, distance: 60.1
click at [215, 283] on div "Update Condition Adjustment Area ​ Feature Overall Paint ​ Issue Interior Paint…" at bounding box center [343, 185] width 687 height 371
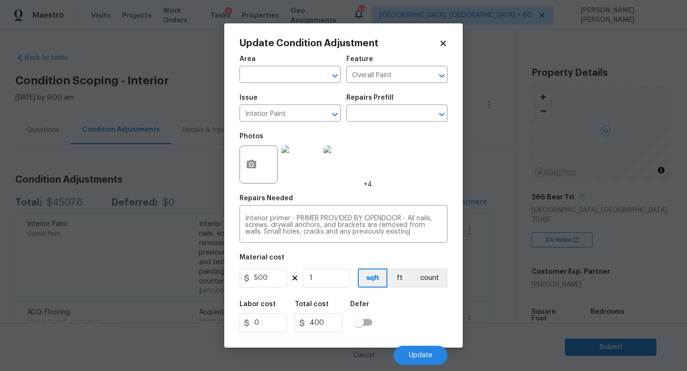
scroll to position [203, 0]
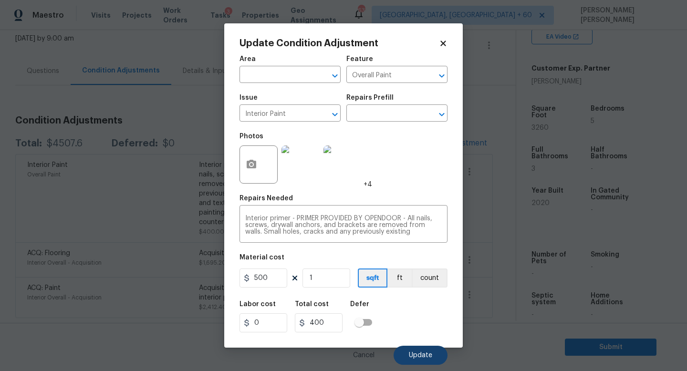
type input "500"
click at [421, 356] on span "Update" at bounding box center [420, 355] width 23 height 7
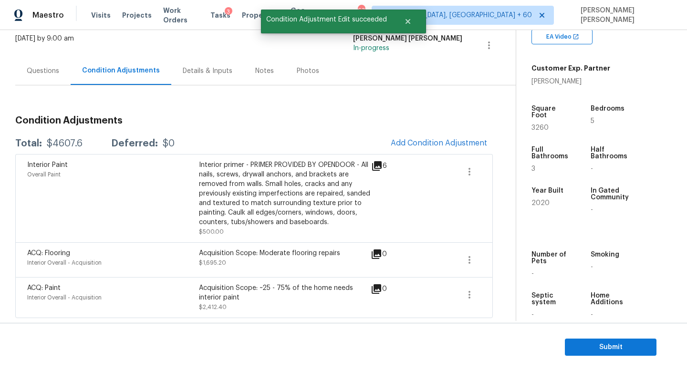
click at [62, 140] on div "$4607.6" at bounding box center [65, 144] width 36 height 10
copy div "$4607.6"
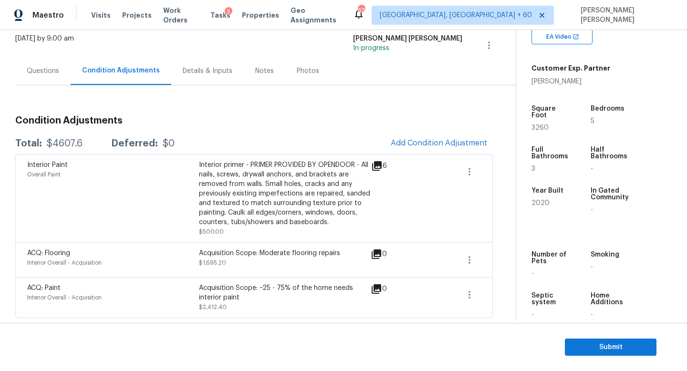
click at [34, 70] on div "Questions" at bounding box center [43, 71] width 32 height 10
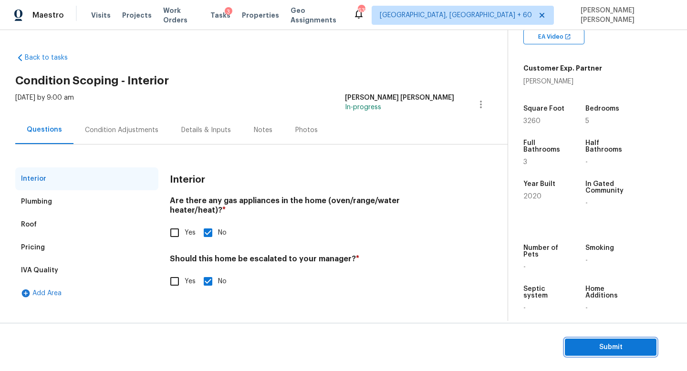
click at [586, 347] on span "Submit" at bounding box center [610, 347] width 76 height 12
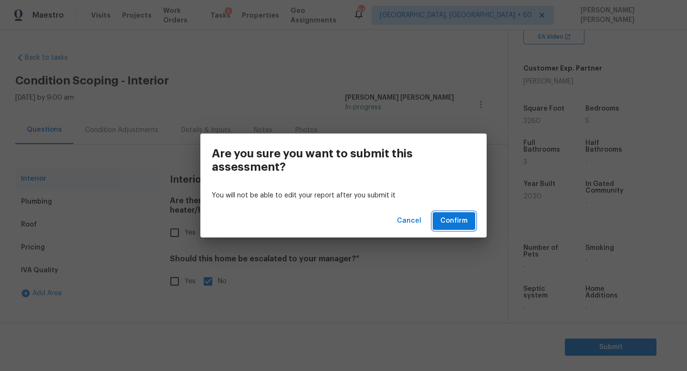
click at [470, 223] on button "Confirm" at bounding box center [454, 221] width 42 height 18
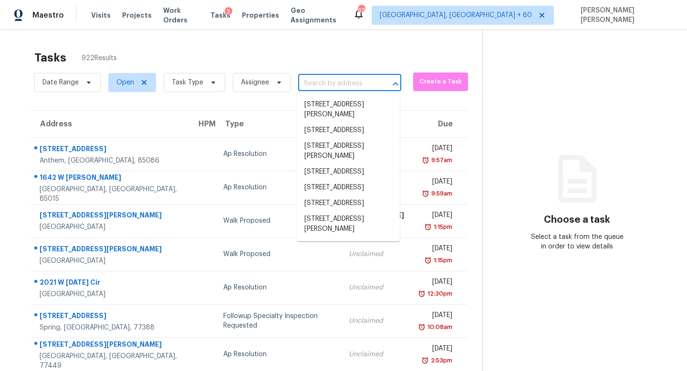
click at [327, 83] on input "text" at bounding box center [336, 83] width 76 height 15
paste input "145 Championship Dr, Mooresville, NC 28115"
type input "145 Championship Dr, Mooresville, NC 28115"
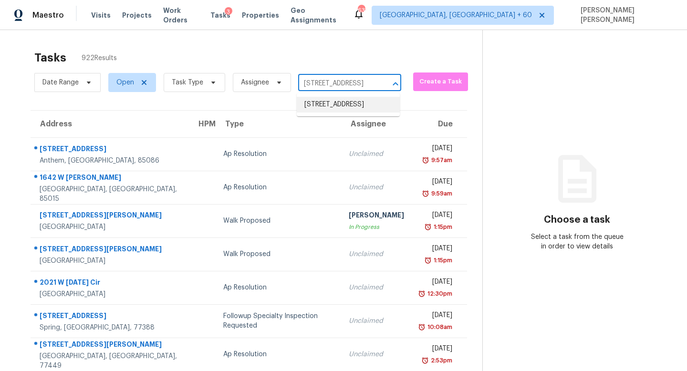
click at [332, 103] on li "145 Championship Dr, Mooresville, NC 28115" at bounding box center [348, 105] width 103 height 16
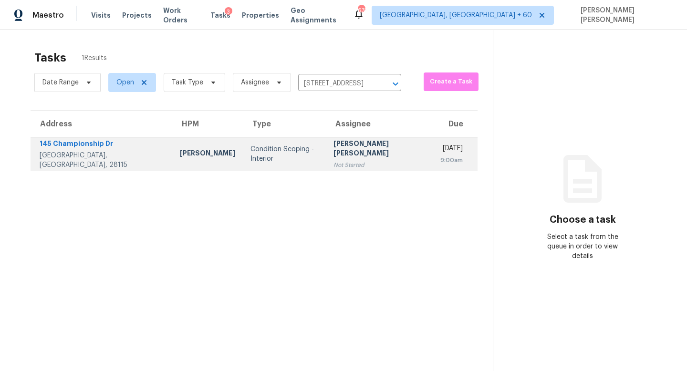
click at [334, 149] on div "[PERSON_NAME] [PERSON_NAME]" at bounding box center [379, 149] width 92 height 21
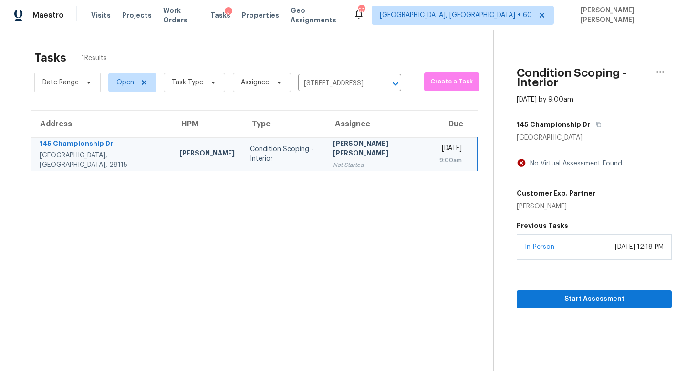
click at [573, 299] on section "Condition Scoping - Interior Sep 18th 2025 by 9:00am 145 Championship Dr Moores…" at bounding box center [582, 215] width 178 height 371
click at [542, 293] on span "Start Assessment" at bounding box center [594, 299] width 140 height 12
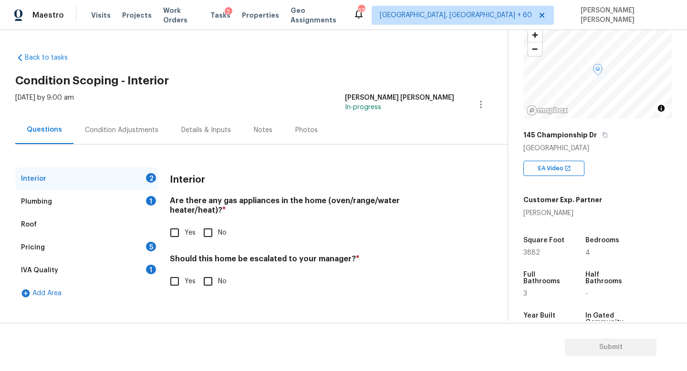
click at [565, 283] on h5 "Full Bathrooms" at bounding box center [545, 277] width 44 height 13
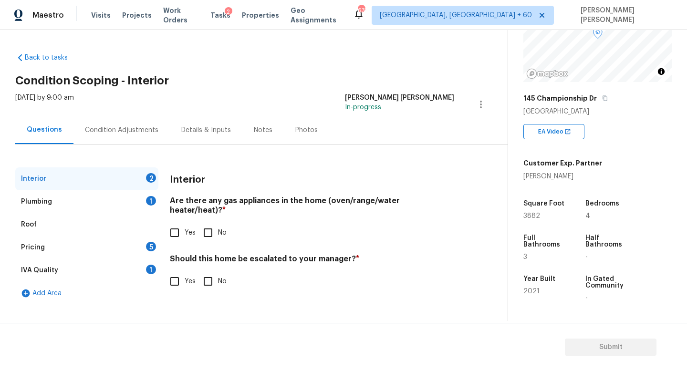
scroll to position [104, 0]
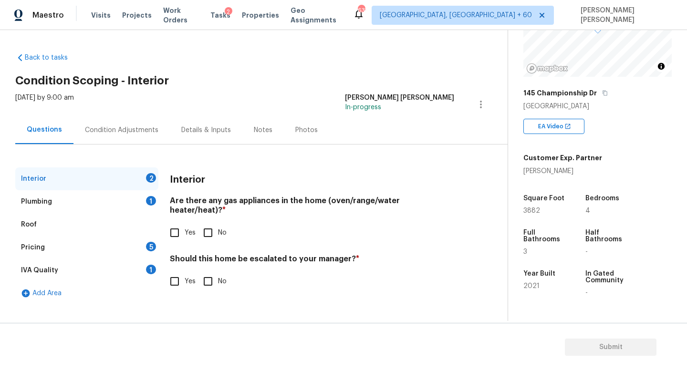
click at [119, 124] on div "Condition Adjustments" at bounding box center [121, 130] width 96 height 28
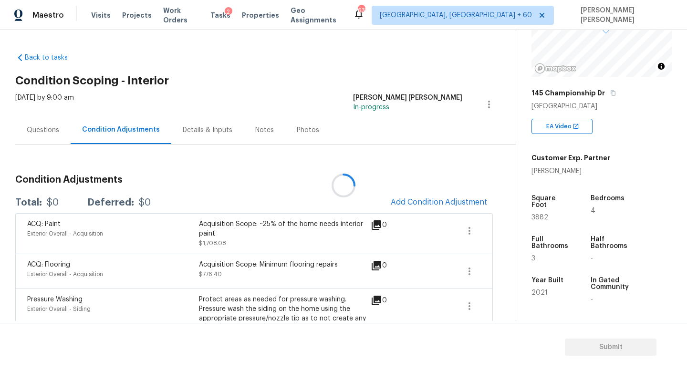
click at [47, 131] on div at bounding box center [343, 185] width 687 height 371
click at [31, 123] on div at bounding box center [343, 185] width 687 height 371
click at [41, 121] on div "Questions" at bounding box center [42, 130] width 55 height 28
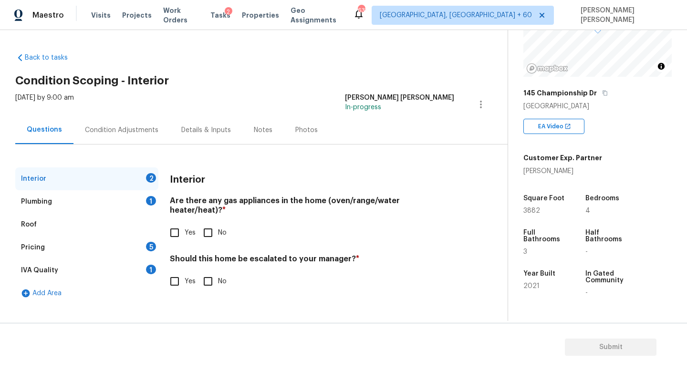
click at [41, 244] on div "Pricing" at bounding box center [33, 248] width 24 height 10
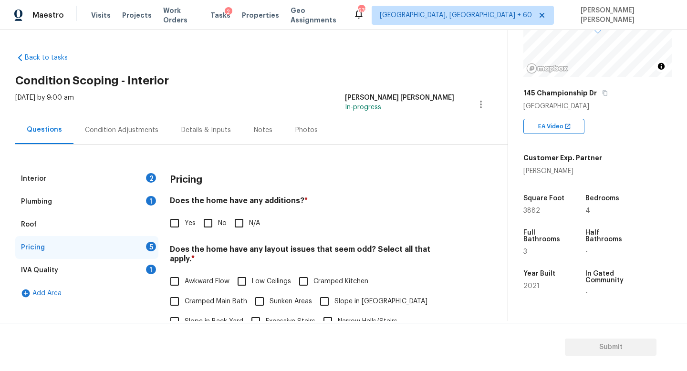
scroll to position [61, 0]
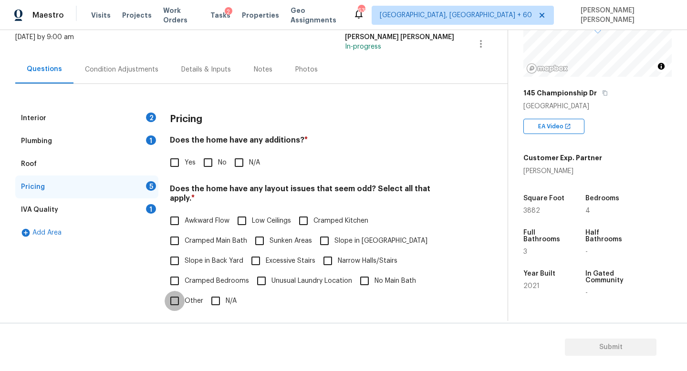
click at [183, 291] on input "Other" at bounding box center [175, 301] width 20 height 20
checkbox input "true"
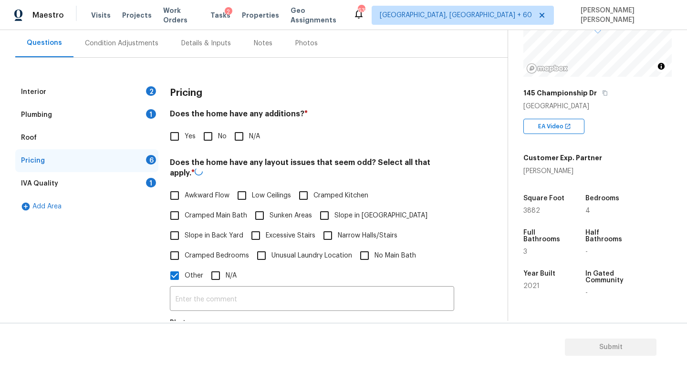
scroll to position [112, 0]
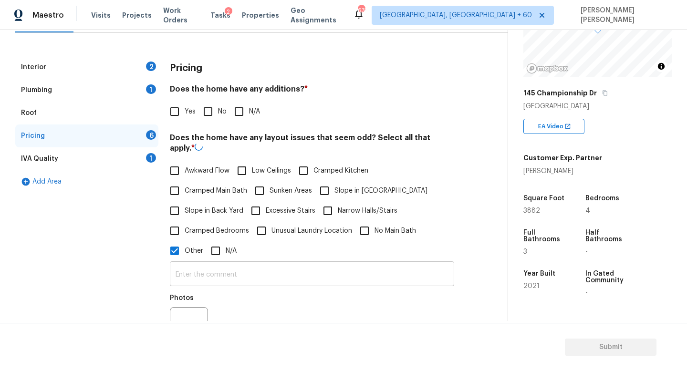
click at [219, 269] on input "text" at bounding box center [312, 275] width 284 height 22
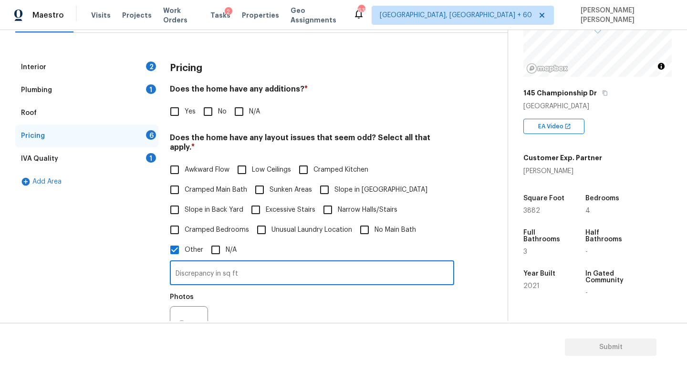
type input "Discrepancy in sq ft"
click at [184, 307] on figure "Photos" at bounding box center [190, 319] width 40 height 51
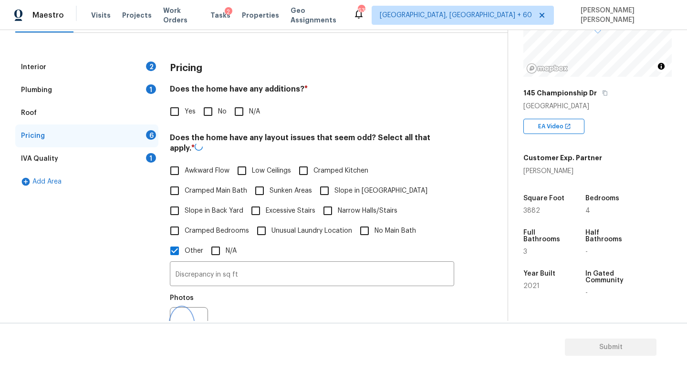
click at [188, 311] on button "button" at bounding box center [181, 326] width 23 height 37
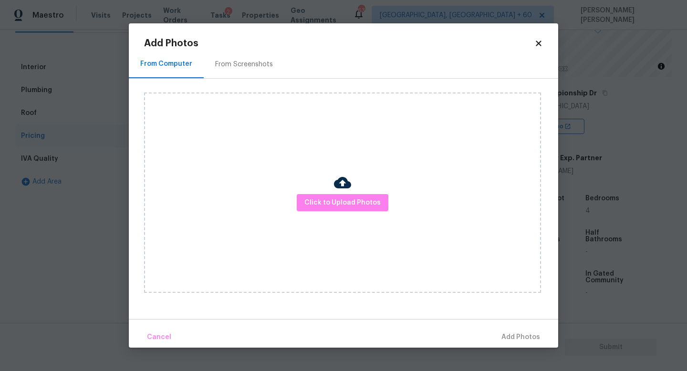
click at [357, 212] on div "Click to Upload Photos" at bounding box center [342, 193] width 397 height 200
click at [348, 208] on span "Click to Upload Photos" at bounding box center [342, 203] width 76 height 12
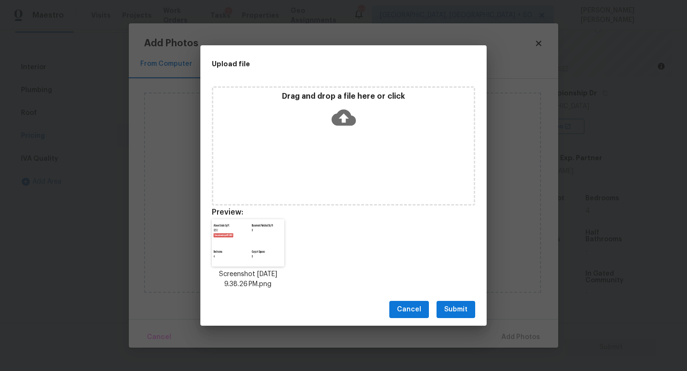
click at [461, 309] on span "Submit" at bounding box center [455, 310] width 23 height 12
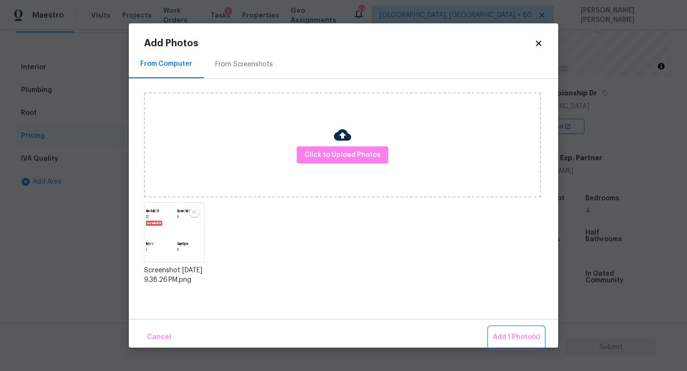
click at [519, 338] on span "Add 1 Photo(s)" at bounding box center [516, 337] width 47 height 12
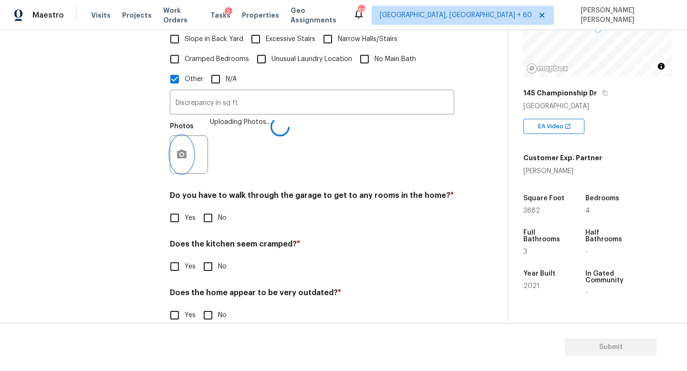
scroll to position [291, 0]
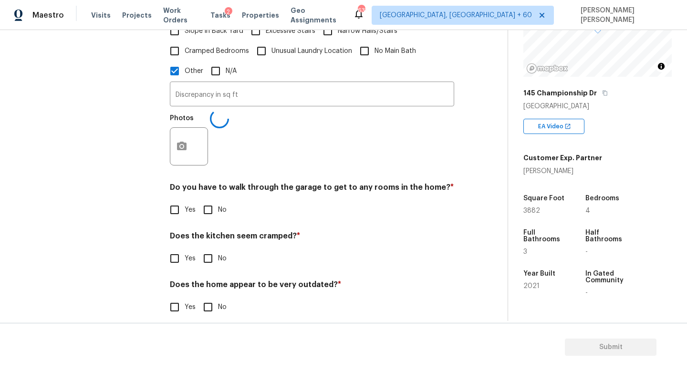
click at [214, 205] on input "No" at bounding box center [208, 210] width 20 height 20
checkbox input "true"
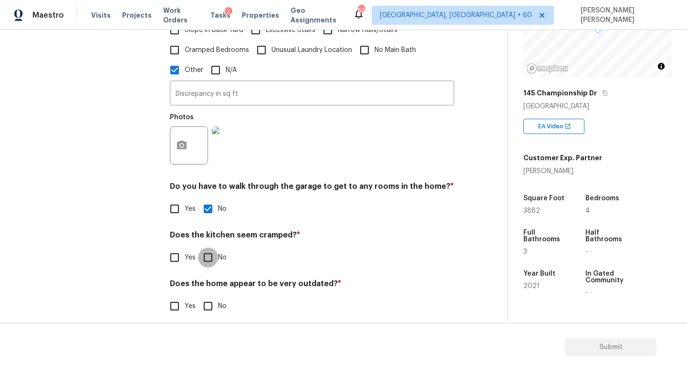
click at [214, 247] on input "No" at bounding box center [208, 257] width 20 height 20
checkbox input "true"
click at [212, 296] on input "No" at bounding box center [208, 306] width 20 height 20
checkbox input "true"
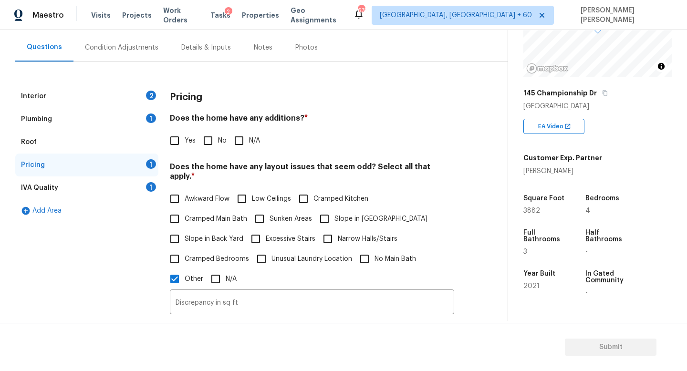
scroll to position [49, 0]
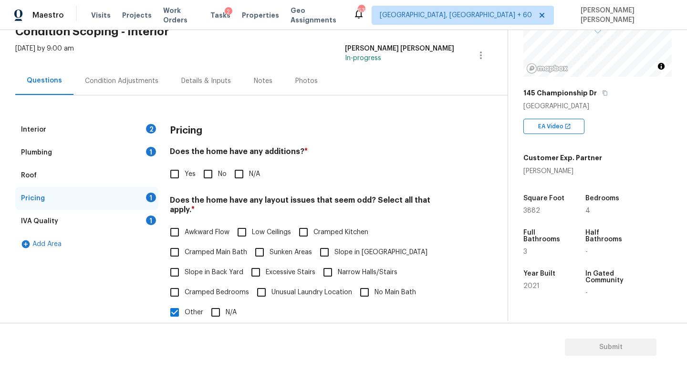
click at [212, 172] on input "No" at bounding box center [208, 174] width 20 height 20
checkbox input "true"
click at [128, 131] on div "Interior 2" at bounding box center [86, 129] width 143 height 23
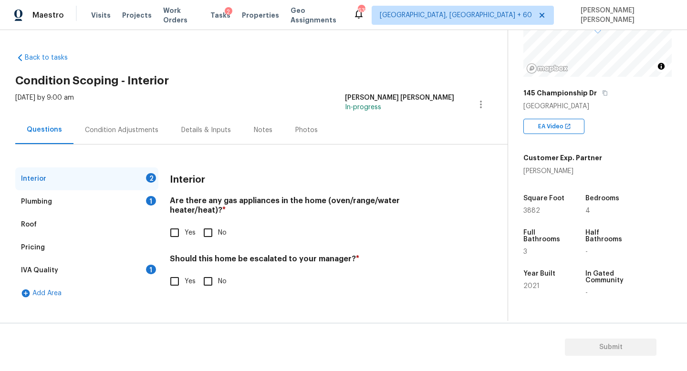
click at [178, 223] on input "Yes" at bounding box center [175, 233] width 20 height 20
checkbox input "true"
click at [204, 271] on input "No" at bounding box center [208, 281] width 20 height 20
checkbox input "true"
click at [121, 203] on div "Plumbing 1" at bounding box center [86, 201] width 143 height 23
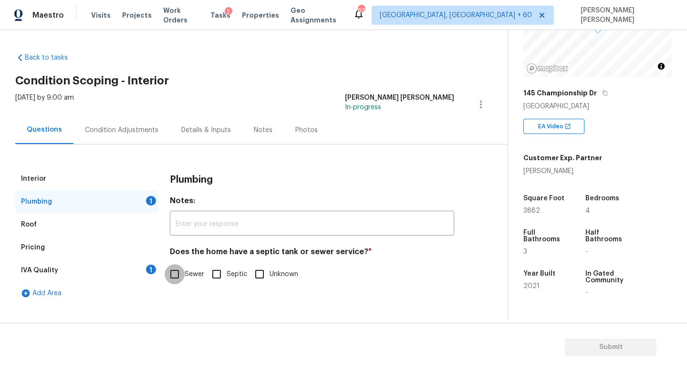
click at [173, 274] on input "Sewer" at bounding box center [175, 274] width 20 height 20
checkbox input "true"
click at [111, 269] on div "IVA Quality 1" at bounding box center [86, 270] width 143 height 23
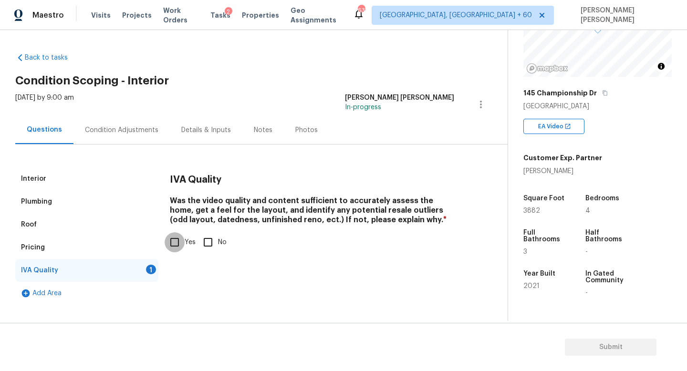
click at [175, 246] on input "Yes" at bounding box center [175, 242] width 20 height 20
checkbox input "true"
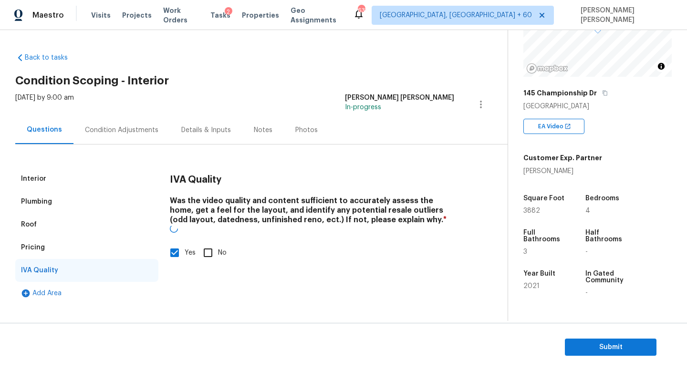
click at [114, 114] on div "Thu, Sep 18 2025 by 9:00 am Jishnu Manoj In-progress" at bounding box center [261, 104] width 492 height 23
click at [121, 138] on div "Condition Adjustments" at bounding box center [121, 130] width 96 height 28
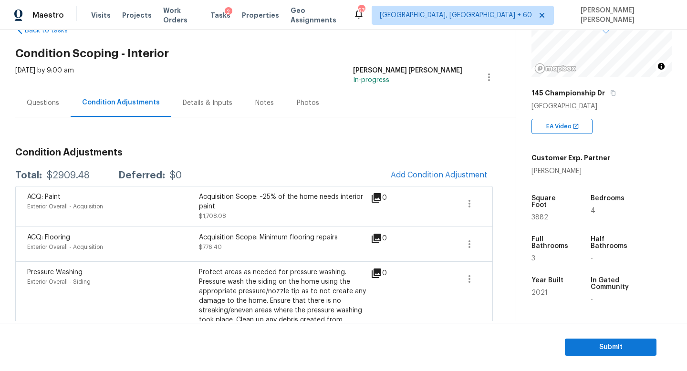
scroll to position [36, 0]
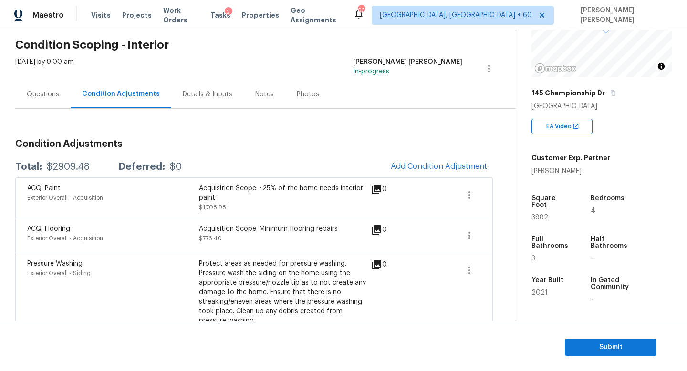
click at [72, 164] on div "$2909.48" at bounding box center [68, 167] width 43 height 10
click at [428, 166] on span "Add Condition Adjustment" at bounding box center [439, 166] width 96 height 9
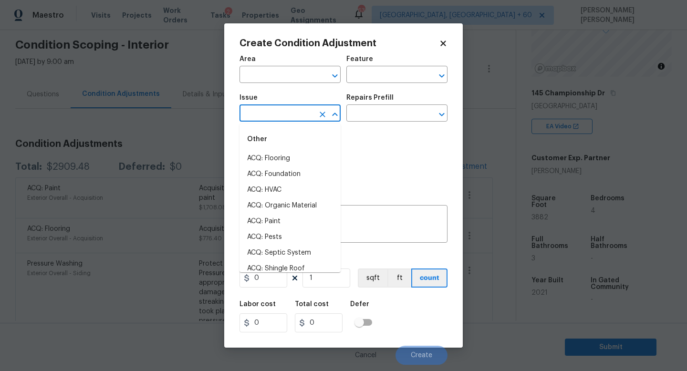
click at [299, 112] on input "text" at bounding box center [276, 114] width 74 height 15
type input "resu"
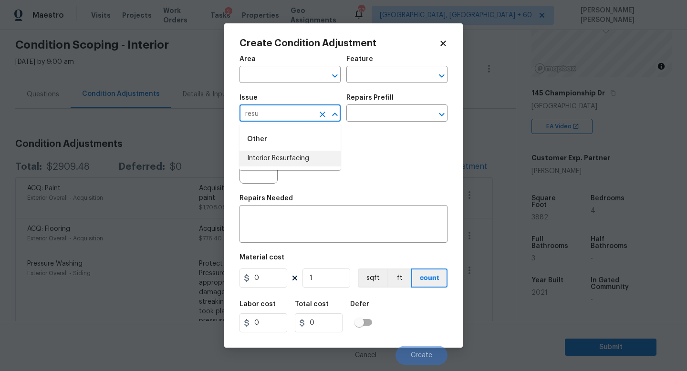
click at [314, 159] on li "Interior Resurfacing" at bounding box center [289, 159] width 101 height 16
type input "Interior Resurfacing"
click at [383, 113] on input "text" at bounding box center [383, 114] width 74 height 15
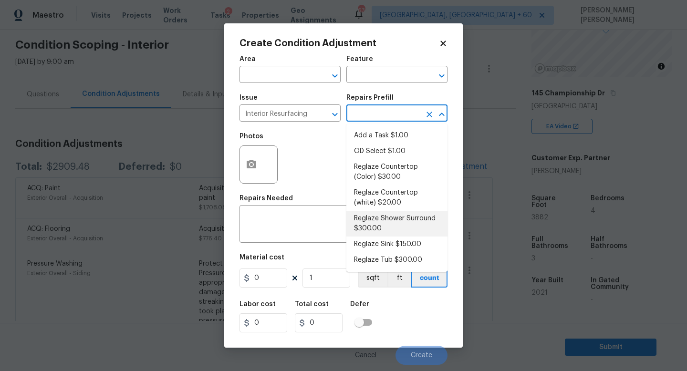
drag, startPoint x: 375, startPoint y: 257, endPoint x: 379, endPoint y: 226, distance: 31.2
click at [379, 226] on ul "Add a Task $1.00 OD Select $1.00 Reglaze Countertop (Color) $30.00 Reglaze Coun…" at bounding box center [396, 198] width 101 height 148
click at [379, 226] on li "Reglaze Shower Surround $300.00" at bounding box center [396, 224] width 101 height 26
type textarea "Prep, mask, clean and reglaze the fiberglass shower surround (white) both on th…"
type input "300"
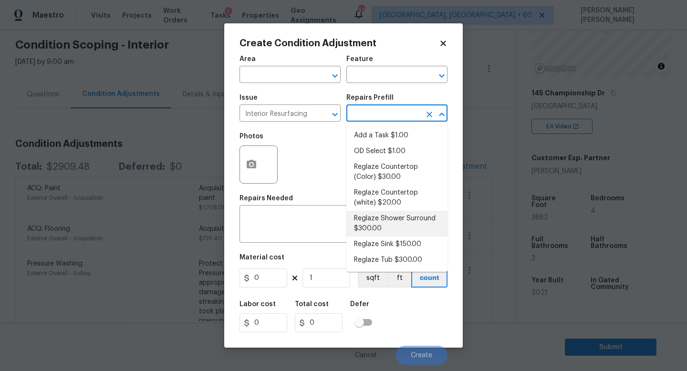
type input "300"
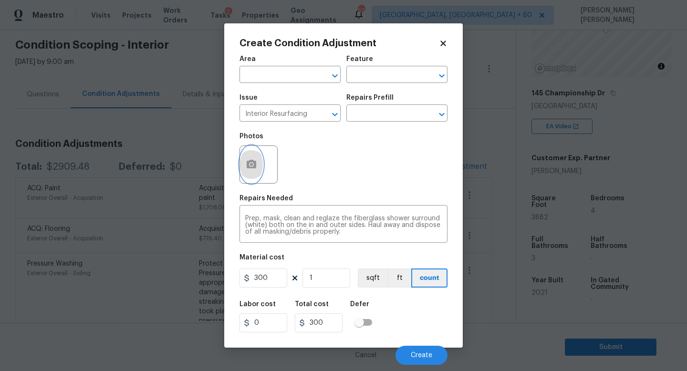
click at [249, 159] on button "button" at bounding box center [251, 164] width 23 height 37
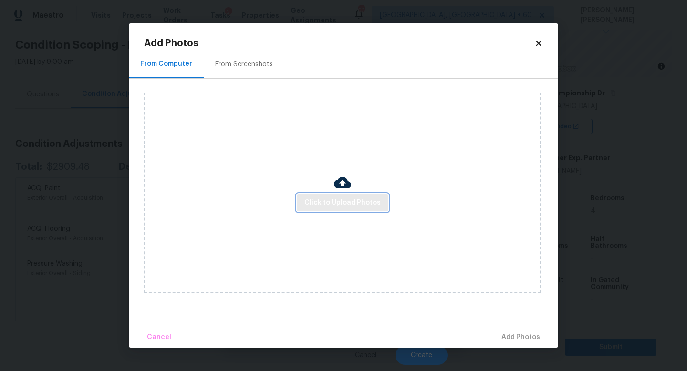
click at [340, 206] on span "Click to Upload Photos" at bounding box center [342, 203] width 76 height 12
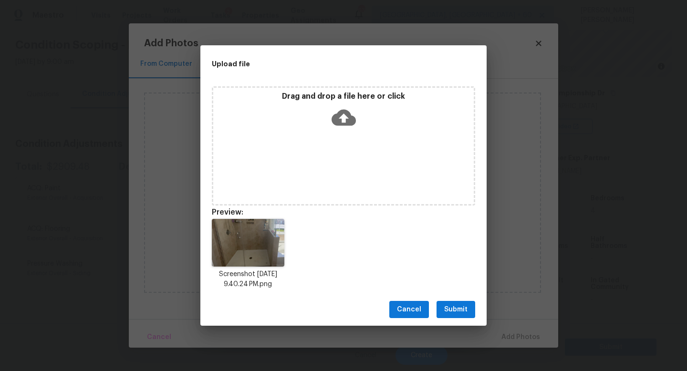
click at [451, 315] on span "Submit" at bounding box center [455, 310] width 23 height 12
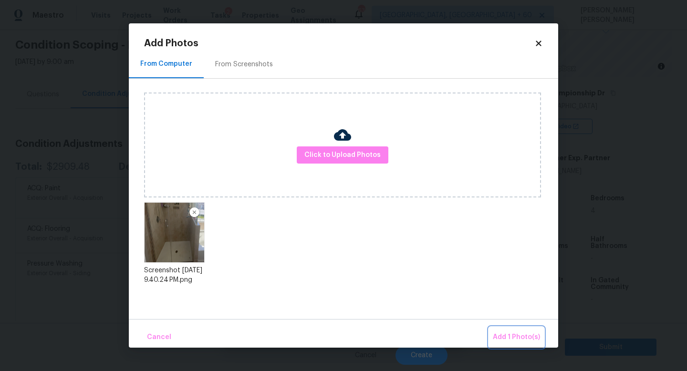
click at [500, 333] on span "Add 1 Photo(s)" at bounding box center [516, 337] width 47 height 12
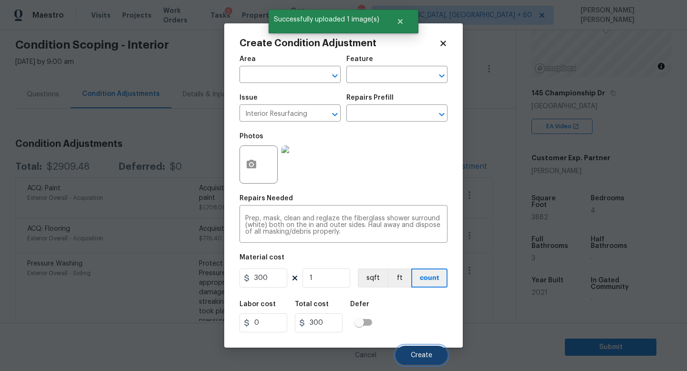
click at [417, 351] on button "Create" at bounding box center [421, 355] width 52 height 19
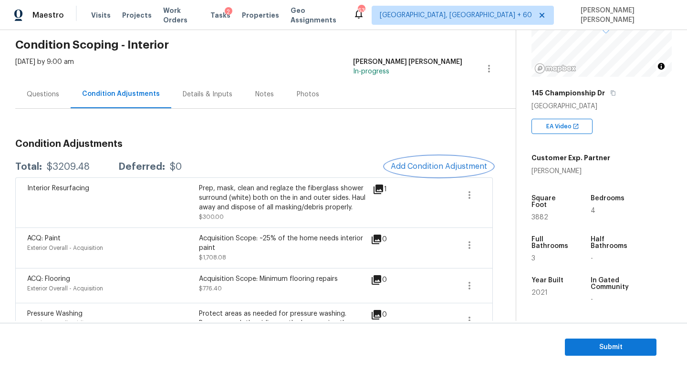
scroll to position [62, 0]
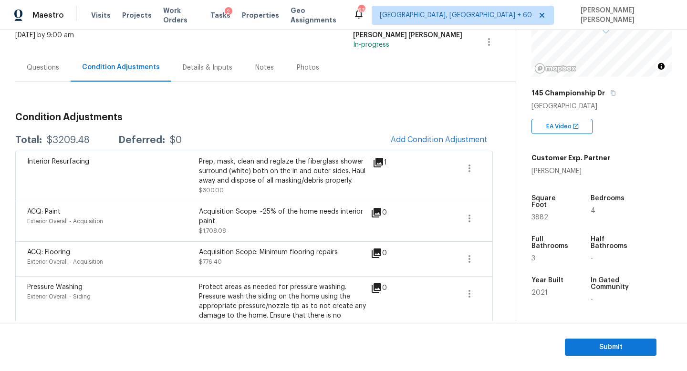
click at [63, 132] on div "Total: $3209.48 Deferred: $0 Add Condition Adjustment" at bounding box center [253, 140] width 477 height 21
copy div "$3209.48"
click at [272, 121] on h3 "Condition Adjustments" at bounding box center [253, 118] width 477 height 10
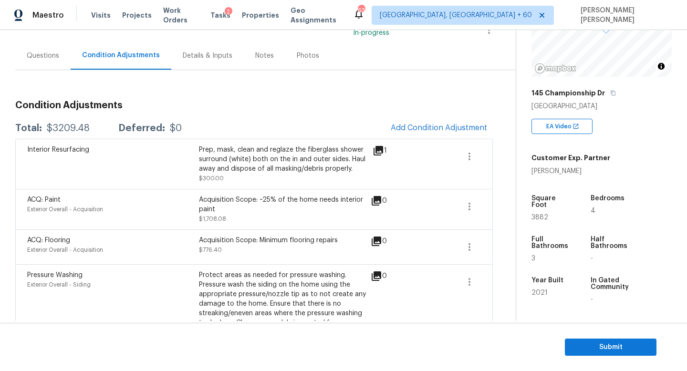
scroll to position [75, 0]
click at [51, 50] on div "Questions" at bounding box center [43, 55] width 32 height 10
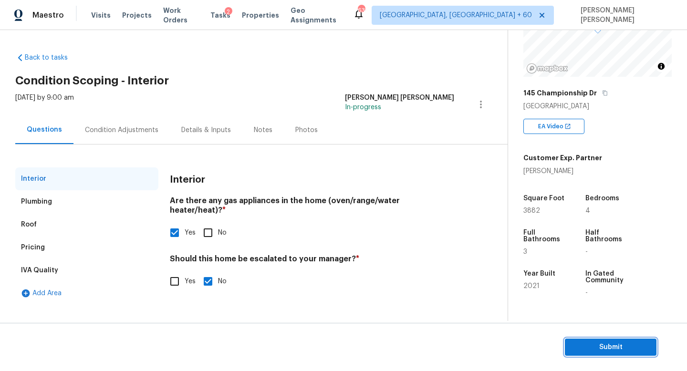
click at [593, 344] on span "Submit" at bounding box center [610, 347] width 76 height 12
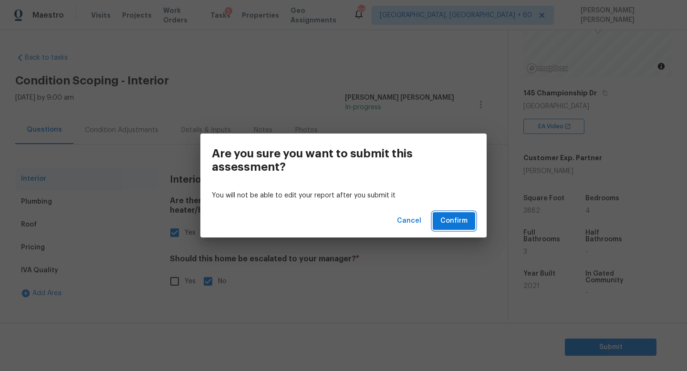
click at [453, 227] on button "Confirm" at bounding box center [454, 221] width 42 height 18
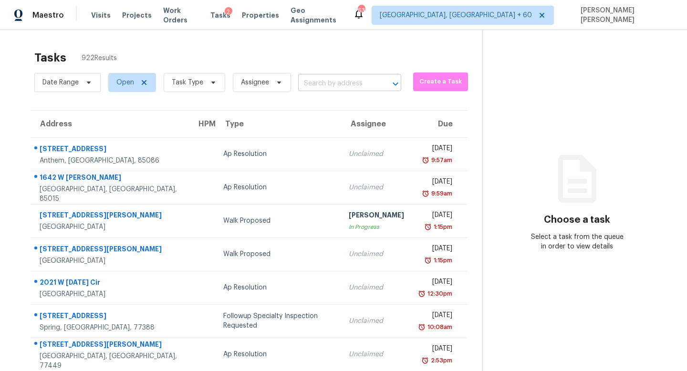
click at [332, 83] on input "text" at bounding box center [336, 83] width 76 height 15
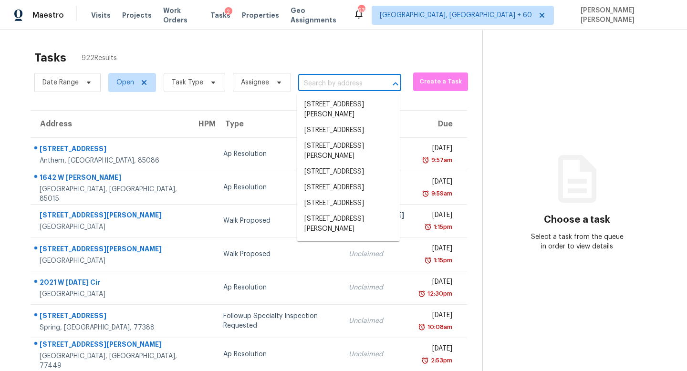
paste input "10848 79th St E, Parrish, FL 34219"
type input "10848 79th St E, Parrish, FL 34219"
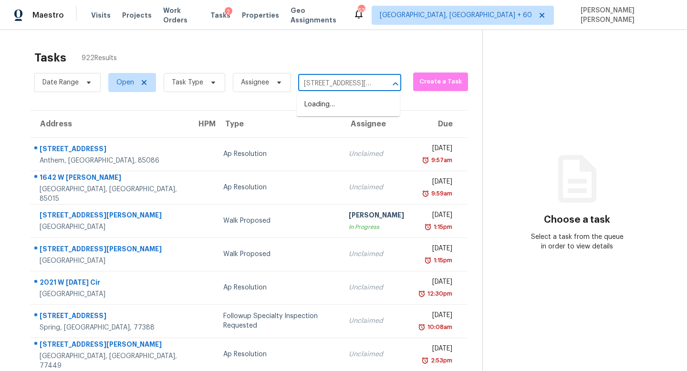
scroll to position [0, 34]
click at [332, 108] on li "10848 79th St E, Parrish, FL 34219" at bounding box center [348, 110] width 103 height 26
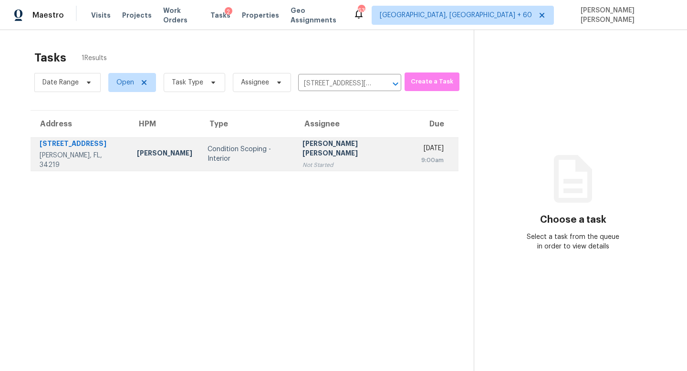
click at [315, 160] on div "Not Started" at bounding box center [354, 165] width 104 height 10
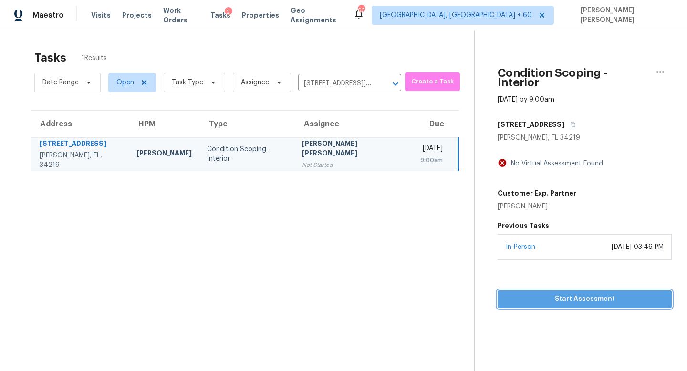
click at [534, 293] on span "Start Assessment" at bounding box center [584, 299] width 159 height 12
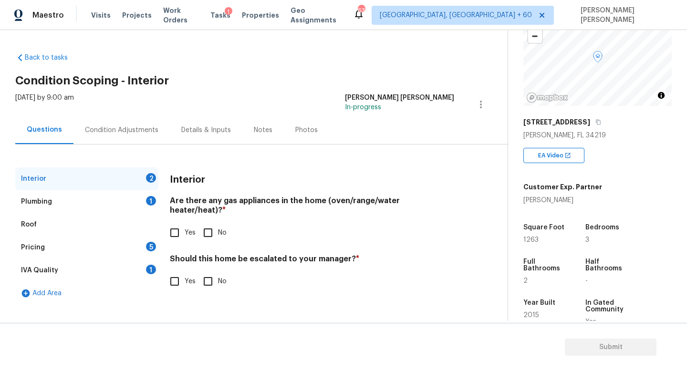
scroll to position [144, 0]
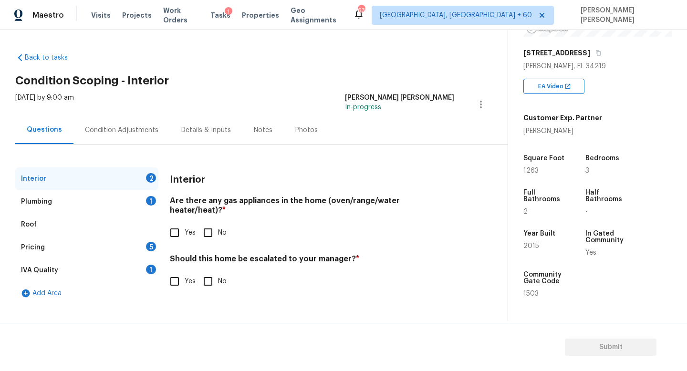
click at [214, 228] on input "No" at bounding box center [208, 233] width 20 height 20
checkbox input "true"
click at [211, 273] on input "No" at bounding box center [208, 281] width 20 height 20
checkbox input "true"
click at [128, 207] on div "Plumbing 1" at bounding box center [86, 201] width 143 height 23
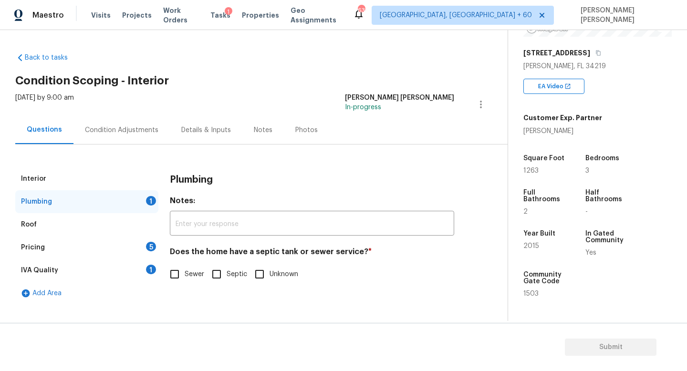
click at [184, 272] on input "Sewer" at bounding box center [175, 274] width 20 height 20
checkbox input "true"
click at [82, 249] on div "Pricing 5" at bounding box center [86, 247] width 143 height 23
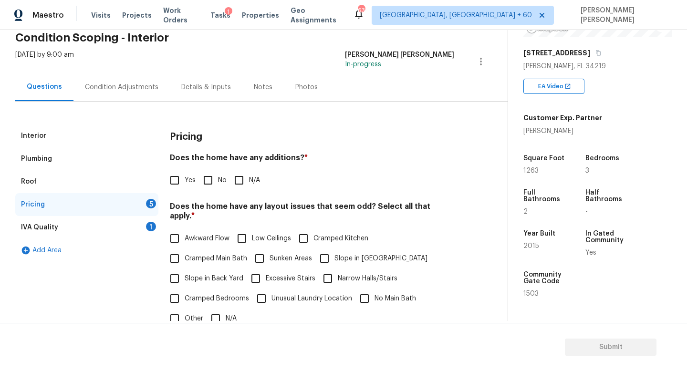
scroll to position [58, 0]
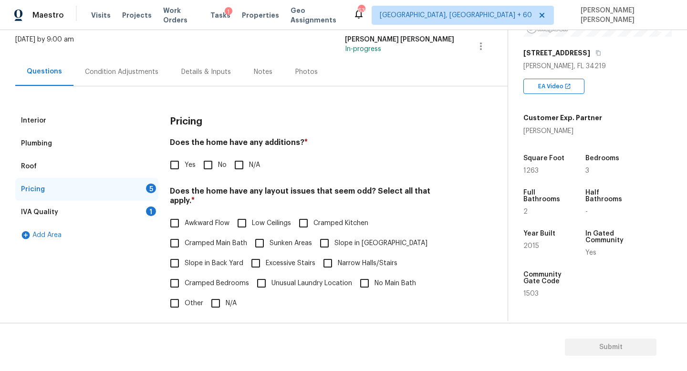
click at [213, 164] on input "No" at bounding box center [208, 165] width 20 height 20
checkbox input "true"
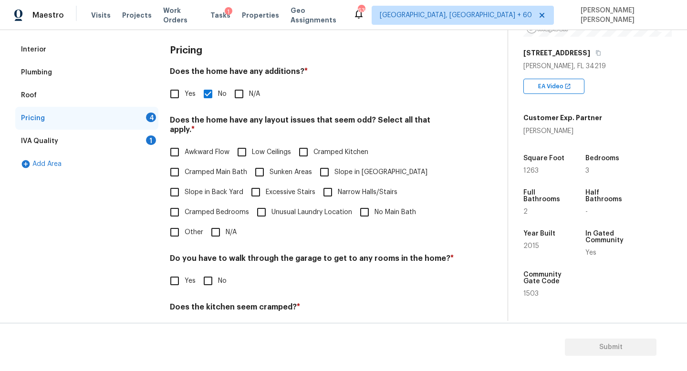
scroll to position [145, 0]
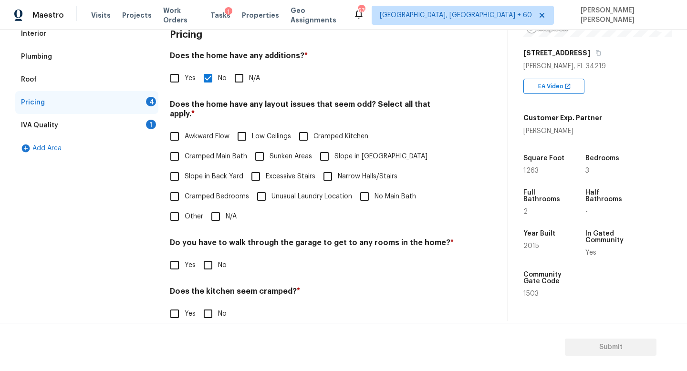
click at [213, 211] on input "N/A" at bounding box center [216, 216] width 20 height 20
checkbox input "true"
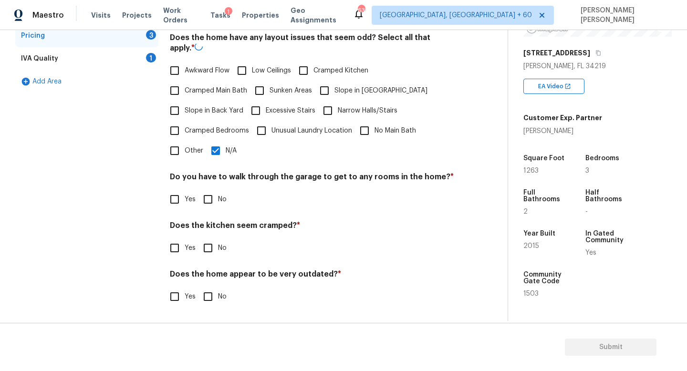
scroll to position [201, 0]
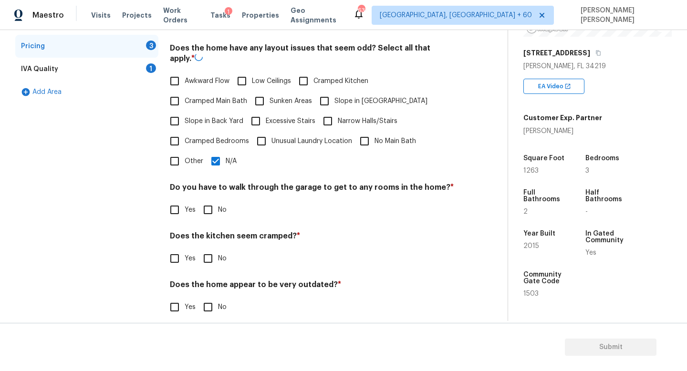
click at [210, 200] on input "No" at bounding box center [208, 210] width 20 height 20
checkbox input "true"
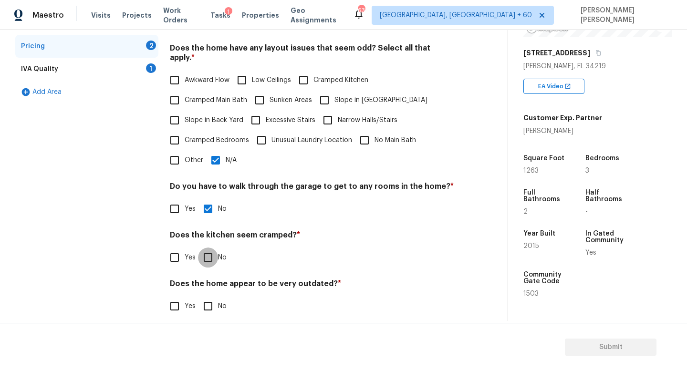
click at [208, 249] on input "No" at bounding box center [208, 257] width 20 height 20
checkbox input "true"
click at [207, 296] on input "No" at bounding box center [208, 306] width 20 height 20
checkbox input "true"
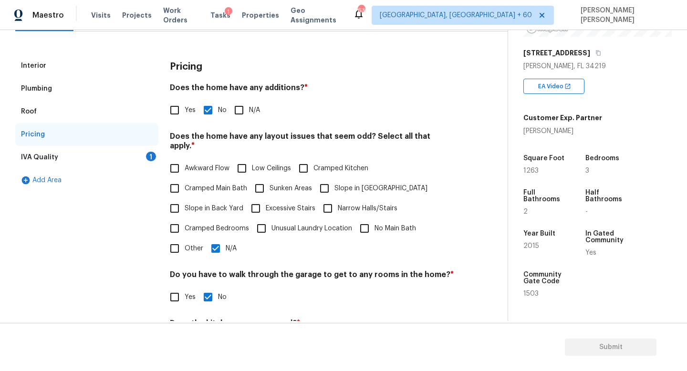
click at [132, 155] on div "IVA Quality 1" at bounding box center [86, 157] width 143 height 23
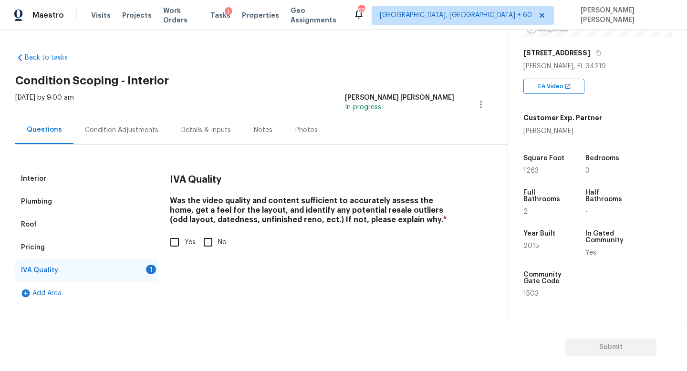
scroll to position [0, 0]
click at [175, 248] on input "Yes" at bounding box center [175, 242] width 20 height 20
checkbox input "true"
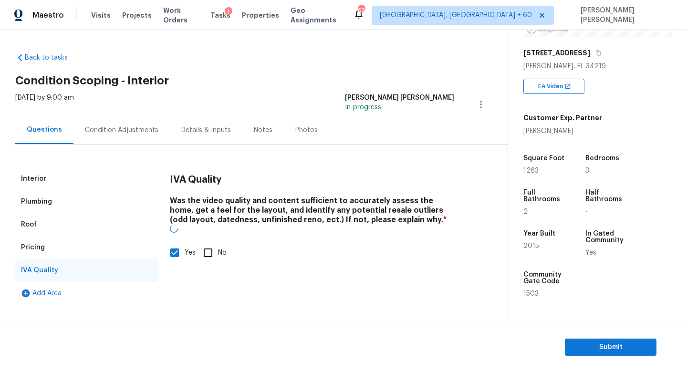
click at [100, 132] on div "Condition Adjustments" at bounding box center [121, 130] width 73 height 10
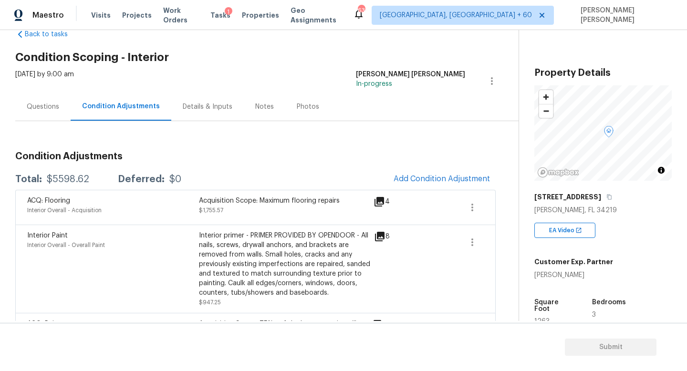
scroll to position [24, 0]
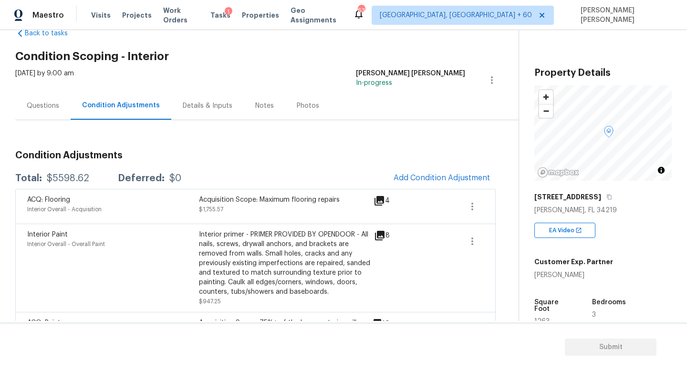
click at [48, 108] on div "Questions" at bounding box center [43, 106] width 32 height 10
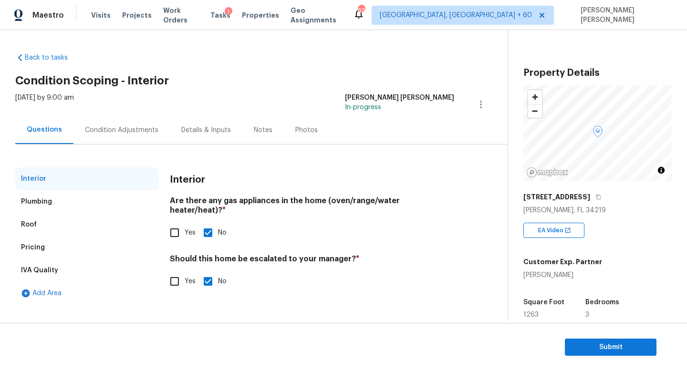
click at [122, 132] on div "Condition Adjustments" at bounding box center [121, 130] width 73 height 10
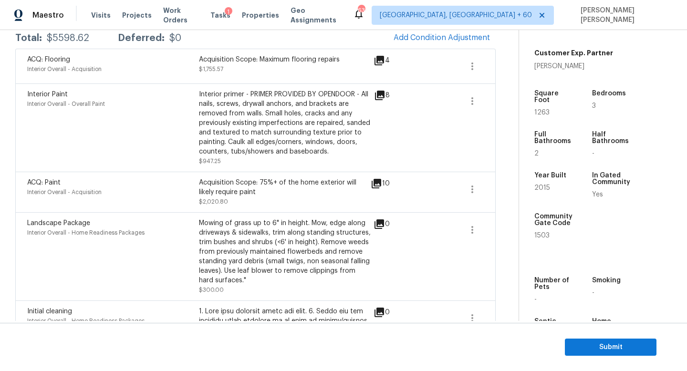
scroll to position [124, 0]
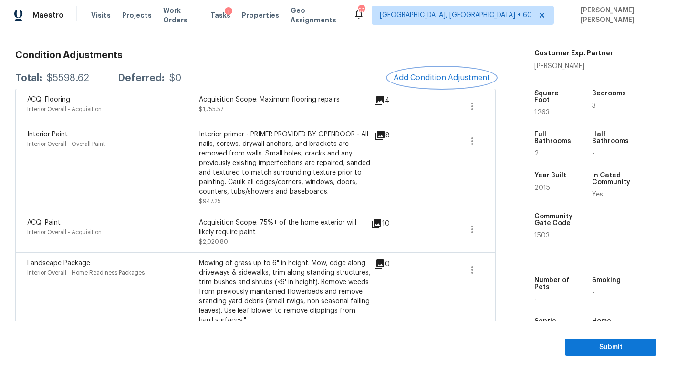
click at [417, 68] on button "Add Condition Adjustment" at bounding box center [442, 78] width 108 height 20
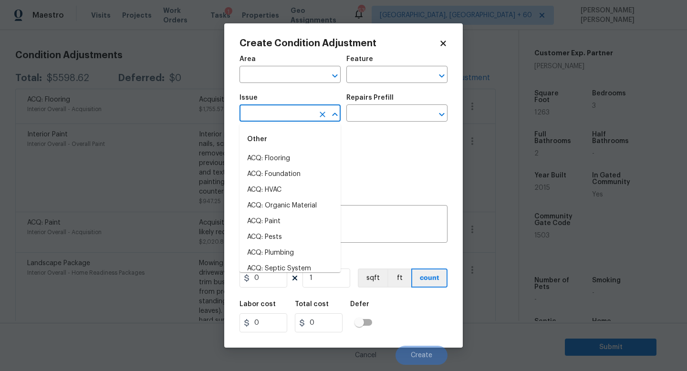
click at [267, 113] on input "text" at bounding box center [276, 114] width 74 height 15
type input "re"
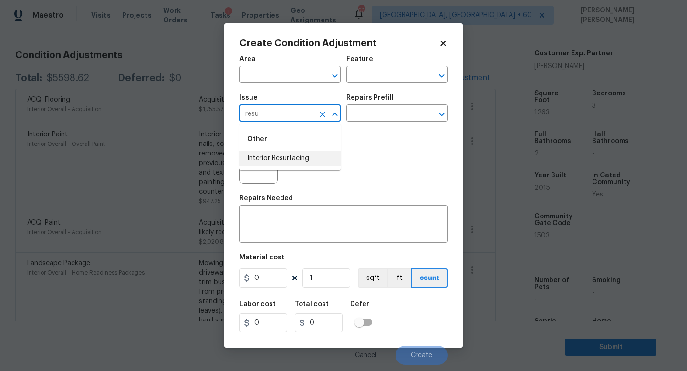
click at [308, 151] on li "Interior Resurfacing" at bounding box center [289, 159] width 101 height 16
type input "Interior Resurfacing"
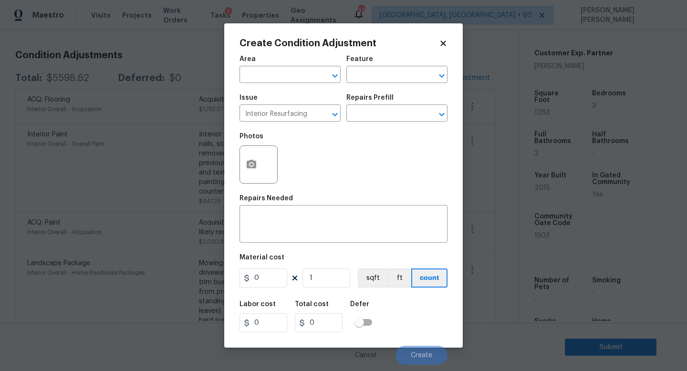
click at [377, 122] on div "Issue Interior Resurfacing ​ Repairs Prefill ​" at bounding box center [343, 108] width 208 height 39
click at [381, 113] on input "text" at bounding box center [383, 114] width 74 height 15
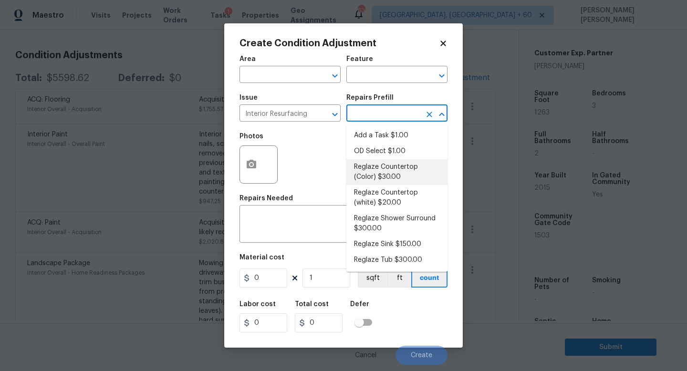
click at [383, 172] on li "Reglaze Countertop (Color) $30.00" at bounding box center [396, 172] width 101 height 26
type textarea "Prep, mask and reglaze finish the countertop (Speckle) PM to approve of finish …"
type input "30"
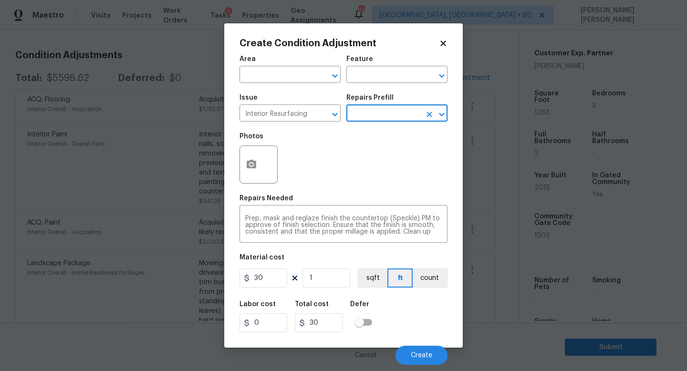
click at [371, 110] on input "text" at bounding box center [383, 114] width 74 height 15
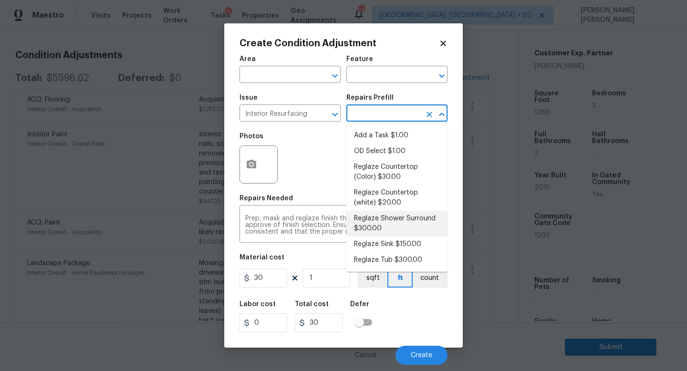
click at [393, 223] on li "Reglaze Shower Surround $300.00" at bounding box center [396, 224] width 101 height 26
type textarea "Prep, mask, clean and reglaze the fiberglass shower surround (white) both on th…"
type input "300"
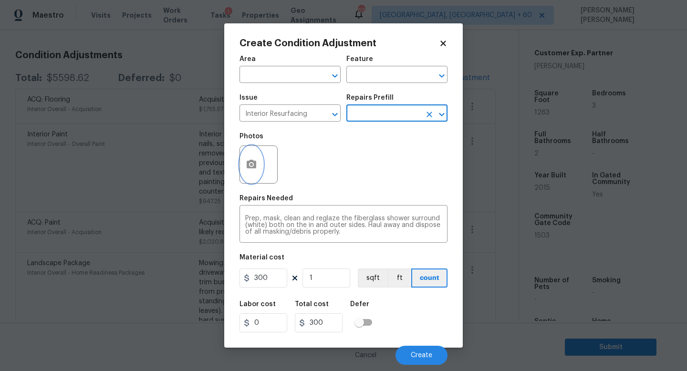
click at [254, 164] on icon "button" at bounding box center [252, 164] width 10 height 9
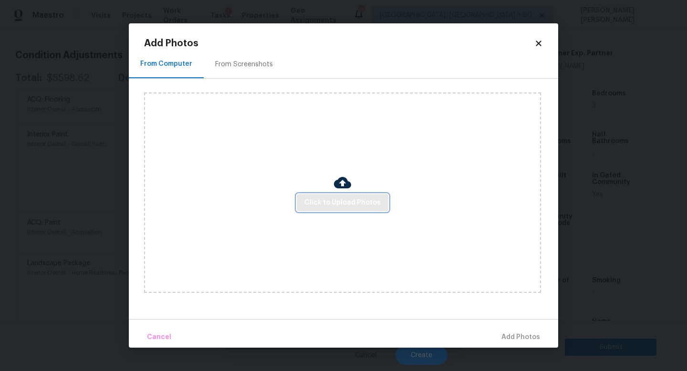
click at [349, 199] on span "Click to Upload Photos" at bounding box center [342, 203] width 76 height 12
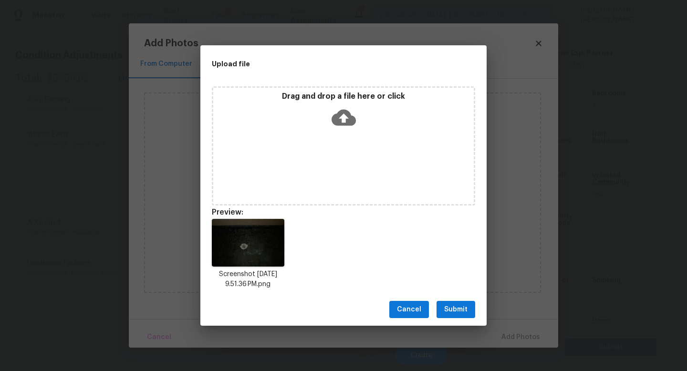
click at [447, 305] on span "Submit" at bounding box center [455, 310] width 23 height 12
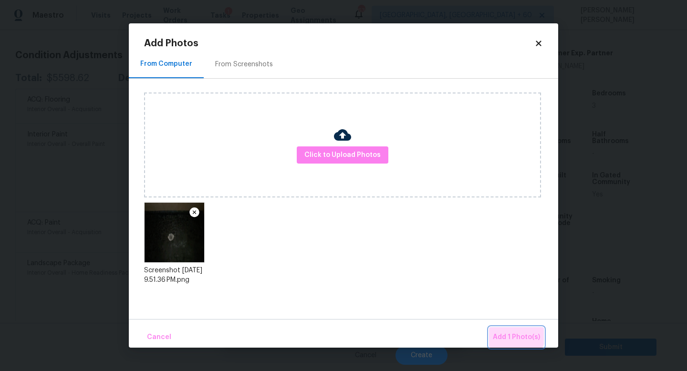
click at [505, 329] on button "Add 1 Photo(s)" at bounding box center [516, 337] width 55 height 21
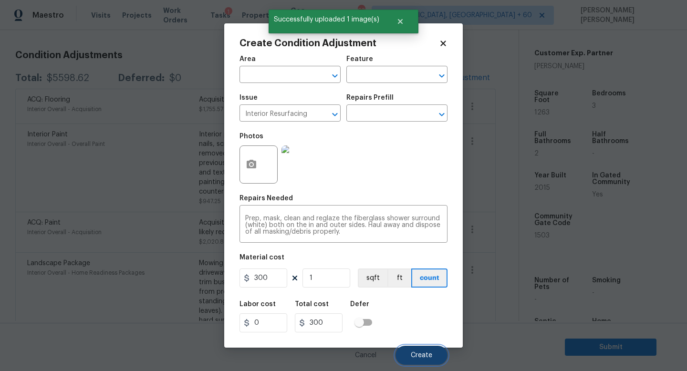
click at [417, 352] on span "Create" at bounding box center [421, 355] width 21 height 7
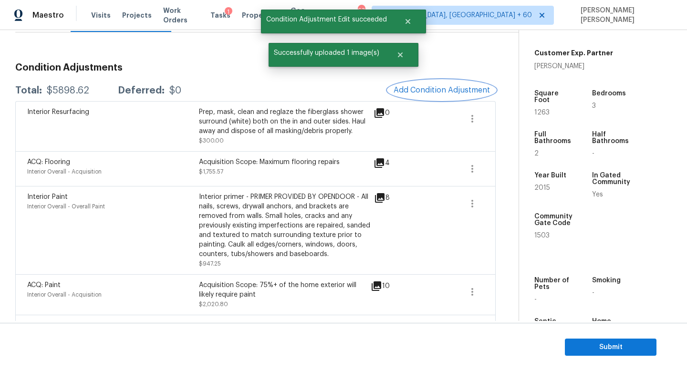
scroll to position [109, 0]
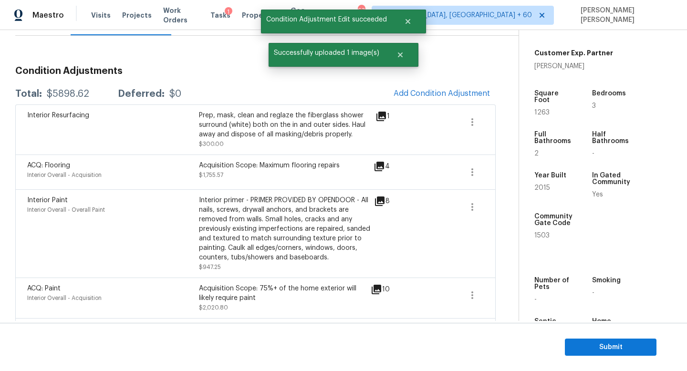
click at [71, 95] on div "$5898.62" at bounding box center [68, 94] width 42 height 10
copy div "$5898.62"
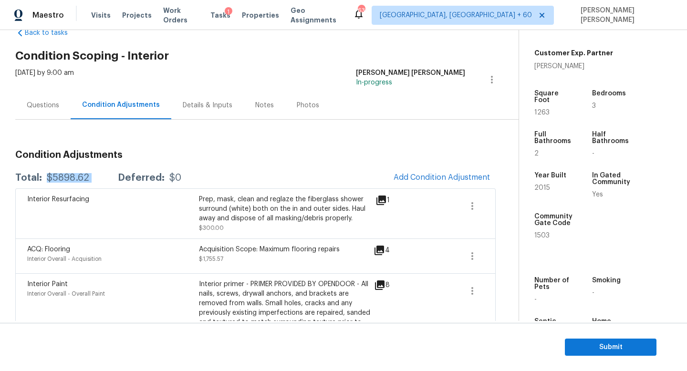
scroll to position [56, 0]
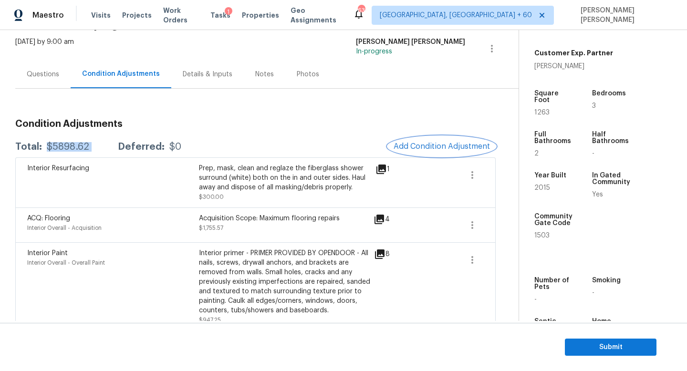
click at [449, 148] on span "Add Condition Adjustment" at bounding box center [441, 146] width 96 height 9
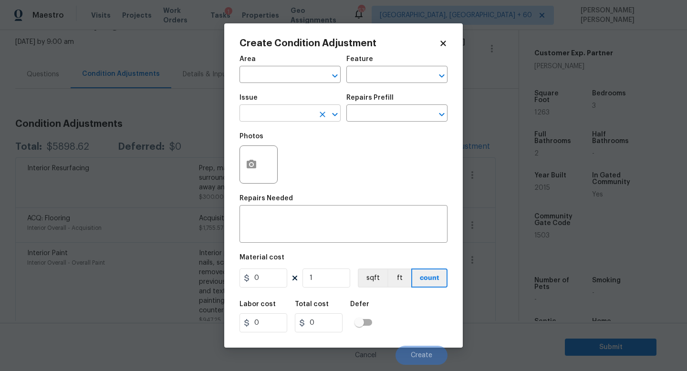
click at [271, 116] on input "text" at bounding box center [276, 114] width 74 height 15
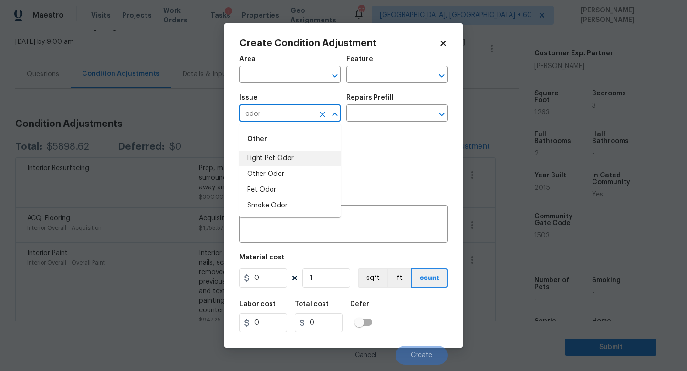
click at [278, 159] on li "Light Pet Odor" at bounding box center [289, 159] width 101 height 16
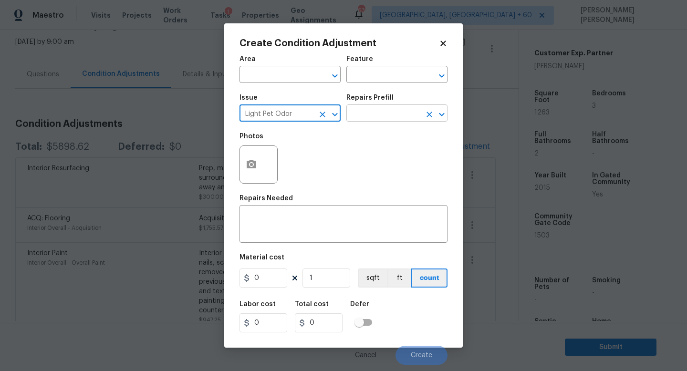
type input "Light Pet Odor"
click at [366, 113] on input "text" at bounding box center [383, 114] width 74 height 15
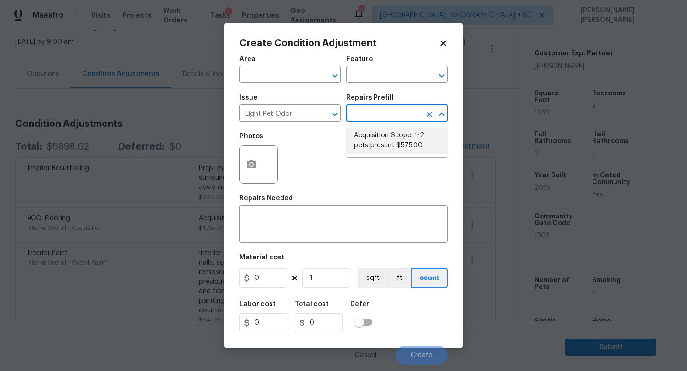
click at [389, 144] on li "Acquisition Scope: 1-2 pets present $575.00" at bounding box center [396, 141] width 101 height 26
type textarea "Acquisition Scope: 1-2 pets present"
type input "575"
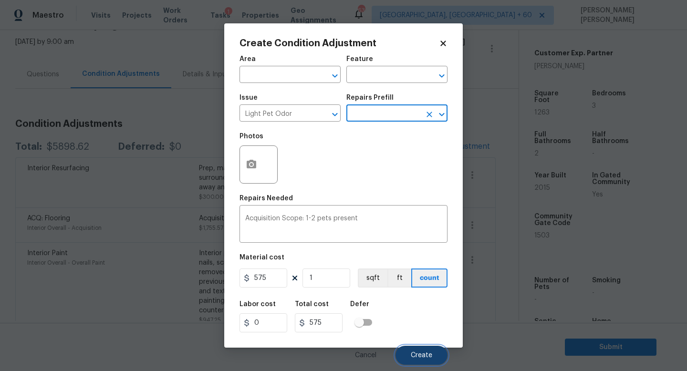
click at [417, 353] on span "Create" at bounding box center [421, 355] width 21 height 7
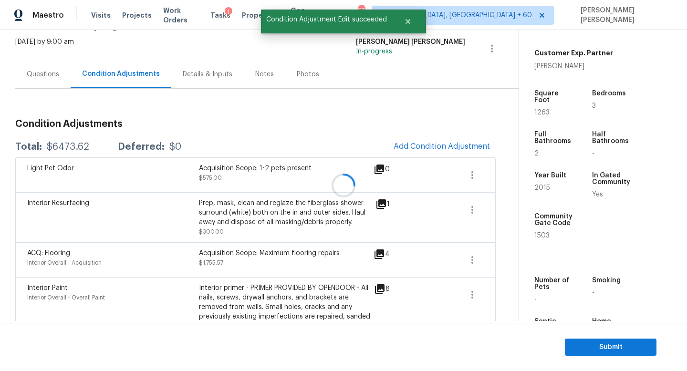
click at [63, 152] on div at bounding box center [343, 185] width 687 height 371
click at [63, 152] on div "Total: $6473.62 Deferred: $0 Add Condition Adjustment" at bounding box center [255, 146] width 480 height 21
copy div "$6473.62"
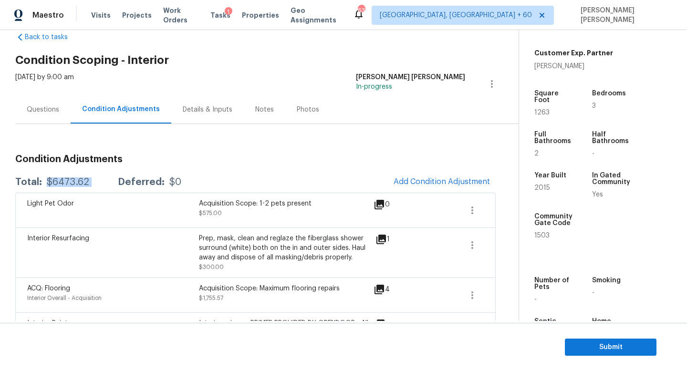
scroll to position [0, 0]
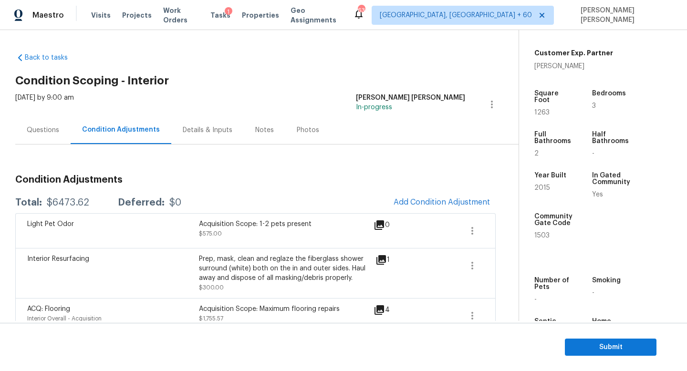
click at [34, 134] on div "Questions" at bounding box center [43, 130] width 32 height 10
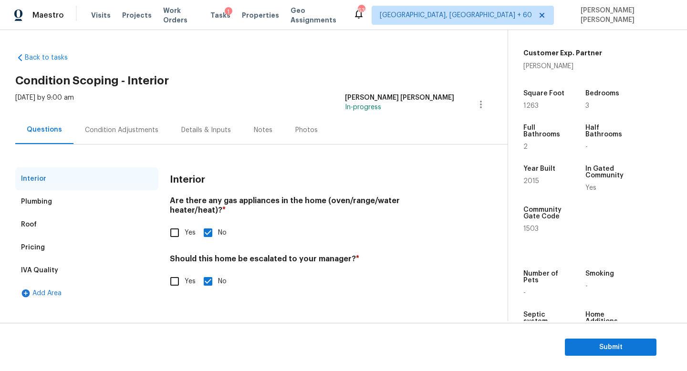
click at [94, 138] on div "Condition Adjustments" at bounding box center [121, 130] width 96 height 28
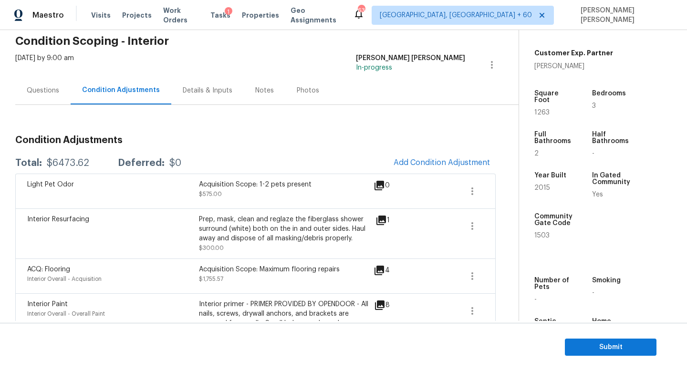
scroll to position [30, 0]
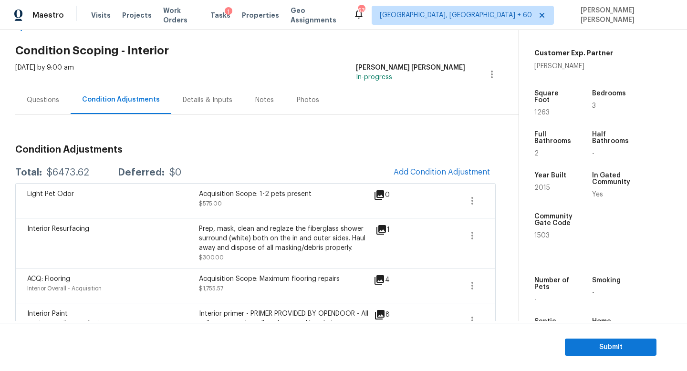
click at [41, 98] on div "Questions" at bounding box center [43, 100] width 32 height 10
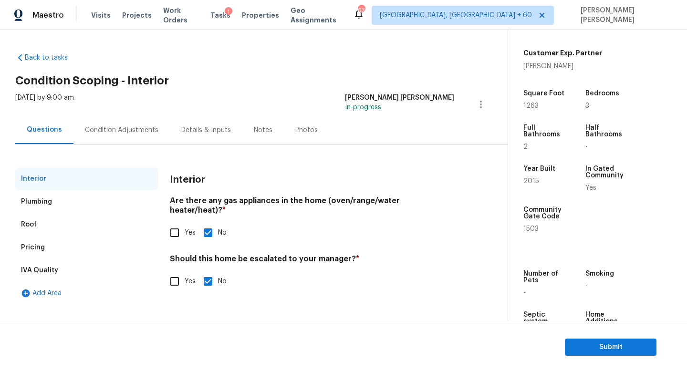
click at [126, 121] on div "Condition Adjustments" at bounding box center [121, 130] width 96 height 28
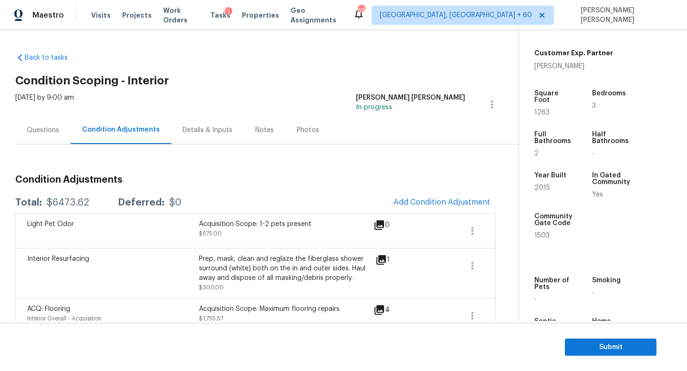
click at [265, 182] on h3 "Condition Adjustments" at bounding box center [255, 180] width 480 height 10
click at [36, 130] on div "Questions" at bounding box center [43, 130] width 32 height 10
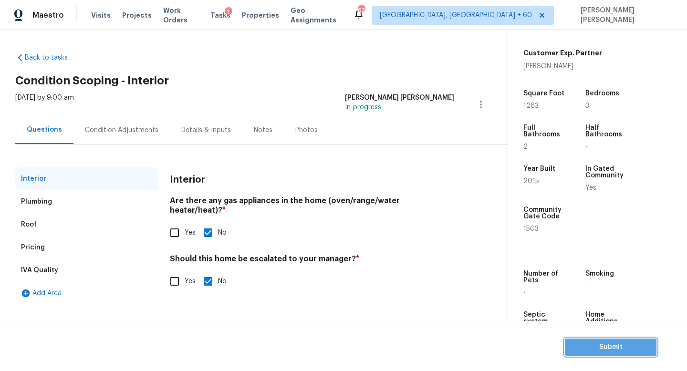
click at [608, 350] on span "Submit" at bounding box center [610, 347] width 76 height 12
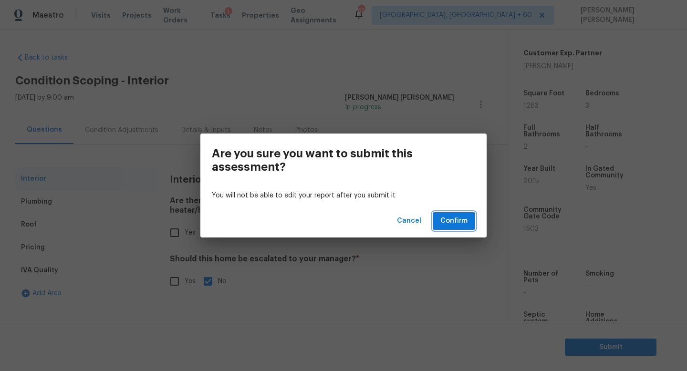
click at [460, 220] on span "Confirm" at bounding box center [453, 221] width 27 height 12
